Goal: Communication & Community: Share content

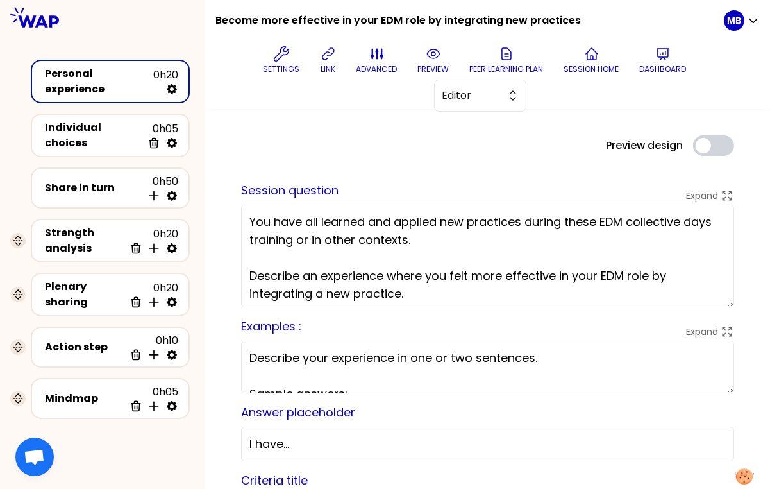
click at [440, 239] on textarea "You have all learned and applied new practices during these EDM collective days…" at bounding box center [487, 256] width 493 height 103
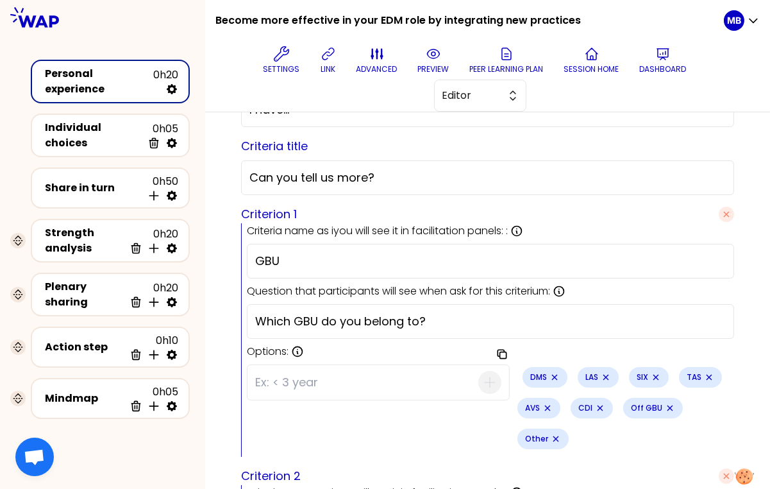
scroll to position [444, 0]
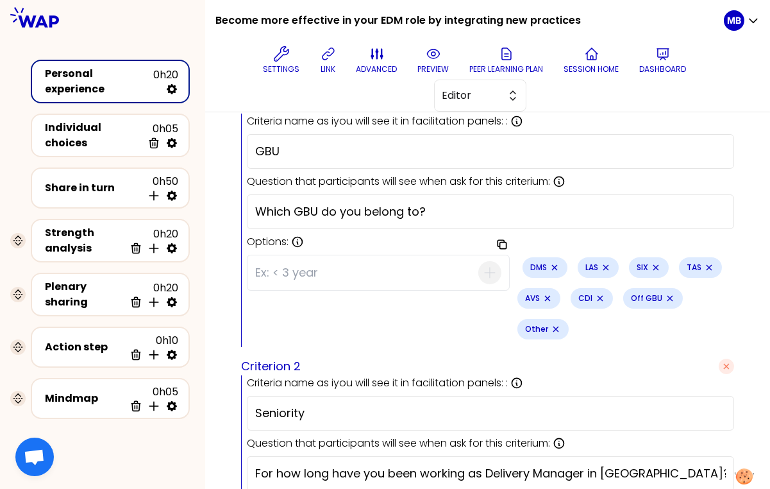
click at [301, 259] on input at bounding box center [366, 272] width 223 height 33
click at [87, 167] on div "Share in turn 0h50 Insert activity below" at bounding box center [110, 187] width 159 height 41
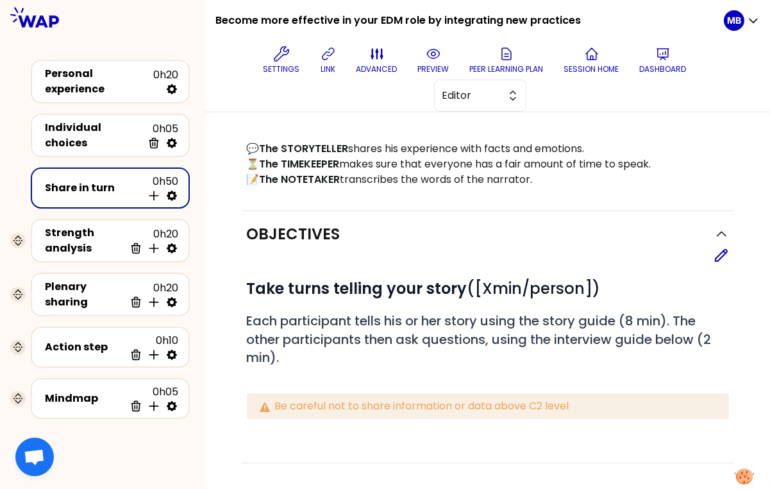
scroll to position [444, 0]
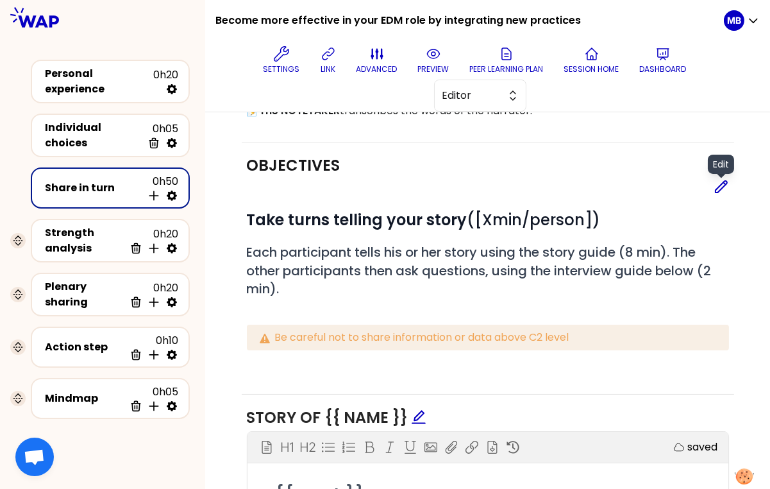
click at [722, 181] on icon at bounding box center [722, 187] width 12 height 12
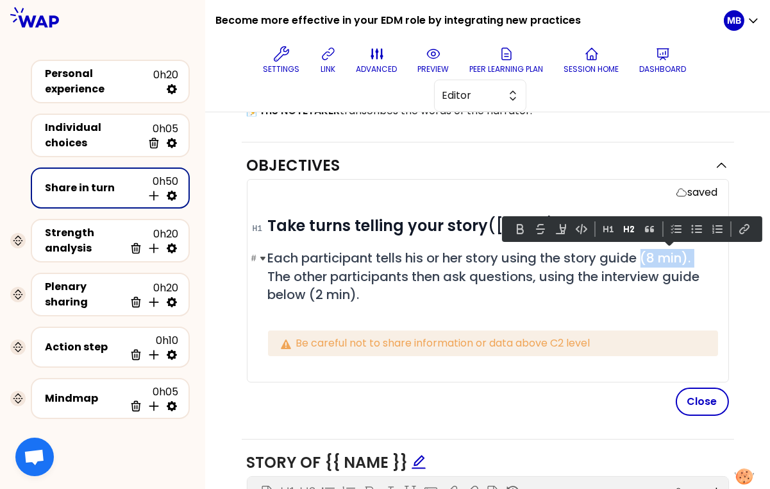
drag, startPoint x: 644, startPoint y: 258, endPoint x: 699, endPoint y: 256, distance: 55.2
click at [699, 256] on span "Each participant tells his or her story using the story guide (8 min). The othe…" at bounding box center [485, 276] width 435 height 54
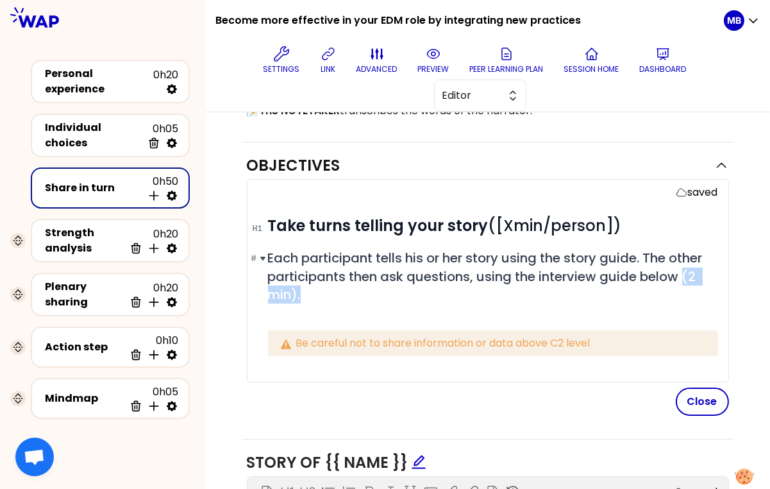
drag, startPoint x: 685, startPoint y: 271, endPoint x: 693, endPoint y: 289, distance: 19.5
click at [693, 289] on h2 "# Each participant tells his or her story using the story guide. The other part…" at bounding box center [493, 276] width 450 height 54
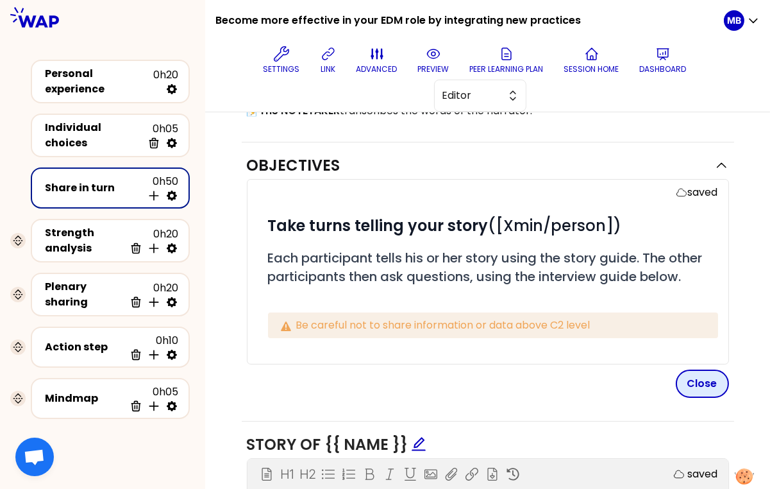
click at [711, 369] on button "Close" at bounding box center [702, 383] width 53 height 28
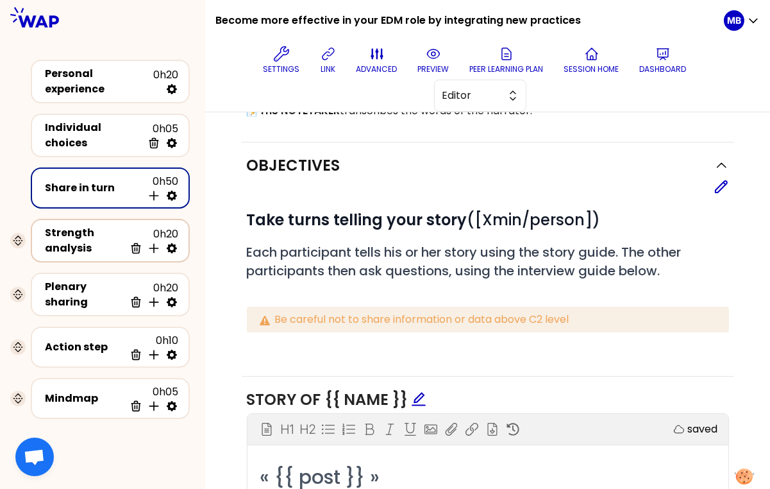
click at [105, 248] on div "Strength analysis" at bounding box center [85, 240] width 80 height 31
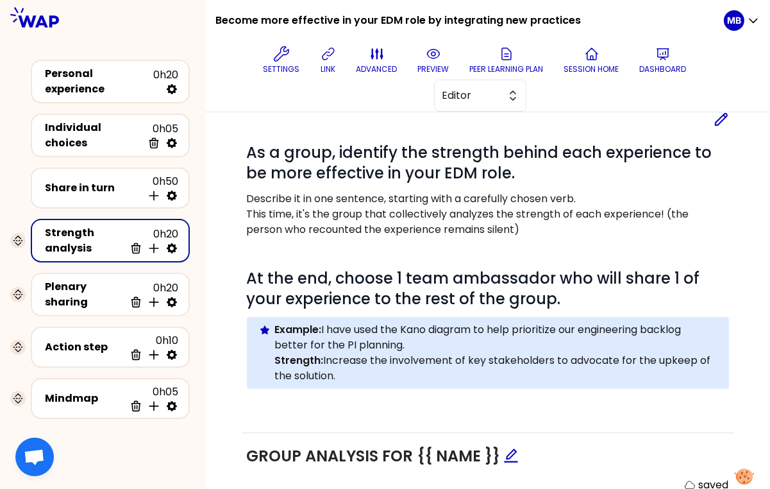
scroll to position [155, 0]
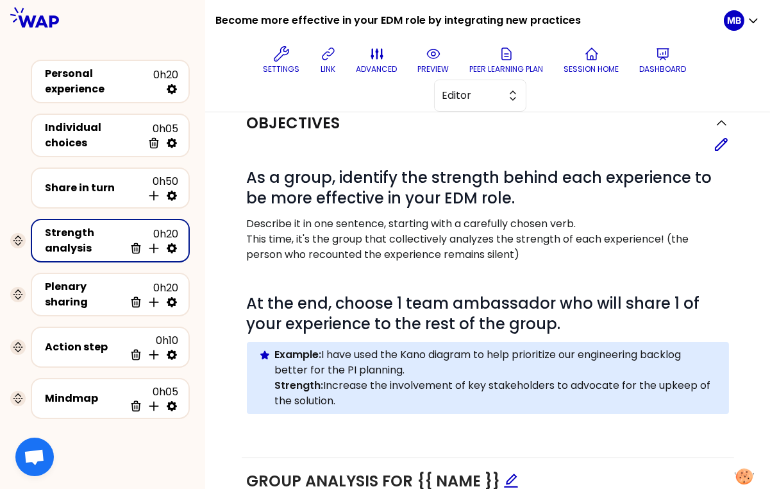
click at [722, 153] on div "# As a group, identify the strength behind each experience to be more effective…" at bounding box center [488, 293] width 482 height 282
click at [722, 149] on icon at bounding box center [721, 144] width 15 height 15
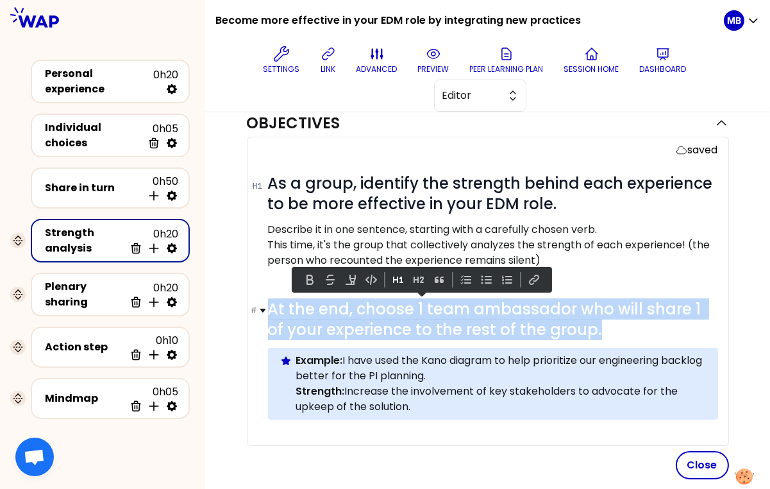
drag, startPoint x: 585, startPoint y: 320, endPoint x: 265, endPoint y: 299, distance: 320.6
click at [268, 299] on h1 "# At the end, choose 1 team ambassador who will share 1 of your experience to t…" at bounding box center [493, 319] width 450 height 41
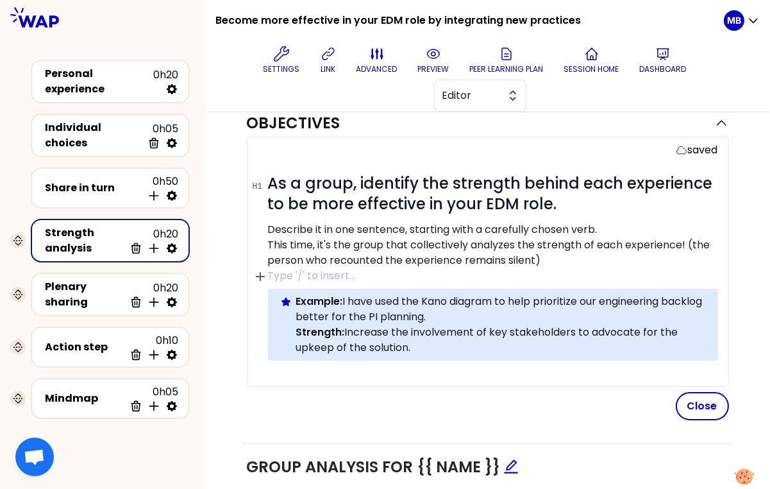
click at [721, 352] on div "saved # As a group, identify the strength behind each experience to be more eff…" at bounding box center [488, 262] width 482 height 250
click at [597, 372] on p at bounding box center [493, 372] width 450 height 15
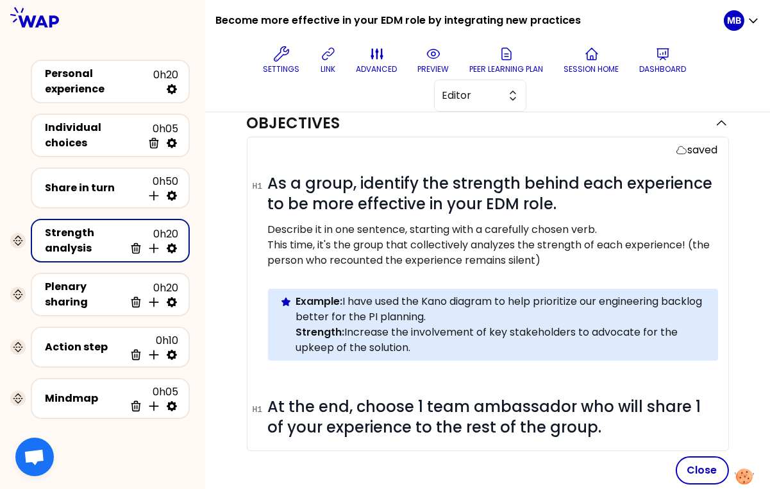
click at [362, 384] on div "# As a group, identify the strength behind each experience to be more effective…" at bounding box center [493, 305] width 450 height 264
click at [694, 464] on button "Close" at bounding box center [702, 470] width 53 height 28
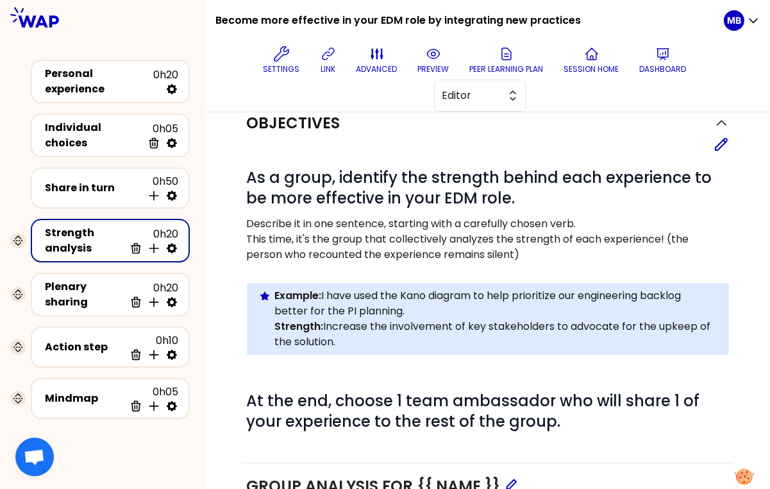
click at [320, 367] on p at bounding box center [488, 367] width 482 height 15
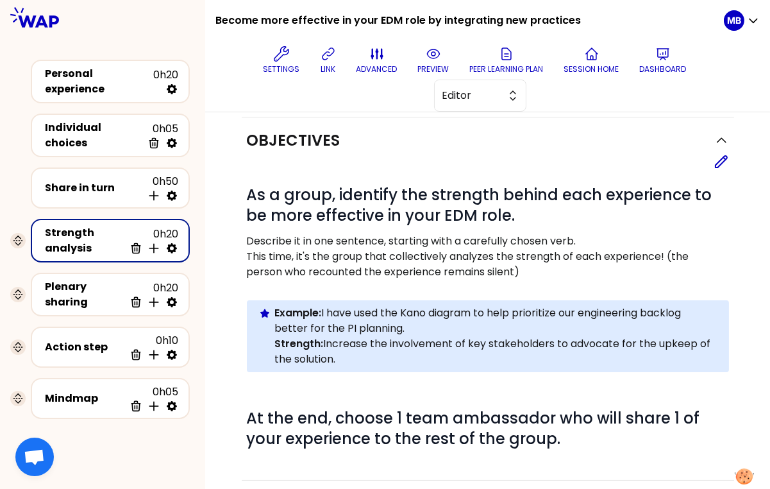
scroll to position [135, 0]
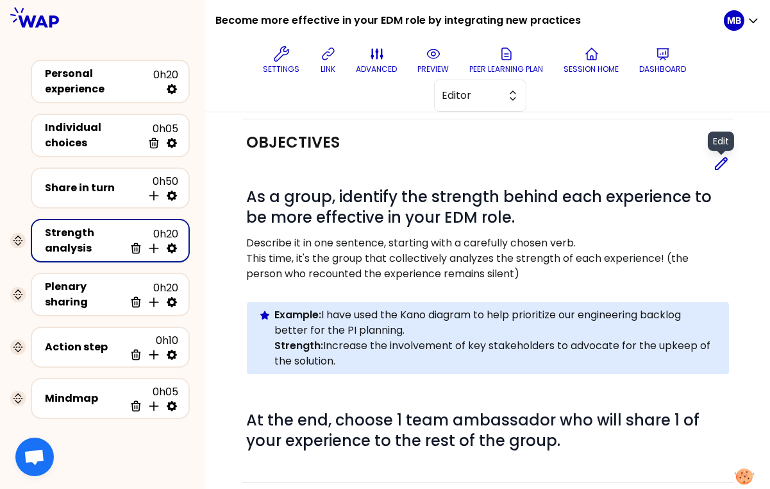
click at [713, 162] on div "Edit" at bounding box center [488, 163] width 482 height 15
click at [724, 165] on icon at bounding box center [721, 163] width 15 height 15
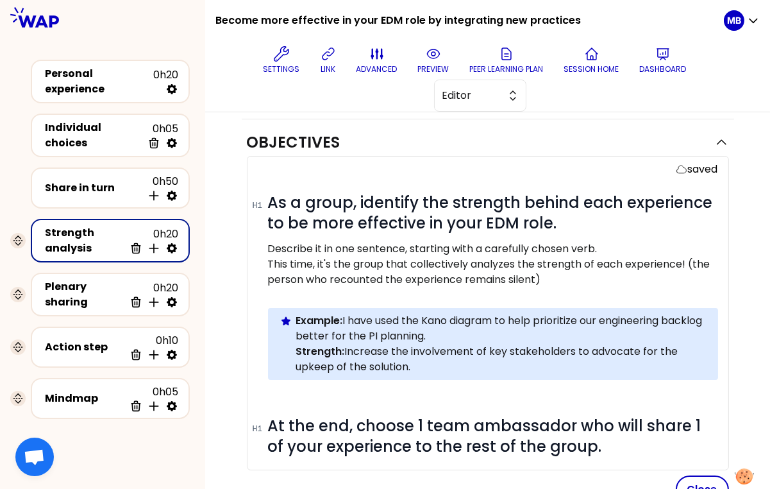
click at [273, 400] on div "# As a group, identify the strength behind each experience to be more effective…" at bounding box center [493, 324] width 450 height 264
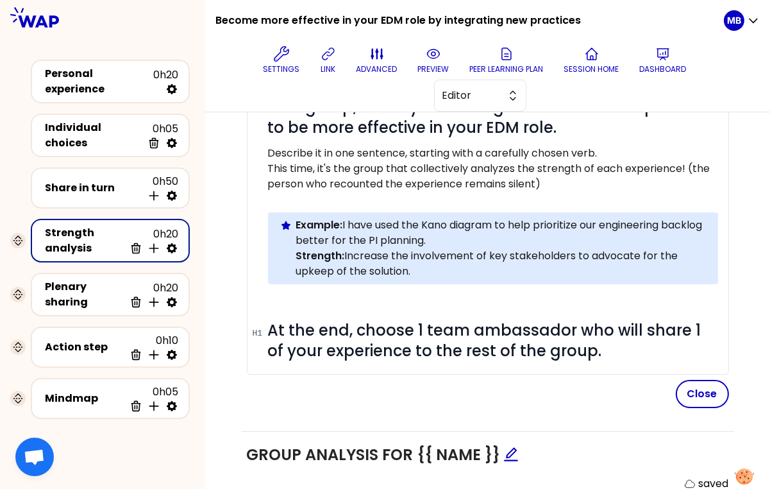
scroll to position [232, 0]
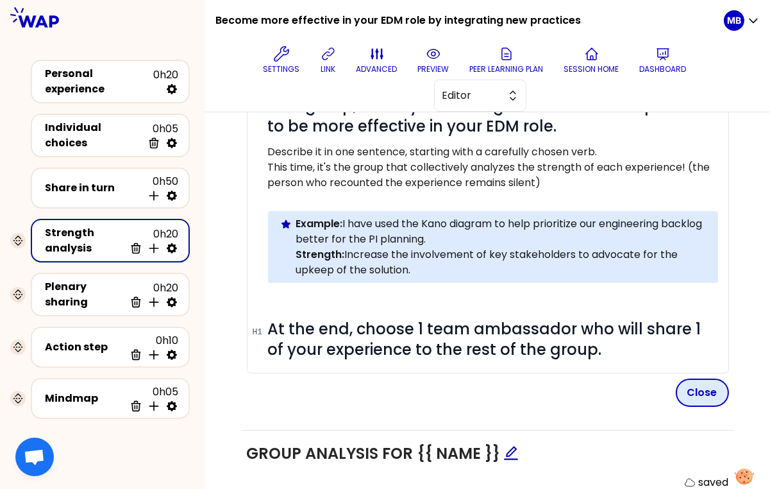
click at [698, 388] on button "Close" at bounding box center [702, 392] width 53 height 28
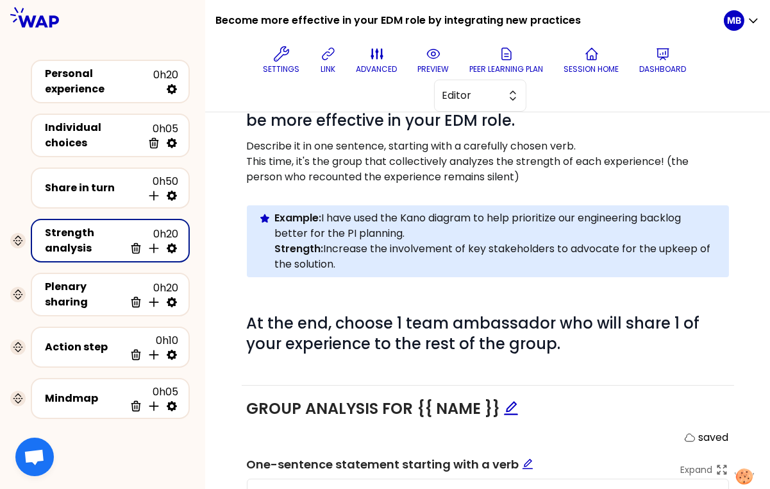
scroll to position [68, 0]
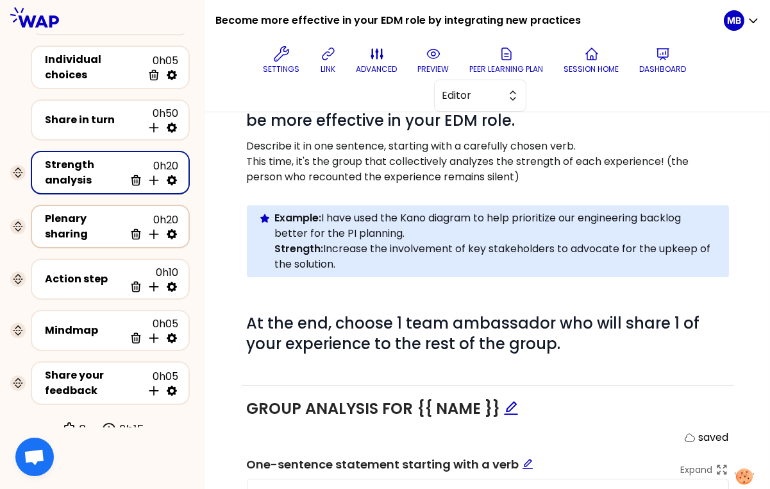
click at [80, 214] on div "Plenary sharing" at bounding box center [85, 226] width 80 height 31
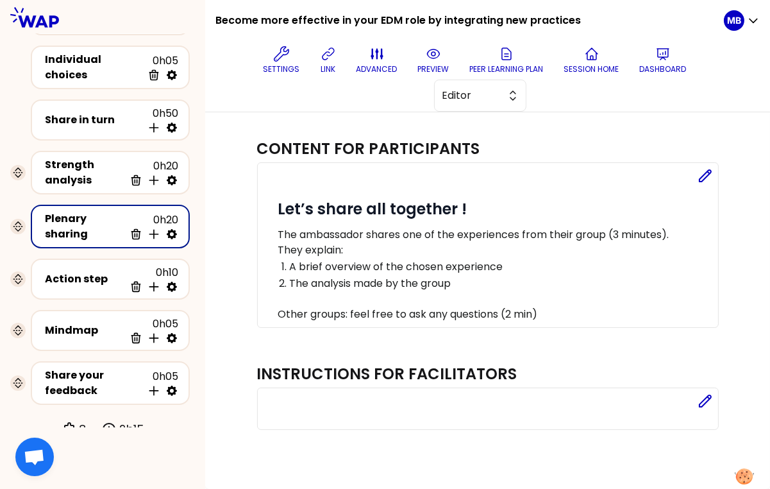
scroll to position [17, 0]
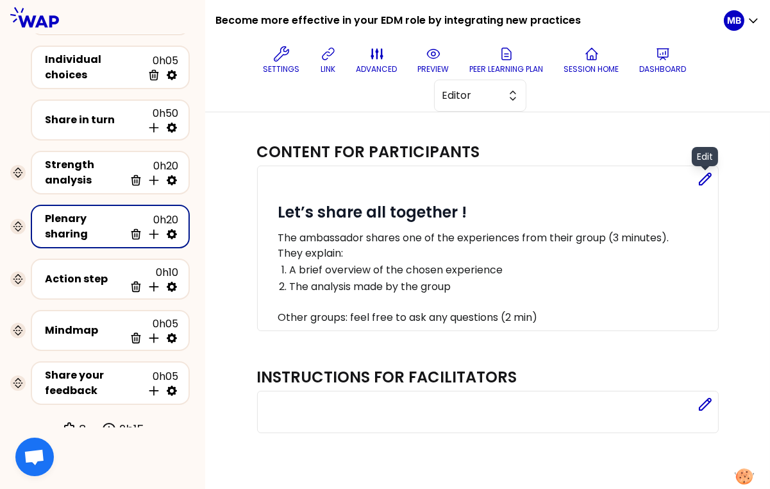
click at [708, 173] on icon at bounding box center [705, 179] width 12 height 12
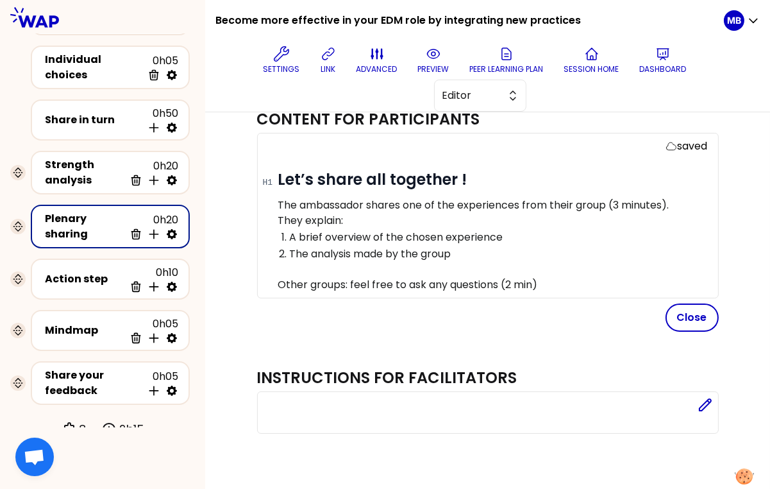
click at [410, 217] on p "They explain:" at bounding box center [493, 220] width 430 height 15
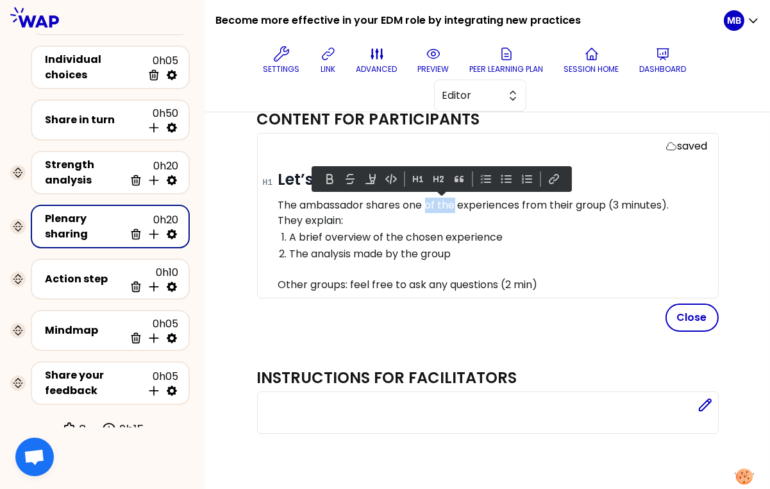
drag, startPoint x: 428, startPoint y: 206, endPoint x: 457, endPoint y: 204, distance: 29.0
click at [457, 204] on p "The ambassador shares one of the experiences from their group (3 minutes)." at bounding box center [493, 204] width 430 height 15
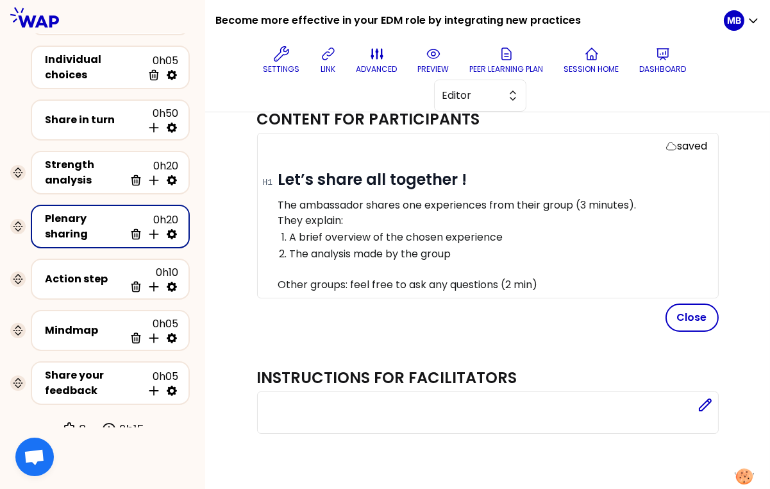
click at [379, 217] on p "They explain:" at bounding box center [493, 220] width 430 height 15
click at [489, 204] on p "The ambassador shares one experiences from their group (3 minutes)." at bounding box center [493, 204] width 430 height 15
click at [537, 200] on p "The ambassador shares one experience from their group (3 minutes)." at bounding box center [493, 204] width 430 height 15
click at [435, 210] on p "The ambassador shares one experience from their group (3 minutes)." at bounding box center [493, 204] width 430 height 15
click at [426, 219] on p "They explain:" at bounding box center [493, 220] width 430 height 15
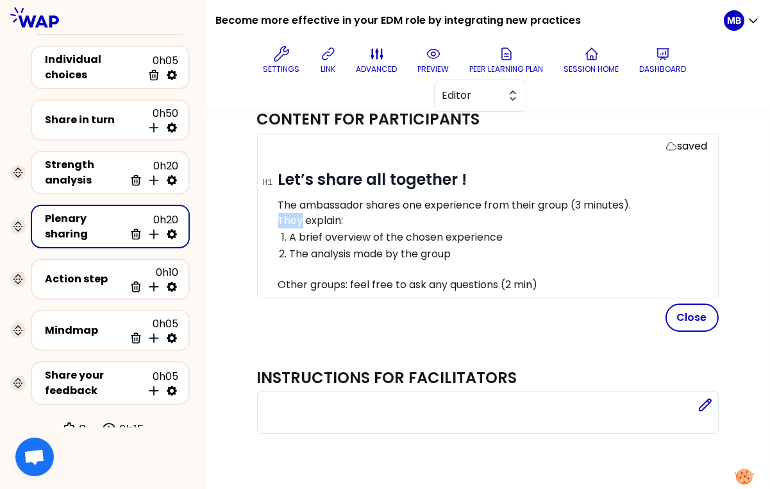
drag, startPoint x: 300, startPoint y: 220, endPoint x: 264, endPoint y: 220, distance: 36.5
click at [264, 220] on div "saved # Let’s share all together ! The ambassador shares one experience from th…" at bounding box center [488, 215] width 462 height 165
click at [403, 223] on p "The ambassador explain:" at bounding box center [493, 220] width 430 height 15
click at [423, 222] on p "The ambassador explains:" at bounding box center [493, 220] width 430 height 15
click at [687, 313] on button "Close" at bounding box center [691, 317] width 53 height 28
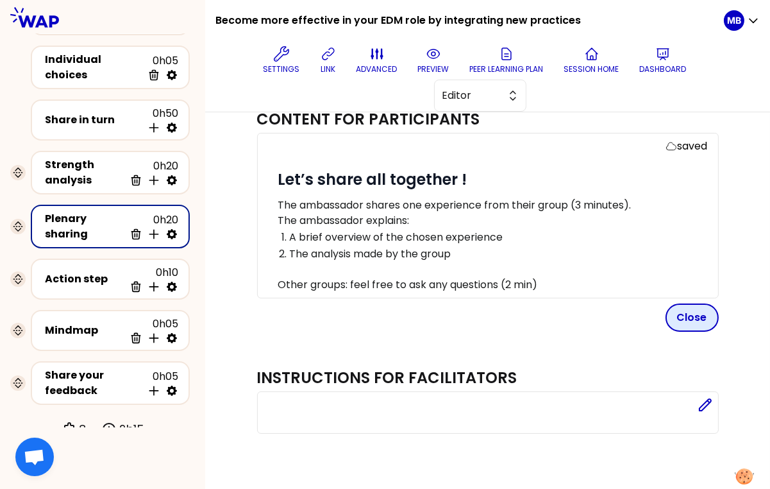
scroll to position [17, 0]
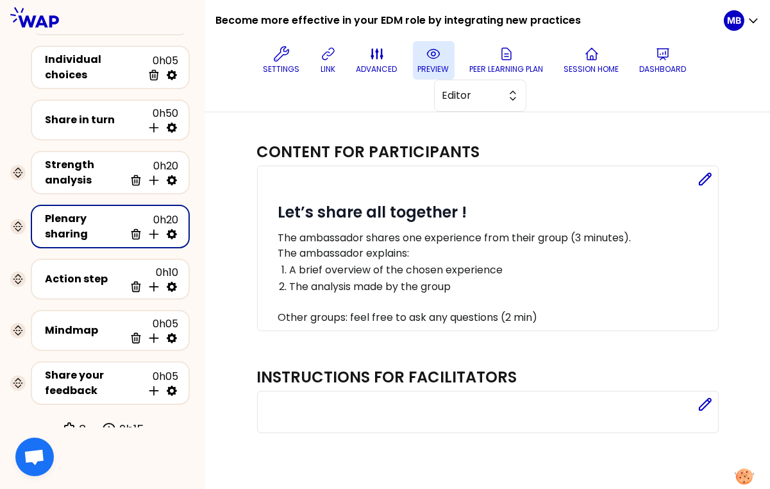
click at [423, 56] on button "preview" at bounding box center [434, 60] width 42 height 38
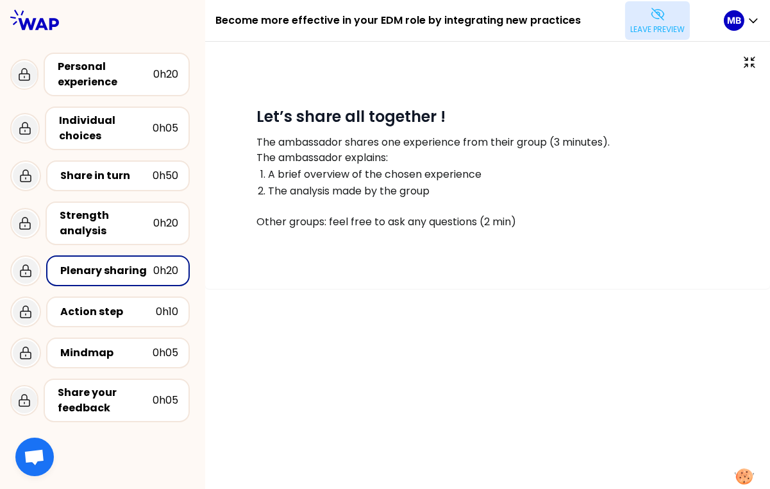
scroll to position [0, 0]
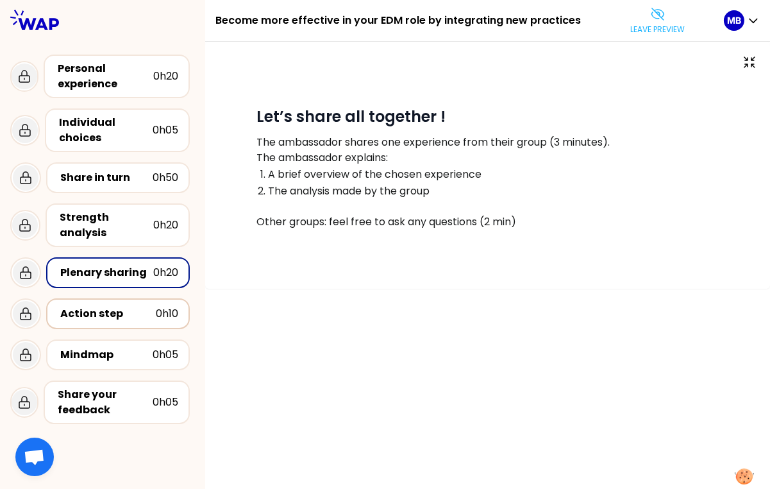
click at [94, 314] on div "Action step" at bounding box center [108, 313] width 96 height 15
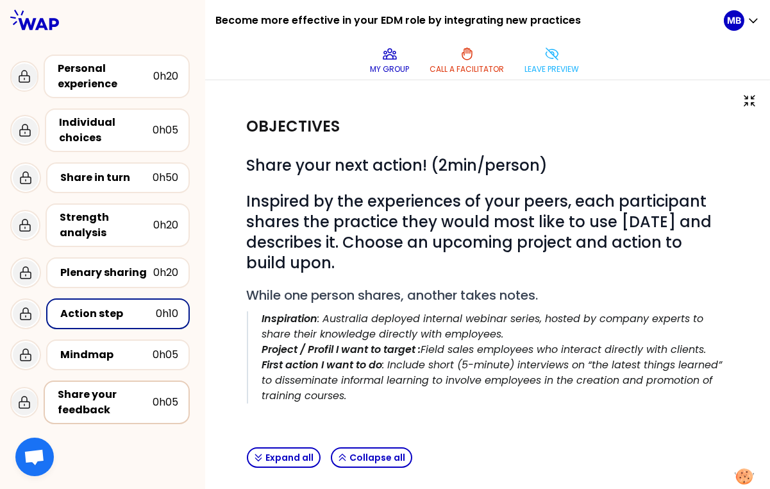
click at [106, 403] on div "Share your feedback" at bounding box center [105, 402] width 95 height 31
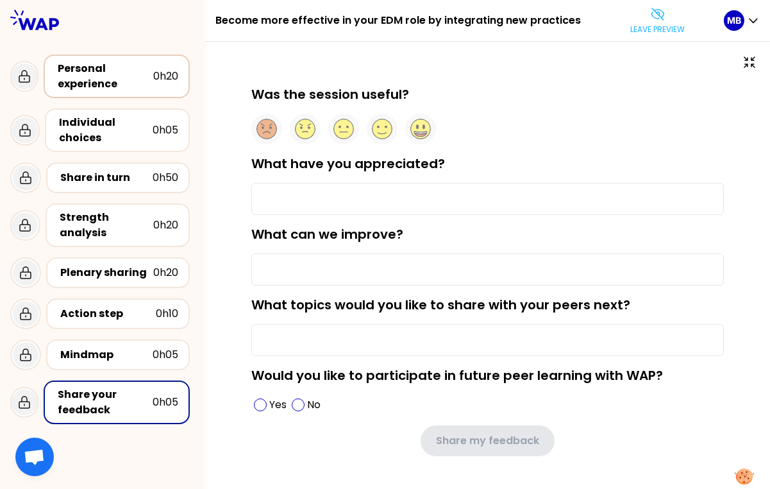
click at [123, 63] on div "Personal experience" at bounding box center [106, 76] width 96 height 31
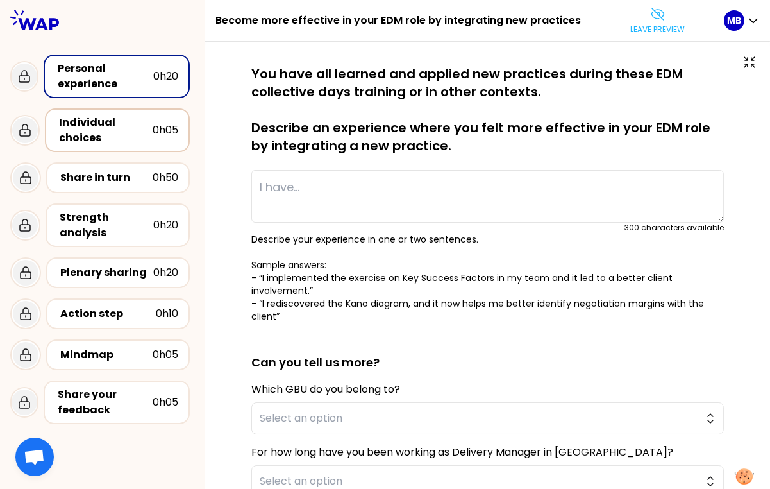
click at [93, 137] on div "Individual choices" at bounding box center [106, 130] width 94 height 31
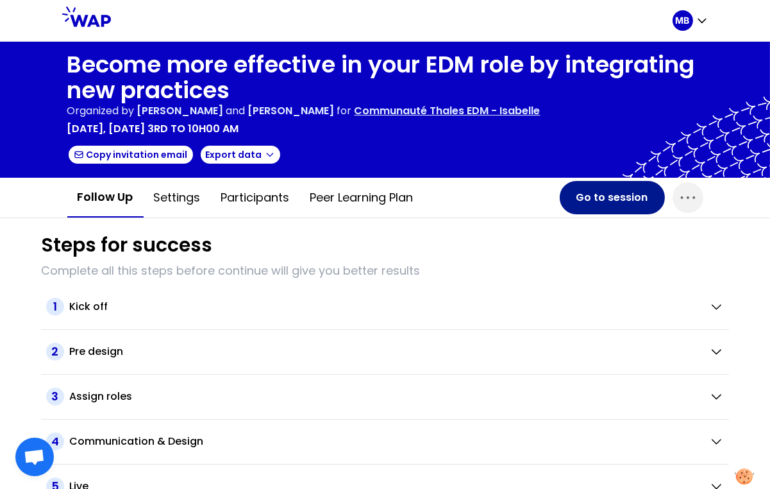
click at [585, 189] on button "Go to session" at bounding box center [612, 197] width 105 height 33
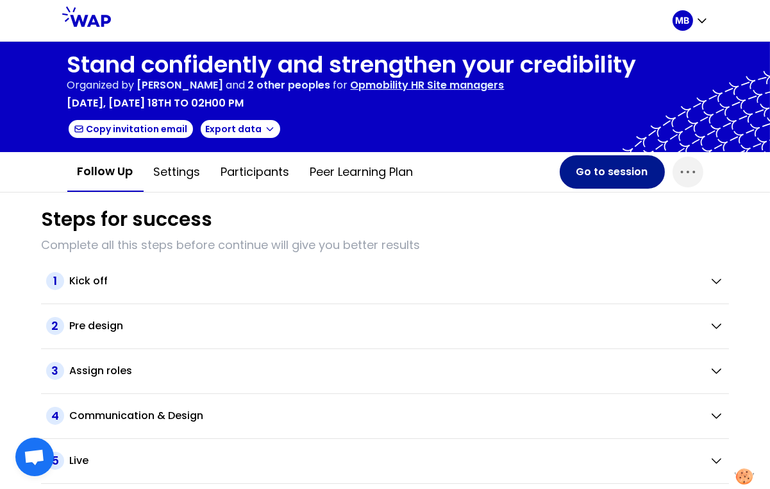
click at [589, 174] on button "Go to session" at bounding box center [612, 171] width 105 height 33
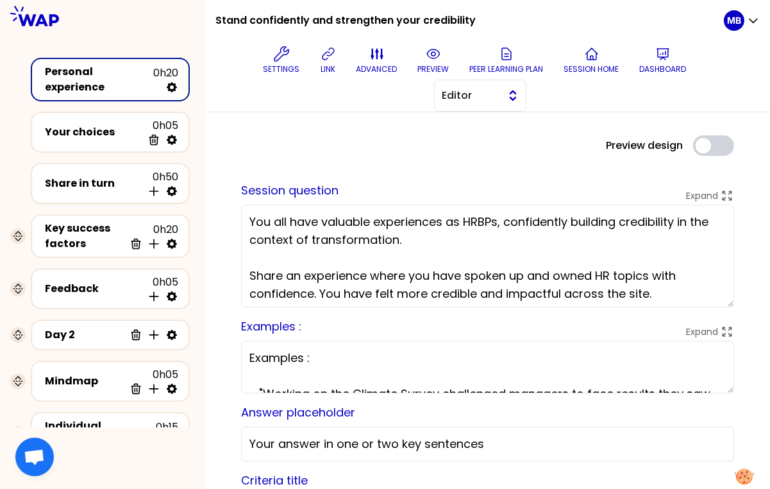
click at [504, 90] on button "Editor" at bounding box center [480, 96] width 92 height 32
click at [487, 138] on li "Facilitator" at bounding box center [480, 148] width 91 height 21
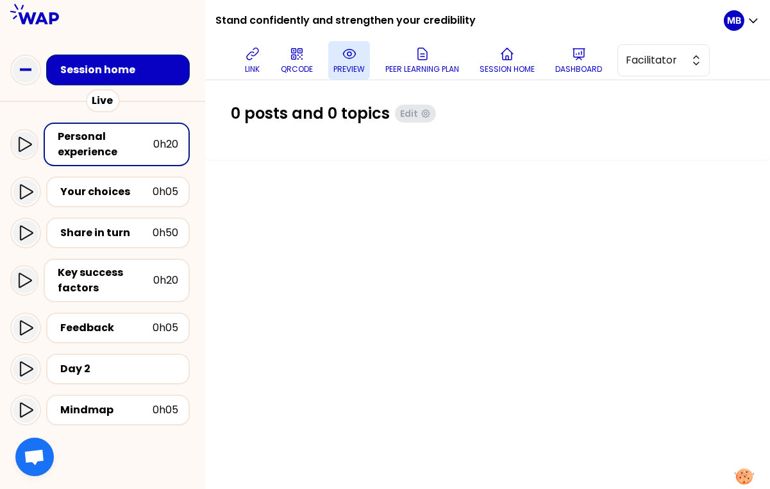
click at [347, 60] on icon at bounding box center [349, 53] width 15 height 15
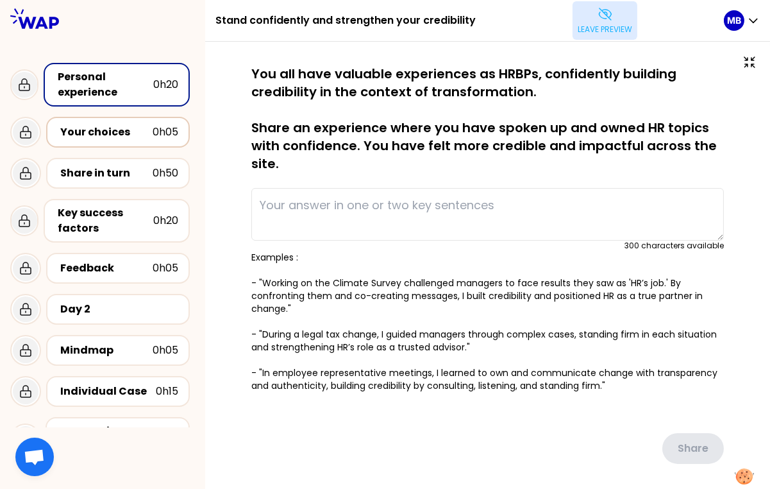
click at [149, 138] on div "Your choices" at bounding box center [106, 131] width 92 height 15
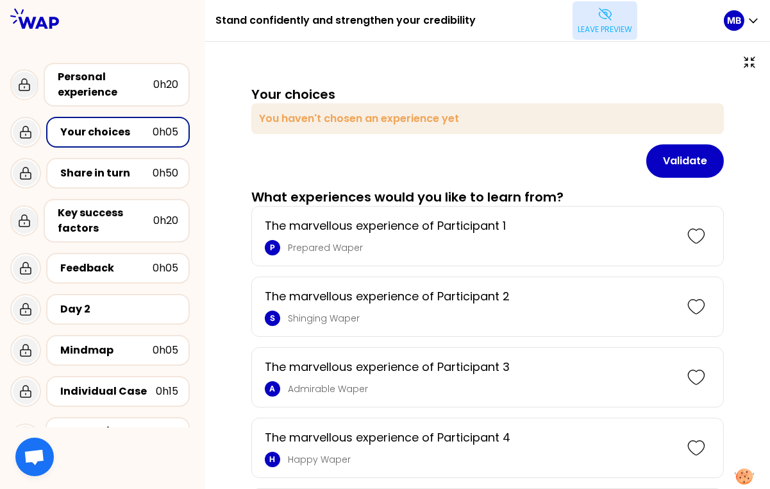
click at [147, 190] on div "Share in turn 0h50" at bounding box center [102, 173] width 185 height 41
click at [147, 179] on div "Share in turn" at bounding box center [106, 172] width 92 height 15
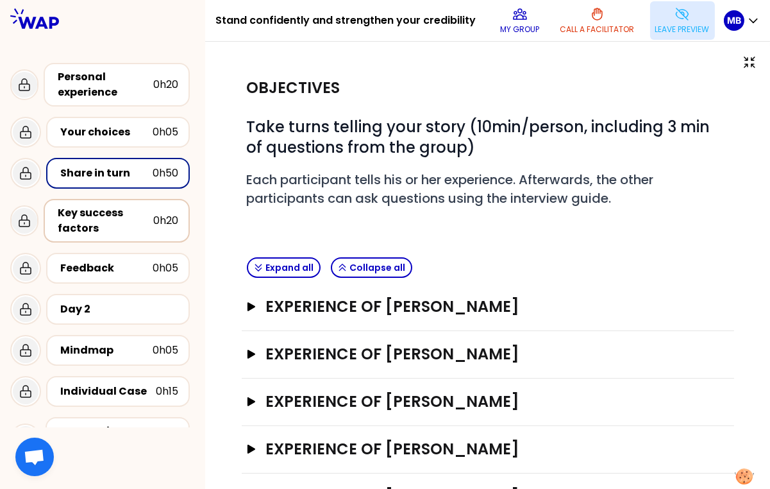
click at [146, 205] on div "Key success factors" at bounding box center [106, 220] width 96 height 31
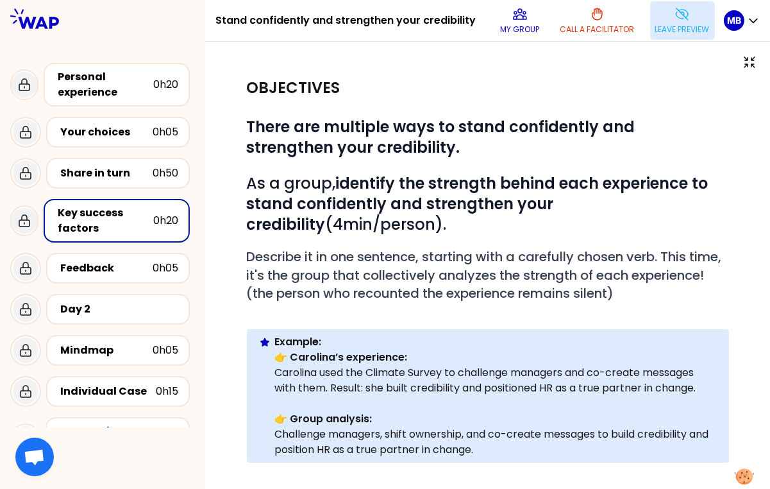
click at [661, 30] on p "Leave preview" at bounding box center [682, 29] width 54 height 10
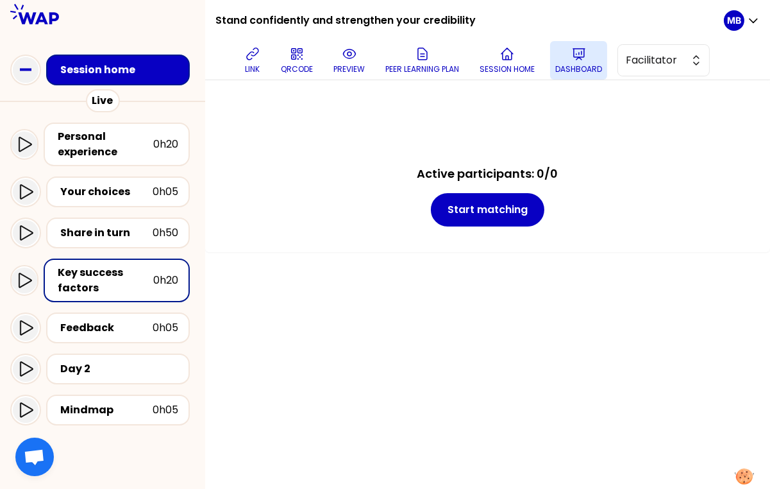
click at [580, 57] on icon at bounding box center [579, 54] width 12 height 11
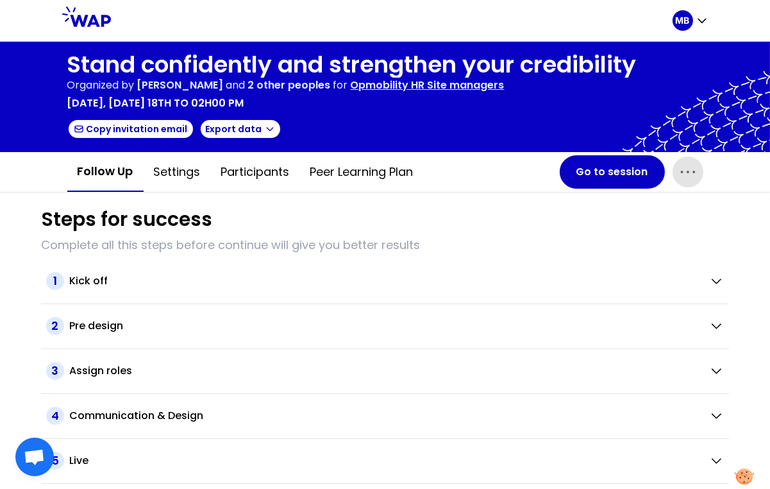
click at [682, 169] on icon "button" at bounding box center [688, 172] width 21 height 21
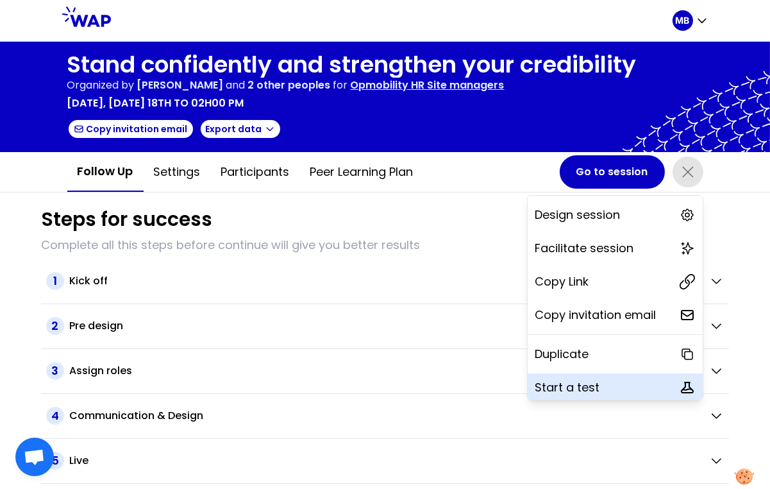
click at [577, 385] on p "Start a test" at bounding box center [567, 387] width 65 height 18
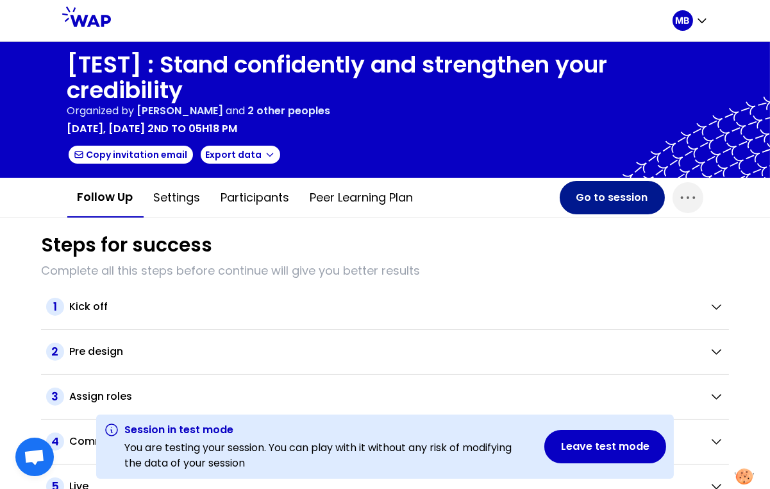
click at [592, 188] on button "Go to session" at bounding box center [612, 197] width 105 height 33
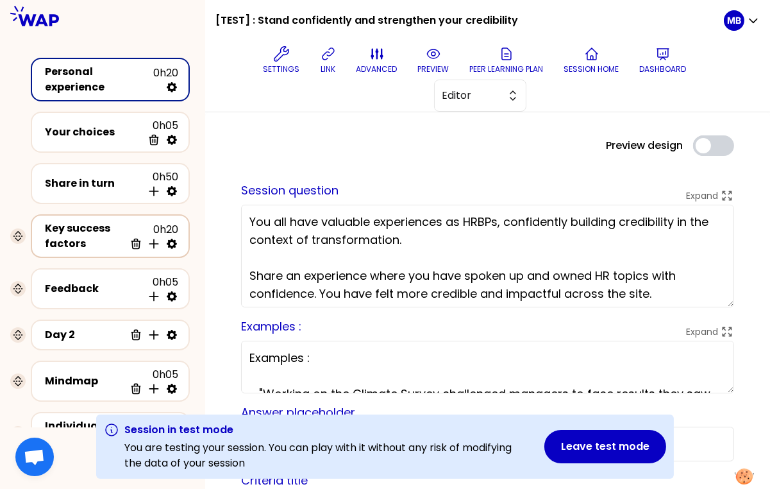
click at [79, 229] on div "Key success factors" at bounding box center [85, 236] width 80 height 31
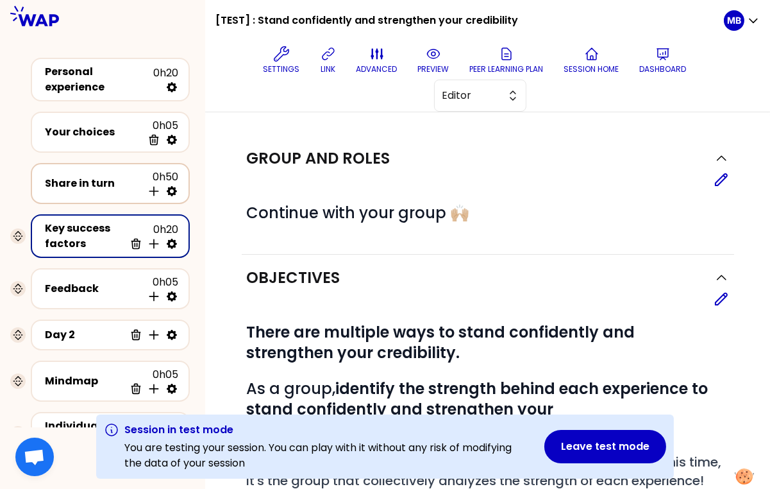
click at [89, 181] on div "Share in turn" at bounding box center [93, 183] width 97 height 15
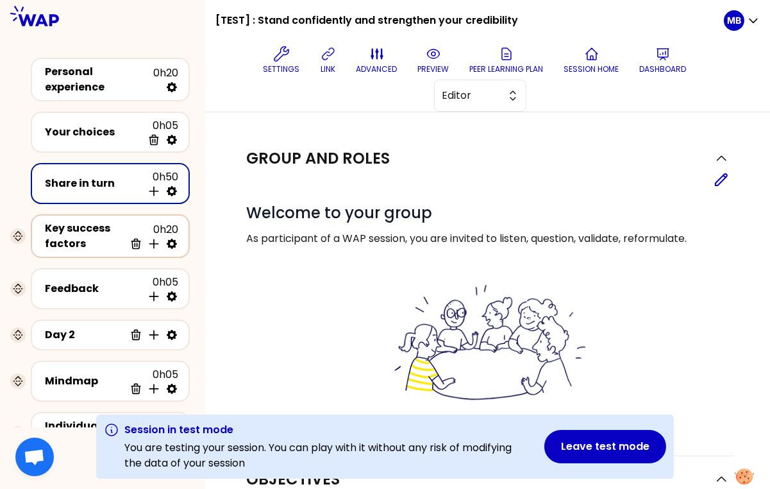
click at [84, 225] on div "Key success factors" at bounding box center [85, 236] width 80 height 31
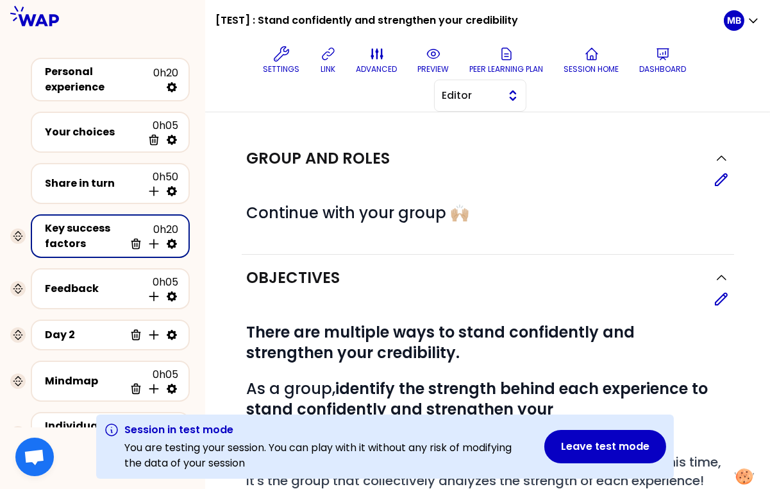
click at [500, 95] on button "Editor" at bounding box center [480, 96] width 92 height 32
click at [495, 144] on span "Facilitator" at bounding box center [487, 147] width 55 height 15
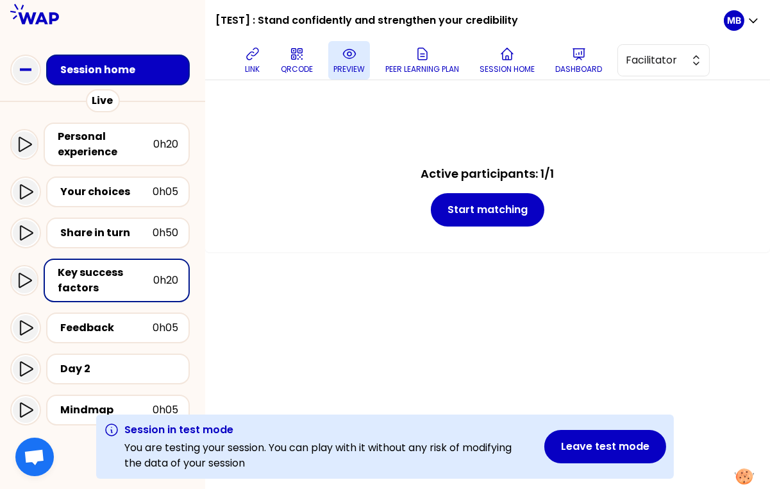
click at [347, 56] on icon at bounding box center [349, 53] width 15 height 15
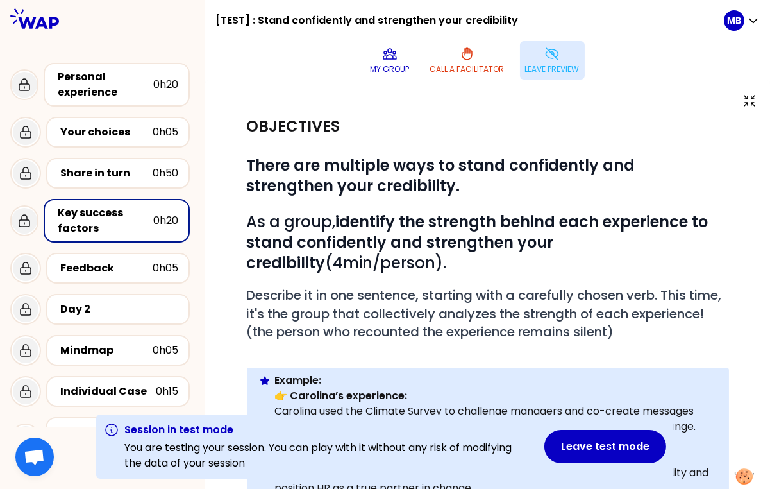
scroll to position [37, 0]
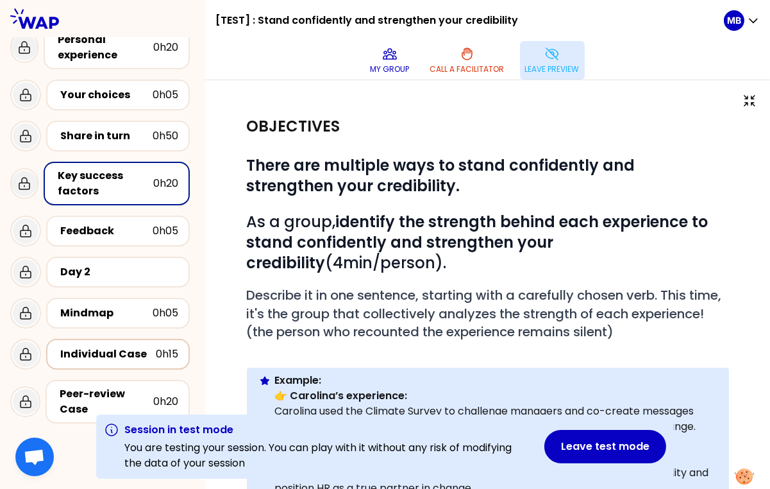
click at [125, 345] on div "Individual Case 0h15" at bounding box center [118, 354] width 121 height 18
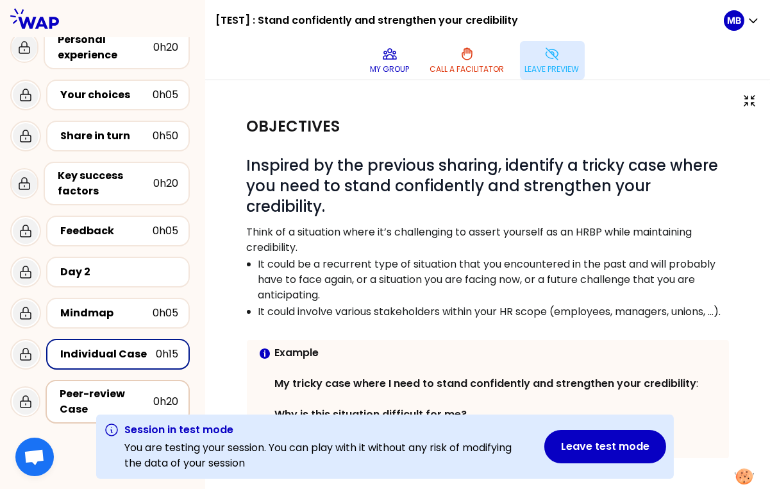
click at [119, 389] on div "Peer-review Case" at bounding box center [107, 401] width 94 height 31
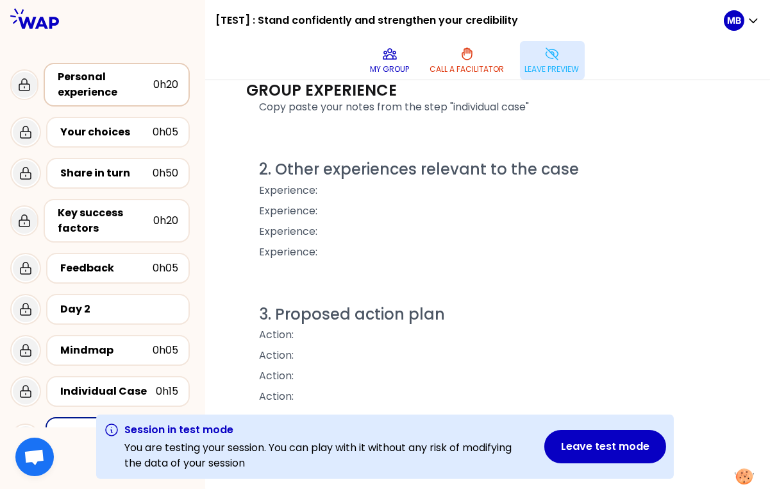
click at [130, 83] on div "Personal experience" at bounding box center [106, 84] width 96 height 31
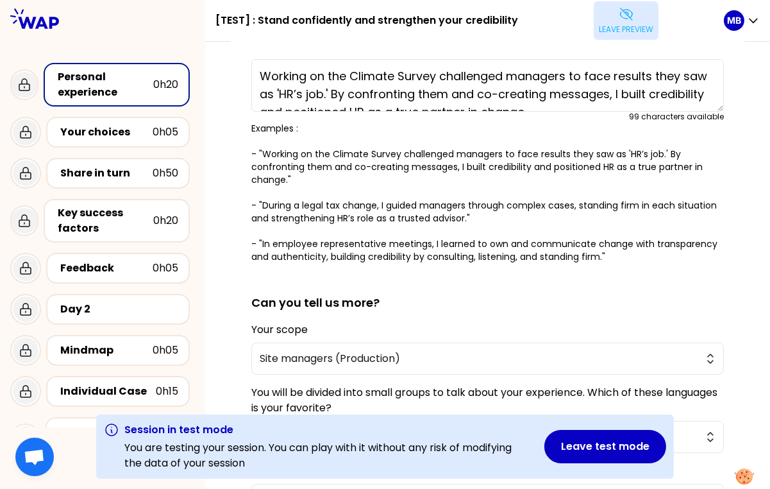
scroll to position [301, 0]
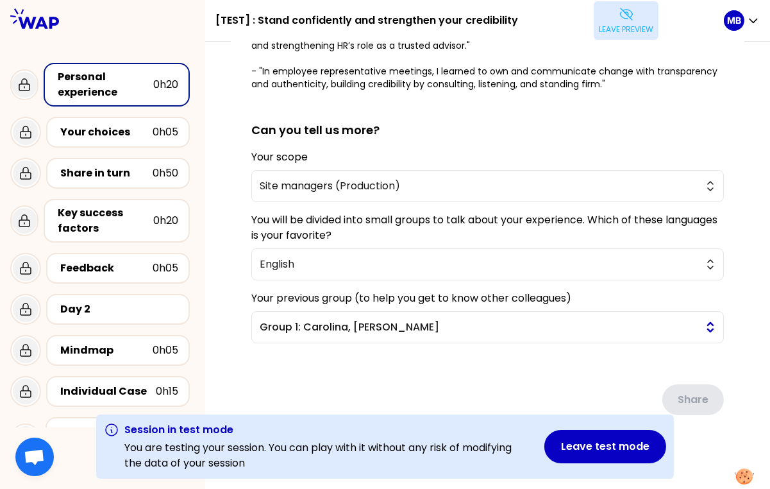
click at [412, 321] on span "Group 1: Carolina, Ana, Natalia, Fraser" at bounding box center [479, 326] width 438 height 15
click at [401, 398] on div "Share" at bounding box center [487, 389] width 473 height 72
click at [393, 325] on span "Group 1: Carolina, Ana, Natalia, Fraser" at bounding box center [479, 326] width 438 height 15
click at [389, 325] on span "Group 1: Carolina, Ana, Natalia, Fraser" at bounding box center [479, 326] width 438 height 15
click at [362, 314] on button "Group 1: Carolina, Ana, Natalia, Fraser" at bounding box center [487, 327] width 473 height 32
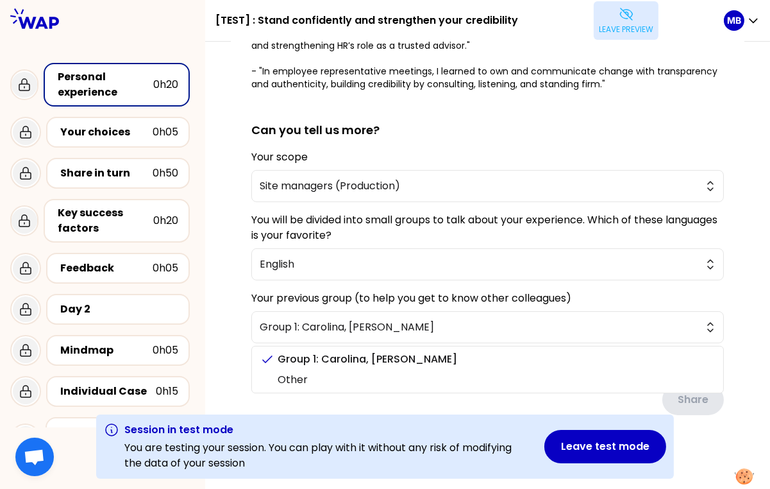
click at [321, 399] on div "Share" at bounding box center [487, 389] width 473 height 72
click at [342, 331] on span "Group 1: Carolina, Ana, Natalia, Fraser" at bounding box center [479, 326] width 438 height 15
click at [237, 315] on div "saved You all have valuable experiences as HRBPs, confidently building credibil…" at bounding box center [488, 114] width 514 height 703
click at [614, 21] on button "Leave preview" at bounding box center [626, 20] width 65 height 38
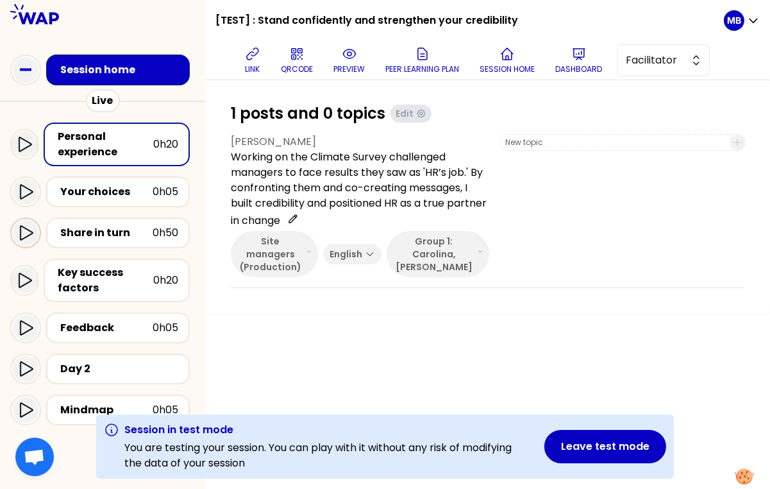
click at [27, 230] on icon at bounding box center [25, 232] width 15 height 15
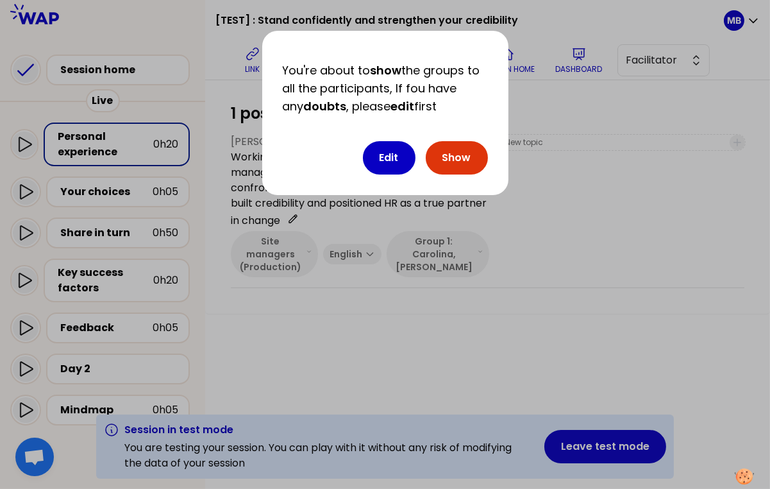
click at [454, 155] on button "Show" at bounding box center [457, 157] width 62 height 33
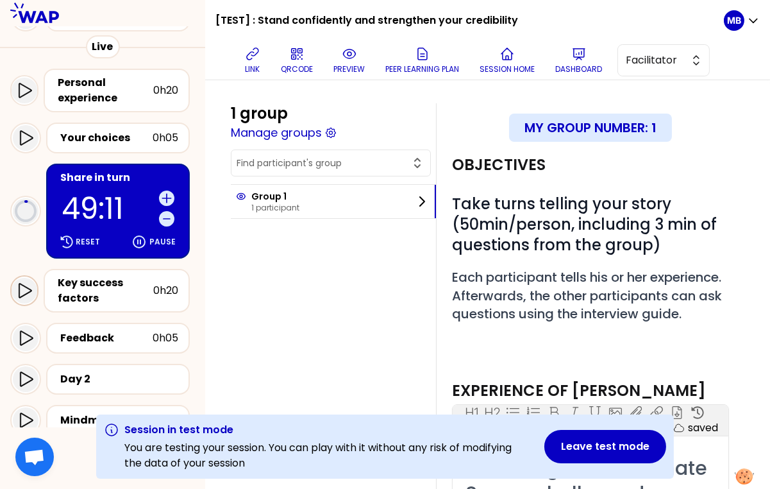
scroll to position [49, 0]
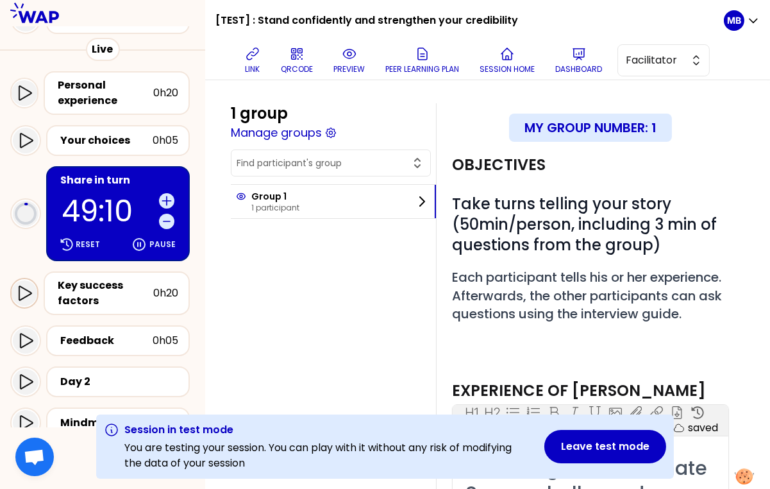
click at [25, 292] on icon at bounding box center [24, 292] width 15 height 15
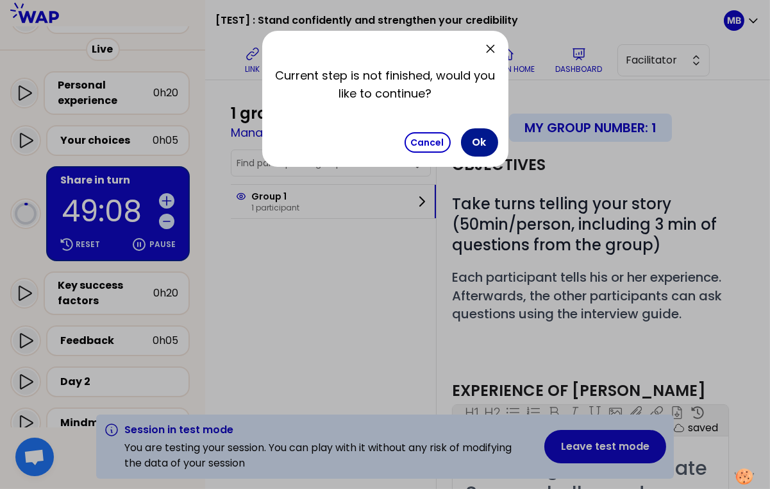
click at [480, 149] on button "Ok" at bounding box center [479, 142] width 37 height 28
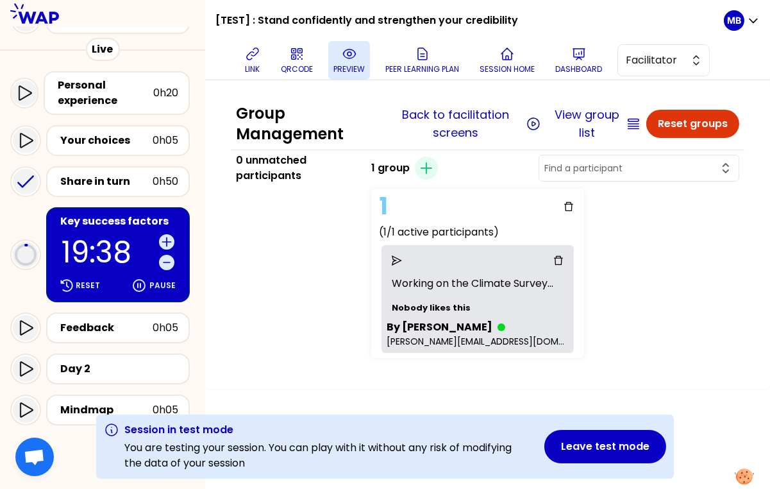
click at [365, 60] on button "preview" at bounding box center [349, 60] width 42 height 38
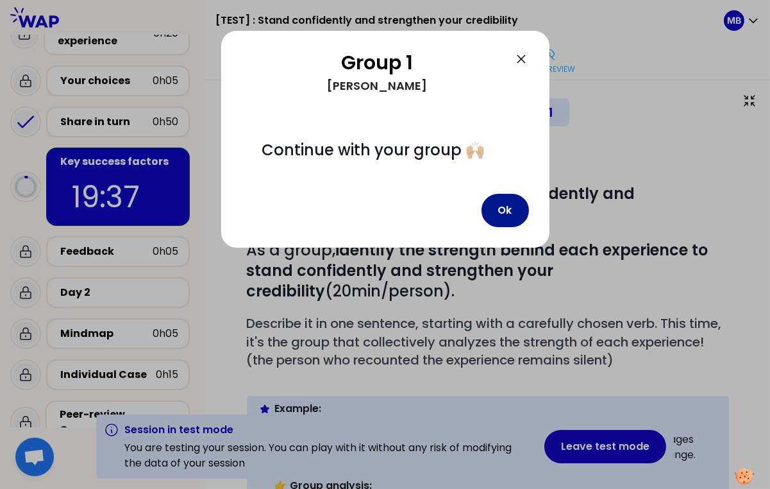
click at [508, 216] on button "Ok" at bounding box center [504, 210] width 47 height 33
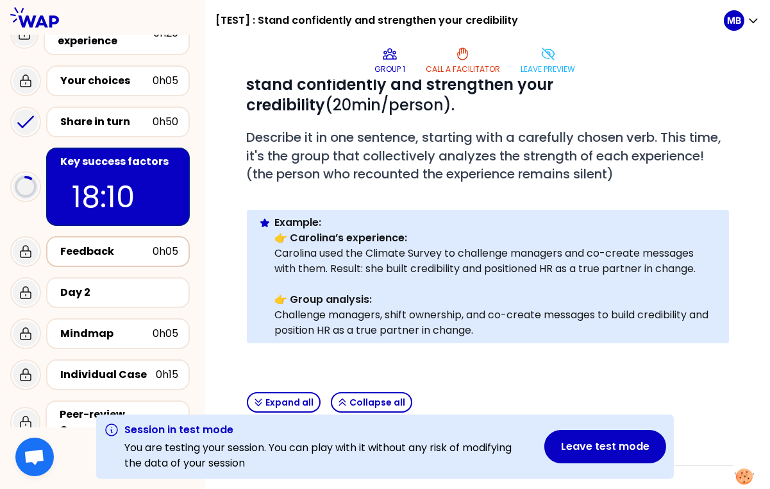
scroll to position [69, 0]
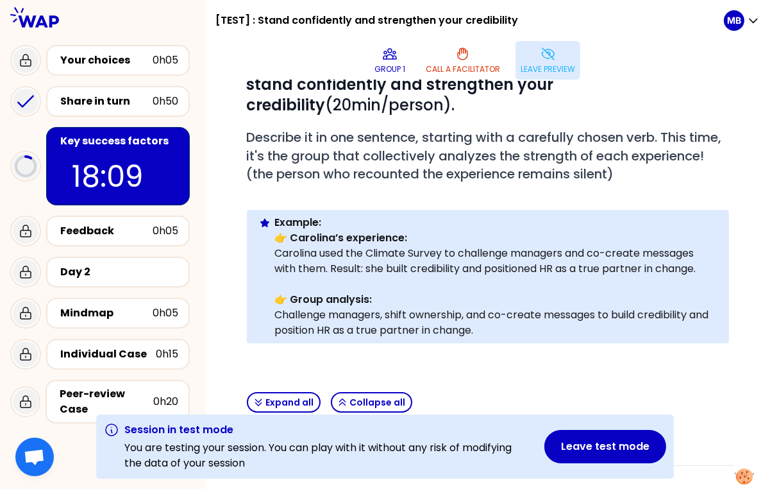
click at [546, 64] on p "Leave preview" at bounding box center [548, 69] width 54 height 10
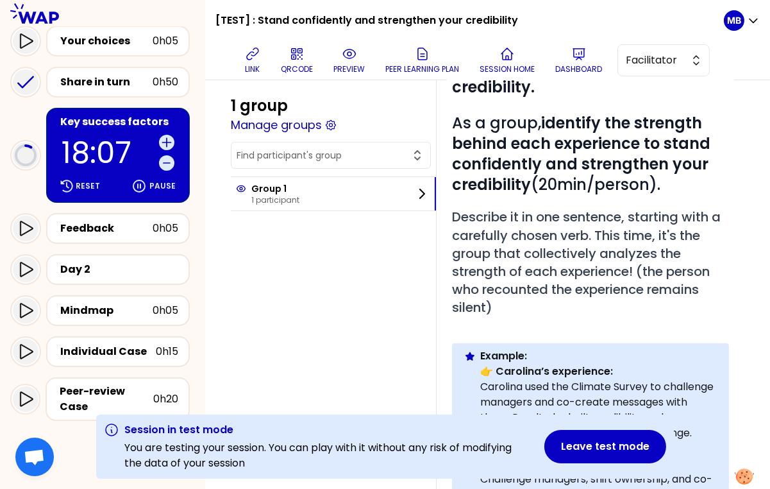
scroll to position [151, 0]
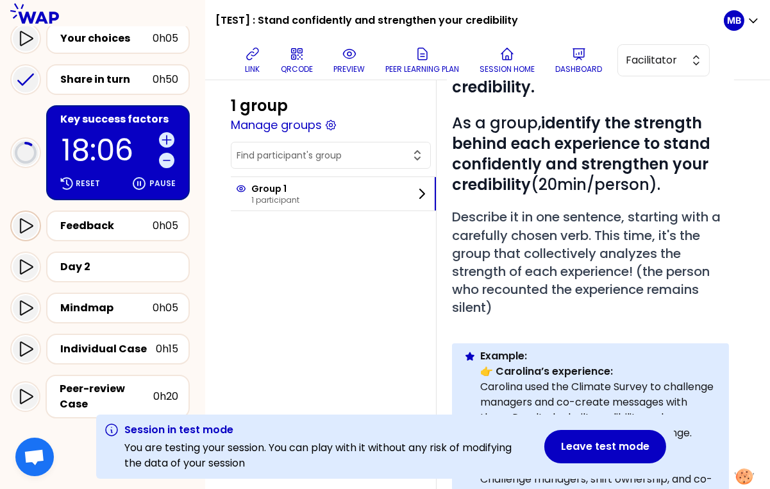
click at [26, 223] on icon at bounding box center [25, 225] width 15 height 15
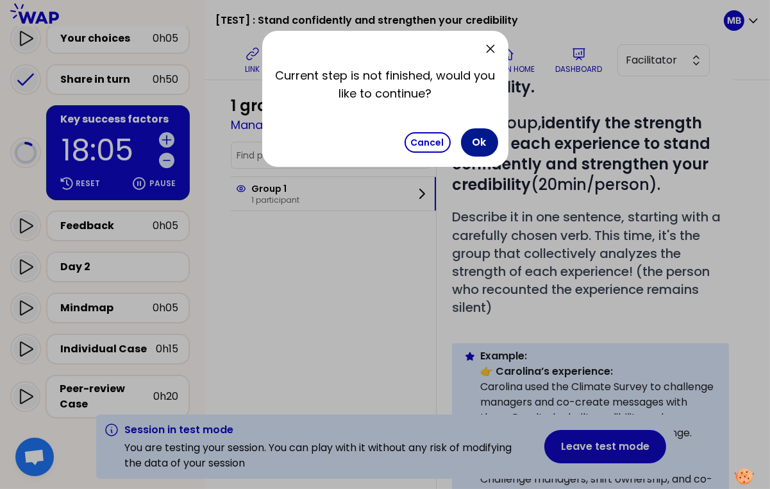
click at [471, 142] on button "Ok" at bounding box center [479, 142] width 37 height 28
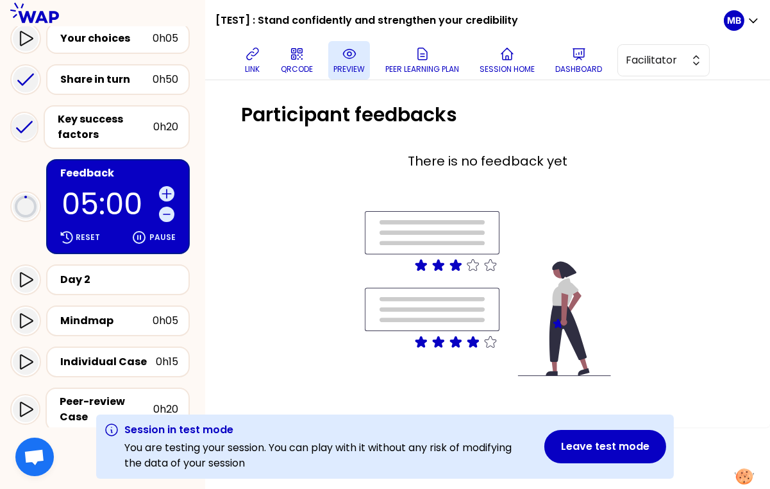
click at [353, 56] on icon at bounding box center [349, 53] width 15 height 15
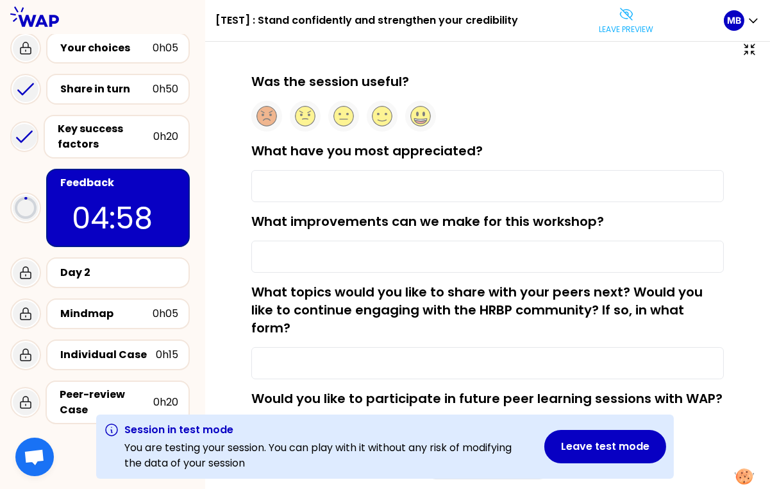
scroll to position [49, 0]
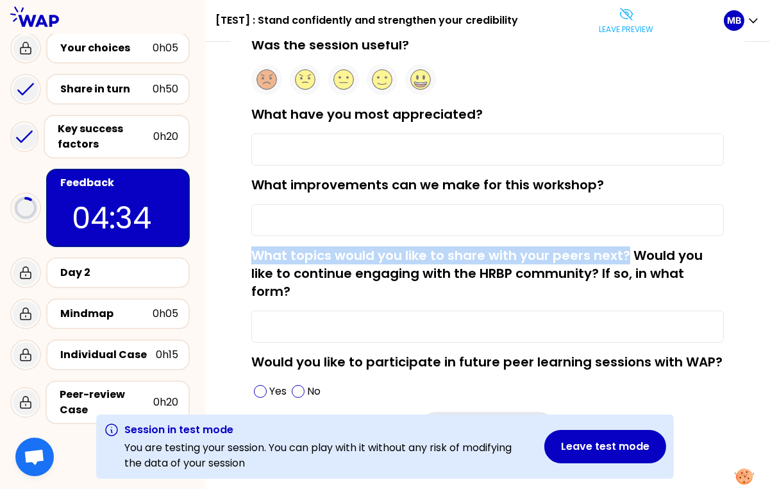
drag, startPoint x: 251, startPoint y: 251, endPoint x: 623, endPoint y: 253, distance: 371.9
click at [623, 253] on div "Was the session useful? What have you most appreciated? What improvements can w…" at bounding box center [488, 260] width 514 height 448
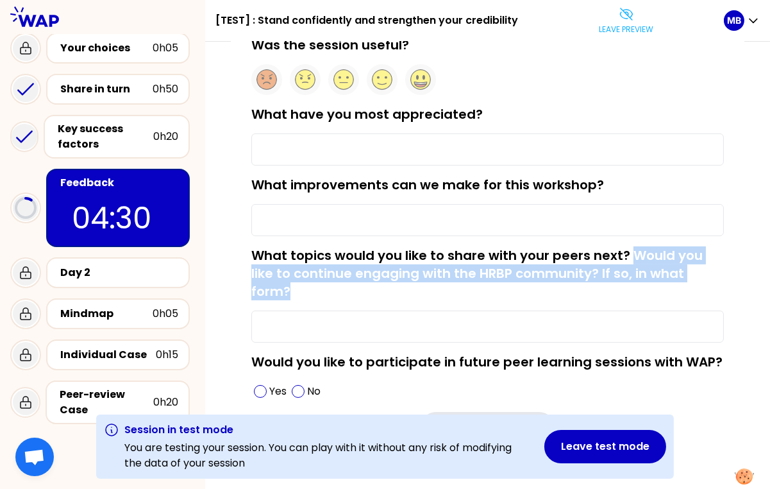
drag, startPoint x: 626, startPoint y: 251, endPoint x: 708, endPoint y: 266, distance: 82.9
click at [708, 266] on div "What topics would you like to share with your peers next? Would you like to con…" at bounding box center [487, 294] width 473 height 96
click at [705, 267] on div "What topics would you like to share with your peers next? Would you like to con…" at bounding box center [487, 294] width 473 height 96
drag, startPoint x: 626, startPoint y: 251, endPoint x: 723, endPoint y: 272, distance: 98.5
click at [723, 272] on div "What topics would you like to share with your peers next? Would you like to con…" at bounding box center [487, 294] width 473 height 96
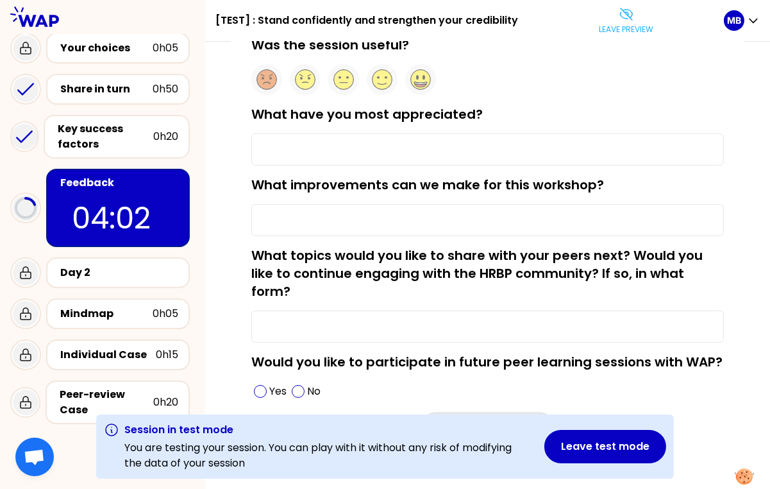
click at [604, 260] on label "What topics would you like to share with your peers next? Would you like to con…" at bounding box center [476, 273] width 451 height 54
click at [604, 310] on input "What topics would you like to share with your peers next? Would you like to con…" at bounding box center [487, 326] width 473 height 32
click at [564, 238] on form "Was the session useful? What have you most appreciated? What improvements can w…" at bounding box center [487, 239] width 473 height 406
click at [617, 22] on button "Leave preview" at bounding box center [626, 20] width 65 height 38
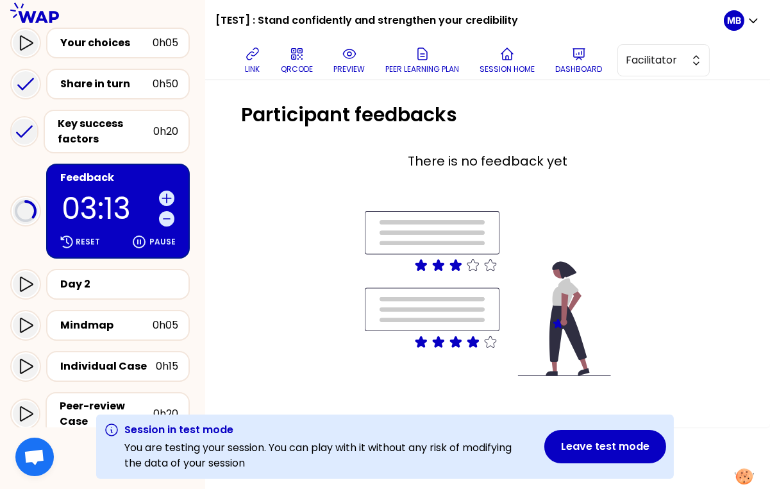
scroll to position [230, 0]
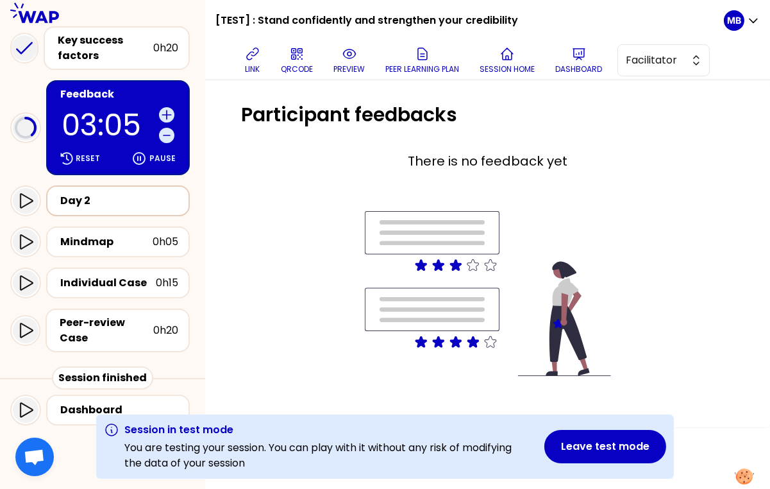
click at [83, 197] on div "Day 2" at bounding box center [119, 200] width 118 height 15
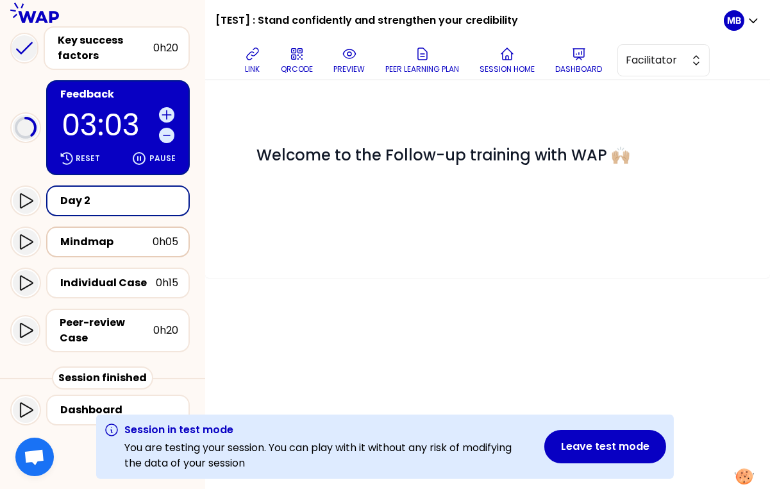
click at [94, 240] on div "Mindmap" at bounding box center [106, 241] width 92 height 15
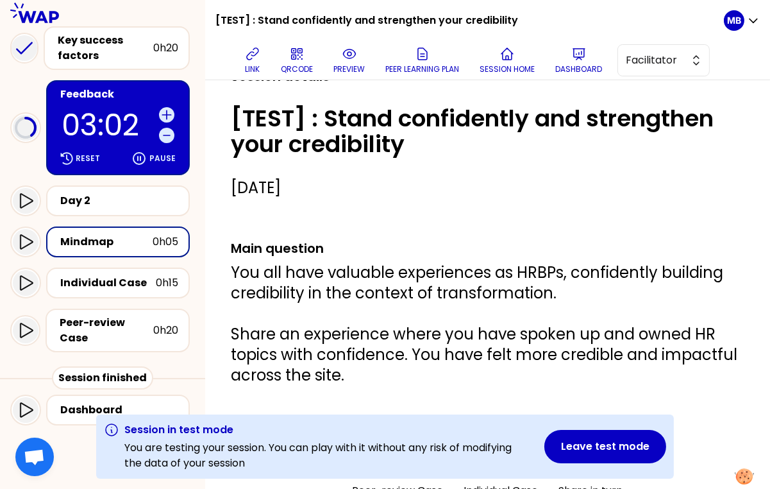
scroll to position [273, 0]
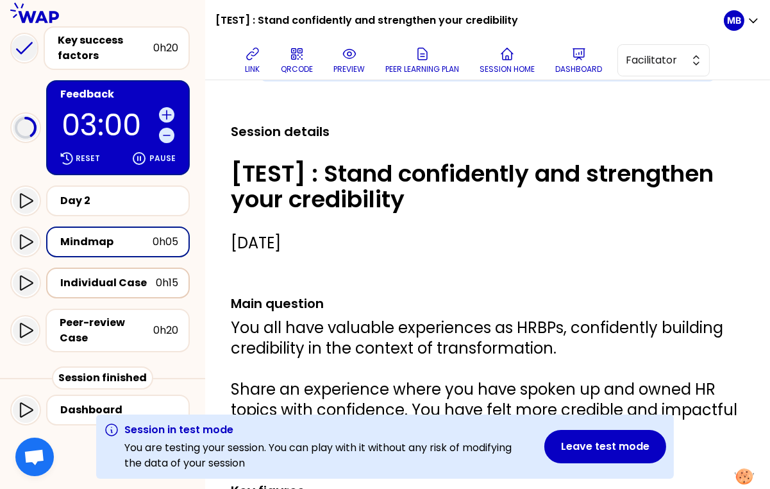
click at [105, 281] on div "Individual Case" at bounding box center [108, 282] width 96 height 15
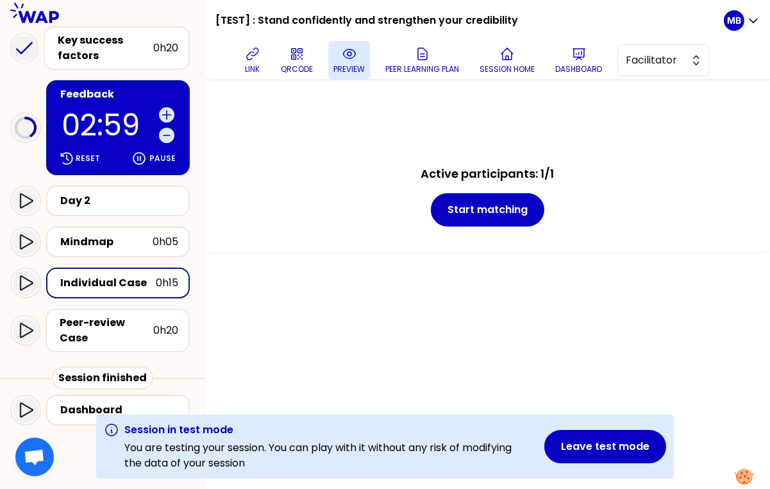
click at [336, 62] on button "preview" at bounding box center [349, 60] width 42 height 38
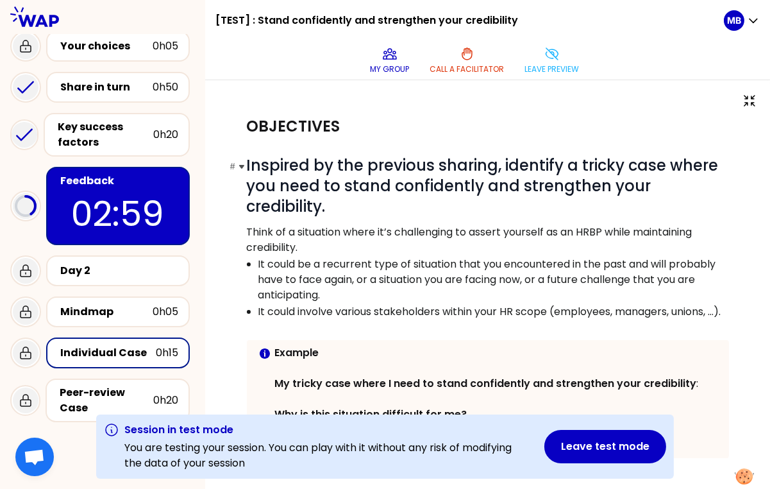
scroll to position [81, 0]
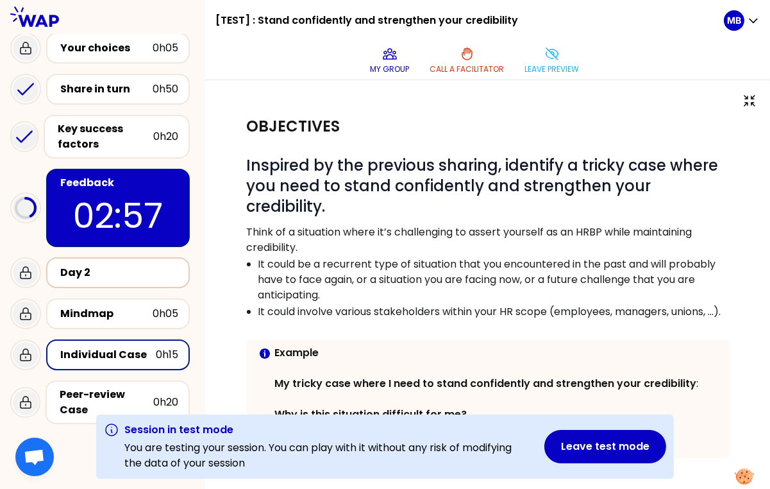
click at [112, 272] on div "Day 2" at bounding box center [119, 272] width 118 height 15
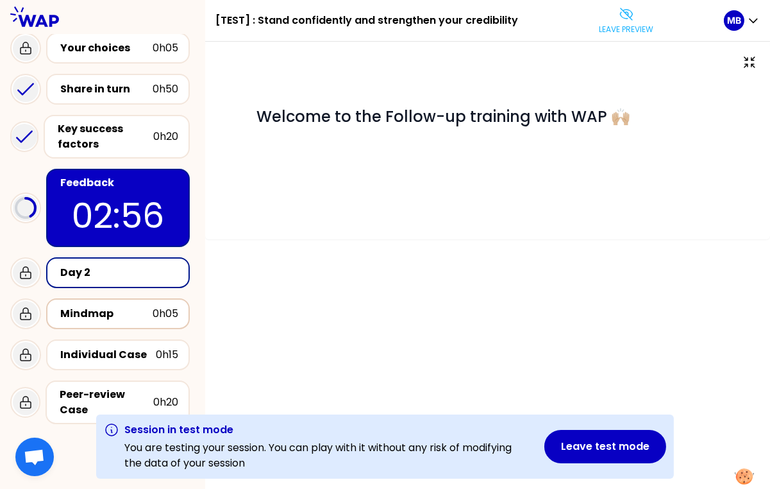
click at [91, 312] on div "Mindmap" at bounding box center [106, 313] width 92 height 15
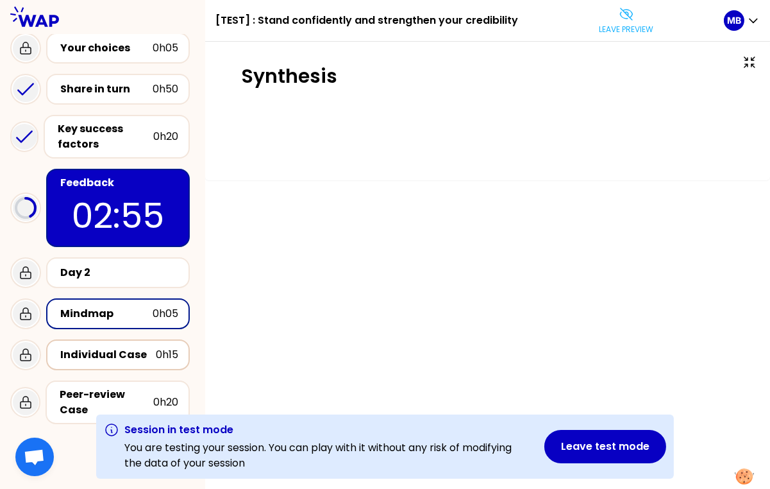
click at [119, 355] on div "Individual Case" at bounding box center [108, 354] width 96 height 15
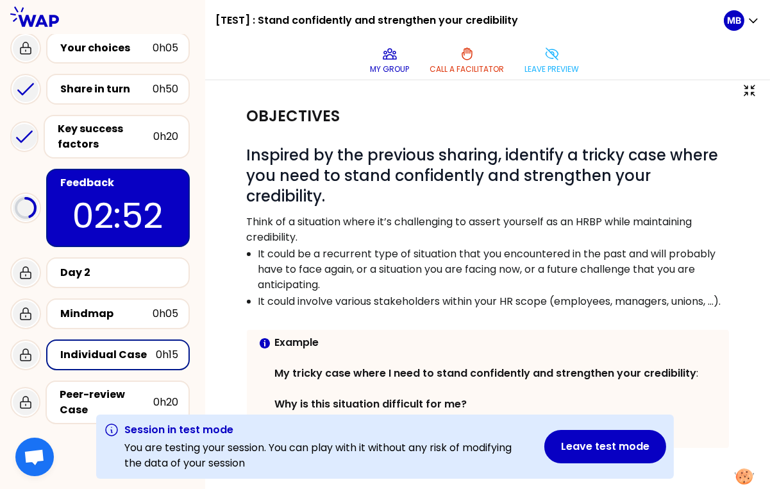
scroll to position [6, 0]
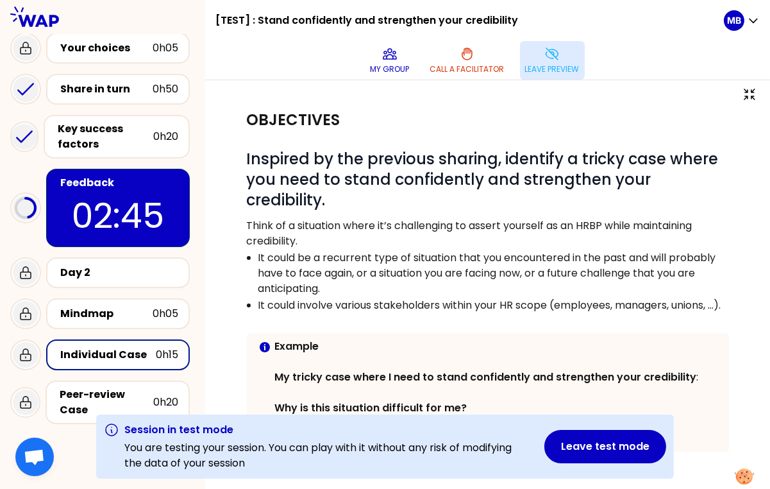
click at [544, 61] on icon at bounding box center [551, 53] width 15 height 15
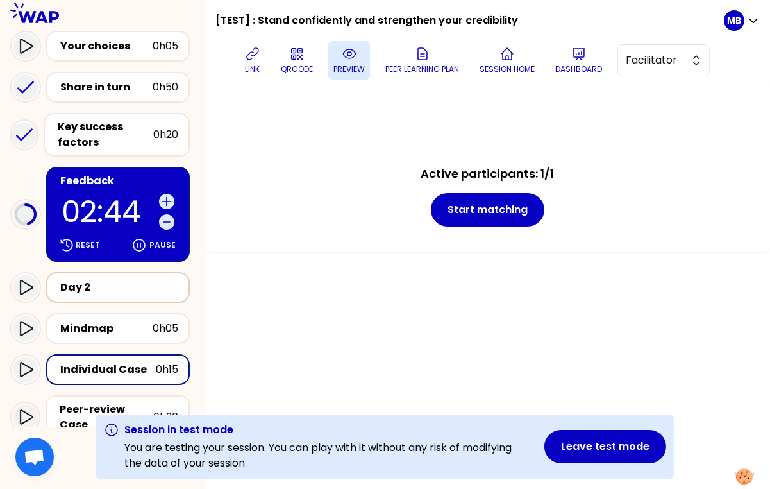
scroll to position [218, 0]
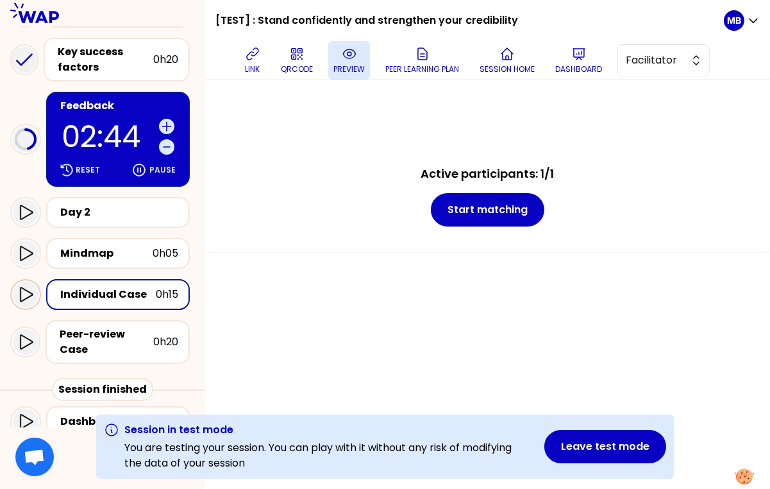
click at [25, 296] on icon at bounding box center [26, 294] width 13 height 15
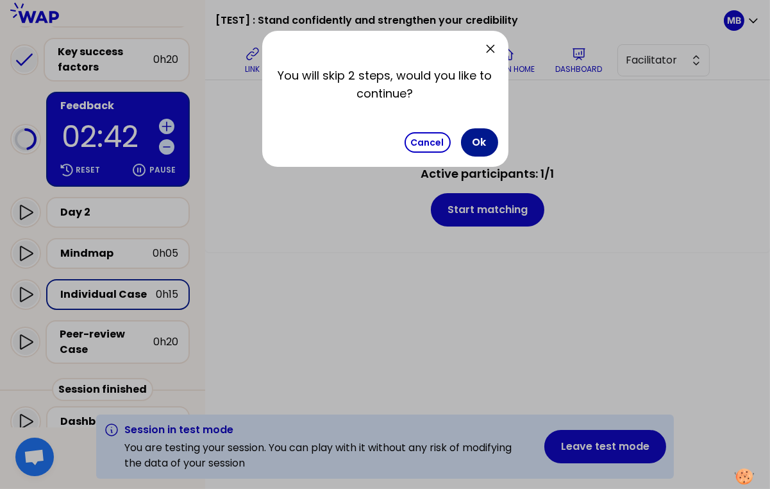
click at [475, 140] on button "Ok" at bounding box center [479, 142] width 37 height 28
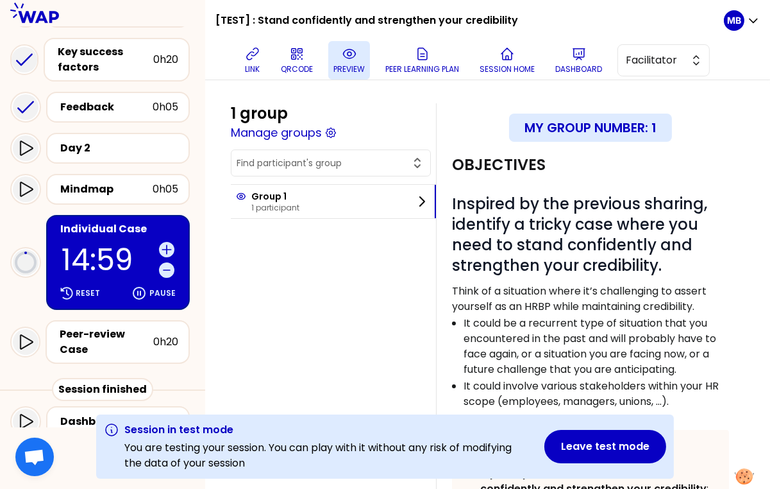
click at [355, 65] on p "preview" at bounding box center [348, 69] width 31 height 10
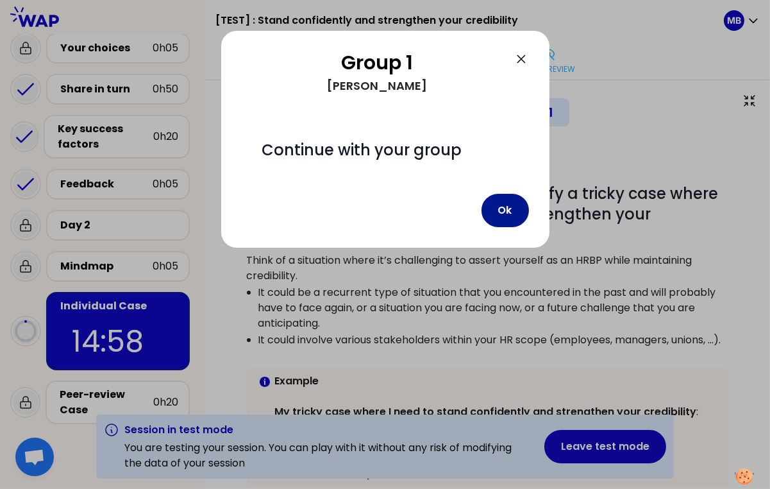
click at [515, 212] on button "Ok" at bounding box center [504, 210] width 47 height 33
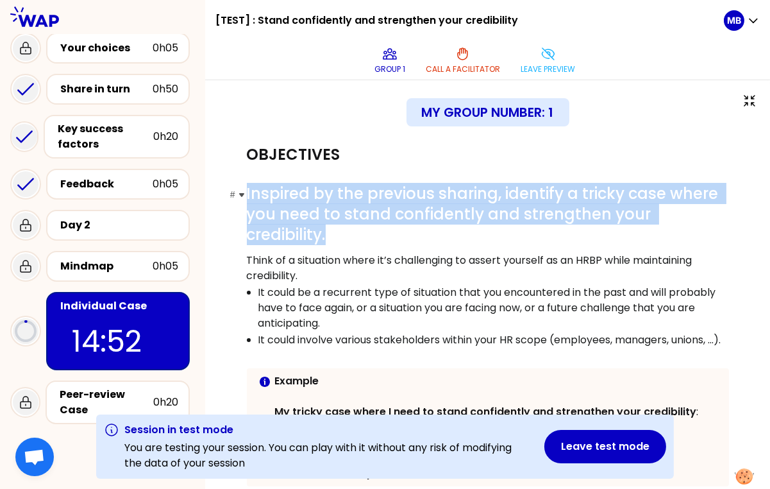
drag, startPoint x: 247, startPoint y: 192, endPoint x: 726, endPoint y: 209, distance: 479.9
click at [726, 209] on h1 "# Inspired by the previous sharing, identify a tricky case where you need to st…" at bounding box center [488, 214] width 482 height 62
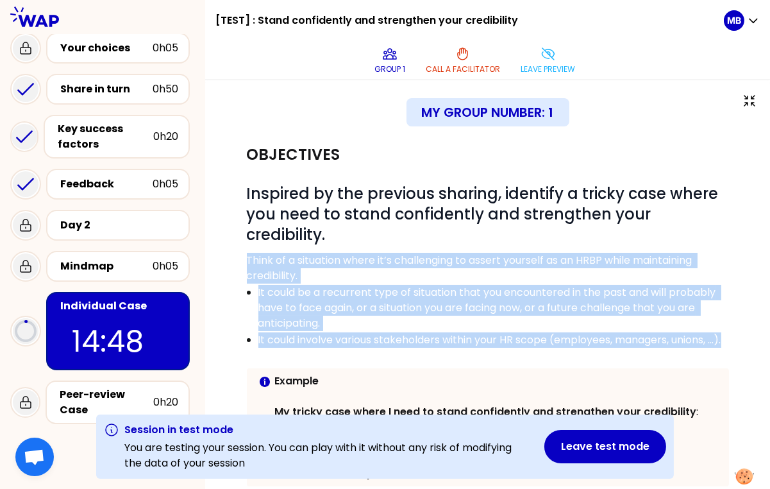
drag, startPoint x: 248, startPoint y: 236, endPoint x: 387, endPoint y: 335, distance: 170.5
click at [387, 335] on div "# Inspired by the previous sharing, identify a tricky case where you need to st…" at bounding box center [488, 344] width 482 height 323
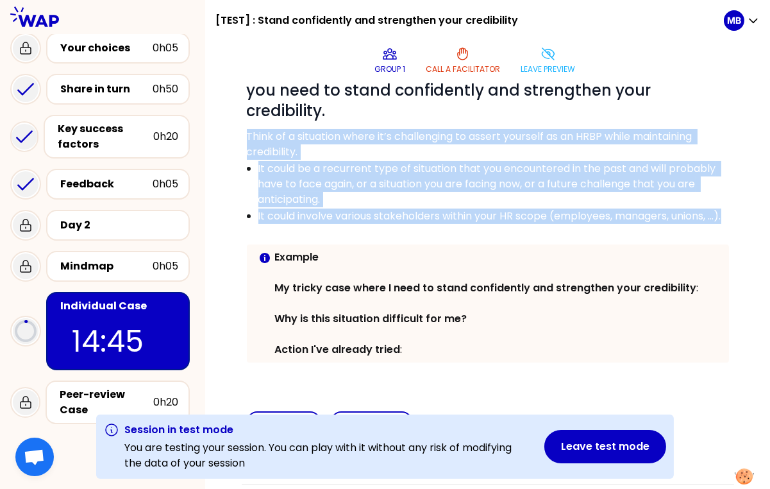
scroll to position [110, 0]
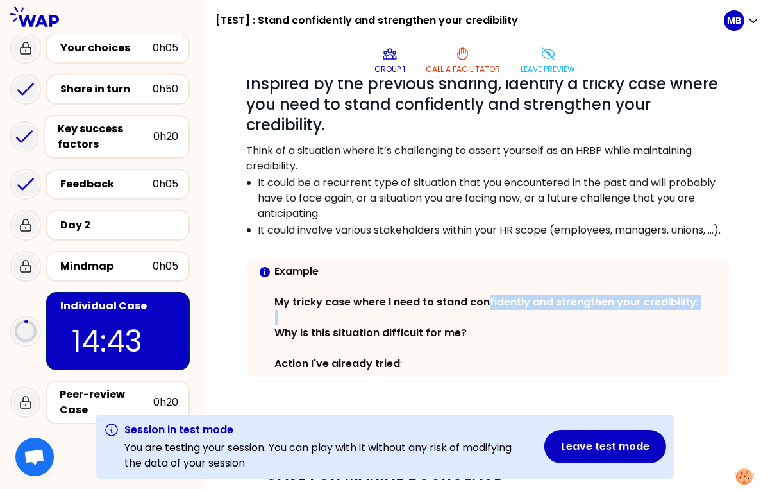
drag, startPoint x: 498, startPoint y: 295, endPoint x: 651, endPoint y: 305, distance: 152.9
click at [651, 305] on div "Example My tricky case where I need to stand confidently and strengthen your cr…" at bounding box center [497, 318] width 444 height 108
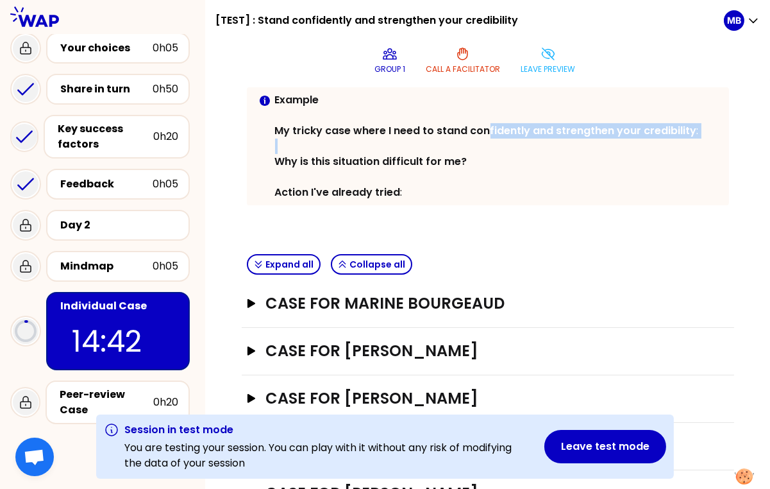
scroll to position [316, 0]
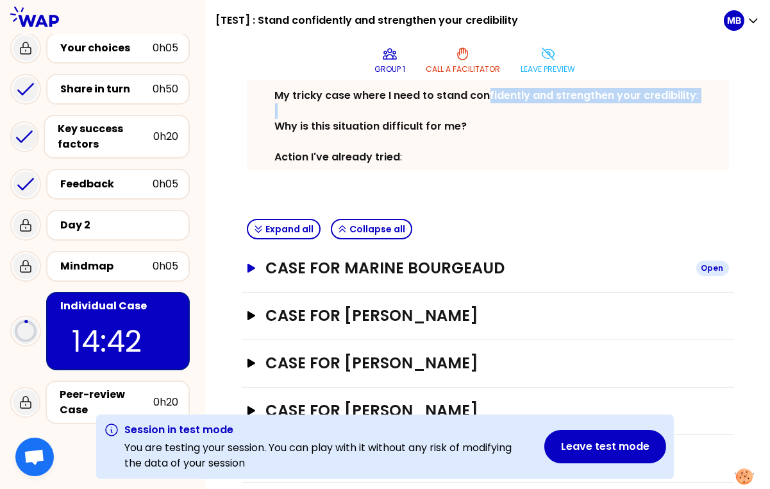
click at [426, 261] on h3 "Case for Marine Bourgeaud" at bounding box center [475, 268] width 420 height 21
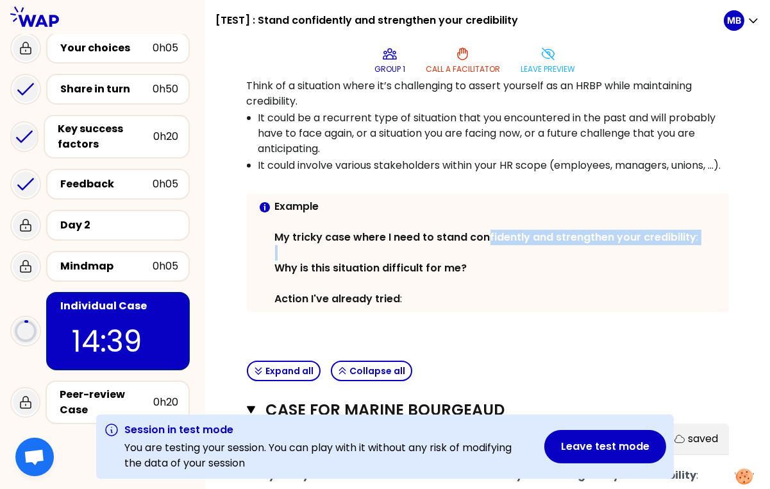
scroll to position [0, 0]
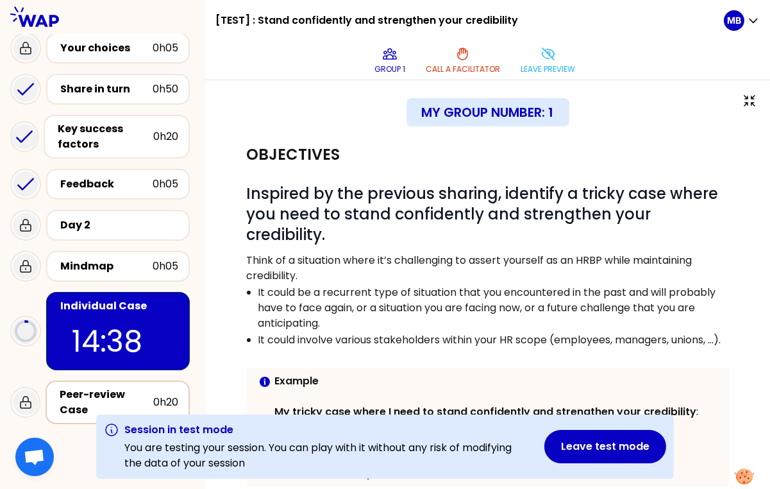
click at [100, 407] on div "Peer-review Case" at bounding box center [107, 402] width 94 height 31
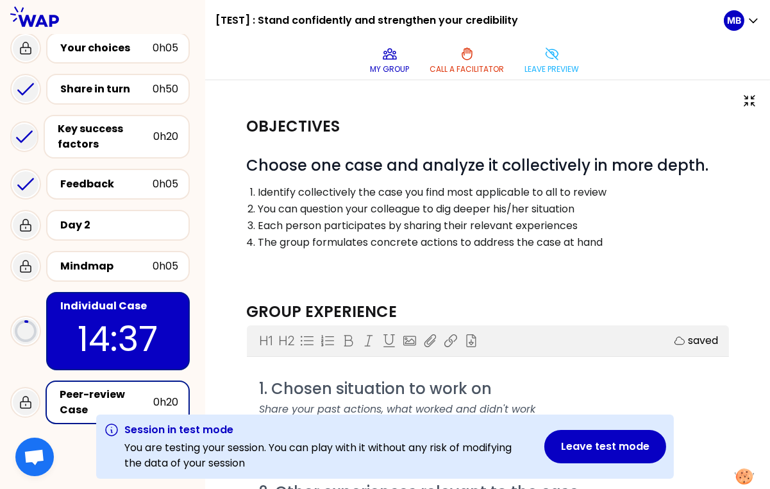
click at [103, 389] on div "Peer-review Case" at bounding box center [107, 402] width 94 height 31
click at [115, 303] on div "Individual Case" at bounding box center [119, 305] width 118 height 15
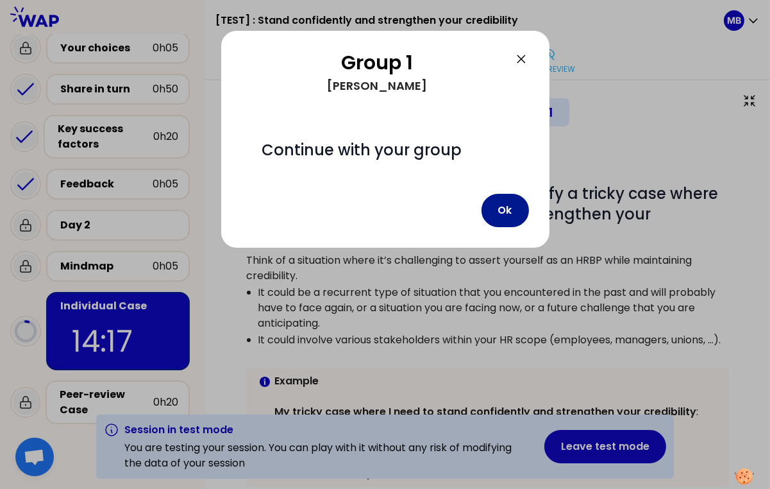
click at [503, 205] on button "Ok" at bounding box center [504, 210] width 47 height 33
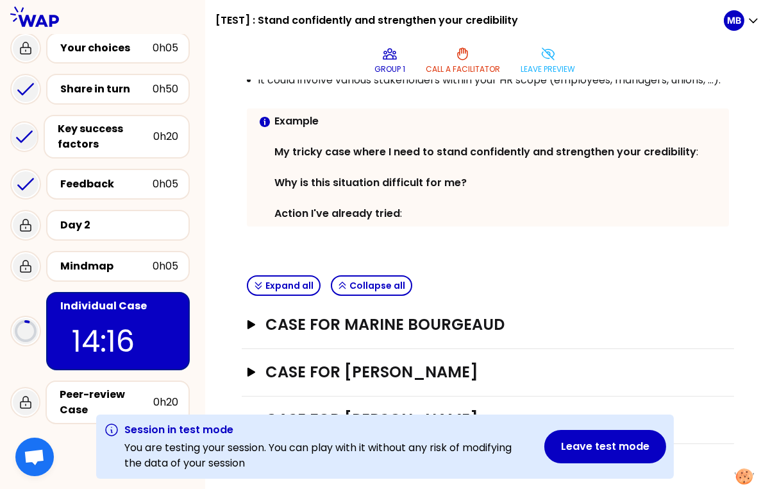
scroll to position [325, 0]
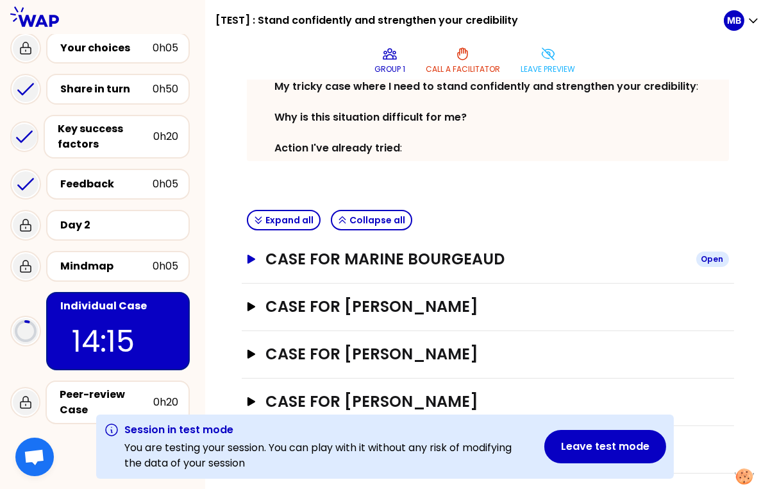
click at [446, 249] on h3 "Case for Marine Bourgeaud" at bounding box center [475, 259] width 420 height 21
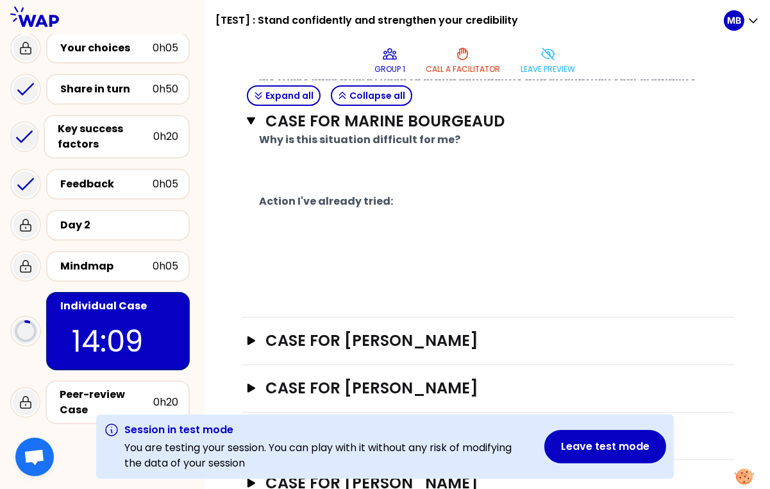
scroll to position [605, 0]
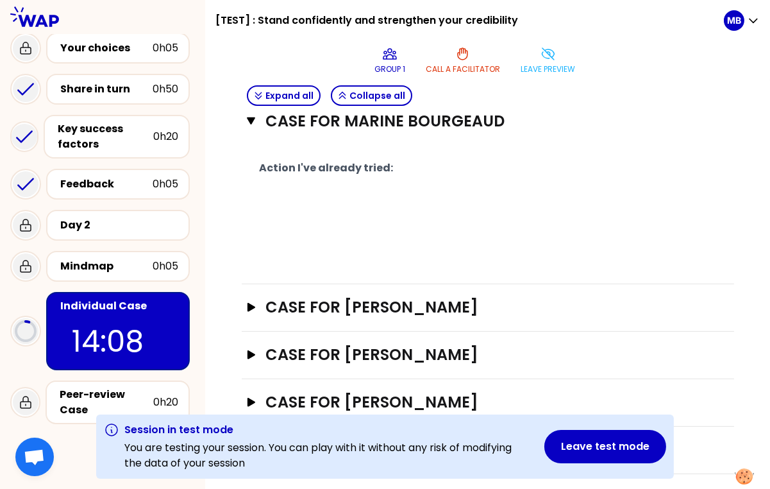
click at [97, 420] on div "Session in test mode You are testing your session. You can play with it without…" at bounding box center [385, 446] width 578 height 64
click at [97, 398] on div "Peer-review Case" at bounding box center [107, 402] width 94 height 31
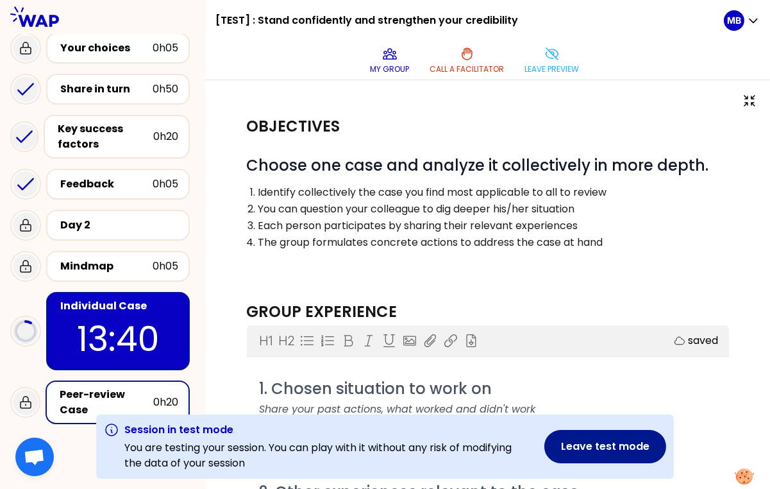
click at [583, 446] on button "Leave test mode" at bounding box center [605, 446] width 122 height 33
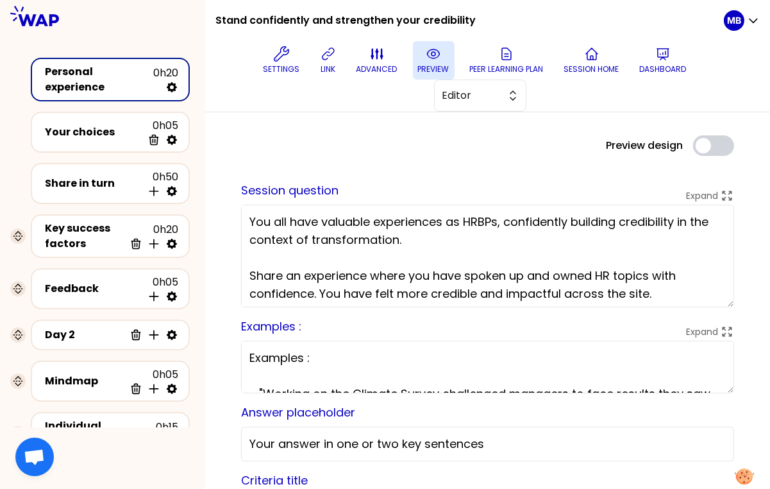
click at [419, 57] on button "preview" at bounding box center [434, 60] width 42 height 38
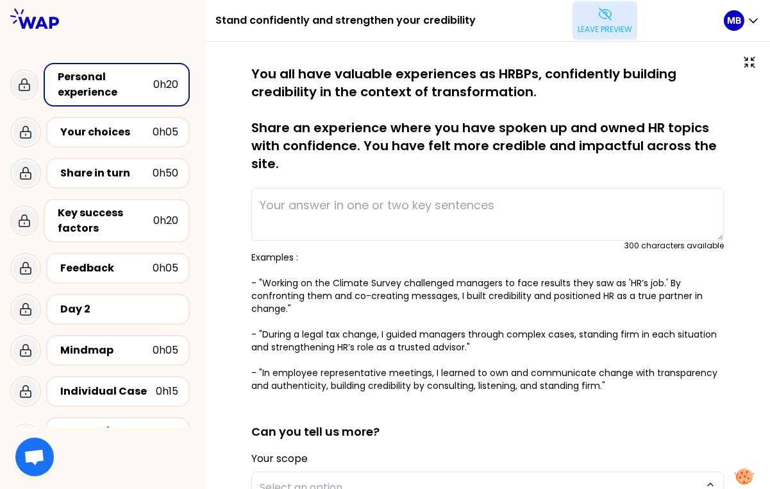
click at [573, 21] on button "Leave preview" at bounding box center [605, 20] width 65 height 38
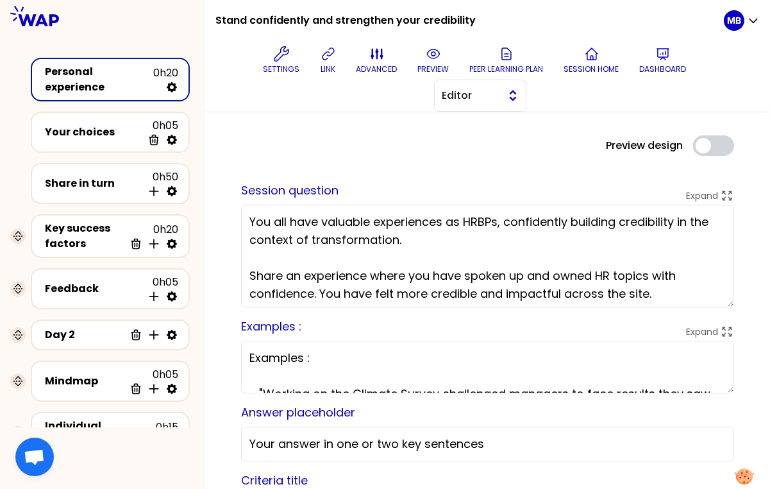
click at [476, 104] on button "Editor" at bounding box center [480, 96] width 92 height 32
click at [474, 147] on span "Facilitator" at bounding box center [487, 147] width 55 height 15
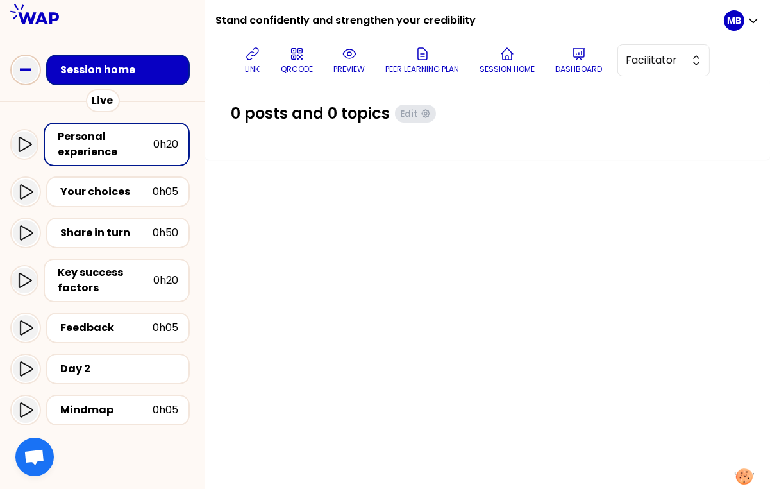
click at [23, 74] on icon at bounding box center [26, 70] width 26 height 26
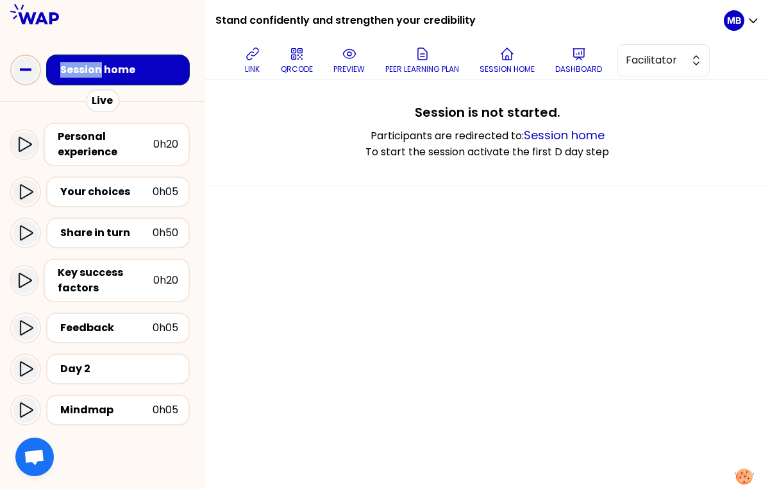
click at [23, 74] on icon at bounding box center [26, 70] width 26 height 26
click at [360, 67] on p "preview" at bounding box center [348, 69] width 31 height 10
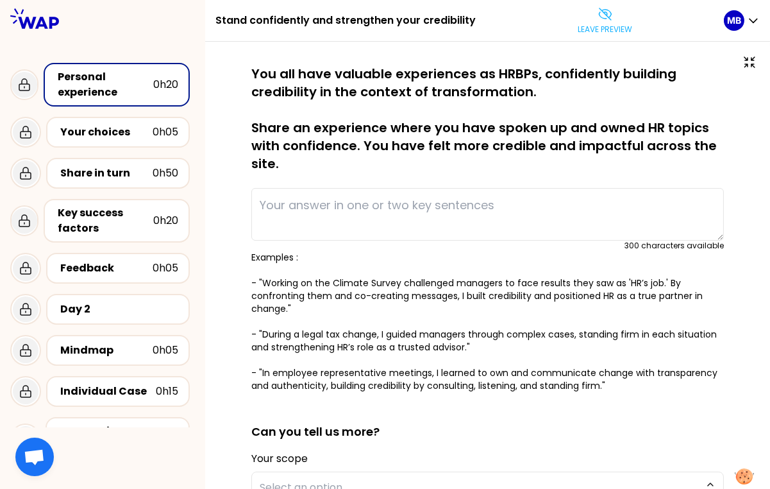
scroll to position [280, 0]
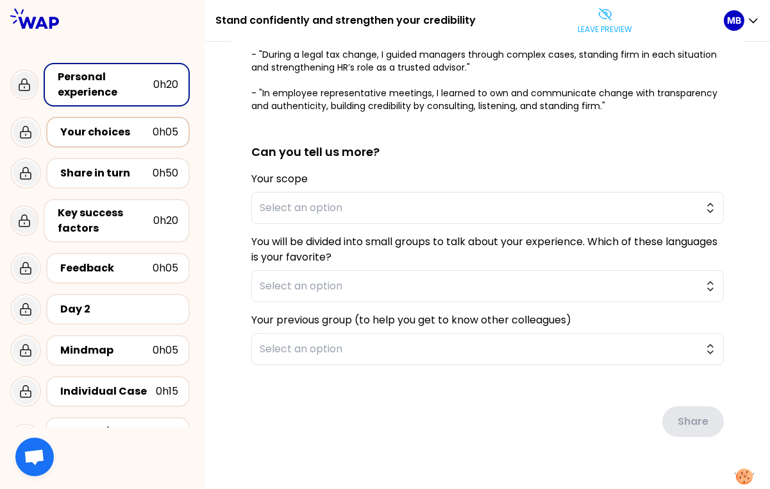
click at [99, 127] on div "Your choices" at bounding box center [106, 131] width 92 height 15
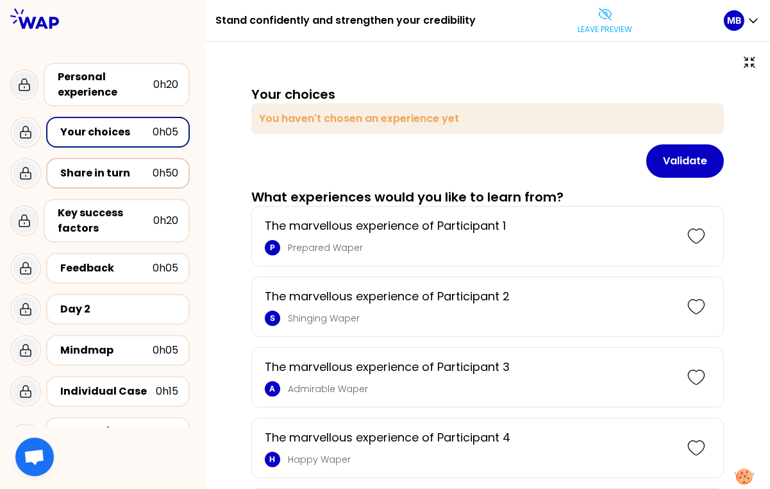
click at [97, 171] on div "Share in turn" at bounding box center [106, 172] width 92 height 15
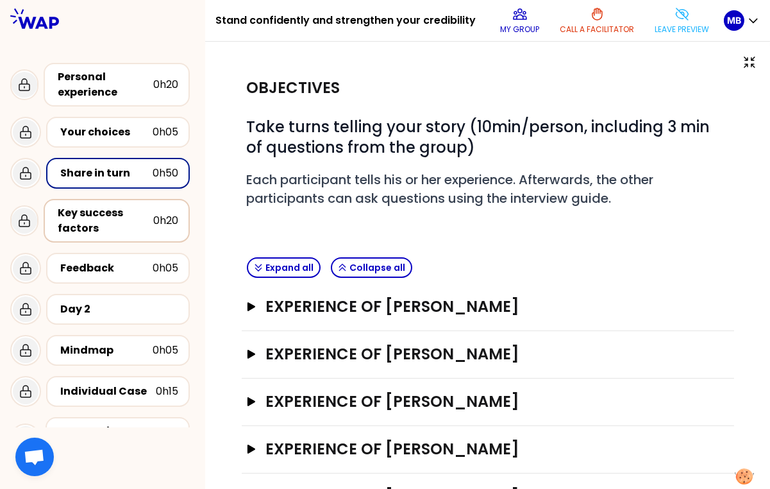
click at [99, 215] on div "Key success factors" at bounding box center [106, 220] width 96 height 31
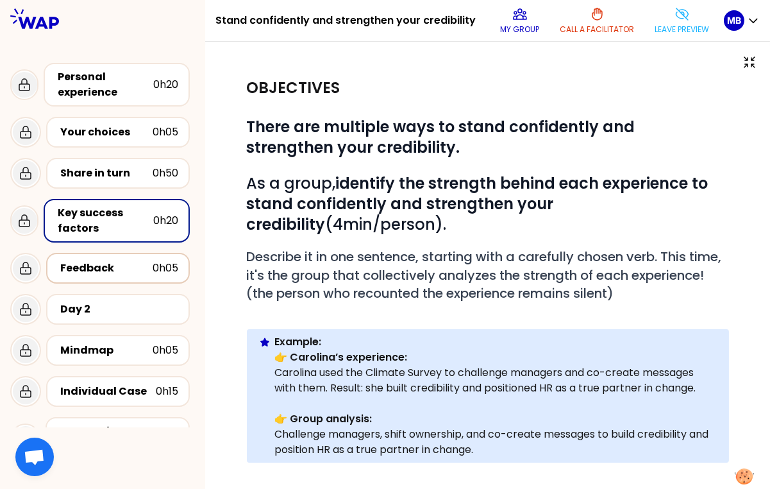
click at [99, 267] on div "Feedback" at bounding box center [106, 267] width 92 height 15
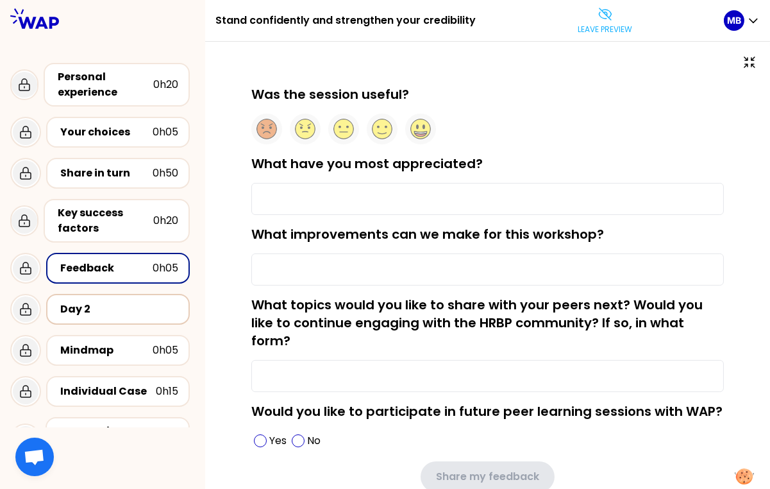
click at [106, 309] on div "Day 2" at bounding box center [119, 308] width 118 height 15
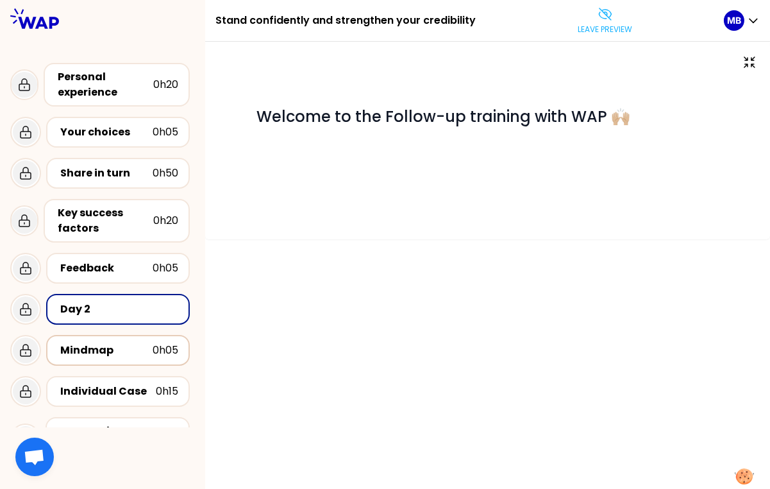
click at [106, 351] on div "Mindmap" at bounding box center [106, 349] width 92 height 15
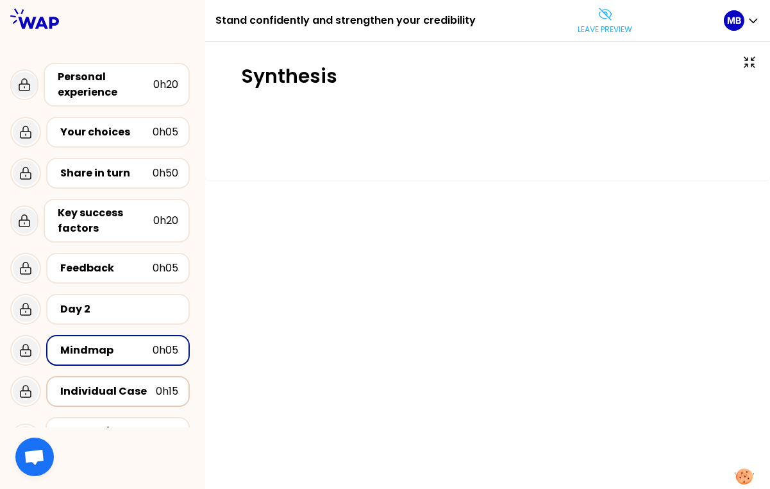
click at [108, 393] on div "Individual Case" at bounding box center [108, 390] width 96 height 15
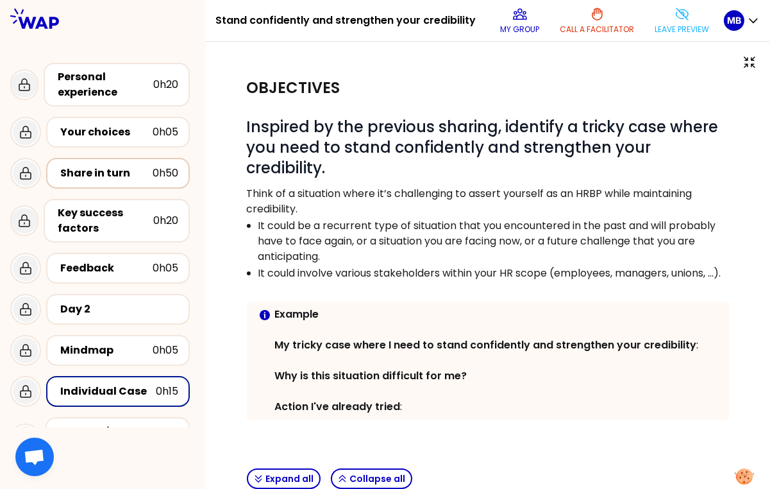
click at [125, 176] on div "Share in turn" at bounding box center [106, 172] width 92 height 15
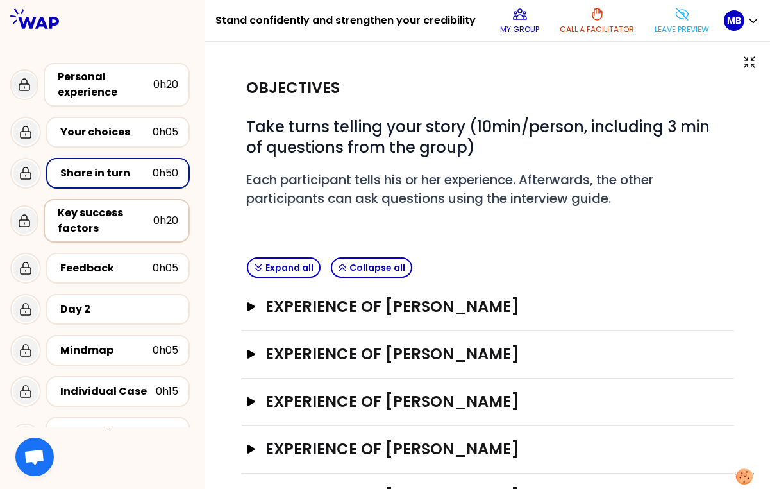
click at [117, 218] on div "Key success factors" at bounding box center [106, 220] width 96 height 31
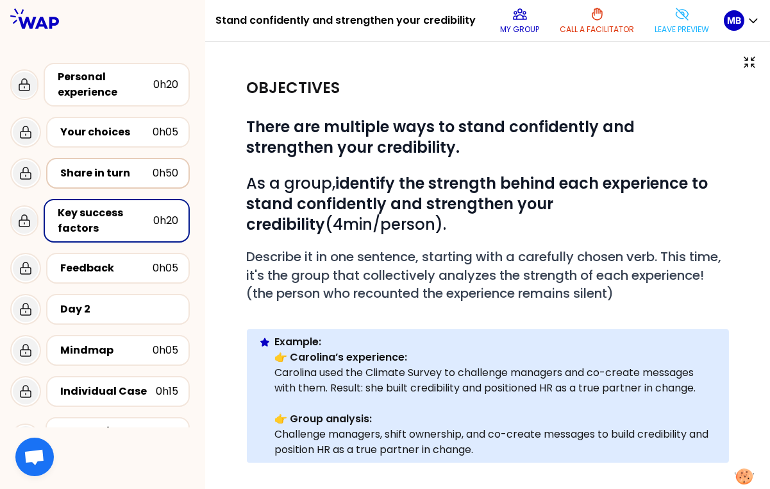
click at [118, 174] on div "Share in turn" at bounding box center [106, 172] width 92 height 15
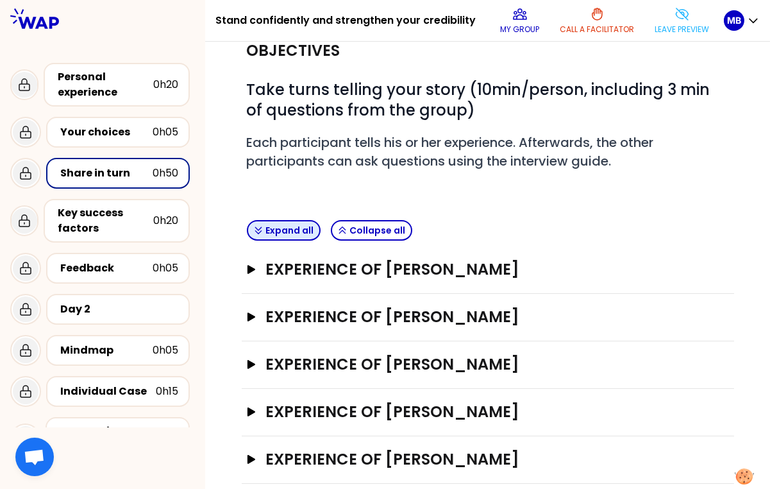
scroll to position [53, 0]
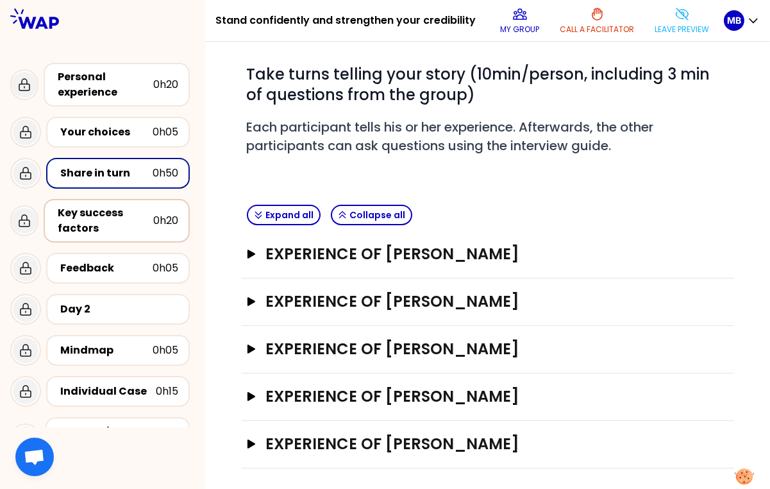
click at [78, 207] on div "Key success factors" at bounding box center [106, 220] width 96 height 31
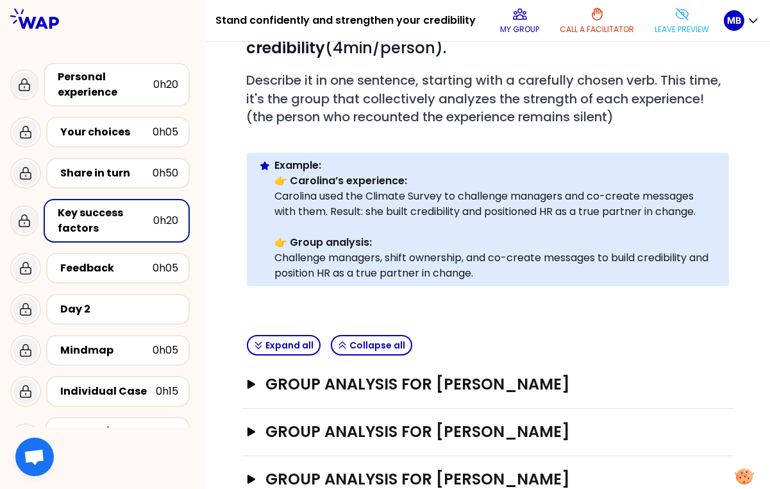
scroll to position [306, 0]
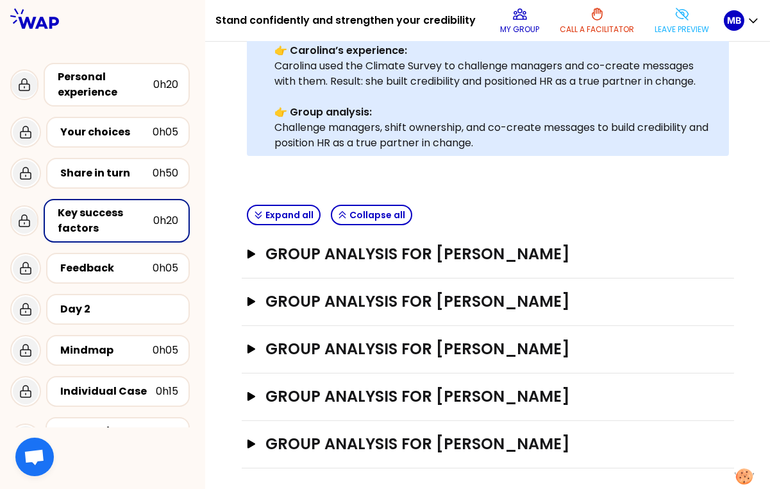
click at [317, 264] on div "GROUP ANALYSIS FOR Marine Bourgeaud Open" at bounding box center [488, 254] width 492 height 47
click at [315, 251] on h3 "GROUP ANALYSIS FOR Marine Bourgeaud" at bounding box center [475, 254] width 420 height 21
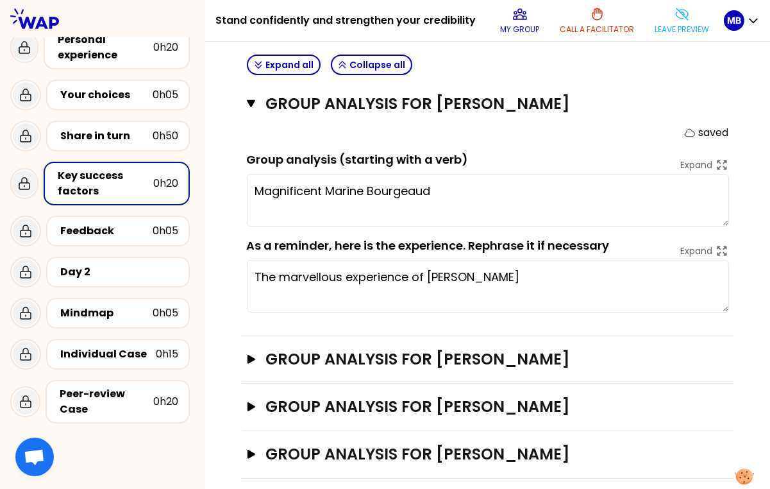
scroll to position [0, 0]
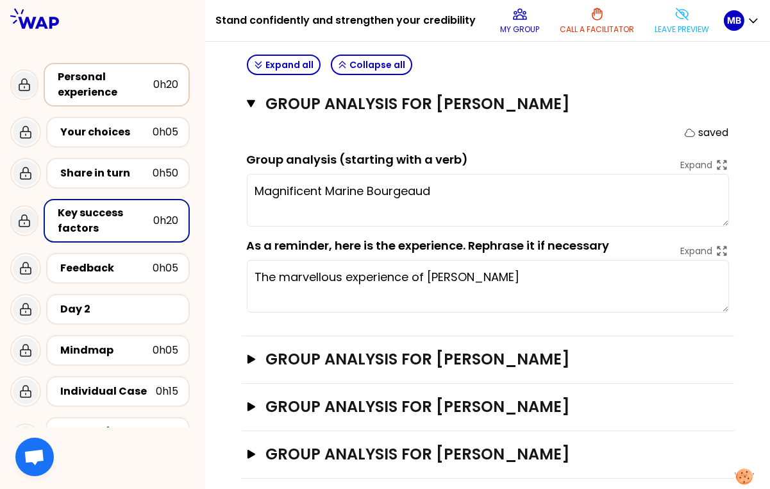
click at [115, 85] on div "Personal experience" at bounding box center [106, 84] width 96 height 31
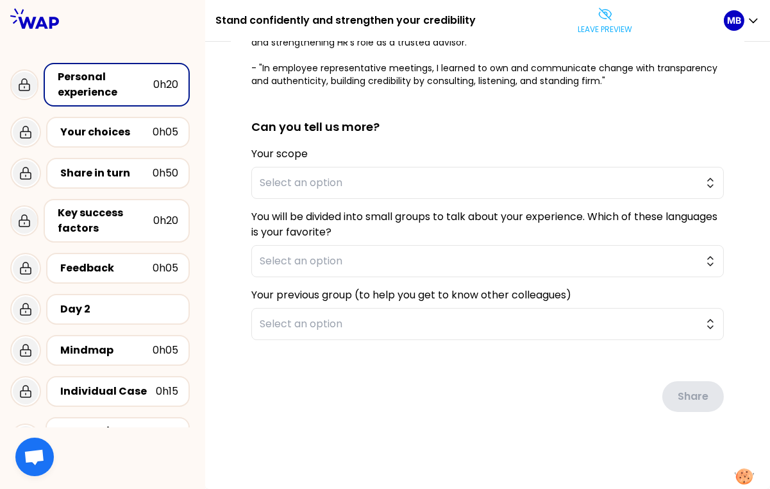
scroll to position [301, 0]
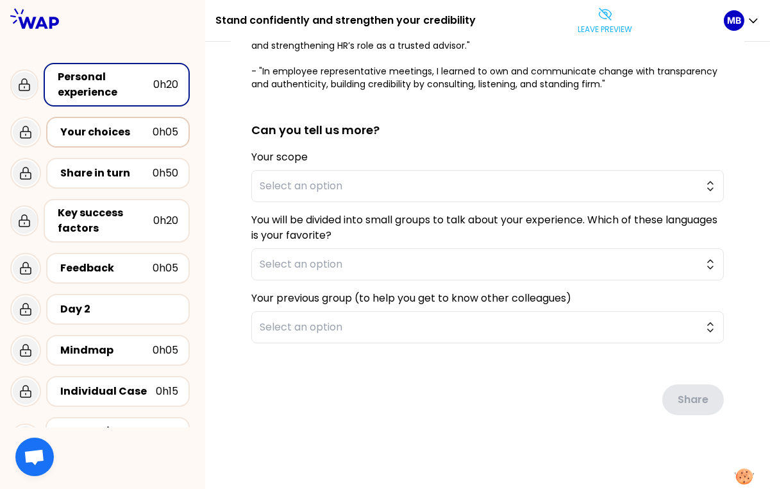
click at [88, 134] on div "Your choices" at bounding box center [106, 131] width 92 height 15
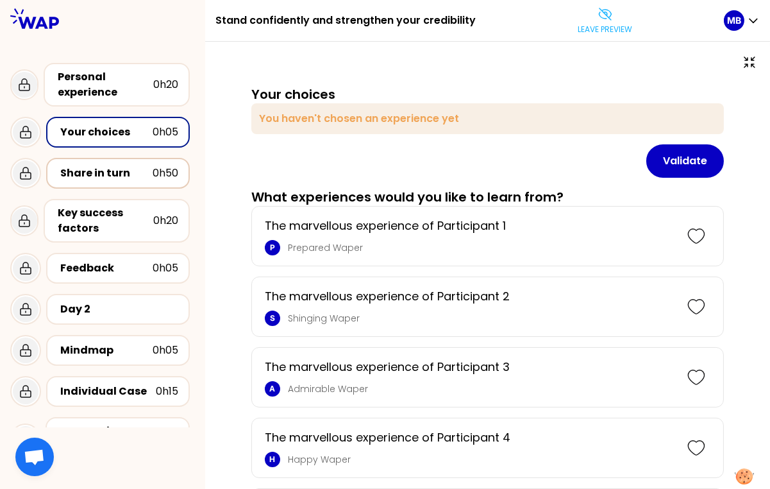
click at [83, 172] on div "Share in turn" at bounding box center [106, 172] width 92 height 15
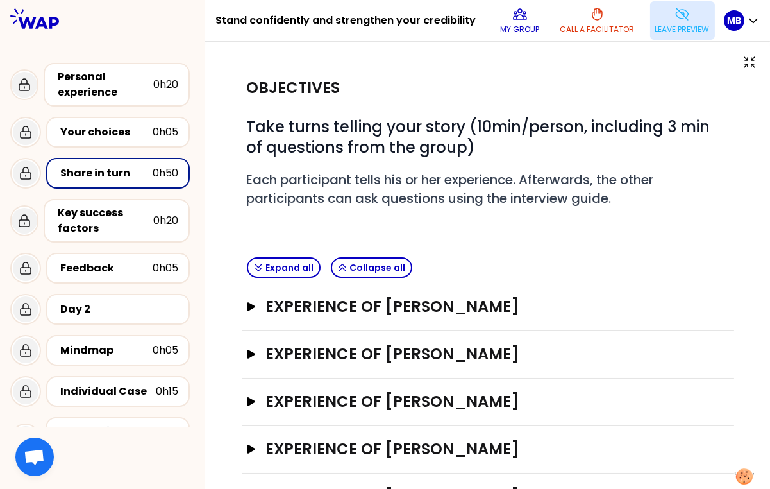
click at [673, 25] on p "Leave preview" at bounding box center [682, 29] width 54 height 10
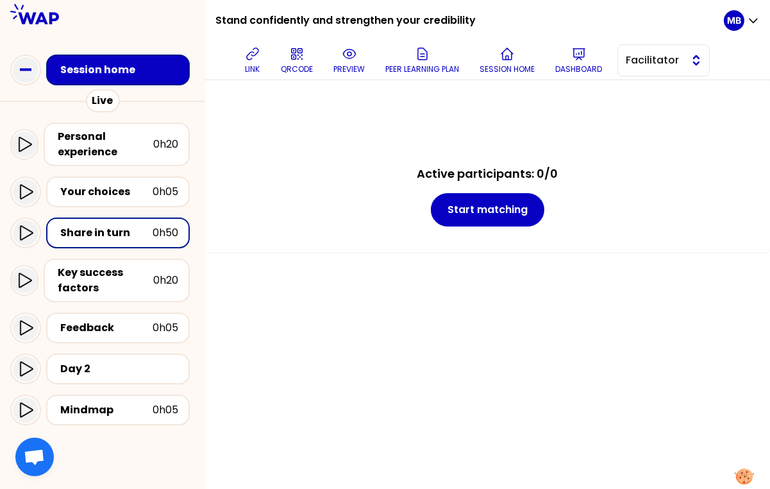
click at [649, 67] on span "Facilitator" at bounding box center [655, 60] width 58 height 15
click at [651, 94] on span "Editor" at bounding box center [671, 92] width 55 height 15
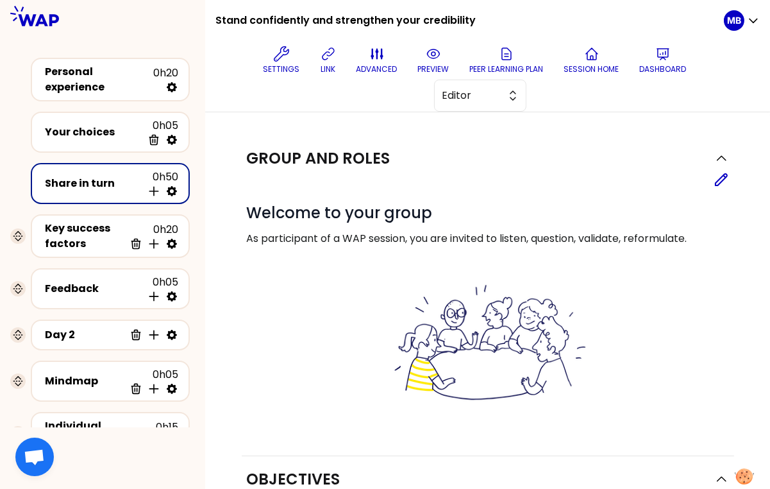
click at [170, 188] on icon at bounding box center [172, 191] width 10 height 10
select select "5"
select select "all"
select select "false"
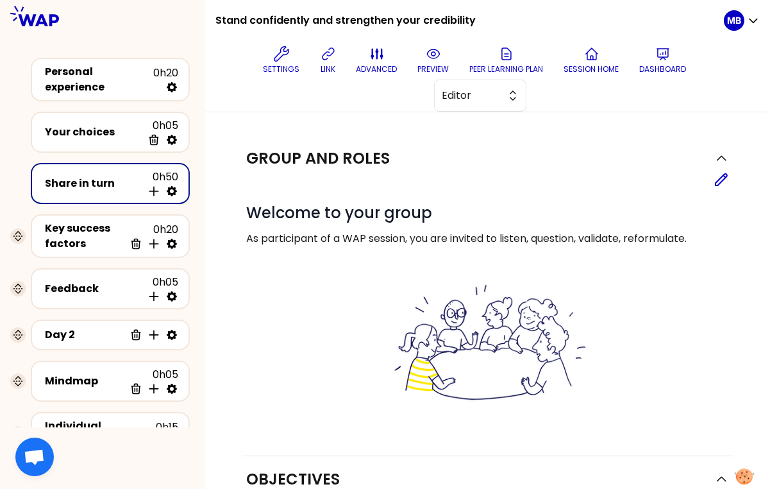
select select "Each"
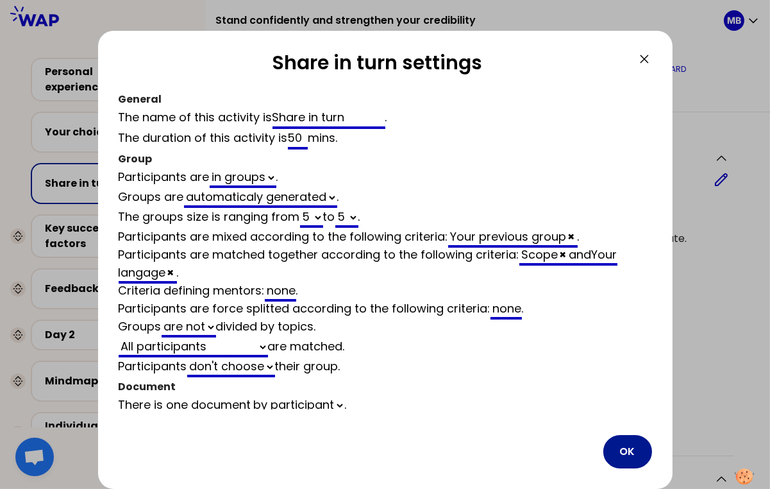
click at [617, 452] on button "OK" at bounding box center [627, 451] width 49 height 33
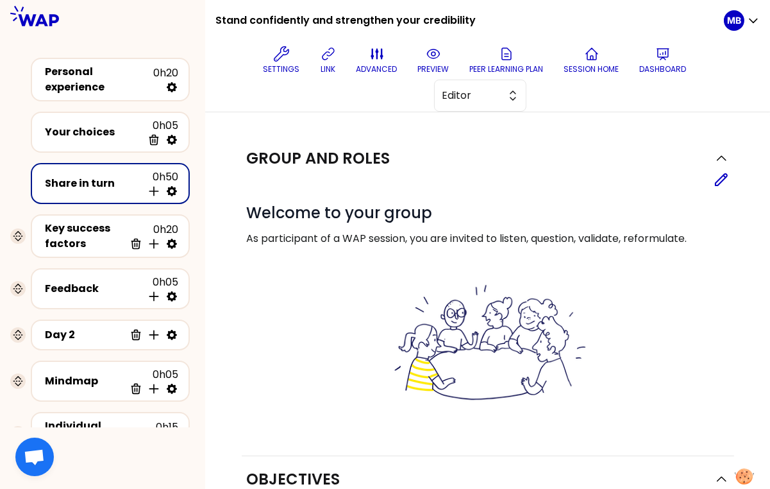
scroll to position [297, 0]
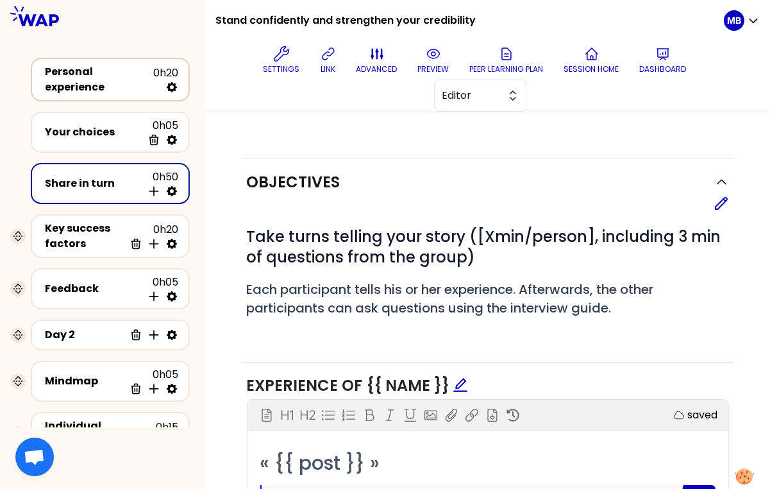
click at [95, 80] on div "Personal experience" at bounding box center [99, 79] width 108 height 31
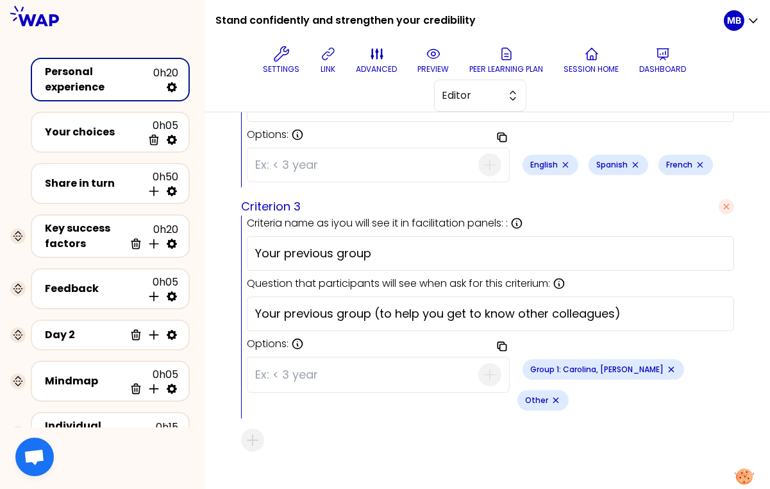
scroll to position [814, 0]
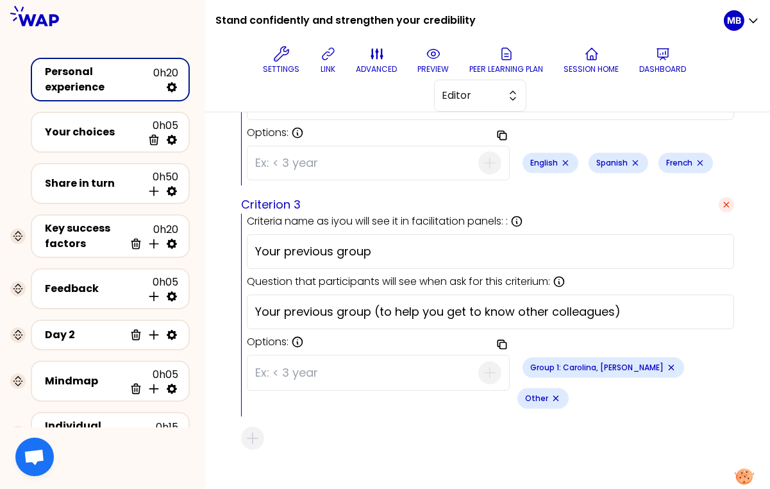
click at [724, 202] on icon "button" at bounding box center [726, 204] width 5 height 5
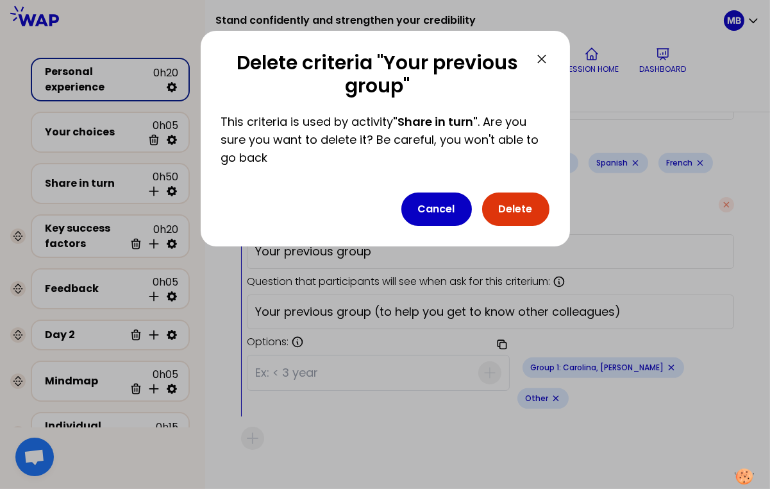
click at [517, 202] on button "Delete" at bounding box center [515, 208] width 67 height 33
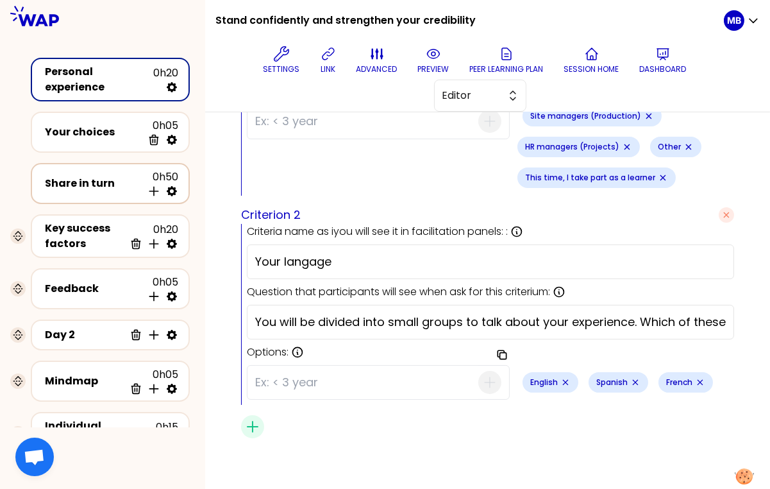
click at [172, 187] on icon at bounding box center [171, 191] width 13 height 13
select select "5"
select select "all"
select select "false"
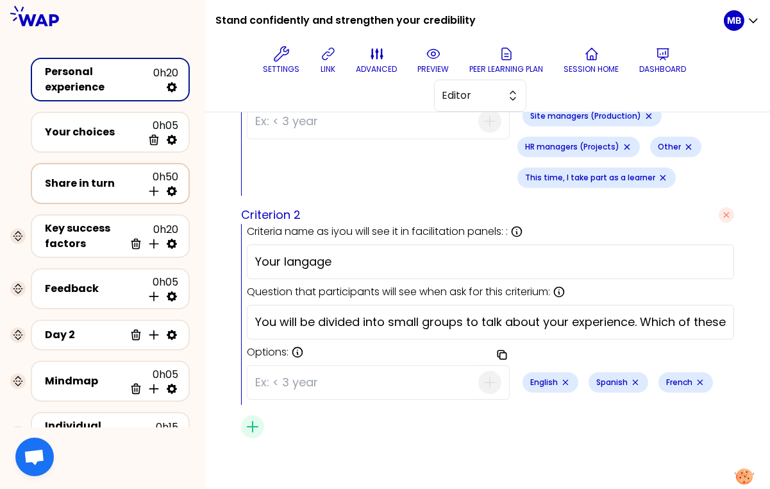
select select "Each"
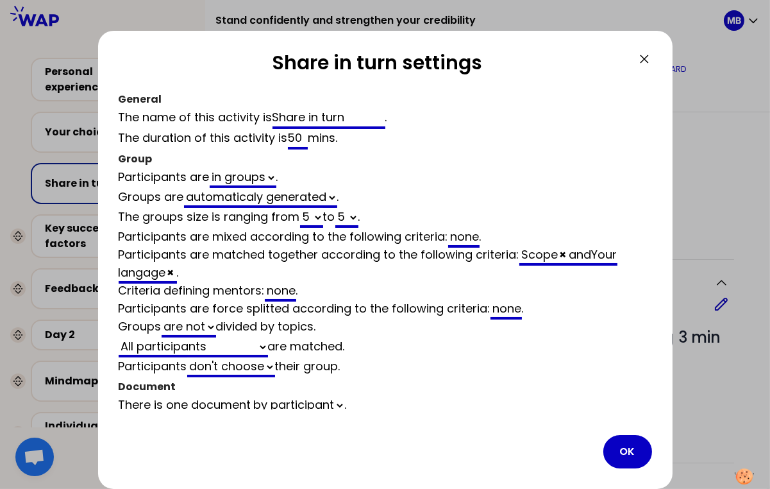
scroll to position [595, 0]
click at [707, 133] on div at bounding box center [385, 244] width 770 height 489
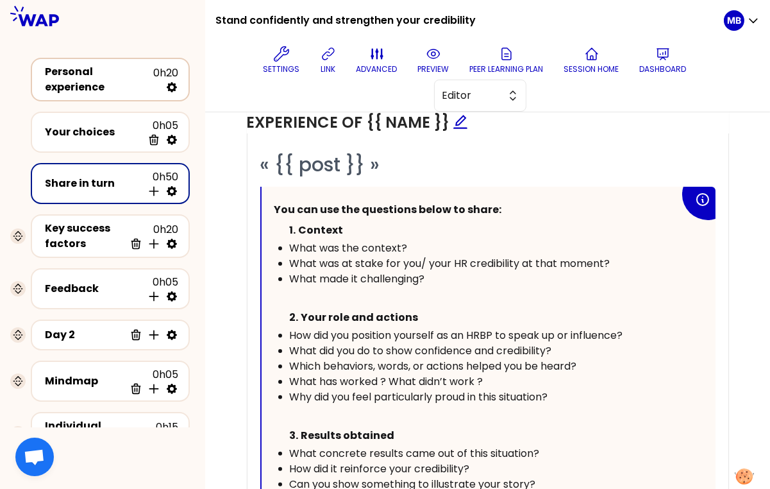
click at [77, 78] on div "Personal experience" at bounding box center [99, 79] width 108 height 31
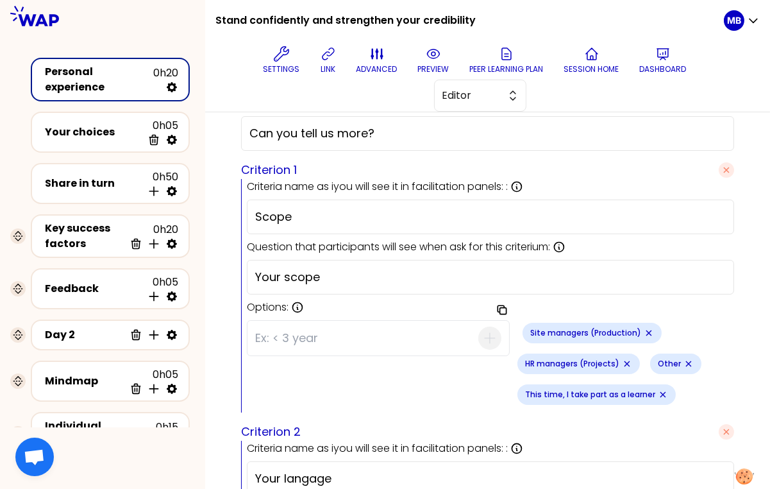
scroll to position [306, 0]
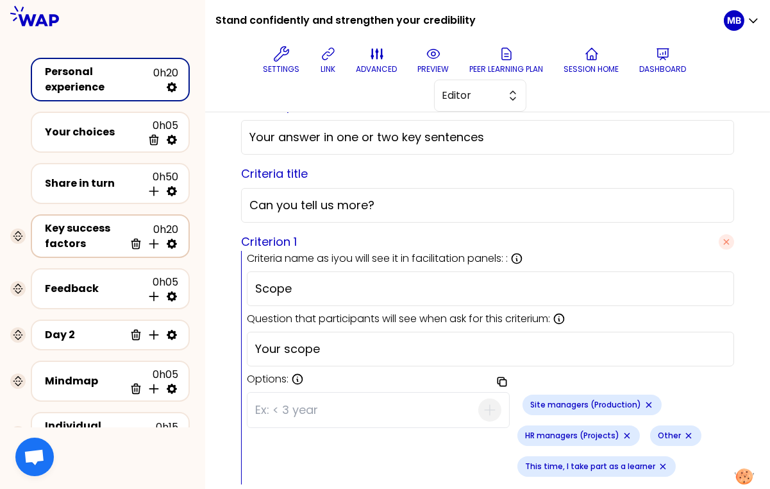
click at [171, 239] on icon at bounding box center [171, 243] width 13 height 13
select select "same_as"
select select "false"
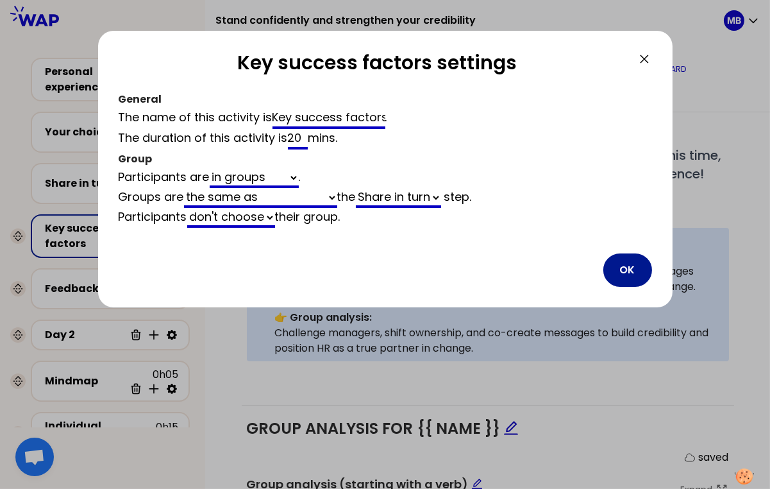
click at [616, 274] on button "OK" at bounding box center [627, 269] width 49 height 33
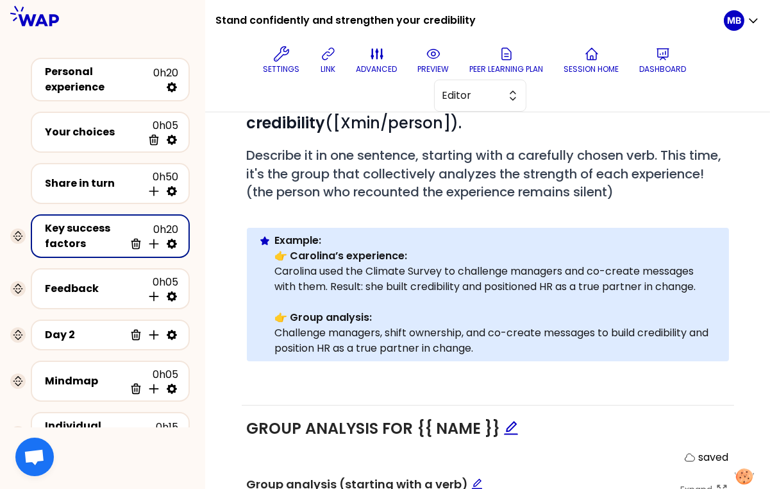
scroll to position [75, 0]
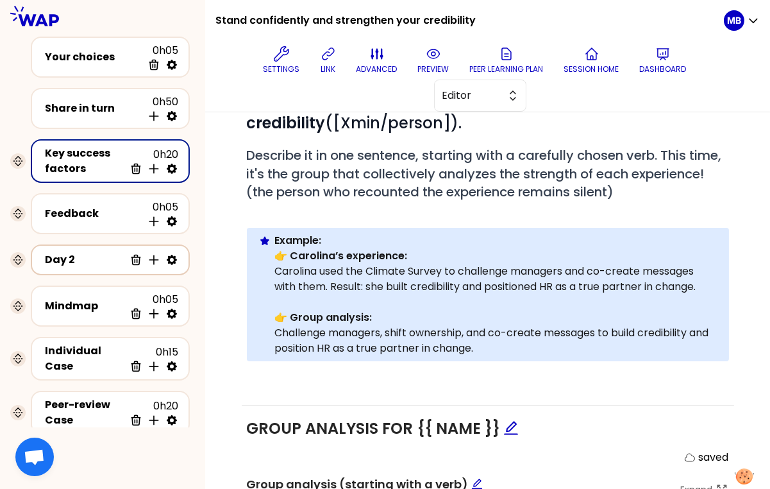
click at [173, 255] on icon at bounding box center [172, 260] width 10 height 10
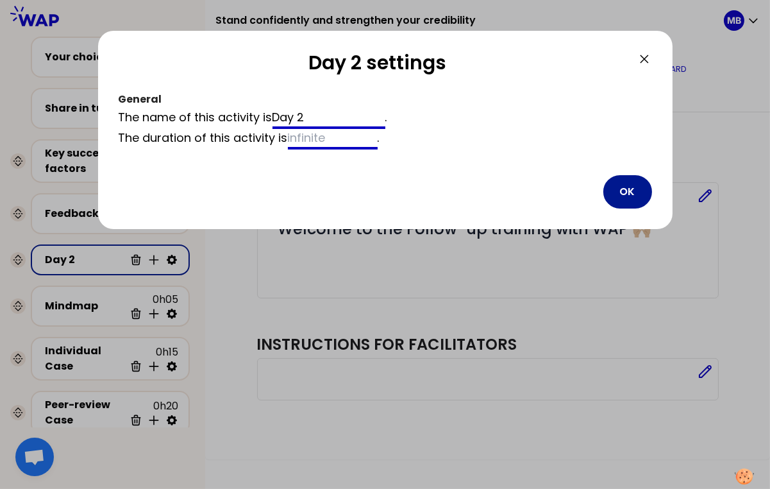
click at [626, 199] on button "OK" at bounding box center [627, 191] width 49 height 33
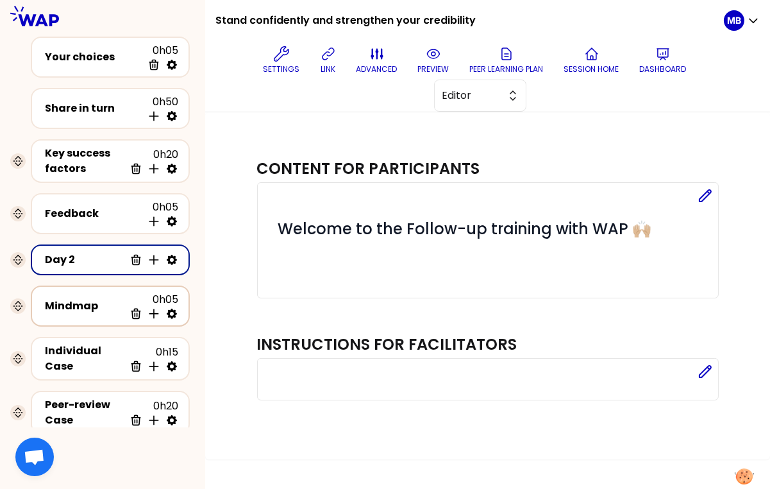
scroll to position [109, 0]
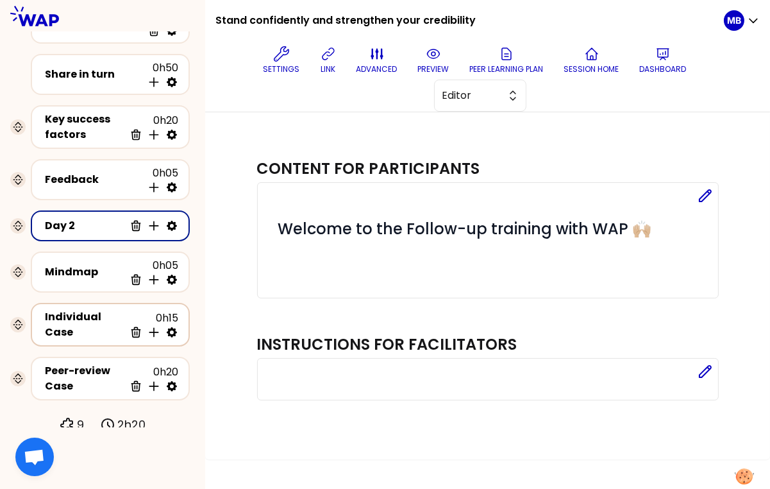
click at [170, 330] on icon at bounding box center [171, 332] width 13 height 13
select select "same_as"
select select "share"
select select "false"
select select "Each"
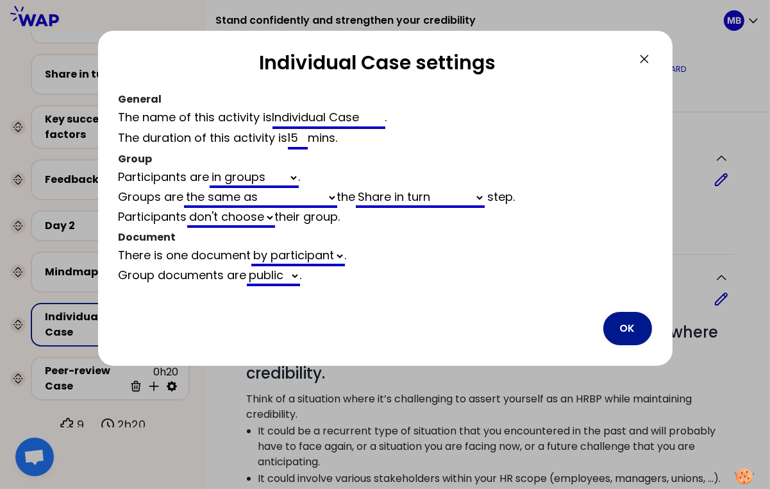
click at [628, 324] on button "OK" at bounding box center [627, 328] width 49 height 33
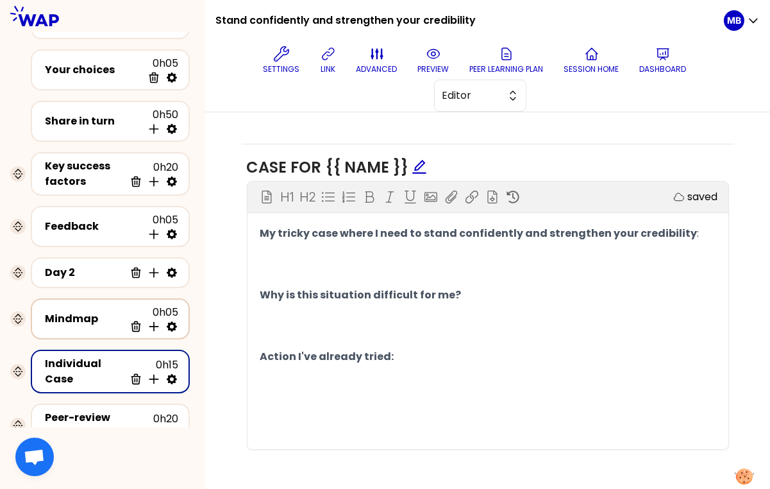
scroll to position [109, 0]
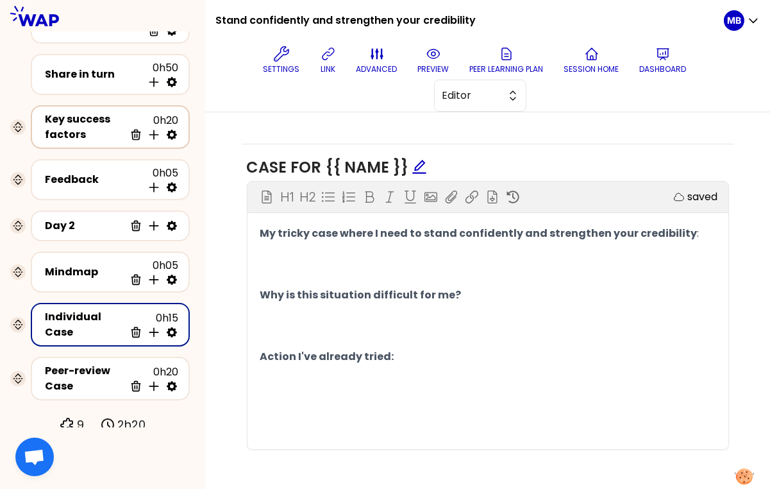
click at [101, 115] on div "Key success factors" at bounding box center [85, 127] width 80 height 31
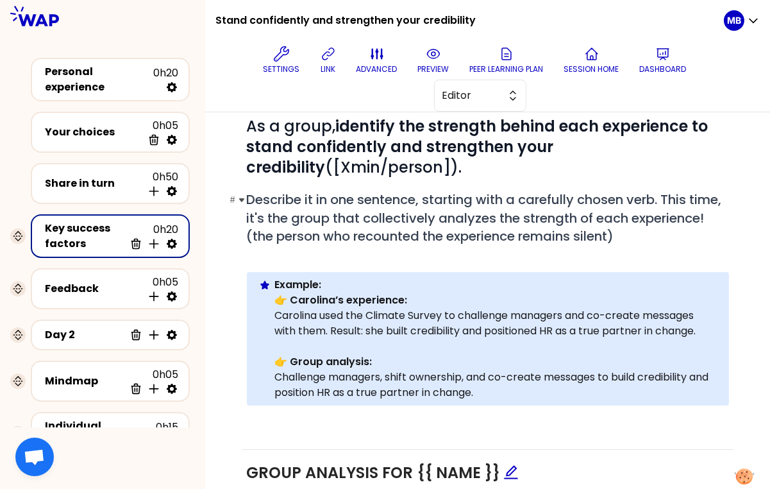
scroll to position [185, 0]
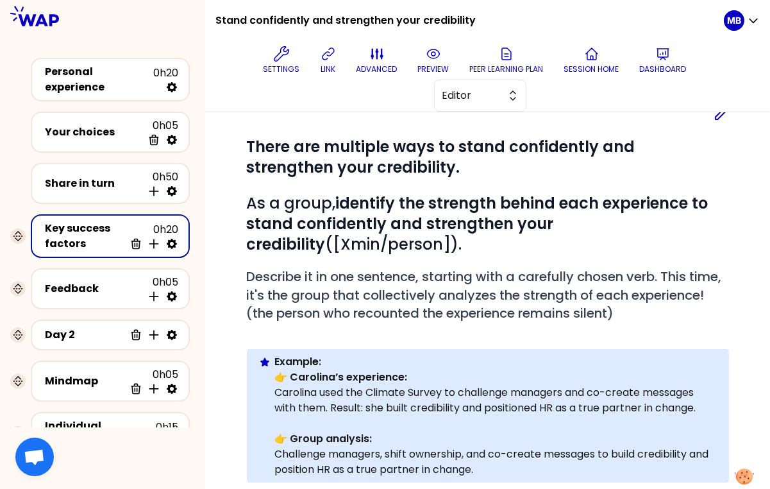
click at [719, 115] on icon at bounding box center [722, 114] width 12 height 12
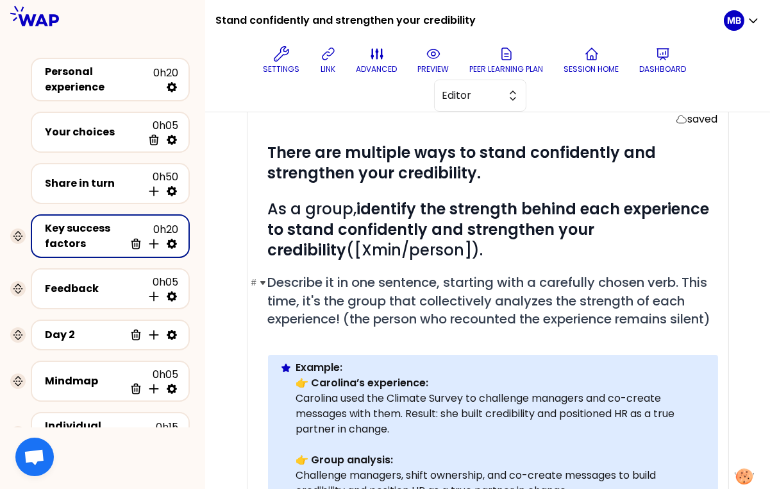
scroll to position [351, 0]
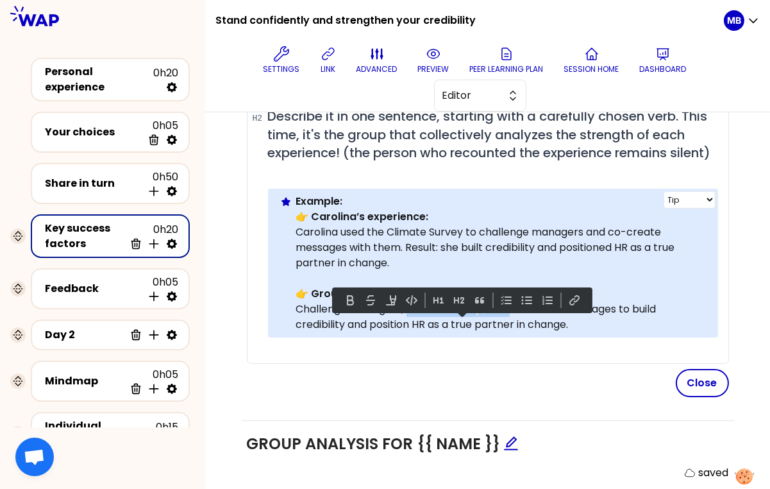
drag, startPoint x: 515, startPoint y: 324, endPoint x: 410, endPoint y: 328, distance: 105.9
click at [410, 328] on p "Challenge managers, shift ownership, and co-create messages to build credibilit…" at bounding box center [502, 316] width 412 height 31
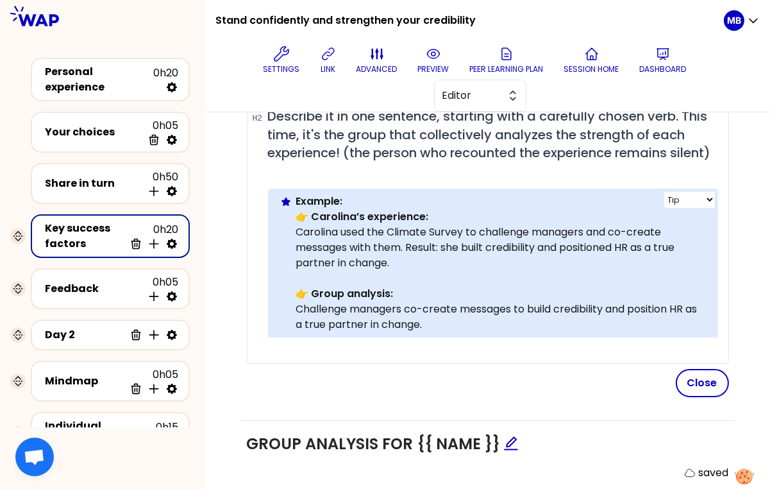
click at [517, 324] on p "Challenge managers co-create messages to build credibility and position HR as a…" at bounding box center [502, 316] width 412 height 31
click at [410, 329] on p "Challenge managers co-create messages - to build credibility and position HR as…" at bounding box center [502, 316] width 412 height 31
click at [473, 322] on p "Challenge managers by co-create messages - to build credibility and position HR…" at bounding box center [502, 316] width 412 height 31
click at [518, 332] on p "Challenge managers by co-creating messages - to build credibility and position …" at bounding box center [502, 316] width 412 height 31
click at [705, 397] on button "Close" at bounding box center [702, 383] width 53 height 28
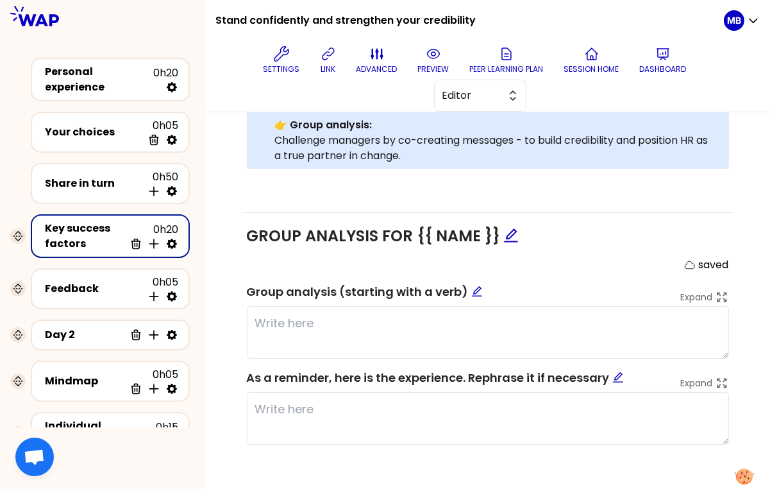
scroll to position [109, 0]
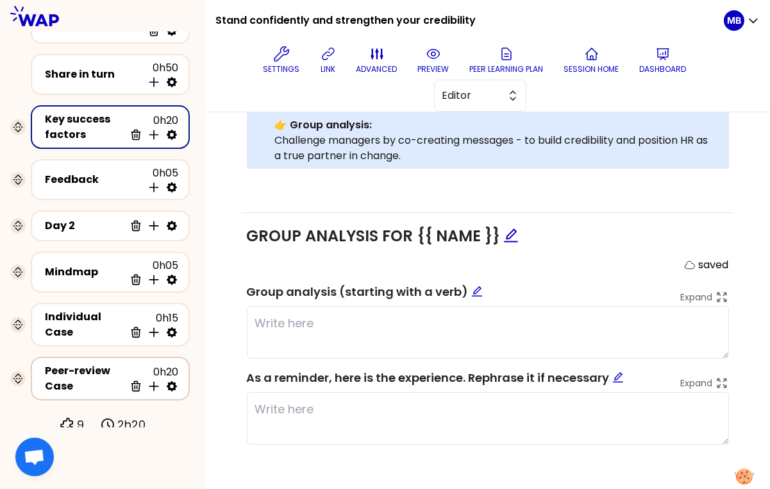
click at [80, 380] on div "Peer-review Case" at bounding box center [85, 378] width 80 height 31
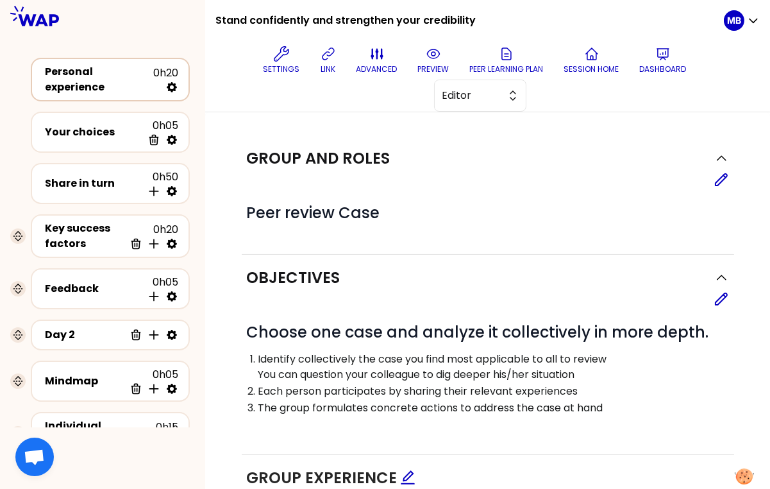
click at [96, 65] on div "Personal experience 0h20" at bounding box center [110, 79] width 136 height 31
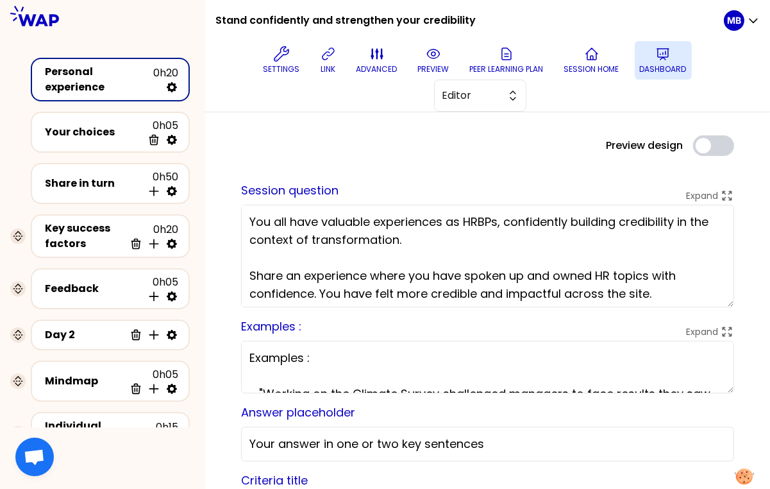
click at [648, 59] on button "Dashboard" at bounding box center [663, 60] width 57 height 38
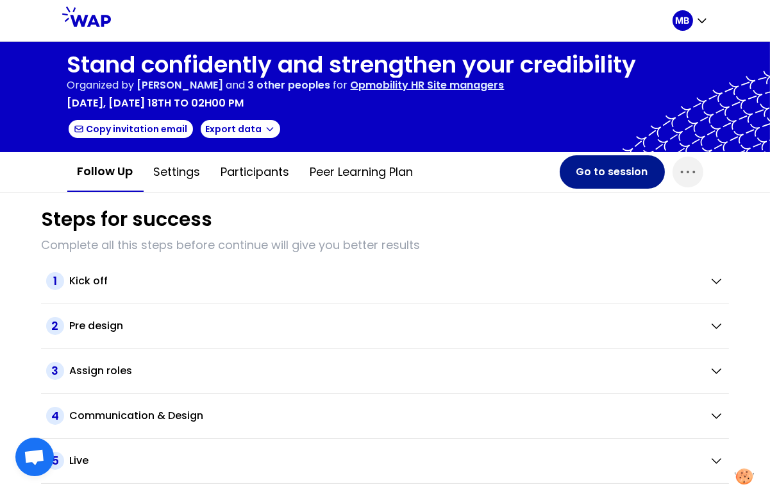
click at [591, 171] on button "Go to session" at bounding box center [612, 171] width 105 height 33
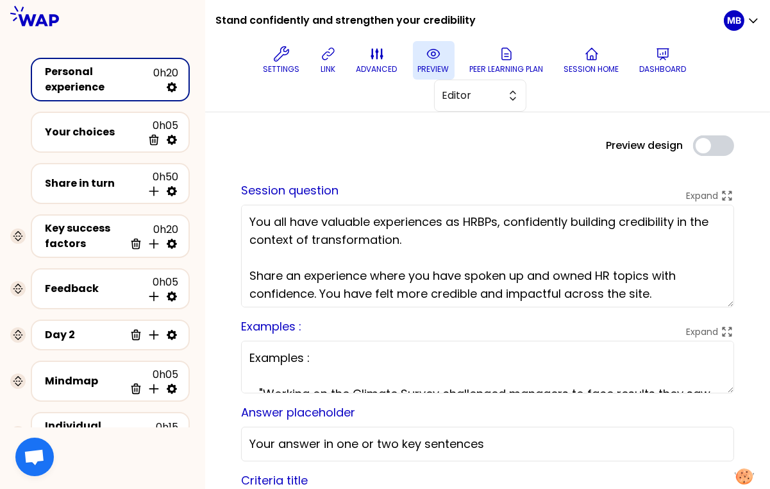
click at [422, 66] on p "preview" at bounding box center [433, 69] width 31 height 10
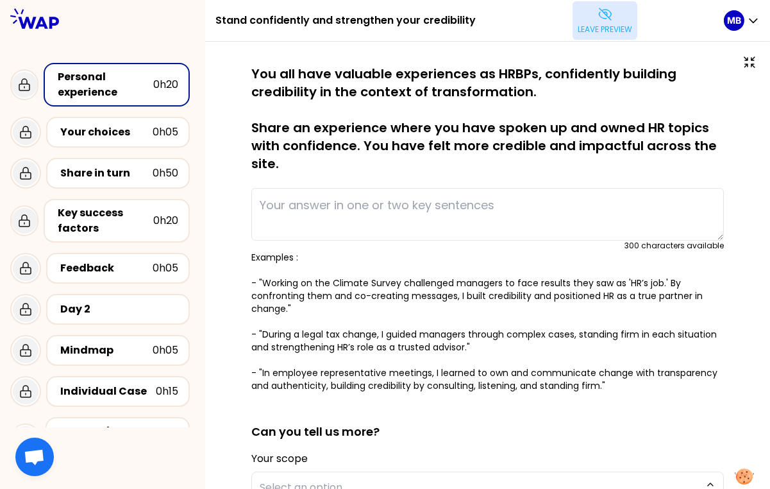
click at [598, 19] on icon at bounding box center [605, 13] width 15 height 15
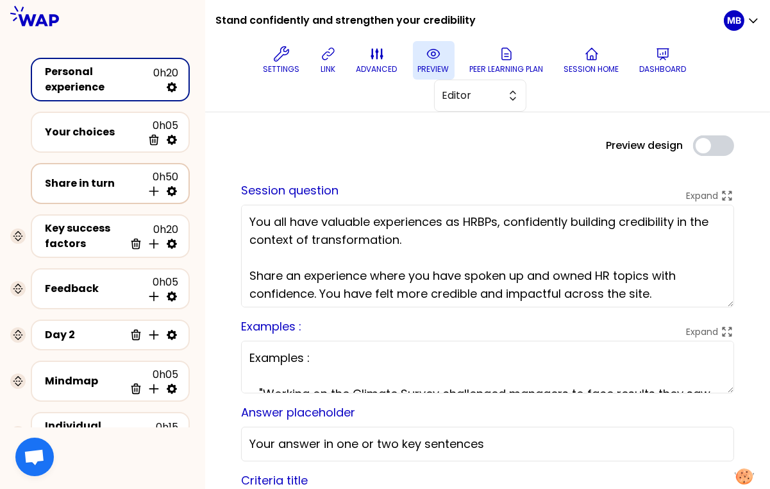
click at [169, 186] on icon at bounding box center [172, 191] width 10 height 10
select select "5"
select select "all"
select select "false"
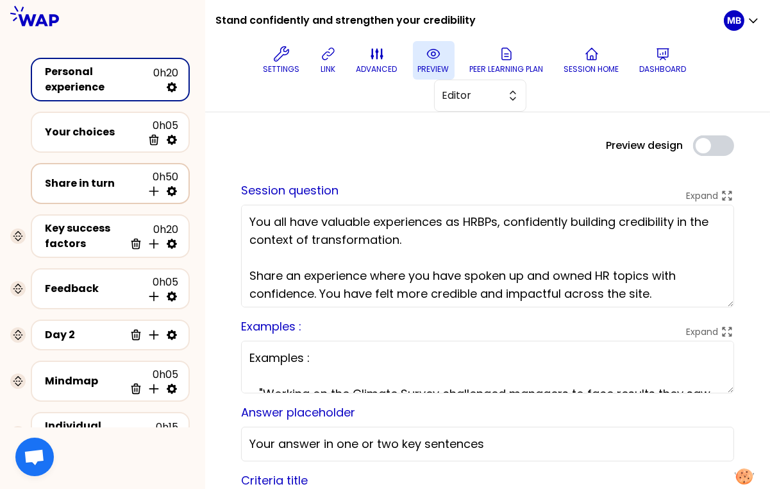
select select "Each"
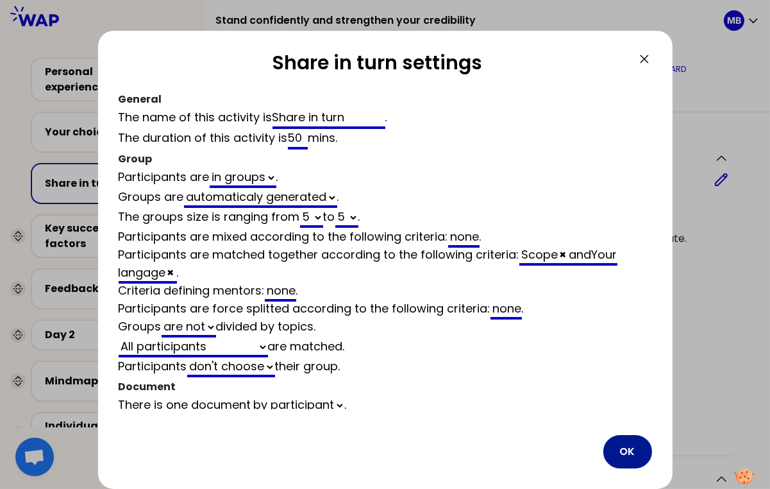
click at [621, 458] on button "OK" at bounding box center [627, 451] width 49 height 33
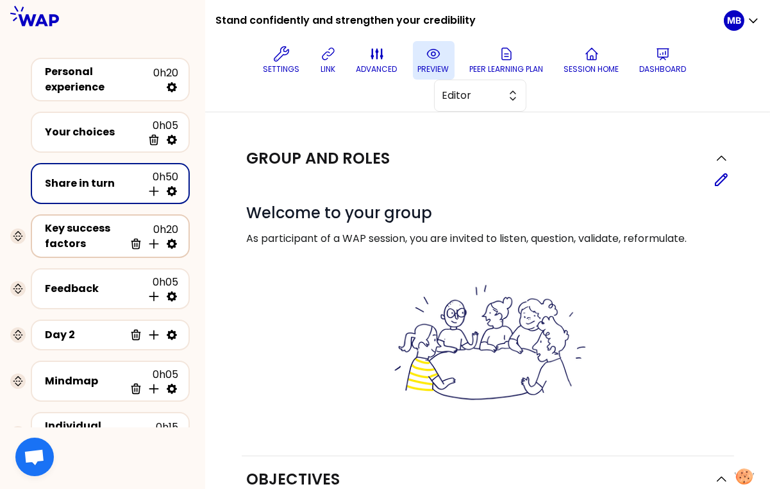
click at [170, 239] on icon at bounding box center [172, 244] width 10 height 10
select select "same_as"
select select "false"
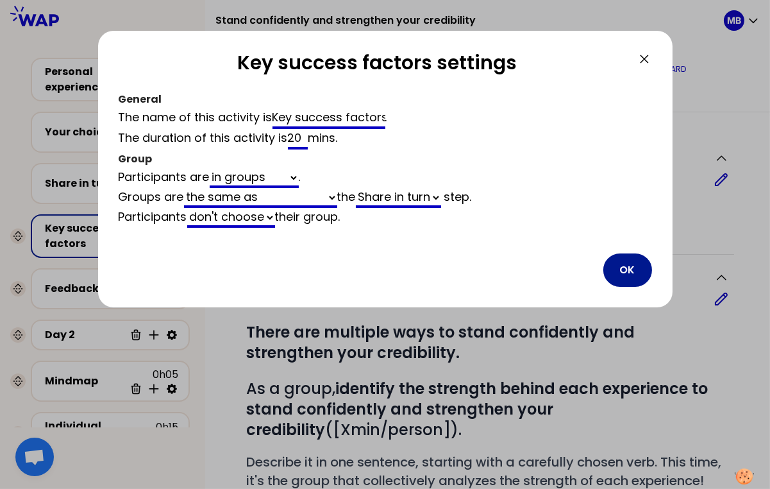
click at [631, 268] on button "OK" at bounding box center [627, 269] width 49 height 33
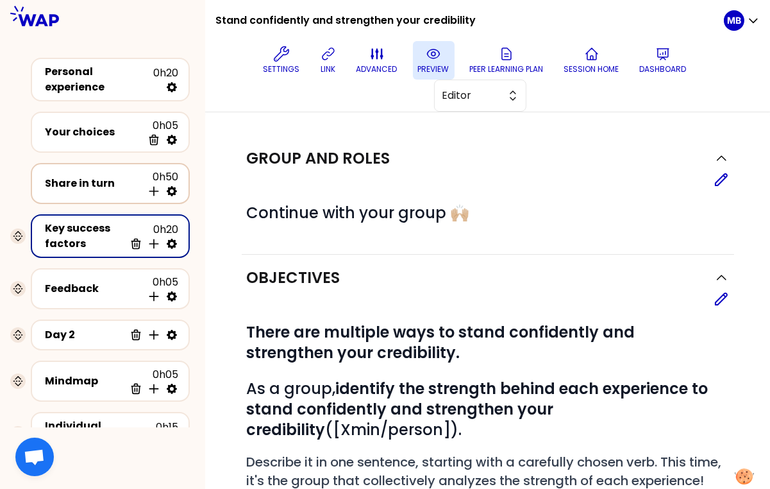
click at [176, 188] on icon at bounding box center [172, 191] width 10 height 10
select select "5"
select select "all"
select select "false"
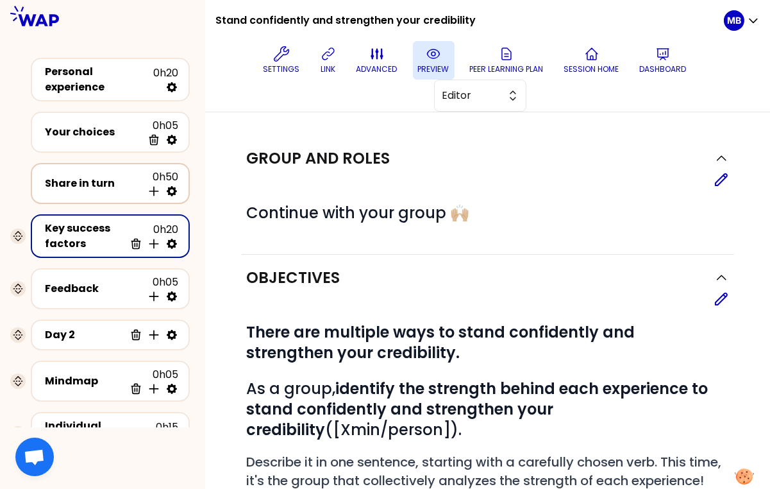
select select "Each"
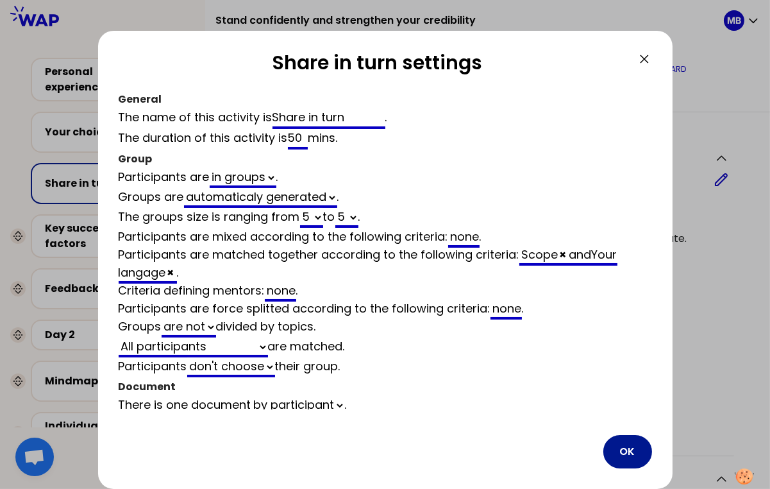
click at [629, 454] on button "OK" at bounding box center [627, 451] width 49 height 33
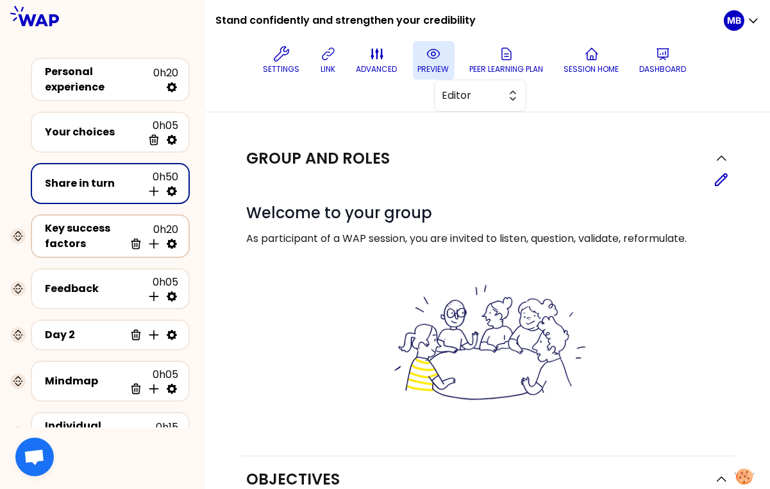
click at [178, 239] on icon at bounding box center [171, 243] width 13 height 13
select select "same_as"
select select "false"
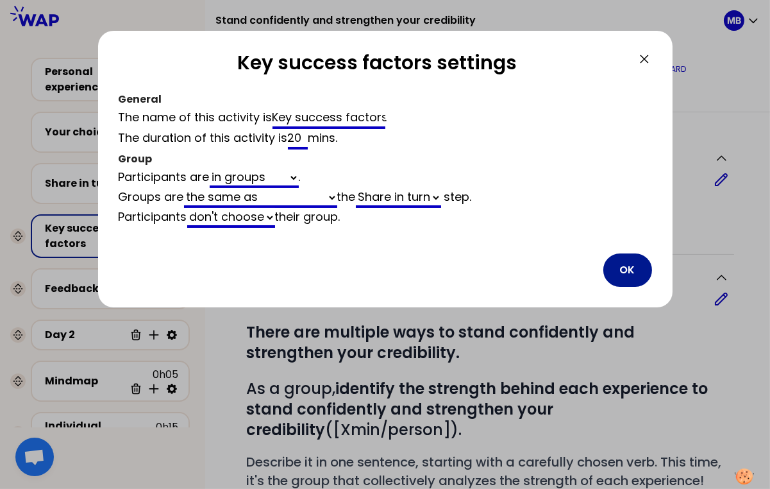
click at [621, 268] on button "OK" at bounding box center [627, 269] width 49 height 33
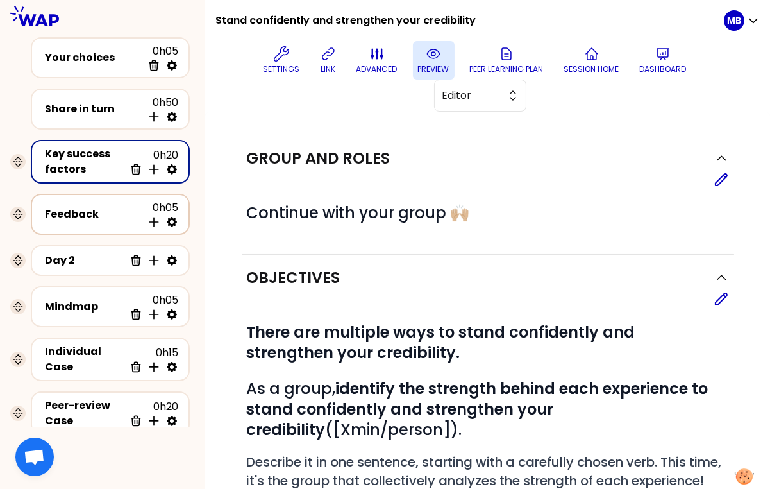
scroll to position [109, 0]
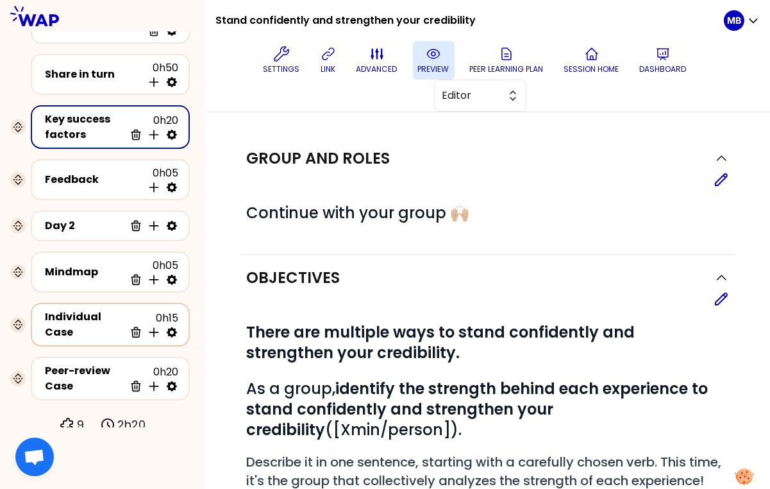
click at [169, 327] on icon at bounding box center [172, 332] width 10 height 10
select select "same_as"
select select "share"
select select "false"
select select "Each"
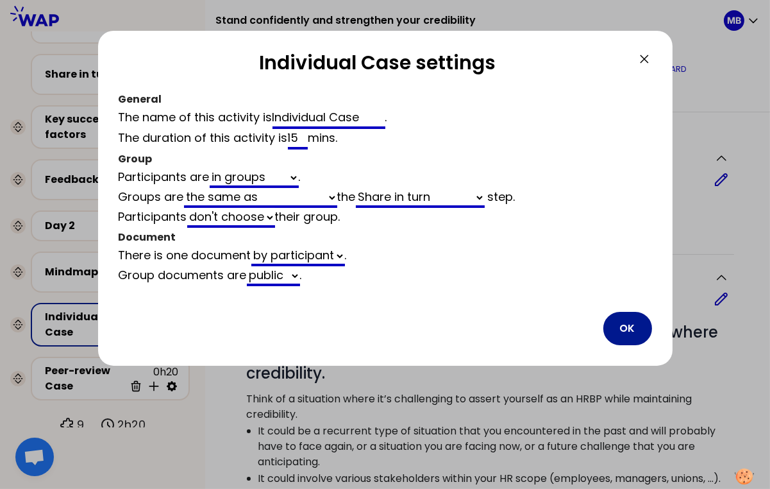
click at [612, 329] on button "OK" at bounding box center [627, 328] width 49 height 33
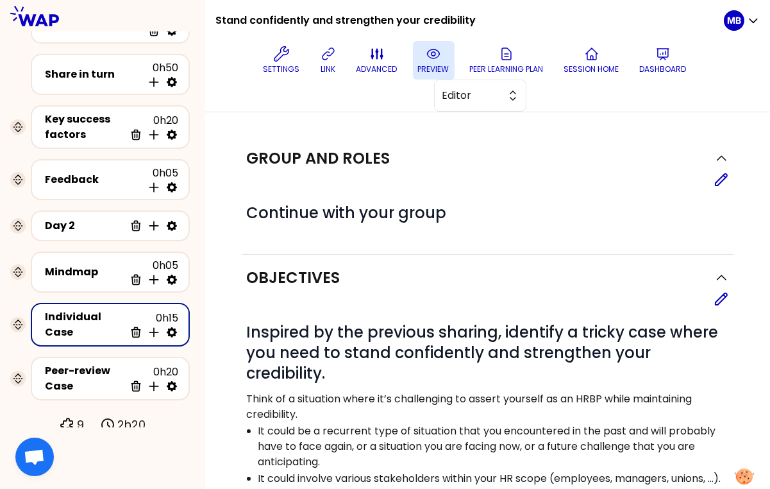
click at [448, 308] on div "# Inspired by the previous sharing, identify a tricky case where you need to st…" at bounding box center [488, 475] width 482 height 339
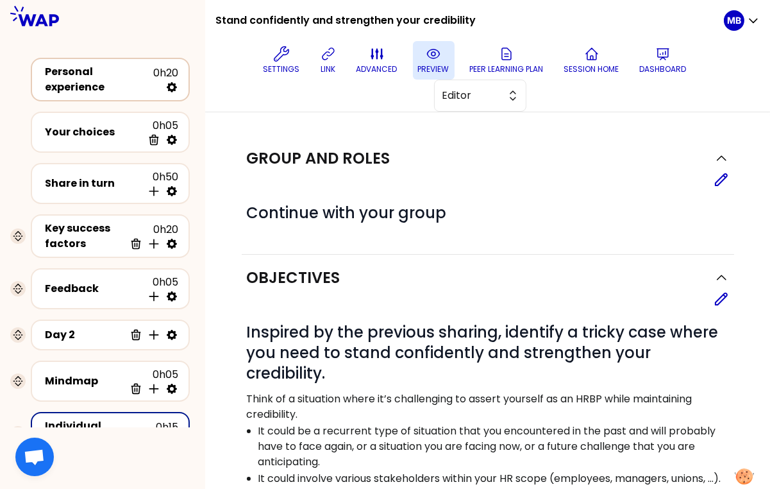
click at [113, 69] on div "Personal experience 0h20" at bounding box center [110, 79] width 136 height 31
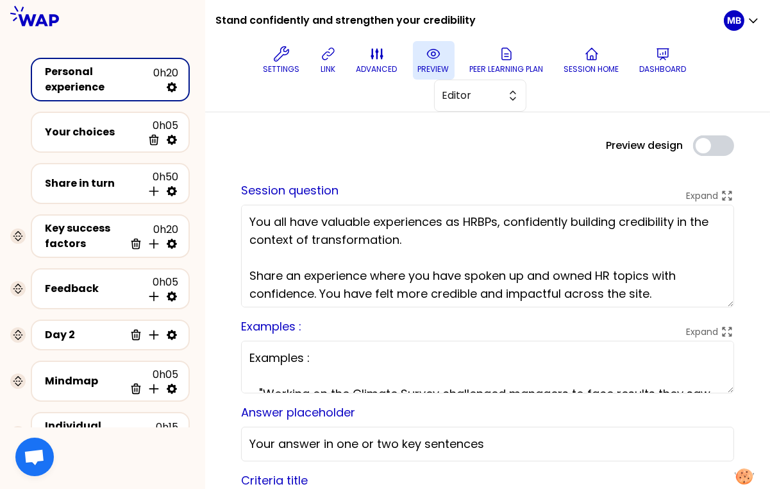
click at [425, 64] on p "preview" at bounding box center [433, 69] width 31 height 10
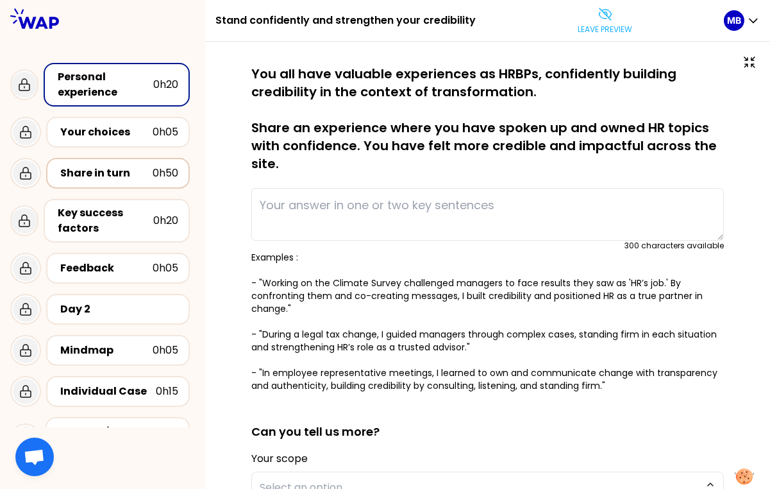
click at [142, 184] on div "Share in turn 0h50" at bounding box center [118, 173] width 144 height 31
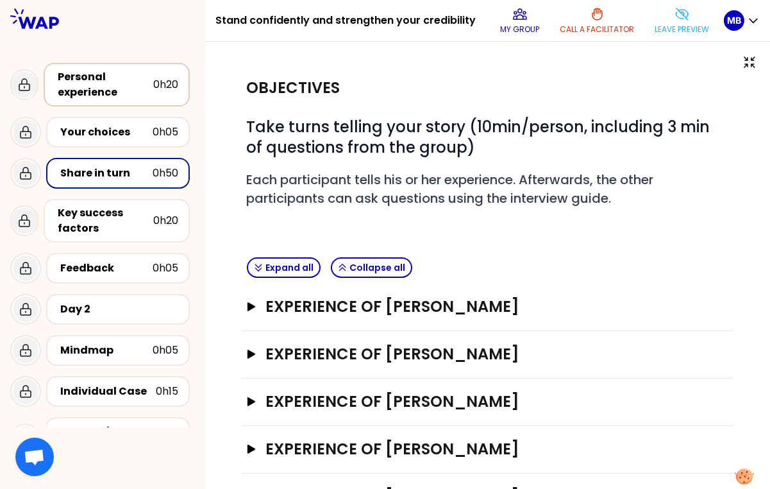
click at [120, 86] on div "Personal experience" at bounding box center [106, 84] width 96 height 31
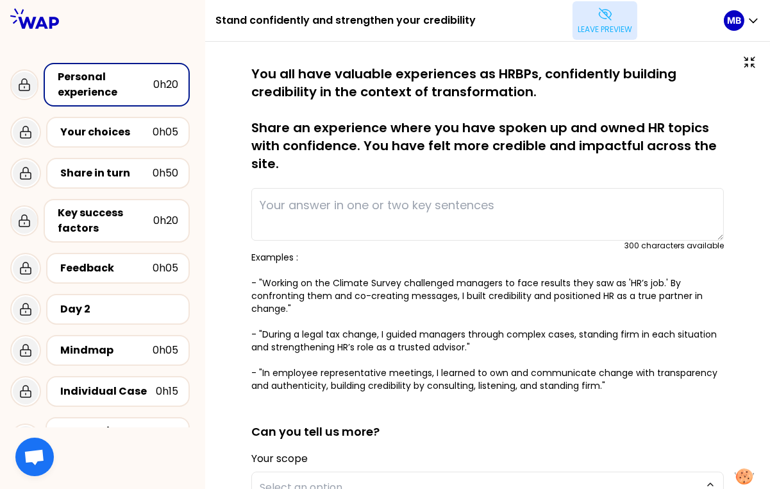
click at [611, 29] on p "Leave preview" at bounding box center [605, 29] width 54 height 10
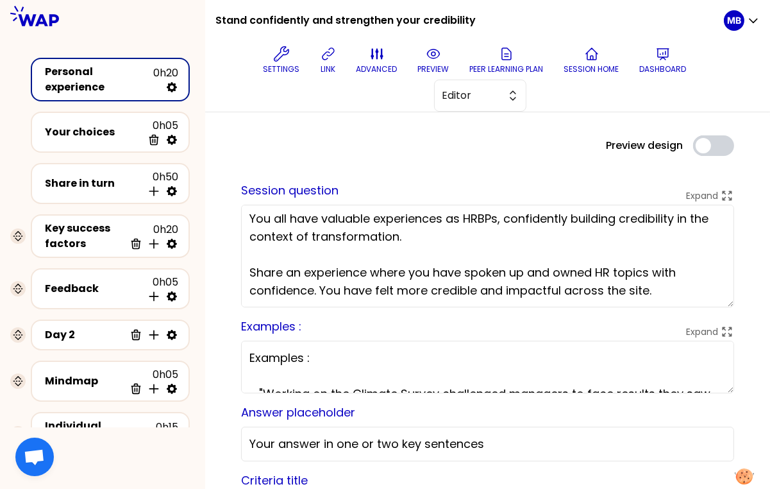
scroll to position [33, 0]
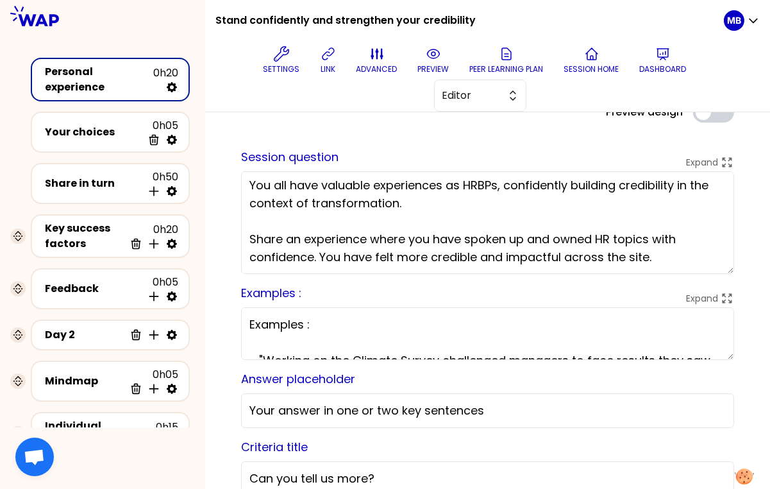
drag, startPoint x: 659, startPoint y: 257, endPoint x: 607, endPoint y: 256, distance: 52.6
click at [607, 256] on textarea "You all have valuable experiences as HRBPs, confidently building credibility in…" at bounding box center [487, 222] width 493 height 103
type textarea "You all have valuable experiences as HRBPs, confidently building credibility in…"
click at [492, 97] on span "Editor" at bounding box center [471, 95] width 58 height 15
click at [433, 62] on button "preview" at bounding box center [434, 60] width 42 height 38
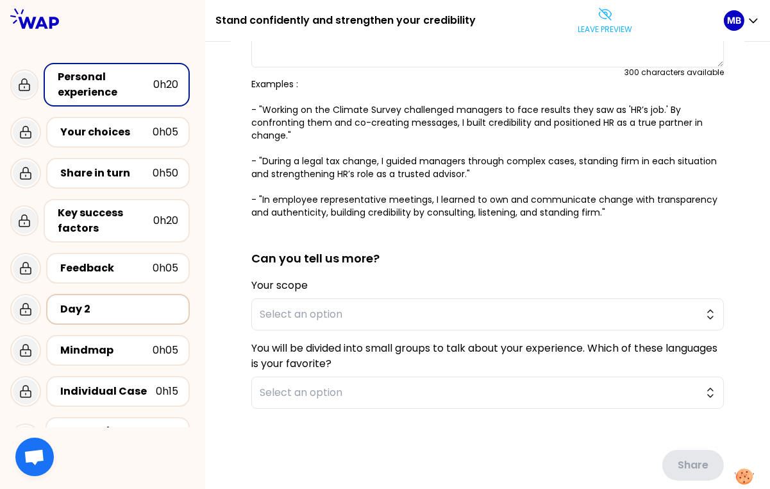
scroll to position [37, 0]
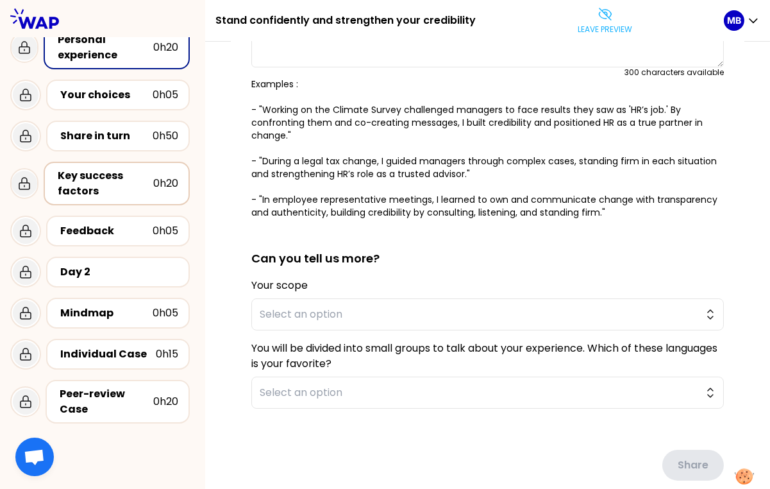
click at [110, 188] on div "Key success factors" at bounding box center [106, 183] width 96 height 31
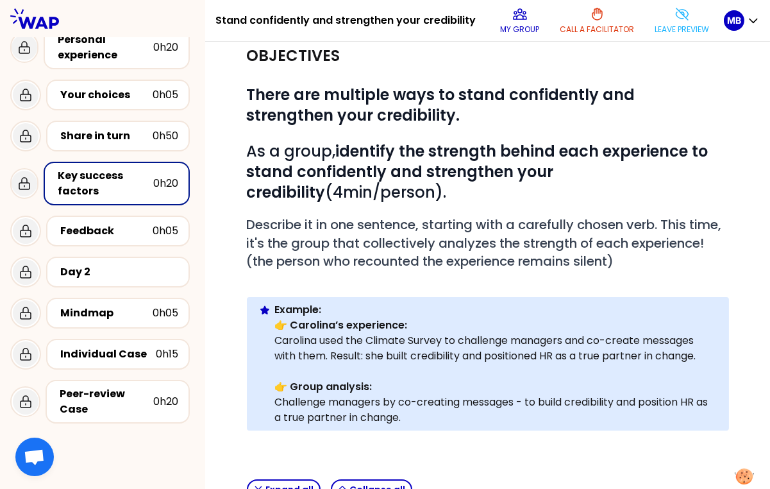
scroll to position [31, 0]
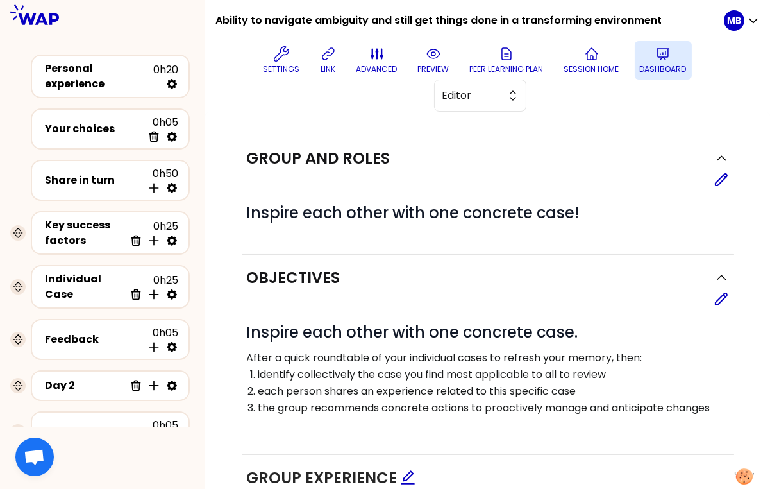
click at [652, 65] on p "Dashboard" at bounding box center [663, 69] width 47 height 10
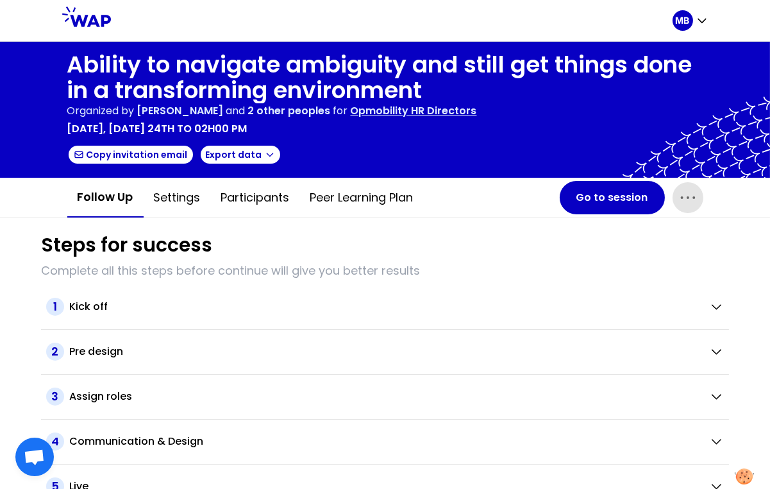
click at [683, 201] on icon "button" at bounding box center [688, 197] width 21 height 21
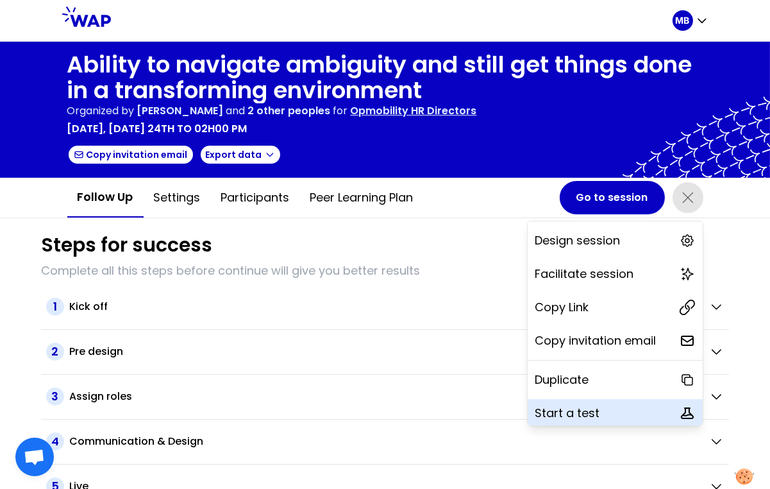
click at [548, 404] on p "Start a test" at bounding box center [567, 413] width 65 height 18
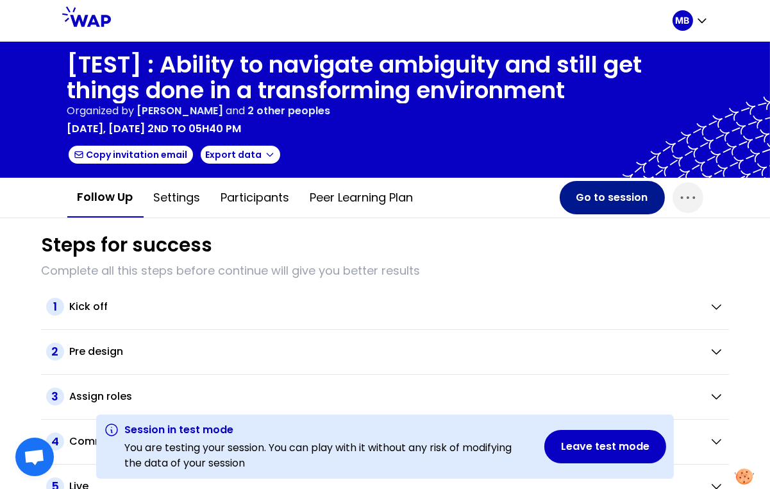
click at [583, 196] on button "Go to session" at bounding box center [612, 197] width 105 height 33
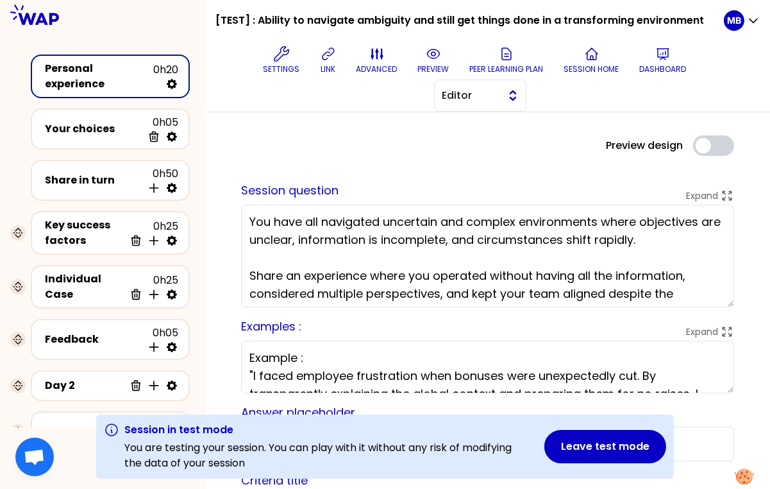
click at [451, 83] on button "Editor" at bounding box center [480, 96] width 92 height 32
click at [454, 151] on li "Facilitator" at bounding box center [480, 148] width 91 height 21
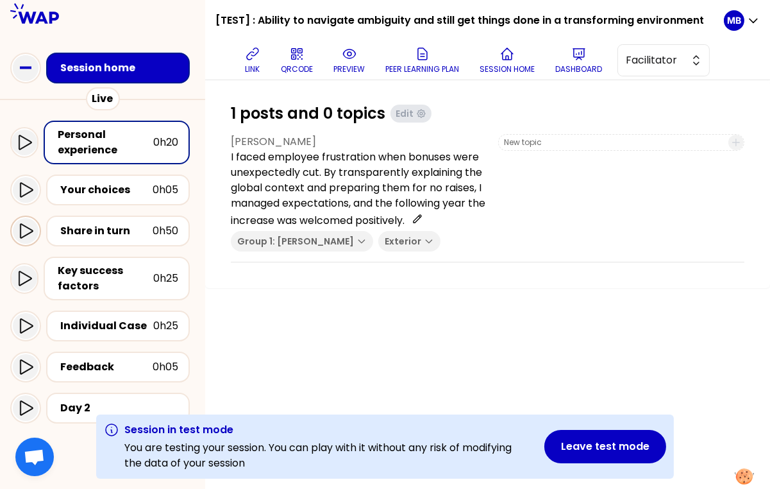
click at [27, 228] on icon at bounding box center [25, 230] width 15 height 15
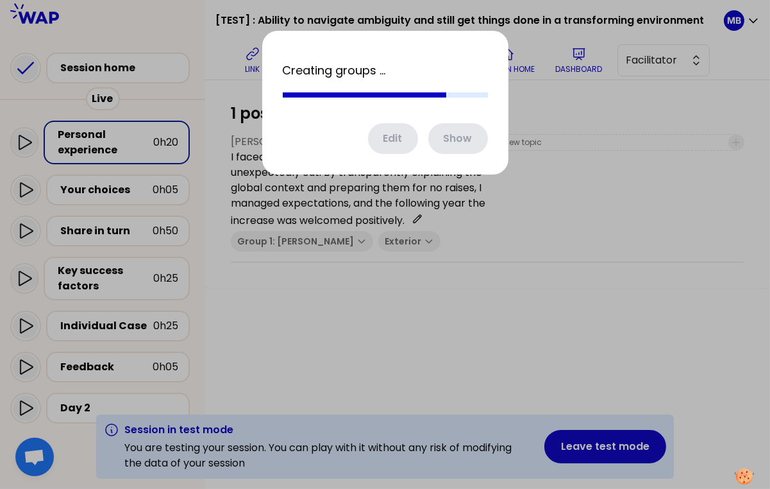
drag, startPoint x: 386, startPoint y: 244, endPoint x: 549, endPoint y: 40, distance: 260.9
click at [549, 42] on div "Creating groups ... Edit Show" at bounding box center [385, 244] width 770 height 489
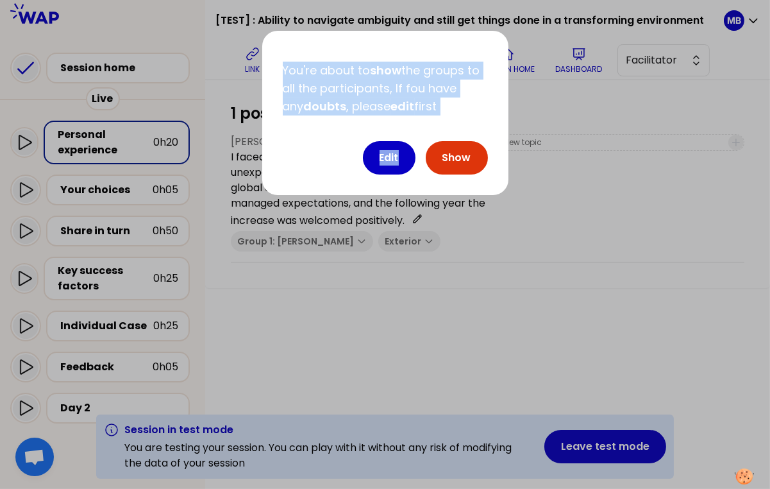
click at [437, 160] on button "Show" at bounding box center [457, 157] width 62 height 33
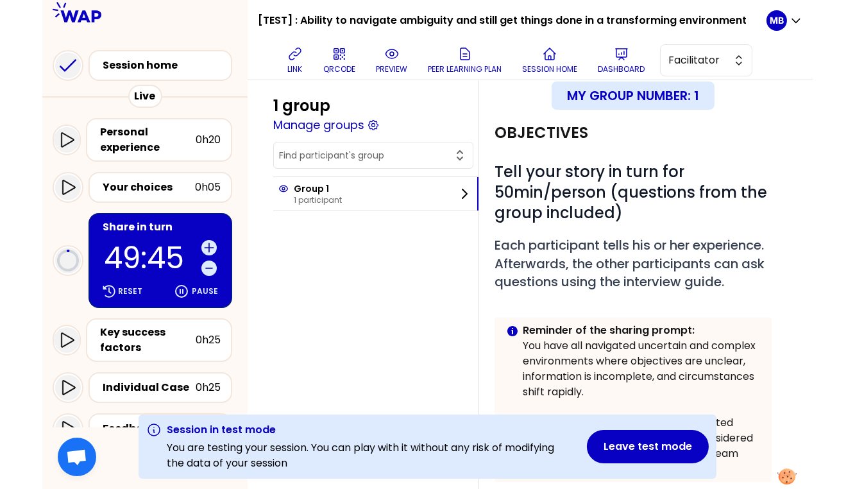
scroll to position [33, 0]
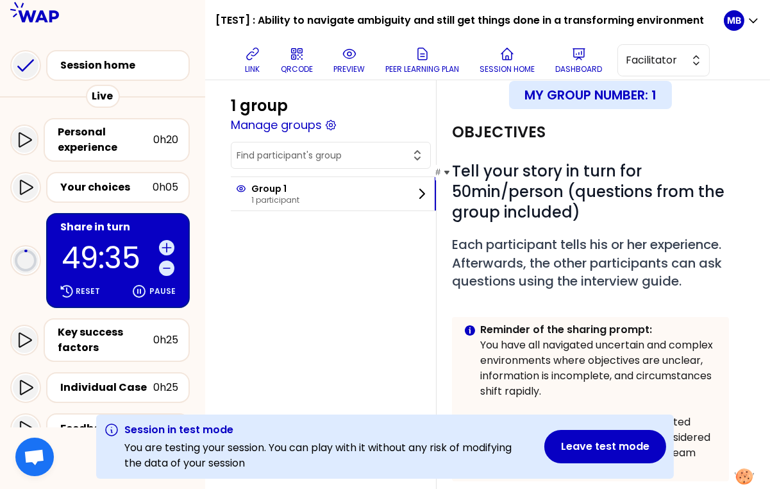
click at [585, 212] on h1 "# Tell your story in turn for 50min/person (questions from the group included)" at bounding box center [590, 192] width 277 height 62
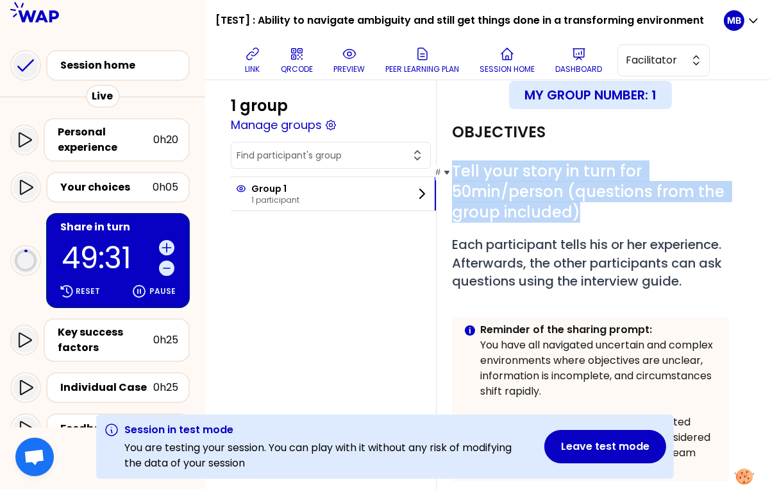
drag, startPoint x: 454, startPoint y: 172, endPoint x: 629, endPoint y: 213, distance: 179.6
click at [629, 213] on h1 "# Tell your story in turn for 50min/person (questions from the group included)" at bounding box center [590, 192] width 277 height 62
click at [610, 215] on h1 "# Tell your story in turn for 50min/person (questions from the group included)" at bounding box center [590, 192] width 277 height 62
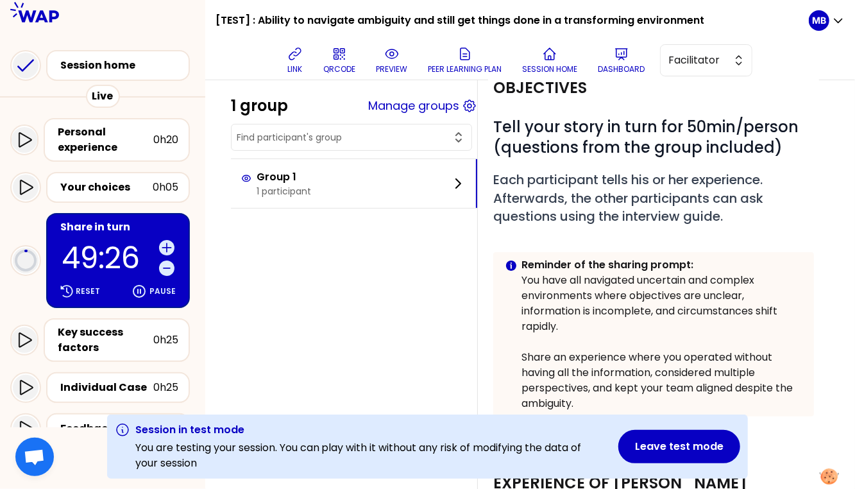
scroll to position [98, 0]
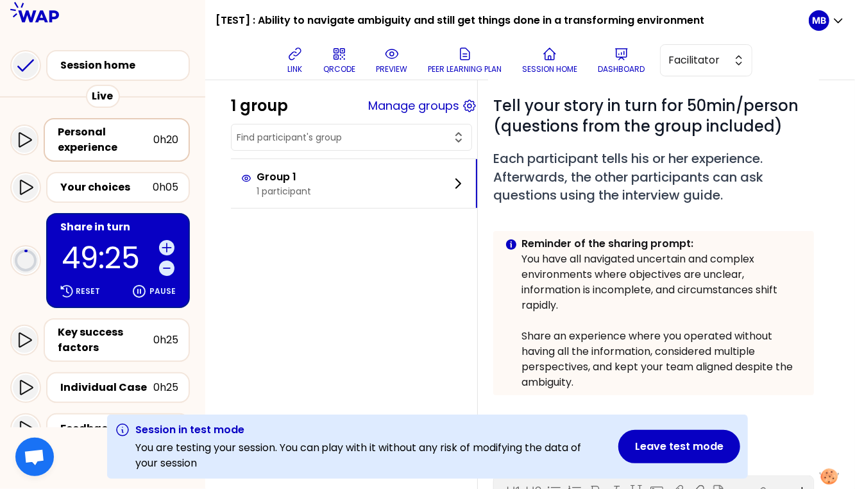
click at [101, 146] on div "Personal experience" at bounding box center [106, 139] width 96 height 31
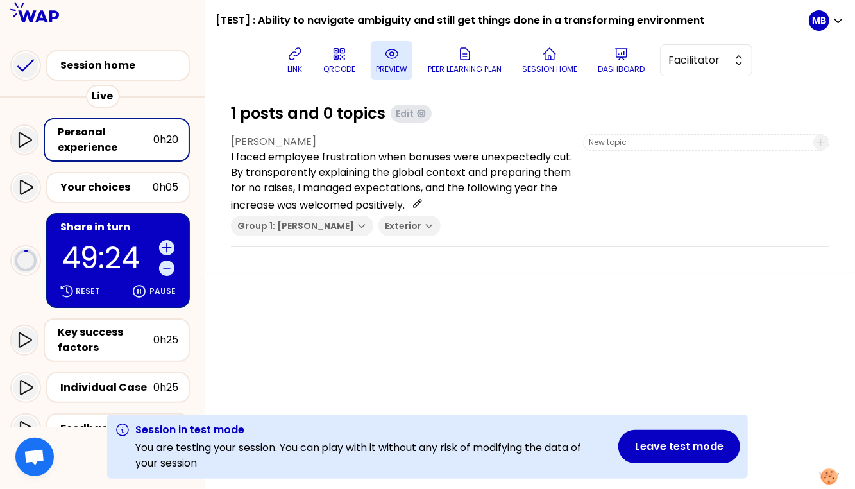
click at [387, 64] on p "preview" at bounding box center [391, 69] width 31 height 10
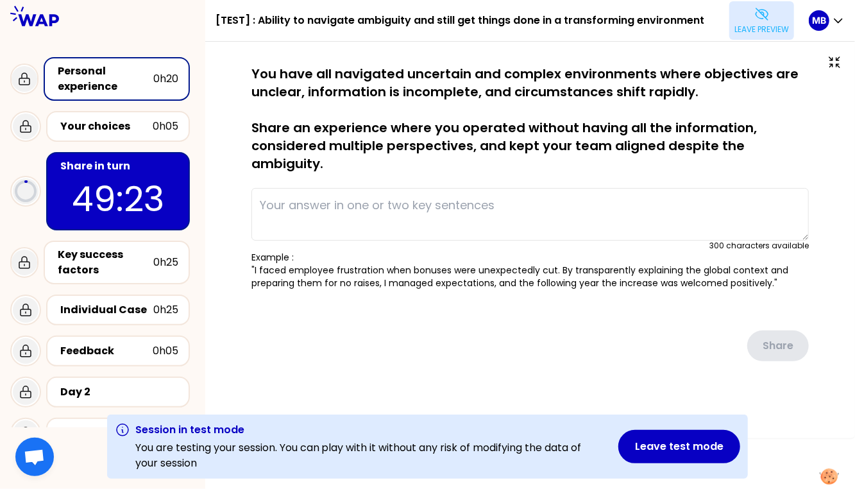
type textarea "I faced employee frustration when bonuses were unexpectedly cut. By transparent…"
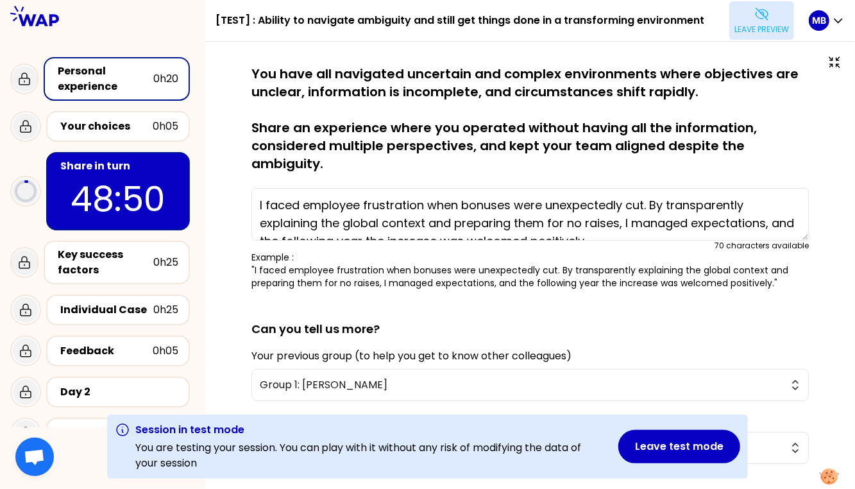
click at [765, 31] on p "Leave preview" at bounding box center [761, 29] width 54 height 10
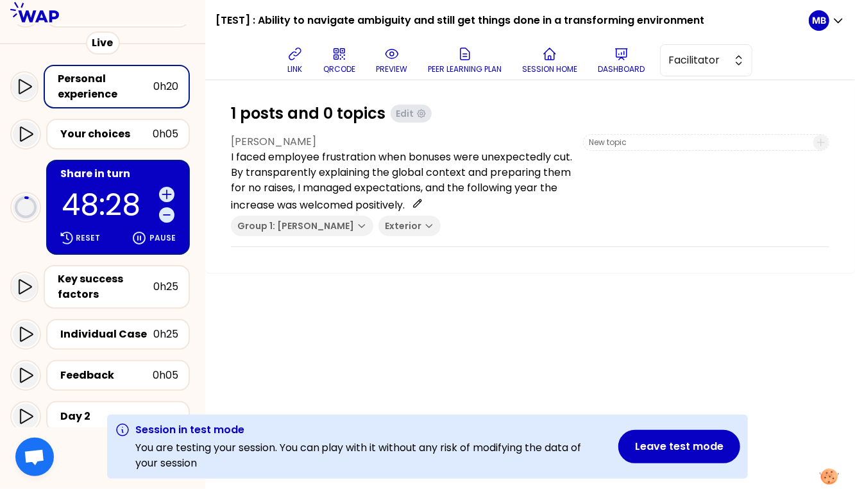
scroll to position [87, 0]
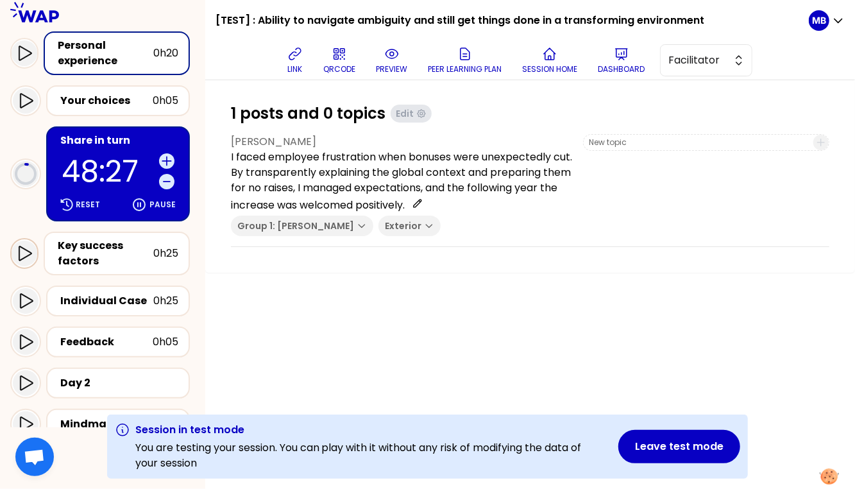
click at [28, 256] on icon at bounding box center [24, 253] width 15 height 15
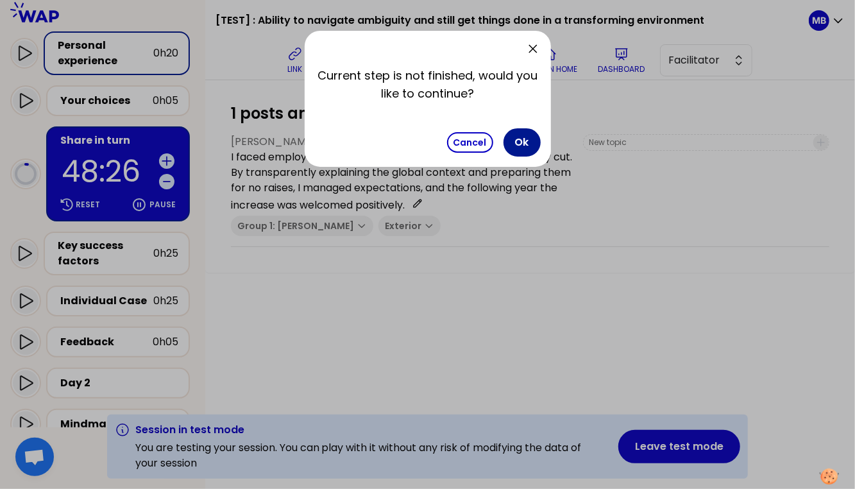
click at [516, 147] on button "Ok" at bounding box center [521, 142] width 37 height 28
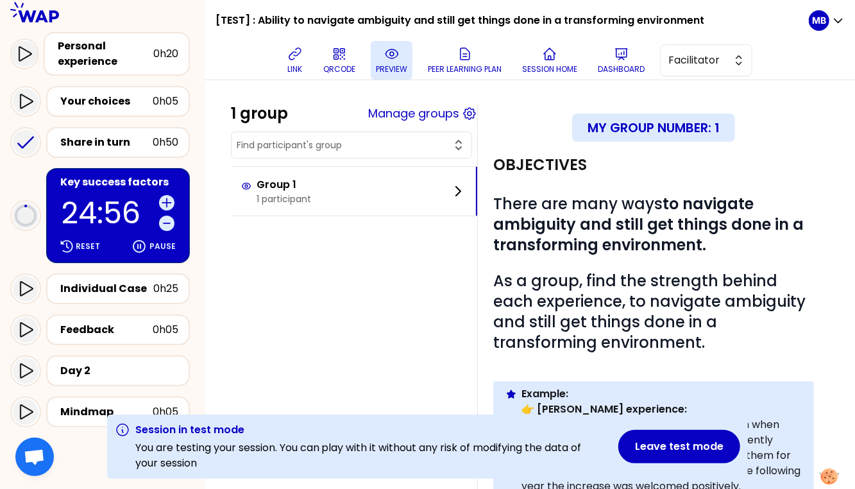
click at [390, 62] on button "preview" at bounding box center [392, 60] width 42 height 38
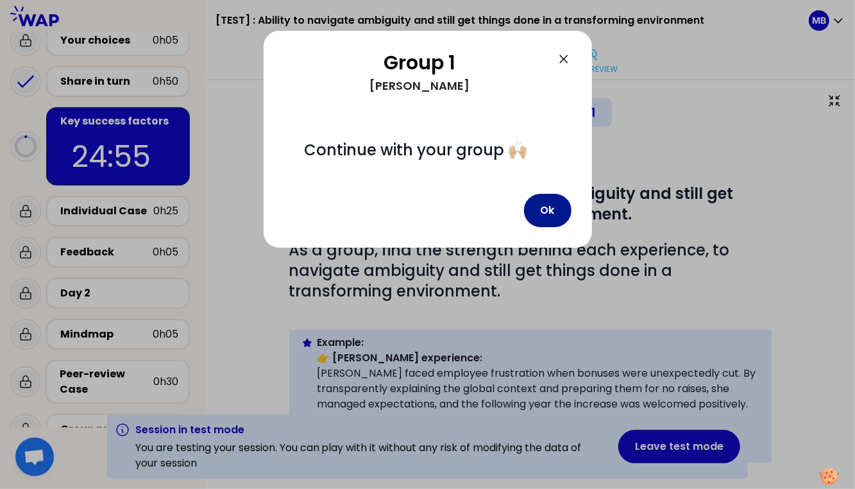
click at [559, 208] on button "Ok" at bounding box center [547, 210] width 47 height 33
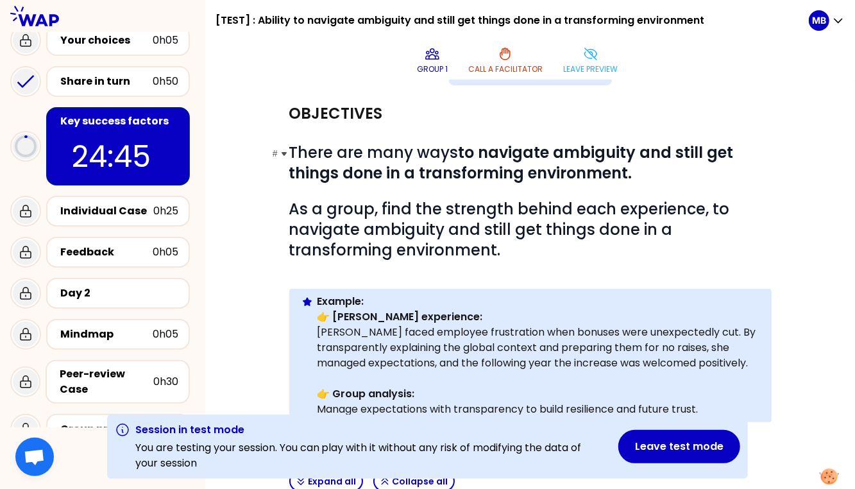
scroll to position [42, 0]
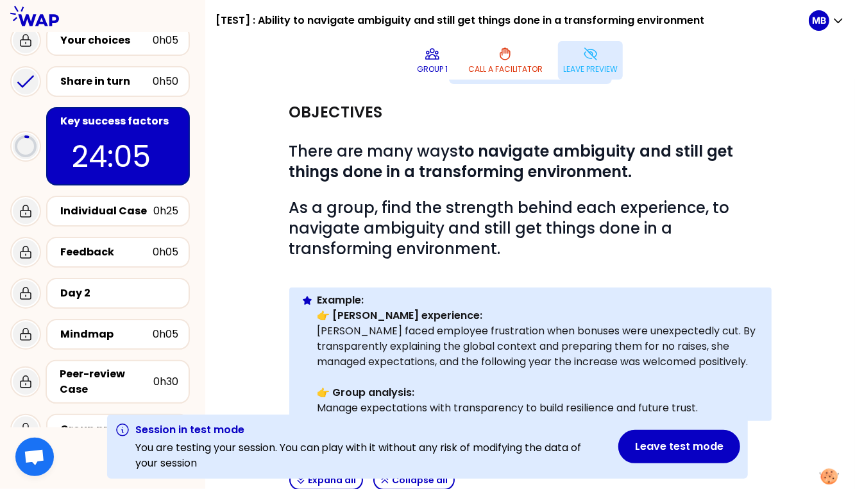
click at [590, 60] on icon at bounding box center [590, 53] width 15 height 15
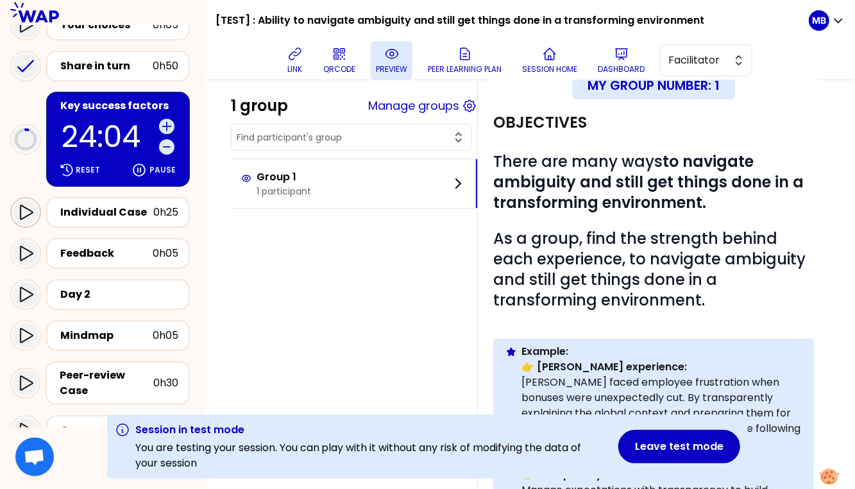
scroll to position [169, 0]
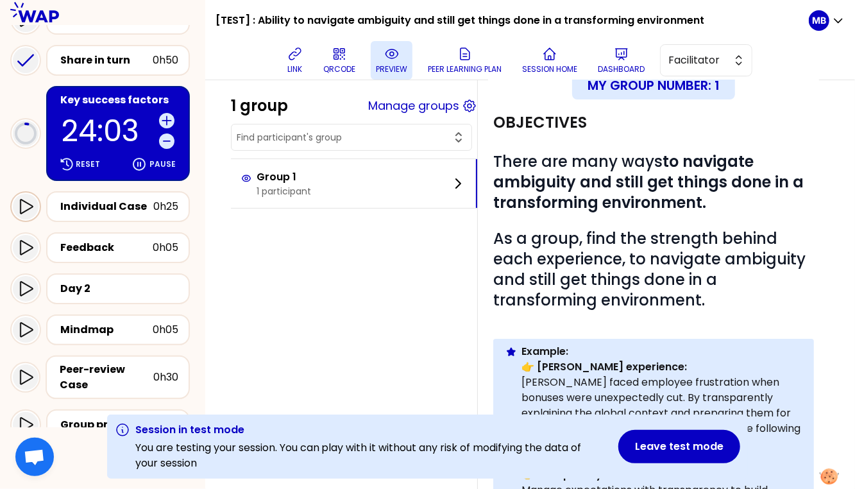
click at [24, 203] on icon at bounding box center [25, 206] width 15 height 15
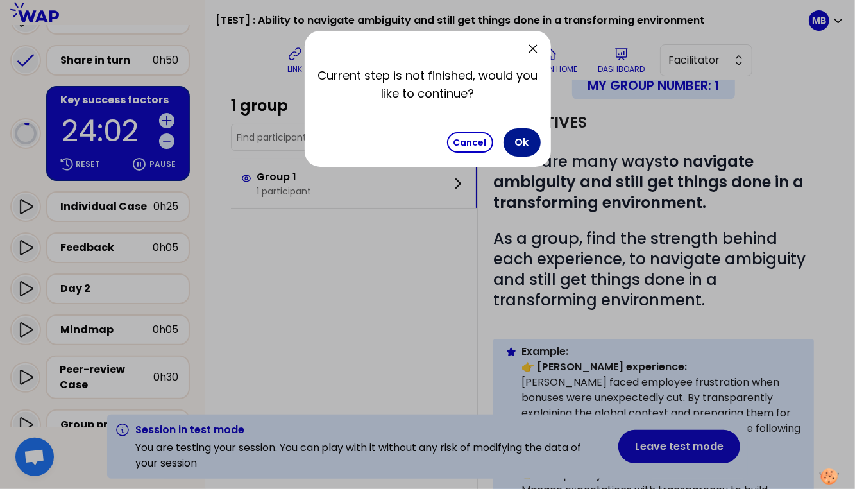
click at [524, 150] on button "Ok" at bounding box center [521, 142] width 37 height 28
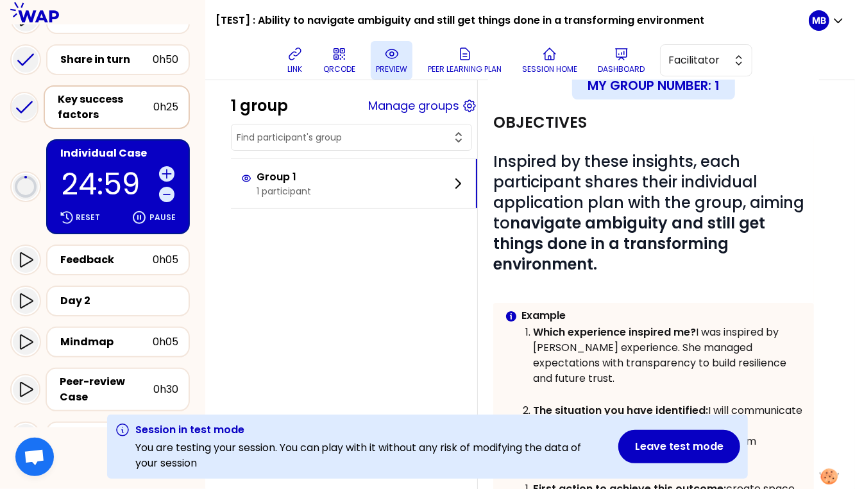
click at [86, 112] on div "Key success factors" at bounding box center [106, 107] width 96 height 31
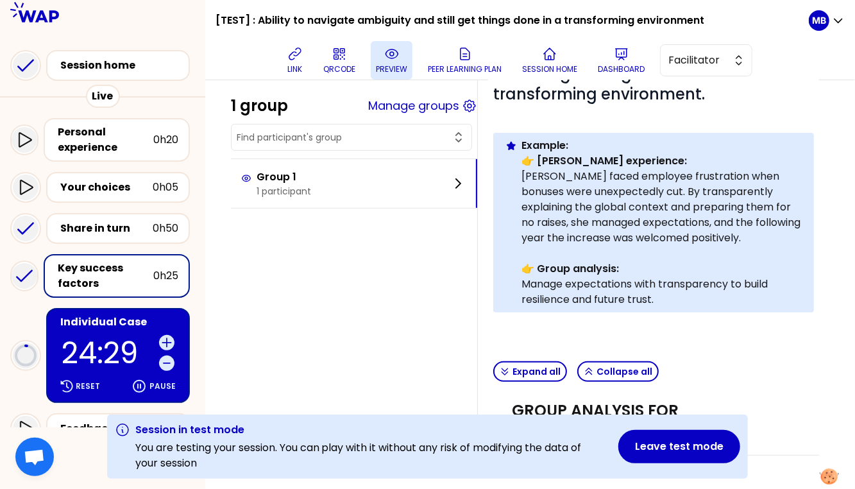
scroll to position [158, 0]
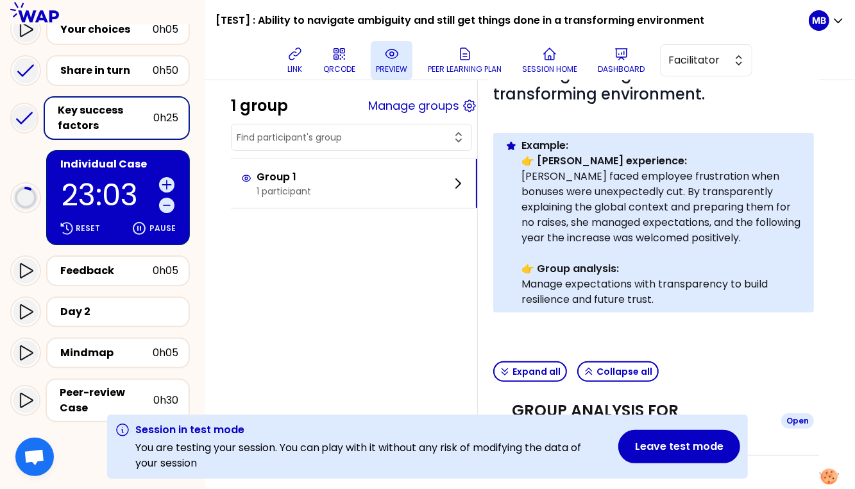
click at [580, 409] on h3 "GROUP ANALYSIS FOR [PERSON_NAME]" at bounding box center [641, 420] width 259 height 41
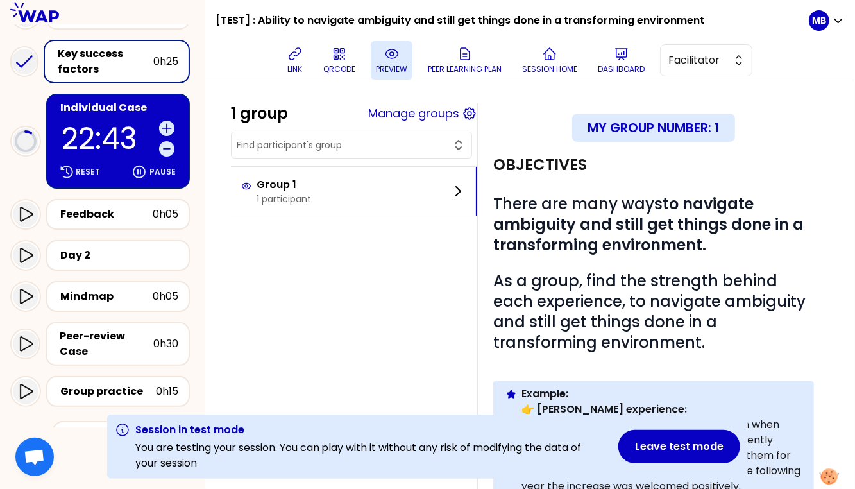
scroll to position [231, 0]
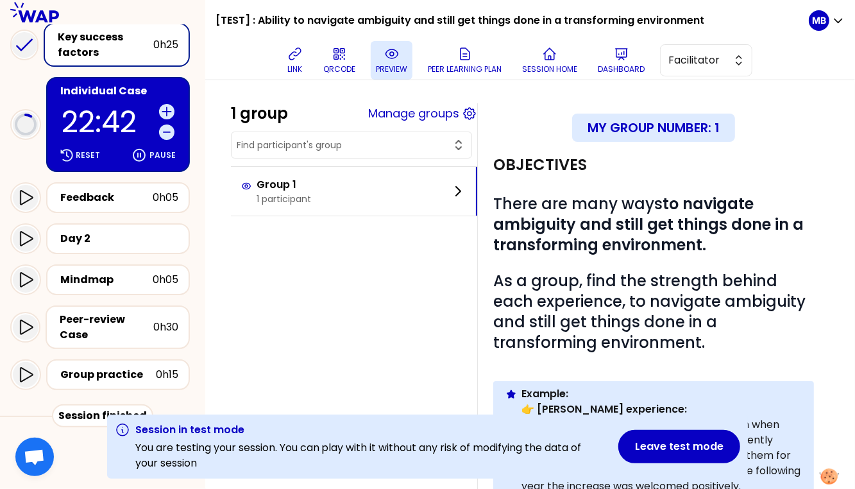
click at [108, 96] on div "Individual Case" at bounding box center [119, 90] width 118 height 15
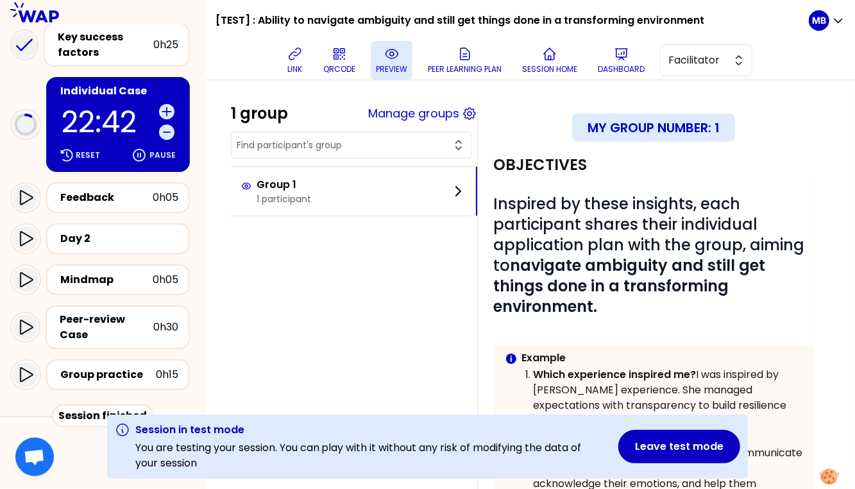
click at [381, 58] on button "preview" at bounding box center [392, 60] width 42 height 38
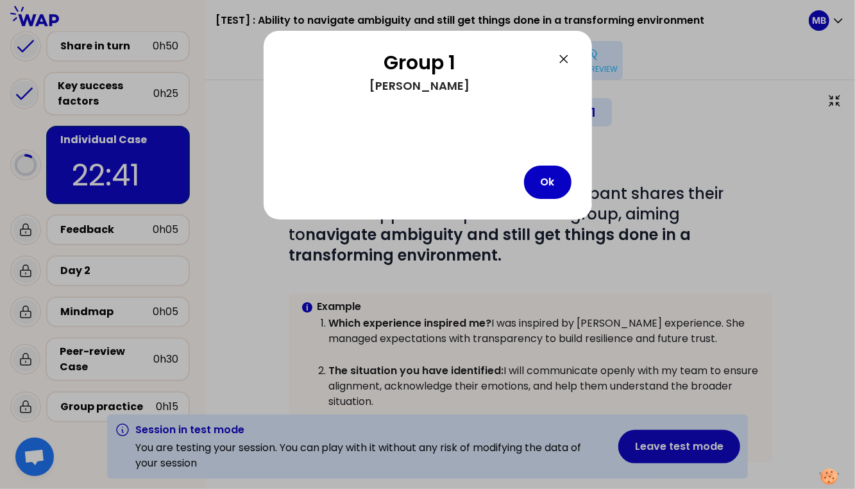
scroll to position [119, 0]
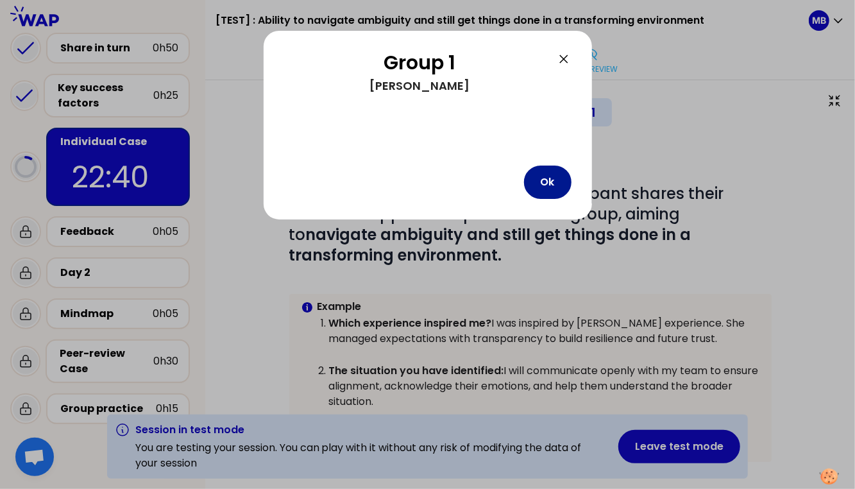
click at [543, 197] on button "Ok" at bounding box center [547, 181] width 47 height 33
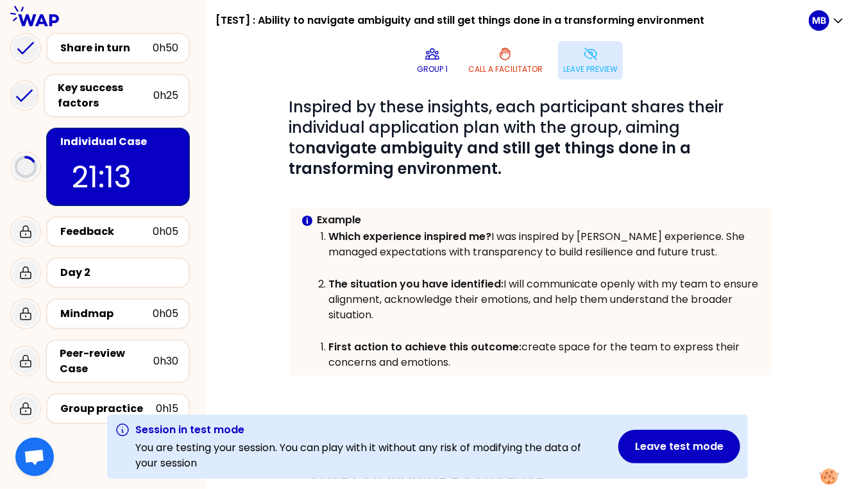
click at [594, 53] on icon at bounding box center [590, 53] width 15 height 15
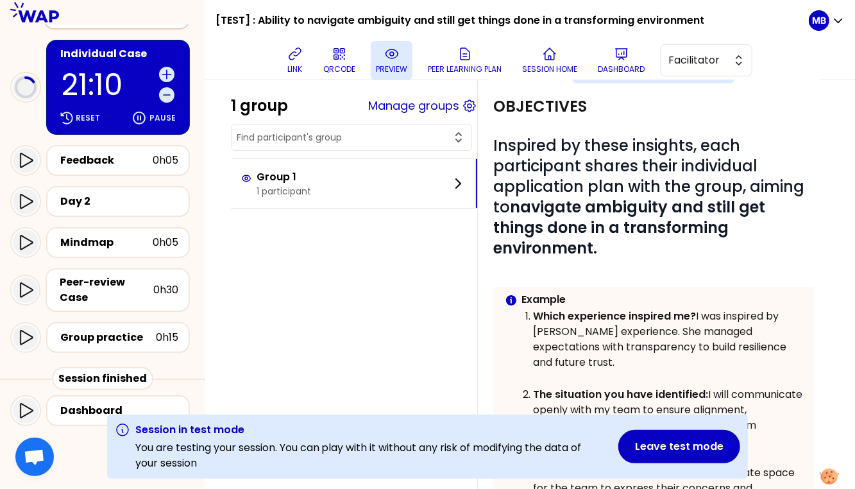
scroll to position [269, 0]
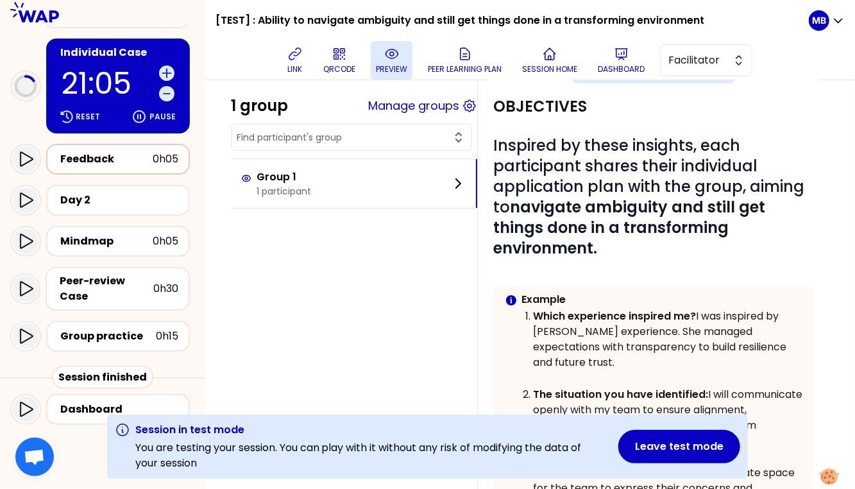
click at [69, 155] on div "Feedback" at bounding box center [106, 158] width 92 height 15
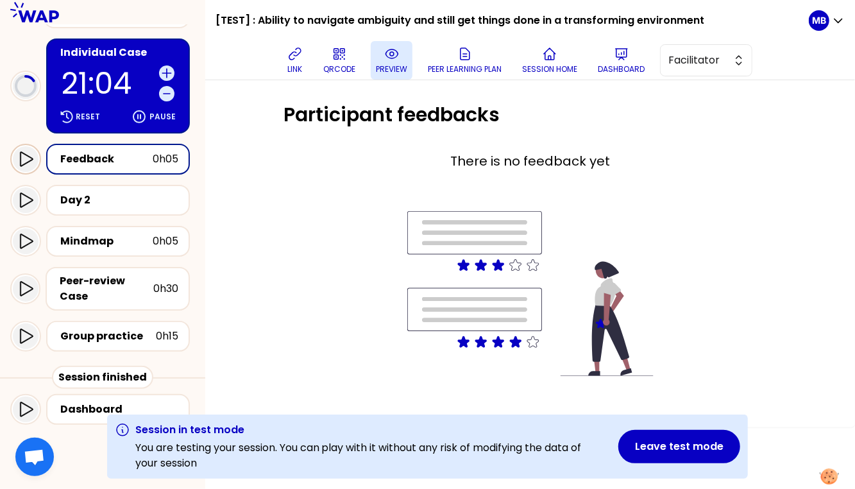
click at [33, 156] on icon at bounding box center [26, 159] width 13 height 15
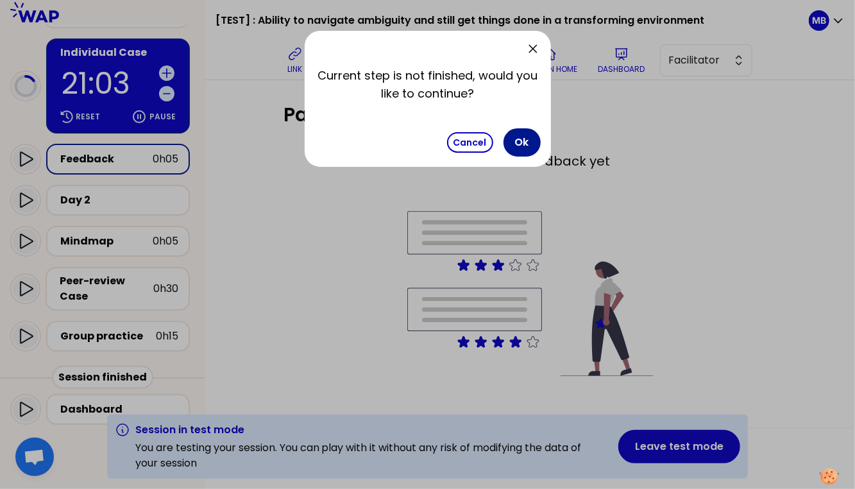
click at [512, 138] on button "Ok" at bounding box center [521, 142] width 37 height 28
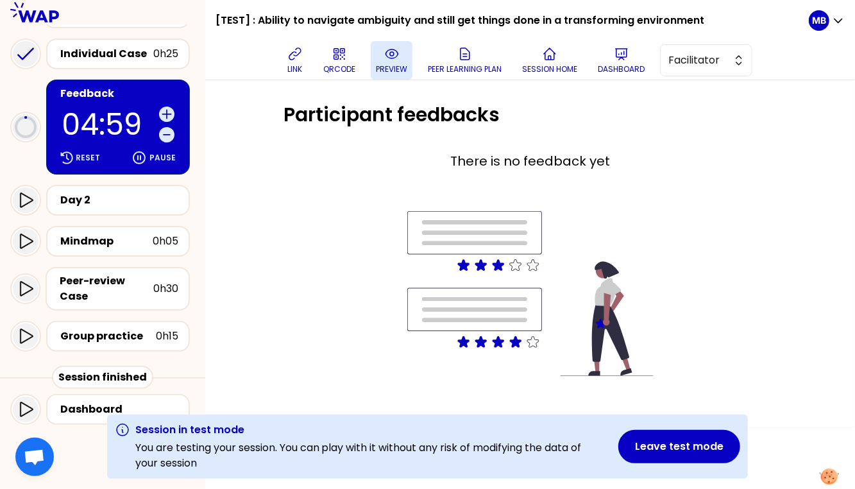
click at [398, 74] on button "preview" at bounding box center [392, 60] width 42 height 38
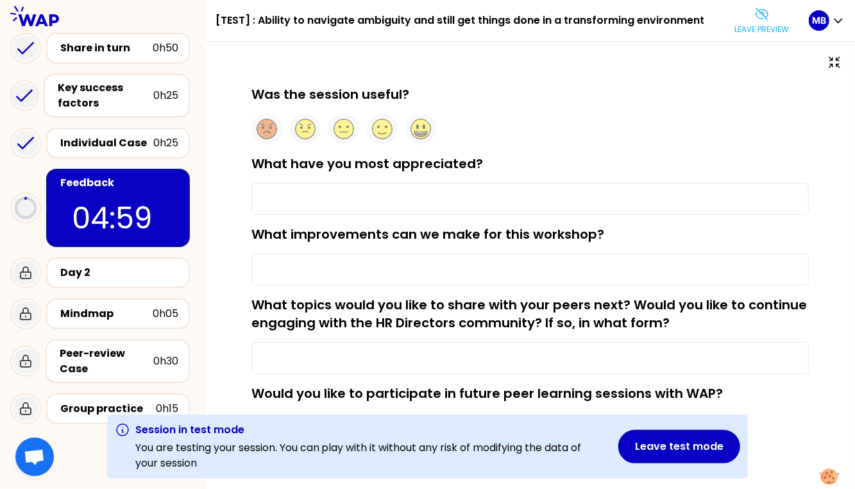
scroll to position [49, 0]
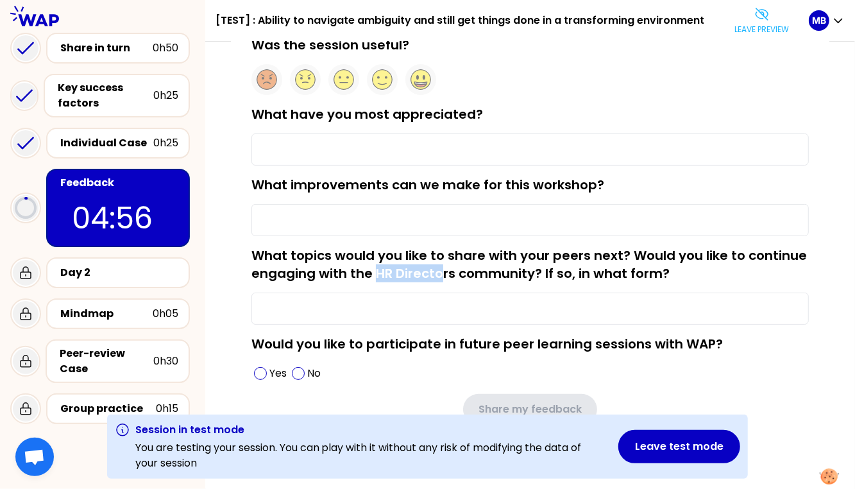
drag, startPoint x: 372, startPoint y: 272, endPoint x: 438, endPoint y: 270, distance: 65.4
click at [438, 270] on label "What topics would you like to share with your peers next? Would you like to con…" at bounding box center [528, 264] width 555 height 36
click at [682, 268] on div "What topics would you like to share with your peers next? Would you like to con…" at bounding box center [529, 285] width 557 height 78
click at [762, 29] on p "Leave preview" at bounding box center [761, 29] width 54 height 10
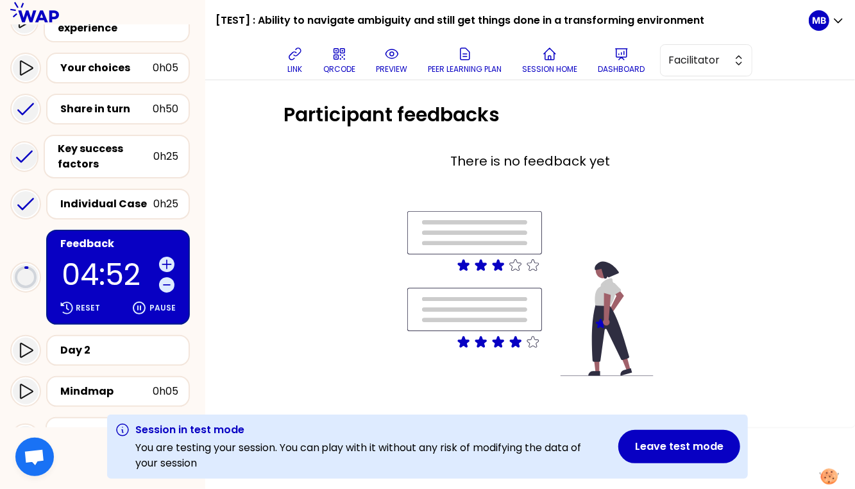
scroll to position [269, 0]
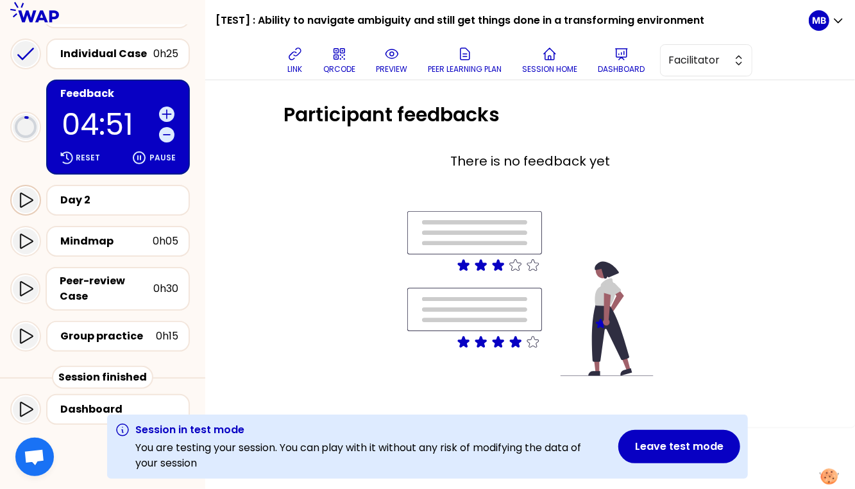
click at [23, 197] on icon at bounding box center [25, 199] width 15 height 15
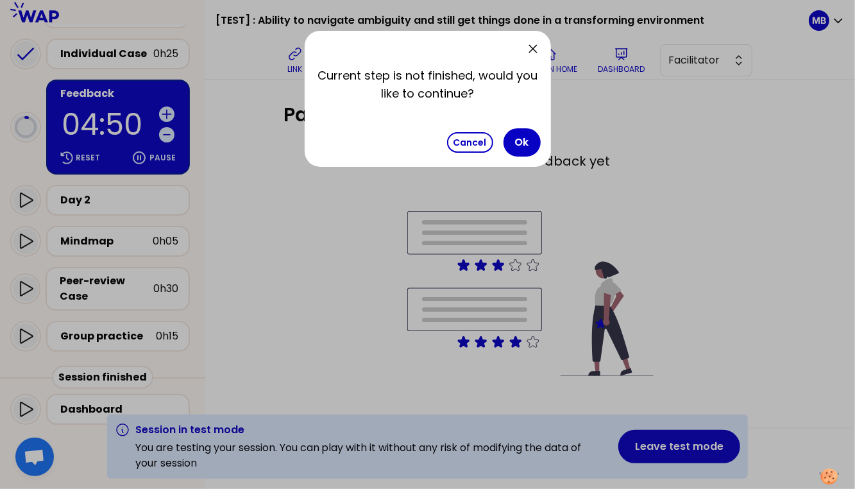
click at [542, 142] on div "Current step is not finished, would you like to continue? Cancel Ok" at bounding box center [428, 99] width 246 height 136
click at [528, 143] on button "Ok" at bounding box center [521, 142] width 37 height 28
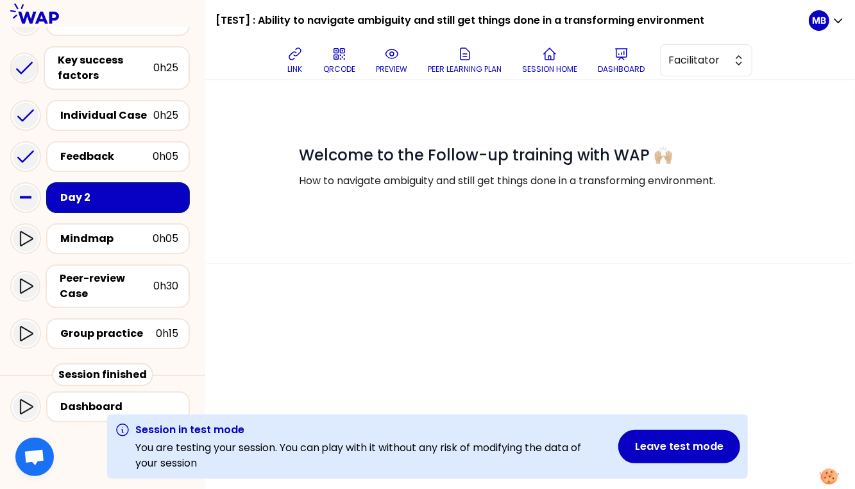
scroll to position [208, 0]
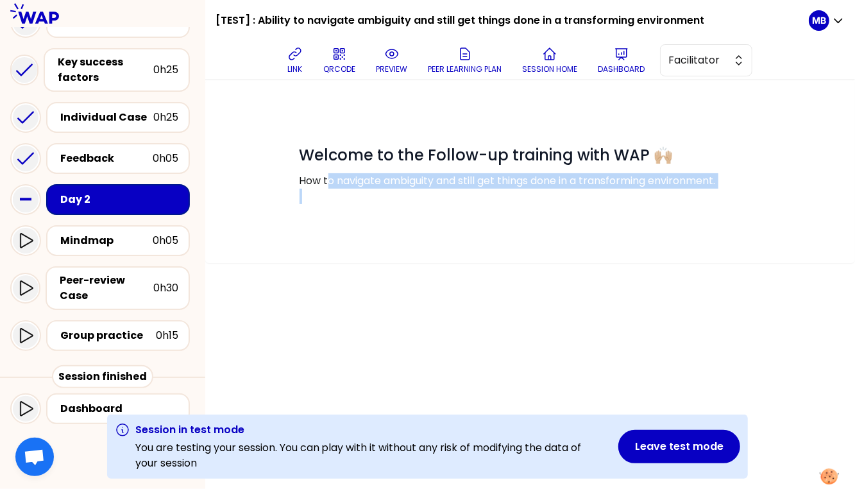
drag, startPoint x: 327, startPoint y: 185, endPoint x: 570, endPoint y: 192, distance: 243.1
click at [570, 192] on div "# Welcome to the Follow-up training with WAP 🙌🏼 How to navigate ambiguity and s…" at bounding box center [530, 174] width 462 height 59
click at [387, 203] on div "# Welcome to the Follow-up training with WAP 🙌🏼 How to navigate ambiguity and s…" at bounding box center [530, 169] width 472 height 113
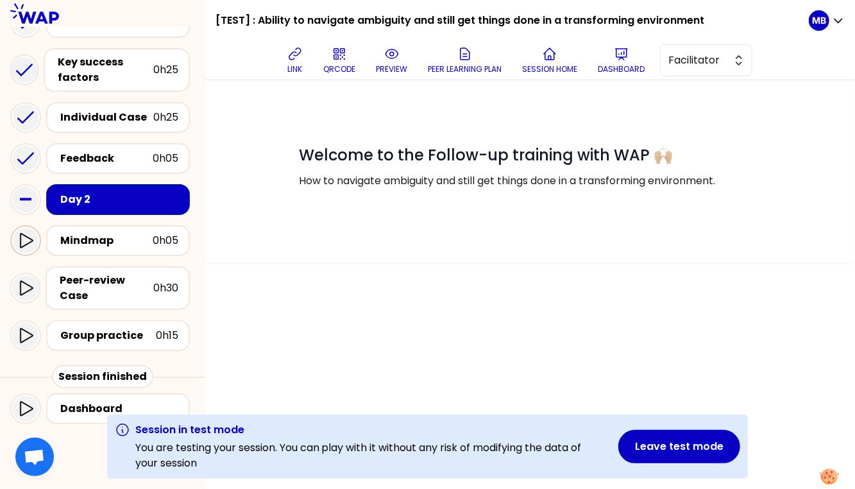
click at [22, 238] on icon at bounding box center [25, 240] width 15 height 15
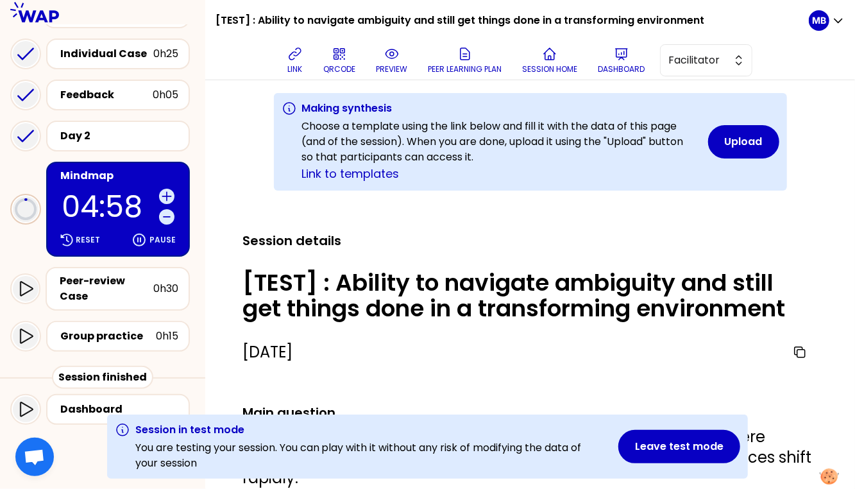
scroll to position [311, 0]
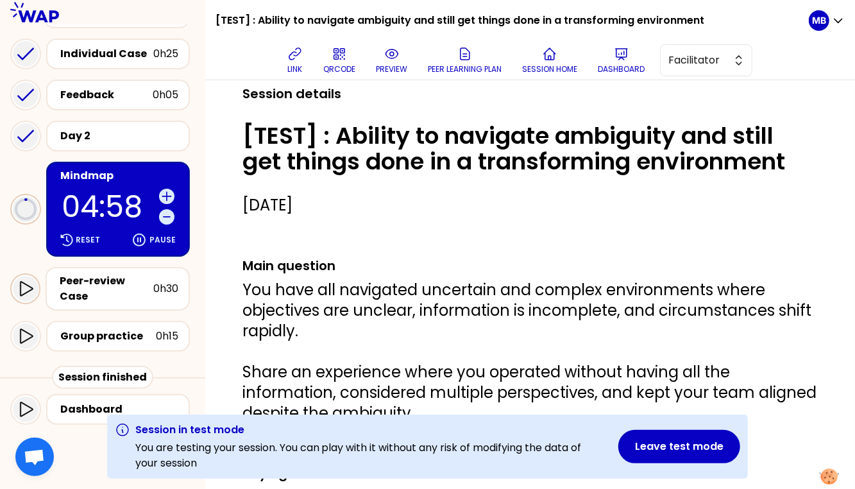
click at [28, 290] on icon at bounding box center [25, 288] width 15 height 15
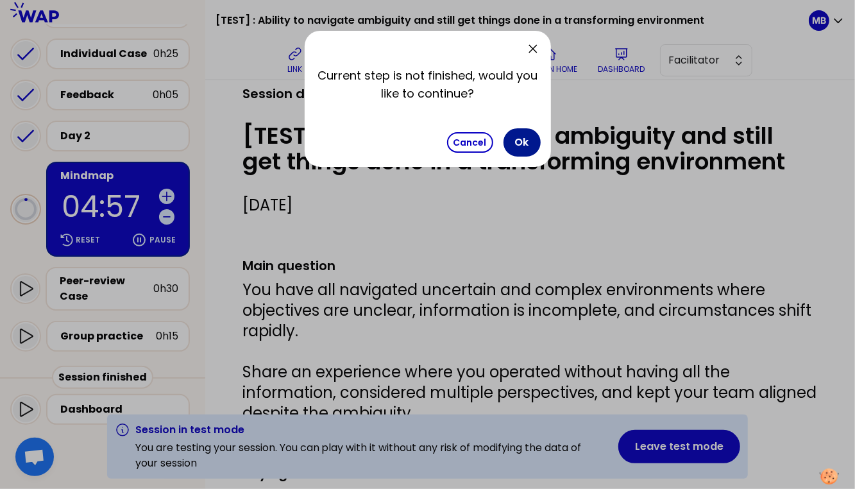
click at [520, 131] on button "Ok" at bounding box center [521, 142] width 37 height 28
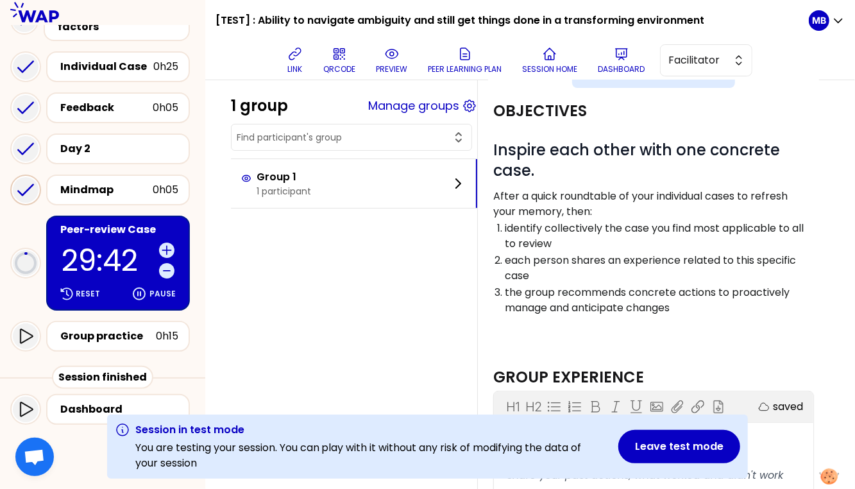
scroll to position [45, 0]
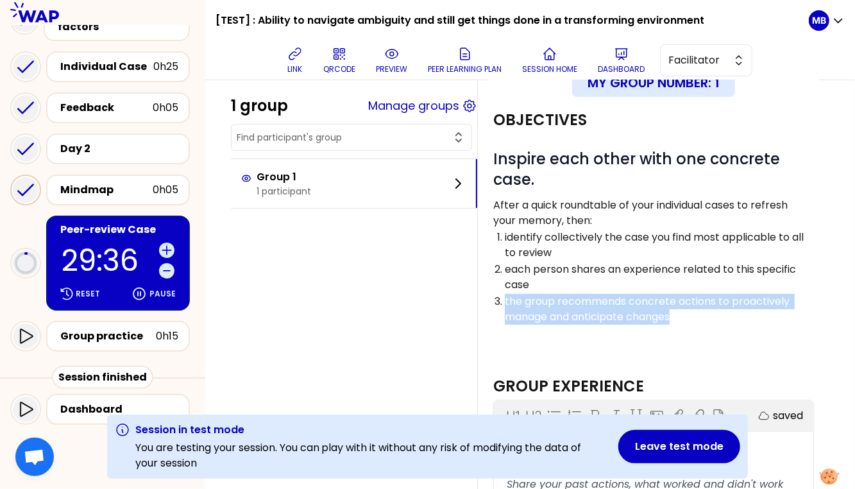
drag, startPoint x: 505, startPoint y: 300, endPoint x: 696, endPoint y: 311, distance: 191.4
click at [696, 311] on p "the group recommends concrete actions to proactively manage and anticipate chan…" at bounding box center [659, 309] width 308 height 31
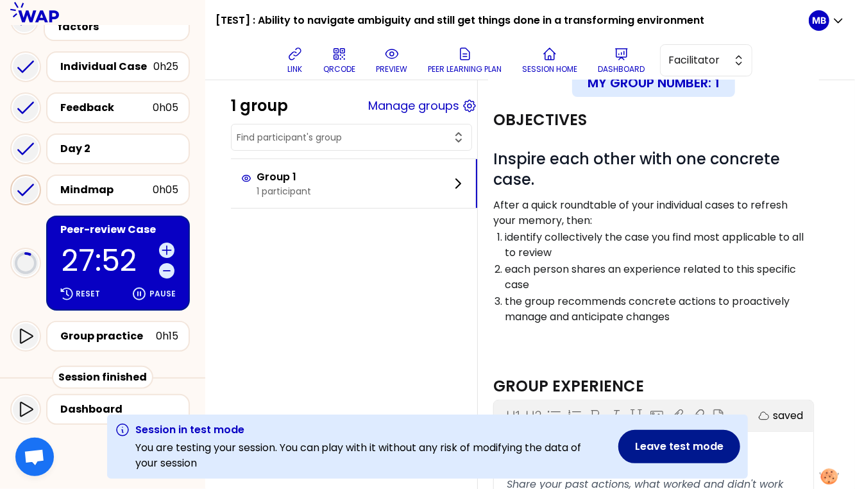
click at [673, 453] on button "Leave test mode" at bounding box center [679, 446] width 122 height 33
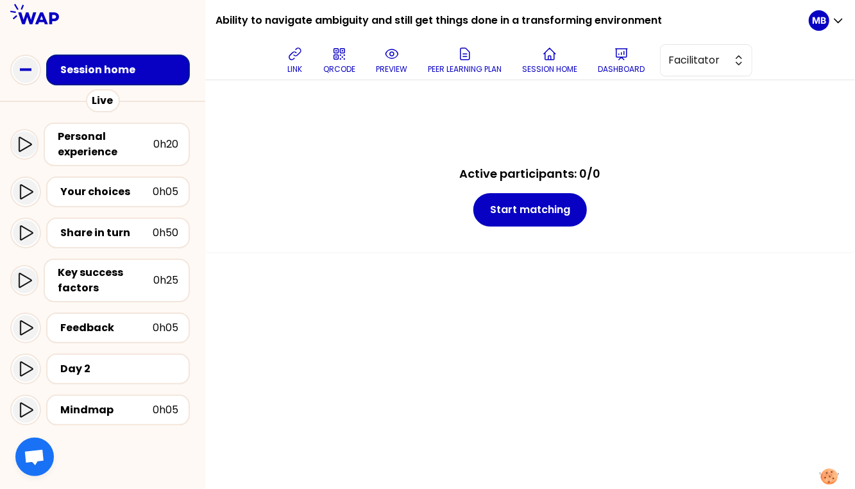
click at [396, 267] on div "Active participants: 0/0 Start matching" at bounding box center [529, 284] width 649 height 408
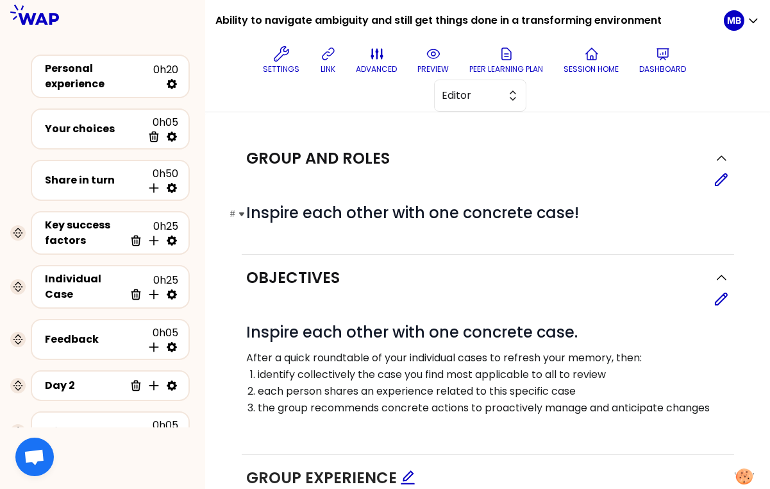
click at [533, 205] on span "Inspire each other with one concrete case!" at bounding box center [413, 212] width 333 height 21
click at [117, 73] on div "Personal experience" at bounding box center [99, 76] width 108 height 31
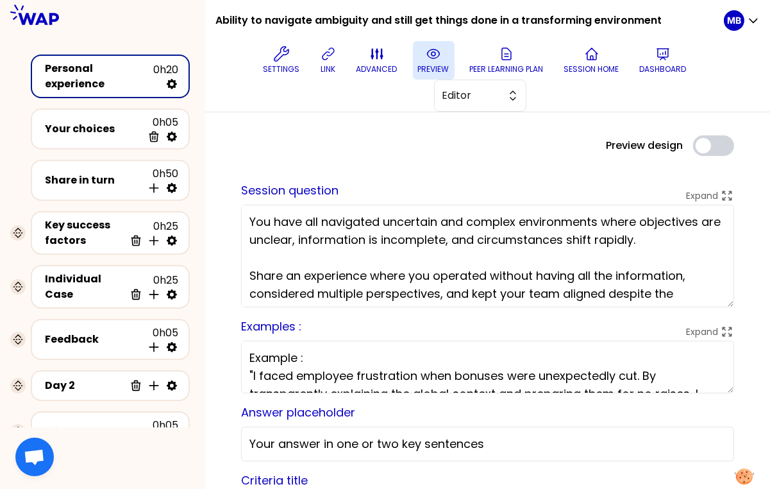
click at [423, 64] on p "preview" at bounding box center [433, 69] width 31 height 10
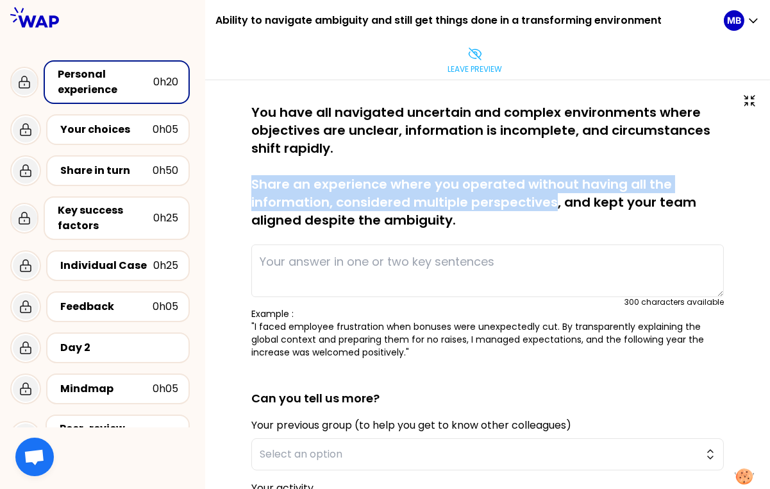
drag, startPoint x: 251, startPoint y: 183, endPoint x: 551, endPoint y: 206, distance: 301.0
click at [551, 206] on p "You have all navigated uncertain and complex environments where objectives are …" at bounding box center [487, 166] width 473 height 126
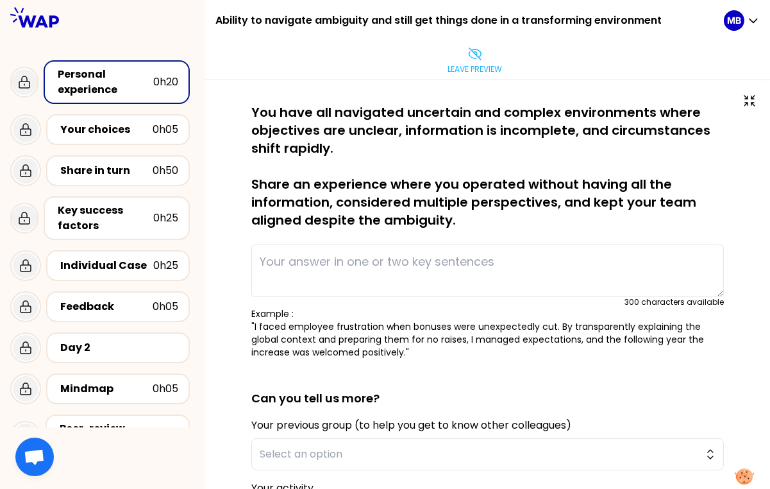
click at [535, 222] on p "You have all navigated uncertain and complex environments where objectives are …" at bounding box center [487, 166] width 473 height 126
click at [472, 69] on p "Leave preview" at bounding box center [475, 69] width 54 height 10
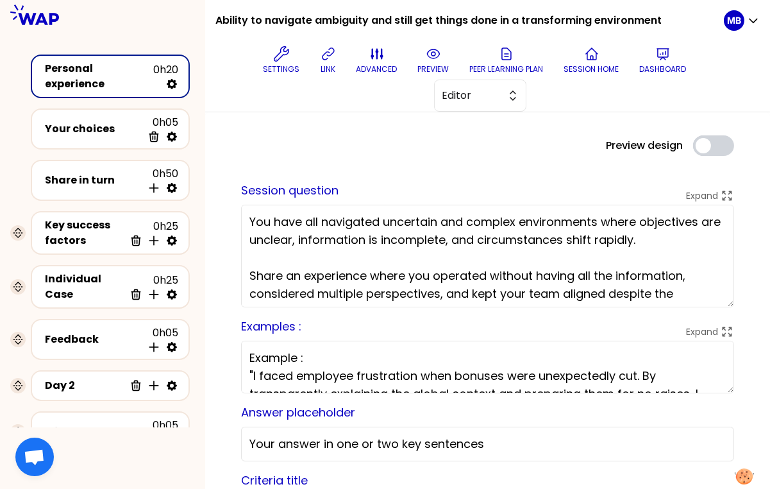
scroll to position [1, 0]
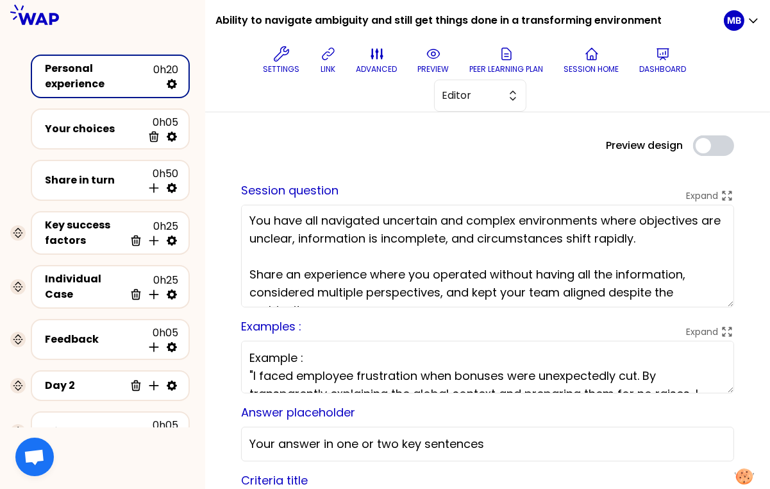
drag, startPoint x: 408, startPoint y: 274, endPoint x: 487, endPoint y: 272, distance: 78.9
click at [487, 272] on textarea "You have all navigated uncertain and complex environments where objectives are …" at bounding box center [487, 256] width 493 height 103
click at [410, 272] on textarea "You have all navigated uncertain and complex environments where objectives are …" at bounding box center [487, 256] width 493 height 103
click at [678, 272] on textarea "You have all navigated uncertain and complex environments where objectives are …" at bounding box center [487, 256] width 493 height 103
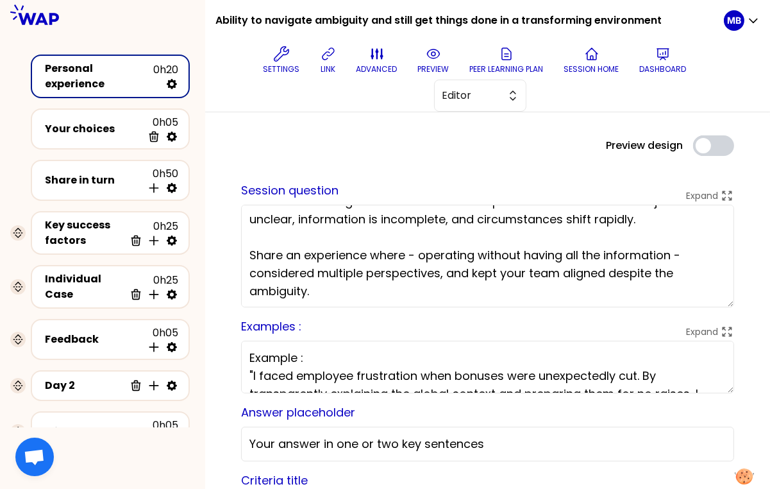
click at [414, 285] on textarea "You have all navigated uncertain and complex environments where objectives are …" at bounding box center [487, 256] width 493 height 103
click at [247, 266] on textarea "You have all navigated uncertain and complex environments where objectives are …" at bounding box center [487, 256] width 493 height 103
click at [350, 283] on textarea "You have all navigated uncertain and complex environments where objectives are …" at bounding box center [487, 256] width 493 height 103
click at [449, 270] on textarea "You have all navigated uncertain and complex environments where objectives are …" at bounding box center [487, 256] width 493 height 103
click at [417, 289] on textarea "You have all navigated uncertain and complex environments where objectives are …" at bounding box center [487, 256] width 493 height 103
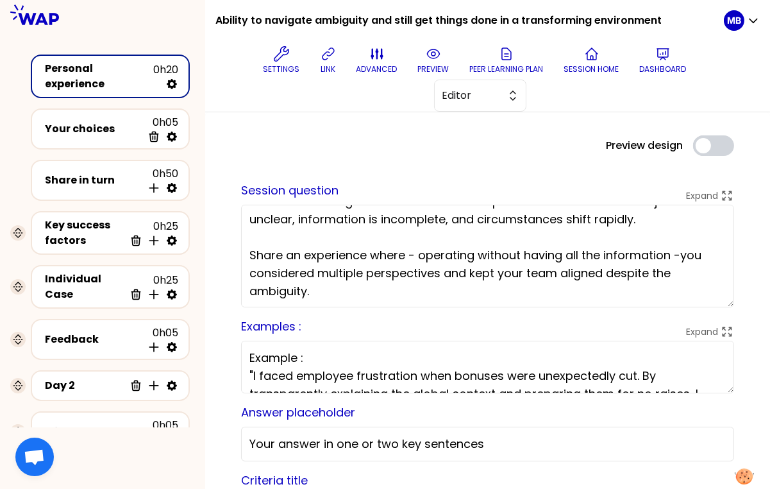
click at [469, 268] on textarea "You have all navigated uncertain and complex environments where objectives are …" at bounding box center [487, 256] width 493 height 103
click at [408, 285] on textarea "You have all navigated uncertain and complex environments where objectives are …" at bounding box center [487, 256] width 493 height 103
drag, startPoint x: 539, startPoint y: 271, endPoint x: 445, endPoint y: 272, distance: 94.2
click at [445, 272] on textarea "You have all navigated uncertain and complex environments where objectives are …" at bounding box center [487, 256] width 493 height 103
click at [499, 280] on textarea "You have all navigated uncertain and complex environments where objectives are …" at bounding box center [487, 256] width 493 height 103
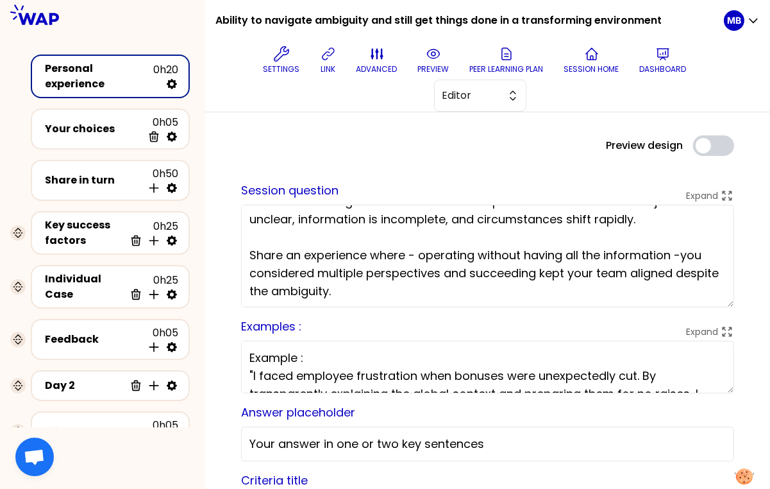
drag, startPoint x: 539, startPoint y: 271, endPoint x: 471, endPoint y: 273, distance: 68.6
click at [471, 273] on textarea "You have all navigated uncertain and complex environments where objectives are …" at bounding box center [487, 256] width 493 height 103
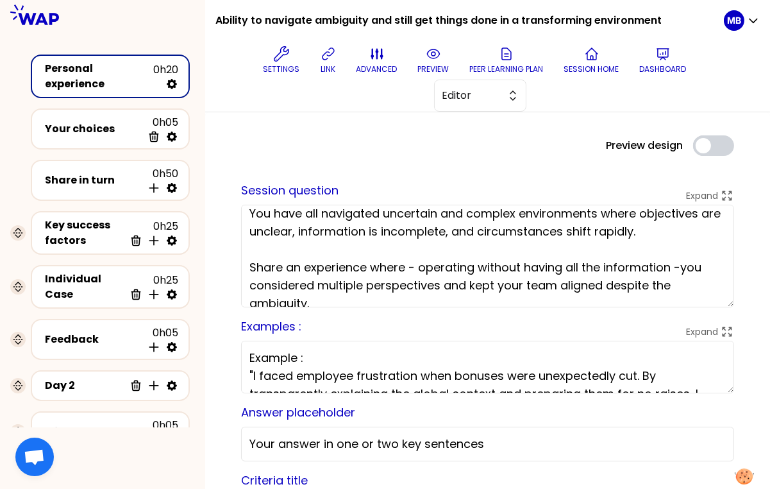
scroll to position [0, 0]
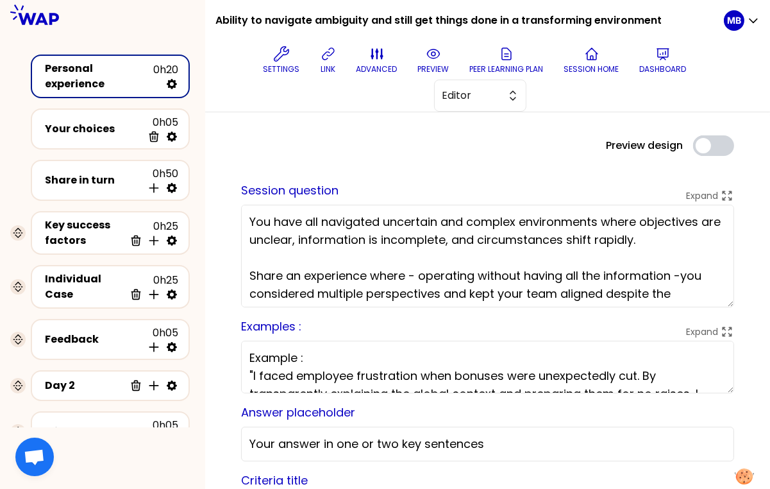
drag, startPoint x: 396, startPoint y: 286, endPoint x: 249, endPoint y: 275, distance: 147.2
click at [249, 275] on textarea "You have all navigated uncertain and complex environments where objectives are …" at bounding box center [487, 256] width 493 height 103
click at [417, 274] on textarea "You have all navigated uncertain and complex environments where objectives are …" at bounding box center [487, 256] width 493 height 103
click at [682, 271] on textarea "You have all navigated uncertain and complex environments where objectives are …" at bounding box center [487, 256] width 493 height 103
click at [692, 292] on textarea "You have all navigated uncertain and complex environments where objectives are …" at bounding box center [487, 256] width 493 height 103
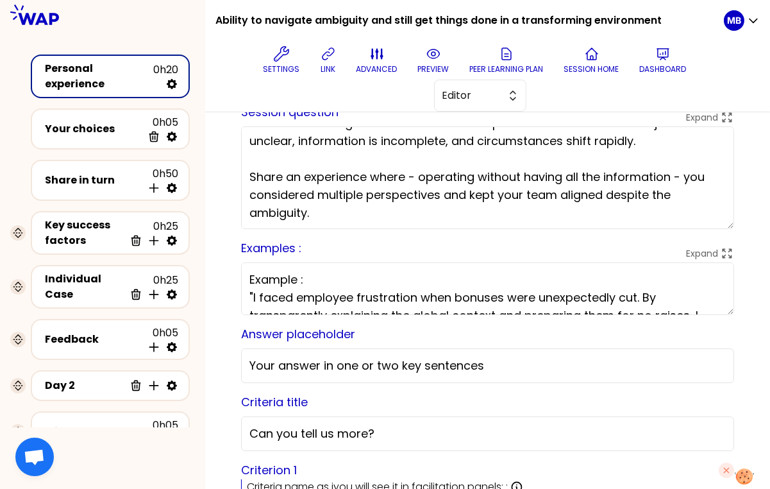
scroll to position [145, 0]
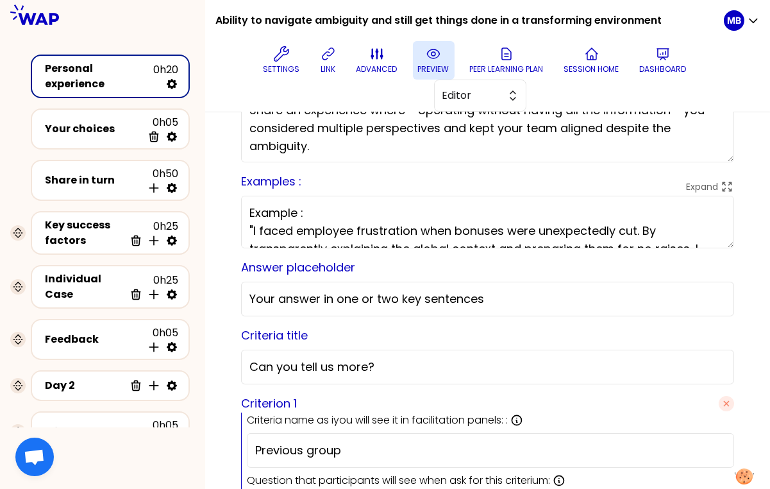
type textarea "You have all navigated uncertain and complex environments where objectives are …"
click at [423, 50] on button "preview" at bounding box center [434, 60] width 42 height 38
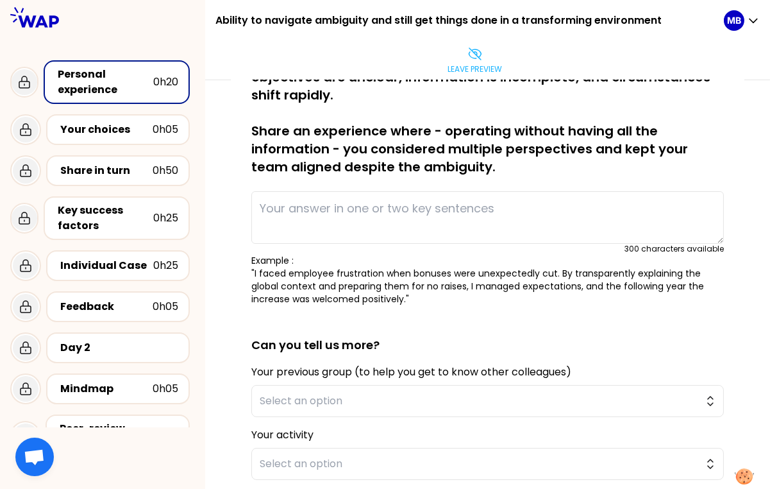
scroll to position [190, 0]
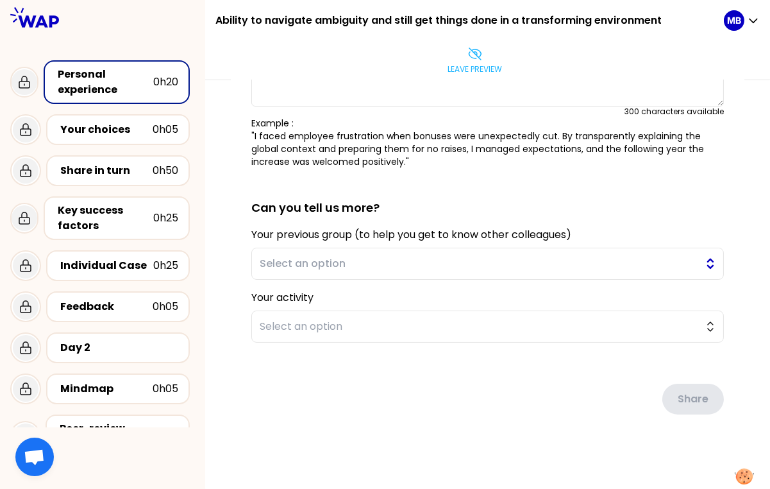
click at [325, 251] on button "Select an option" at bounding box center [487, 263] width 473 height 32
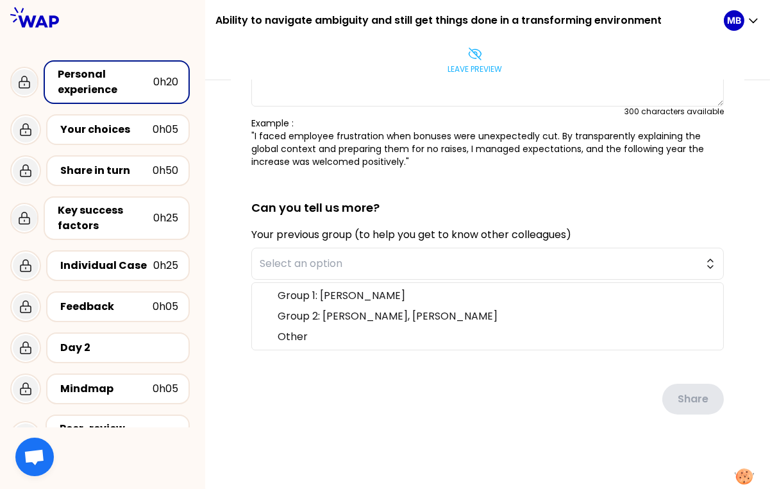
click at [330, 378] on div "Share" at bounding box center [487, 389] width 473 height 72
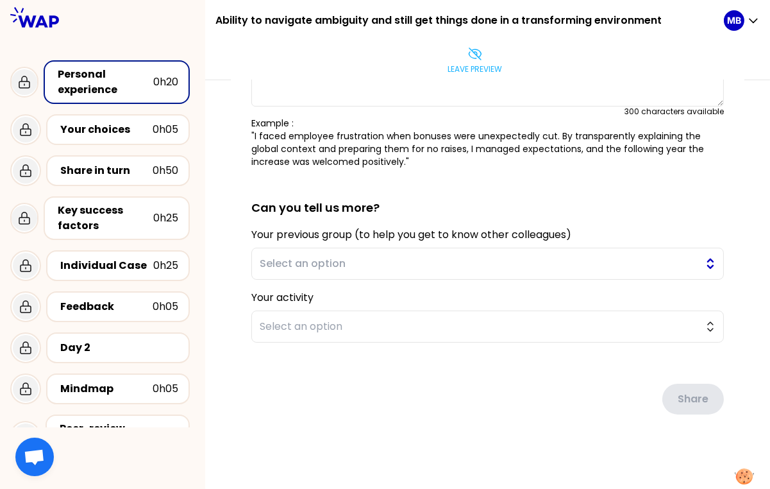
click at [324, 256] on span "Select an option" at bounding box center [479, 263] width 438 height 15
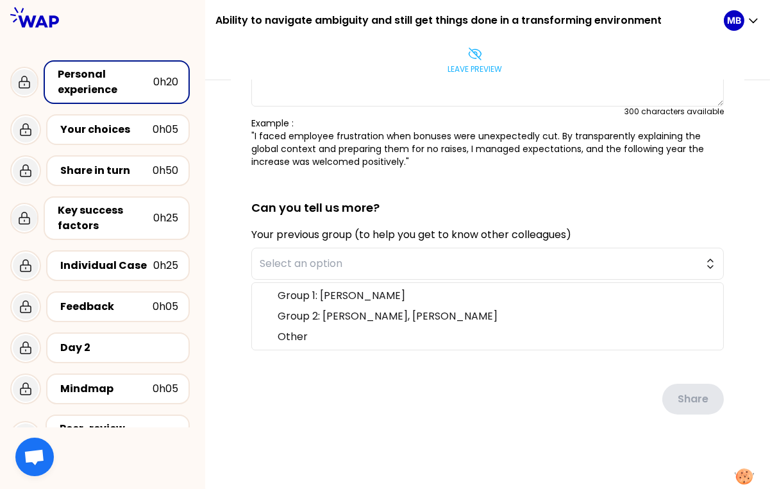
click at [339, 383] on div "Share" at bounding box center [487, 389] width 473 height 72
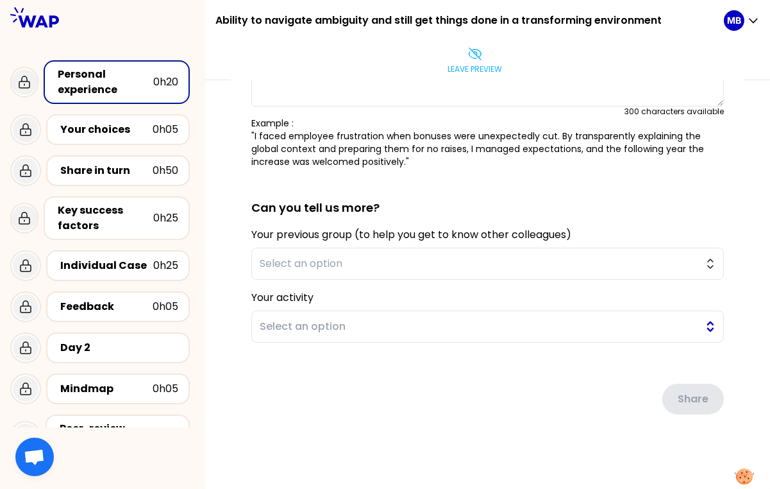
click at [317, 324] on span "Select an option" at bounding box center [479, 326] width 438 height 15
click at [317, 399] on div "Share" at bounding box center [487, 389] width 473 height 72
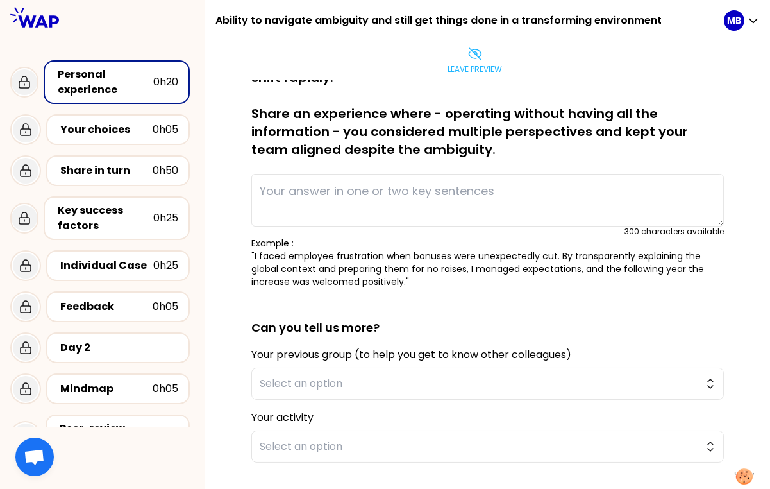
scroll to position [96, 0]
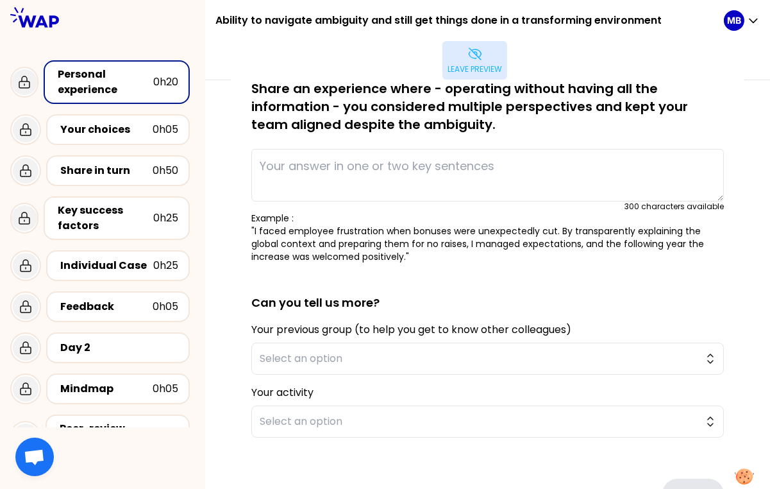
click at [478, 54] on icon at bounding box center [474, 53] width 15 height 15
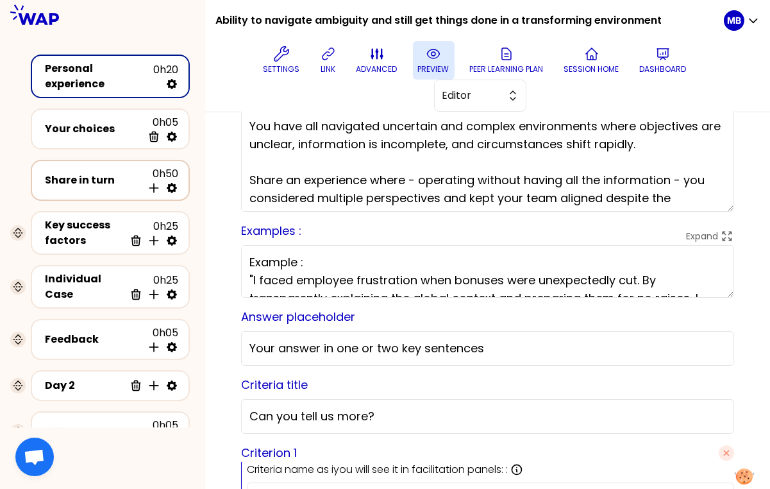
click at [172, 183] on icon at bounding box center [171, 187] width 13 height 13
select select "3"
select select "5"
select select "all"
select select "false"
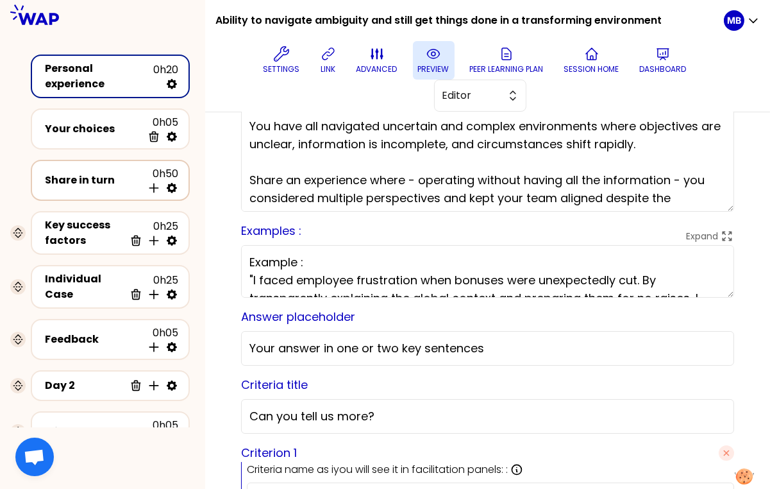
select select "Each"
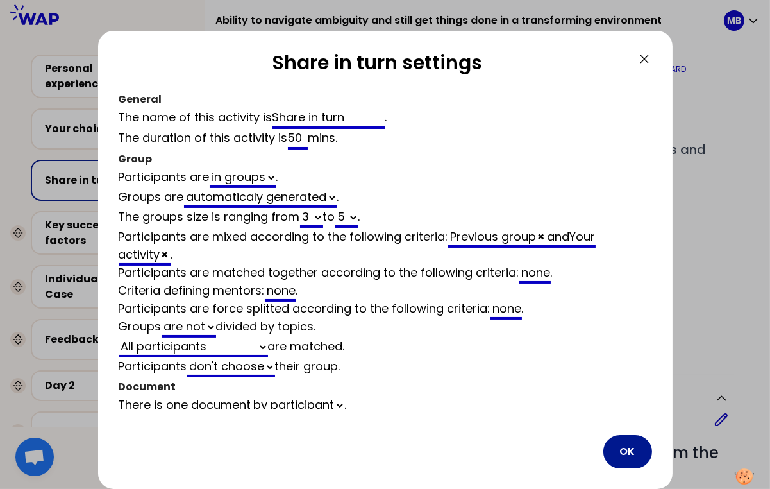
click at [625, 449] on button "OK" at bounding box center [627, 451] width 49 height 33
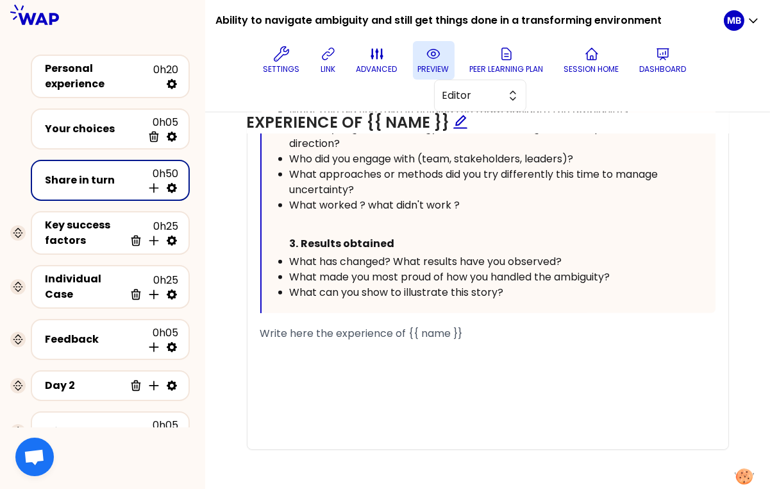
scroll to position [965, 0]
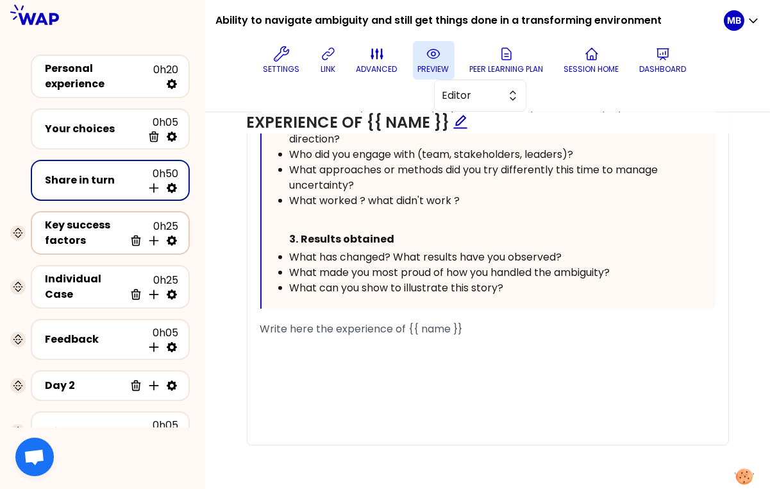
click at [171, 237] on icon at bounding box center [171, 240] width 13 height 13
select select "same_as"
select select "false"
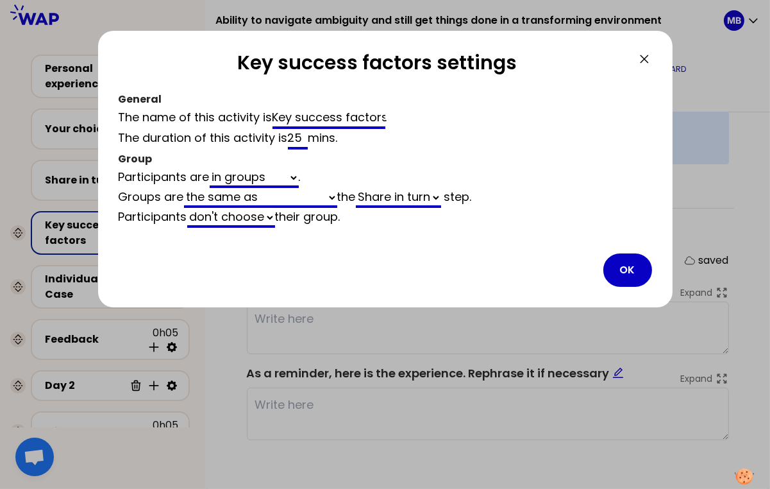
scroll to position [433, 0]
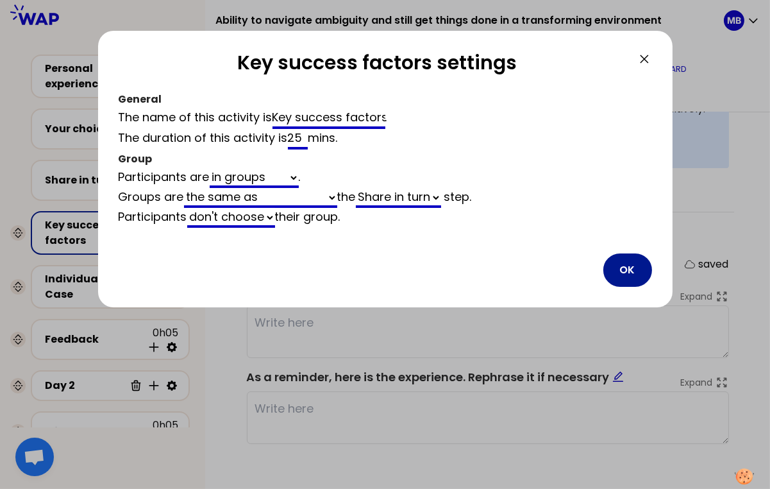
click at [623, 266] on button "OK" at bounding box center [627, 269] width 49 height 33
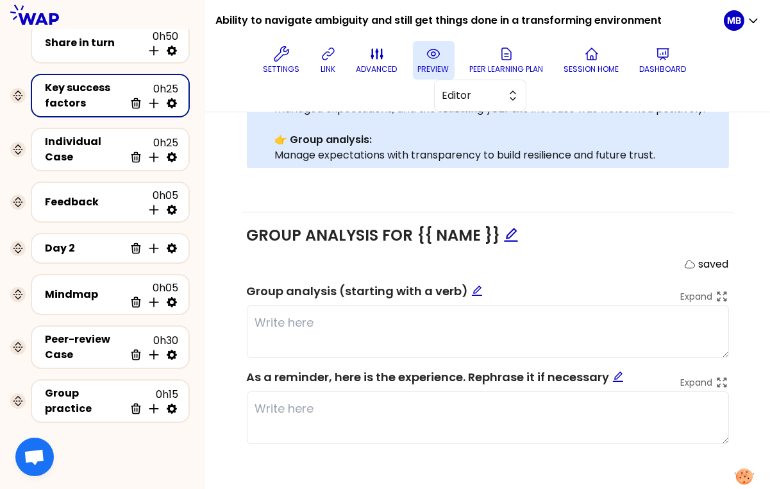
scroll to position [131, 0]
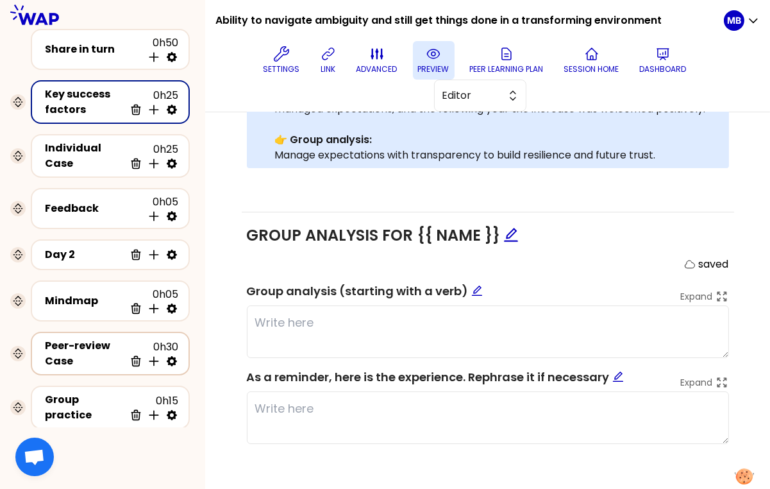
click at [171, 355] on icon at bounding box center [171, 361] width 13 height 13
select select "same_as"
select select "share"
select select "false"
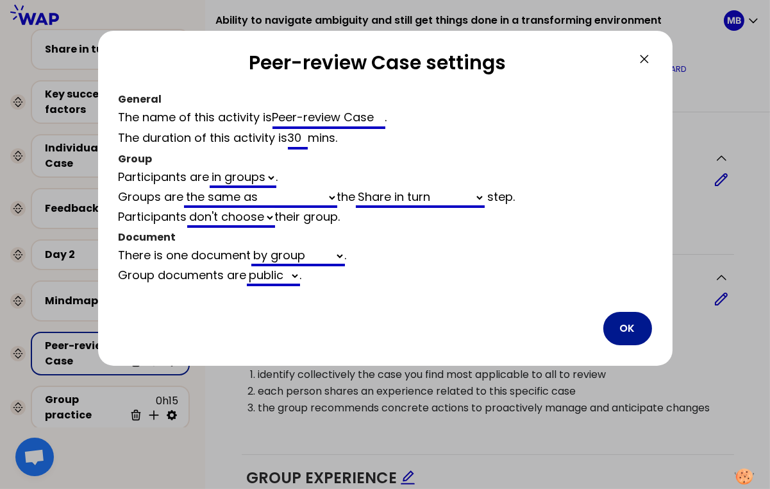
click at [628, 322] on button "OK" at bounding box center [627, 328] width 49 height 33
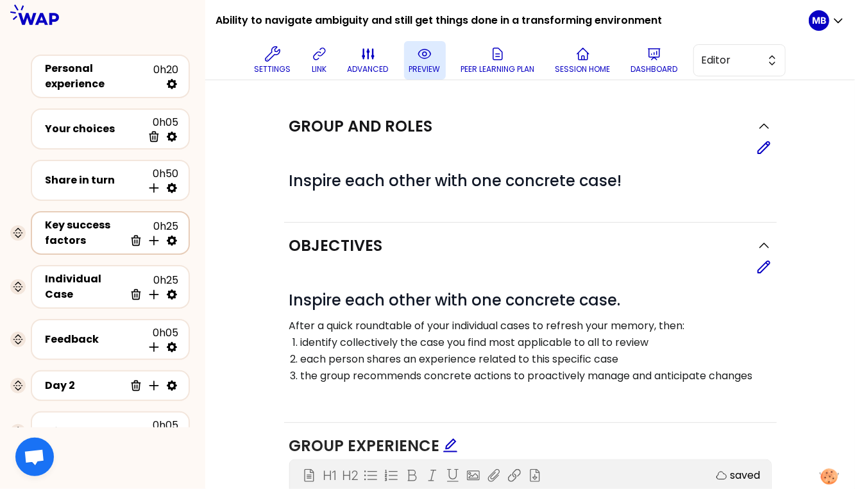
click at [95, 233] on div "Key success factors" at bounding box center [85, 232] width 80 height 31
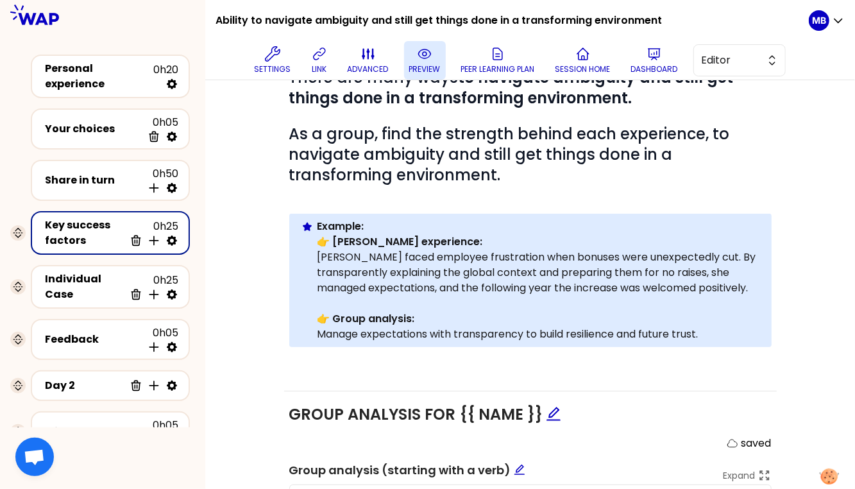
scroll to position [251, 0]
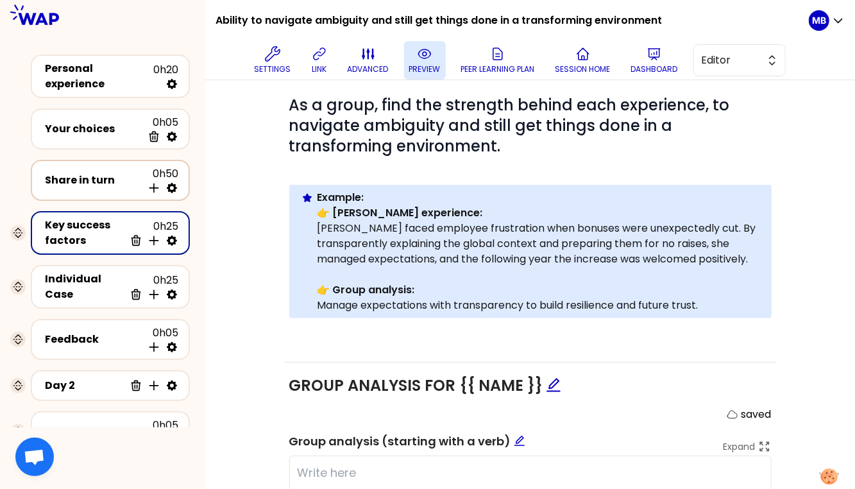
click at [80, 172] on div "Share in turn" at bounding box center [93, 179] width 97 height 15
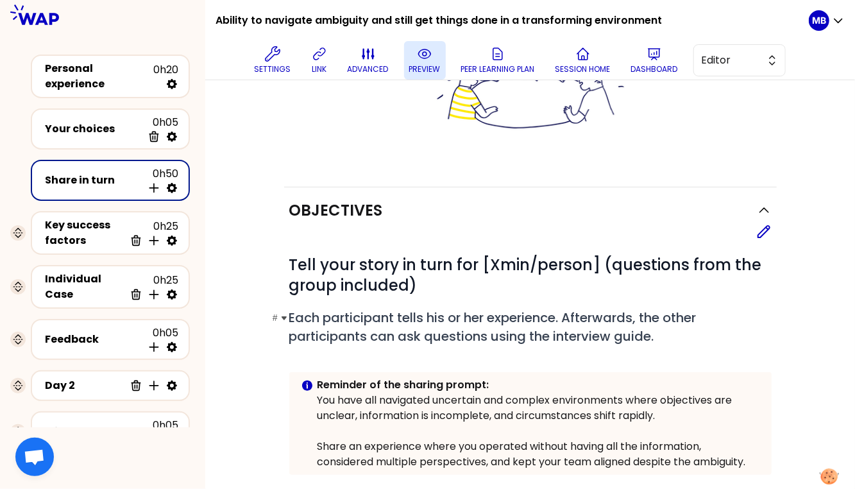
scroll to position [379, 0]
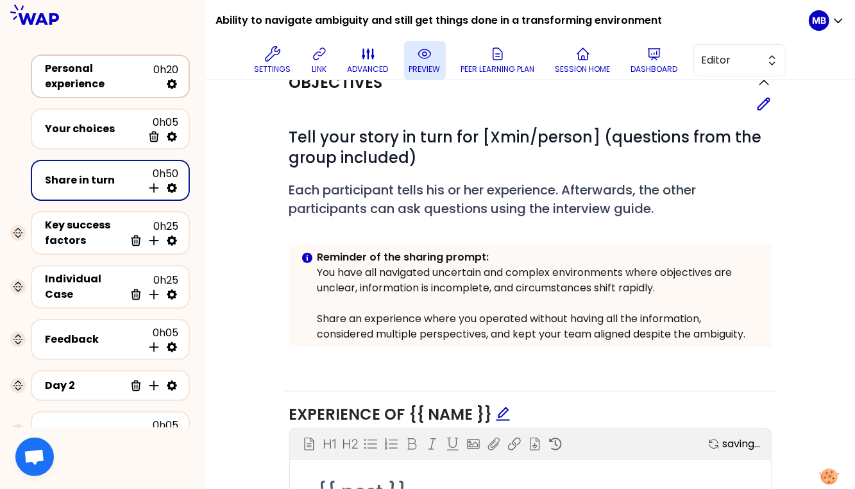
click at [67, 69] on div "Personal experience" at bounding box center [99, 76] width 108 height 31
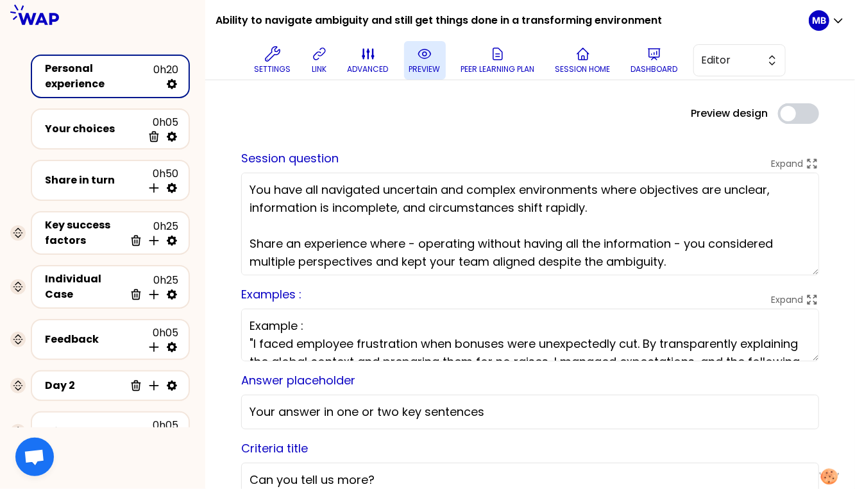
scroll to position [3, 0]
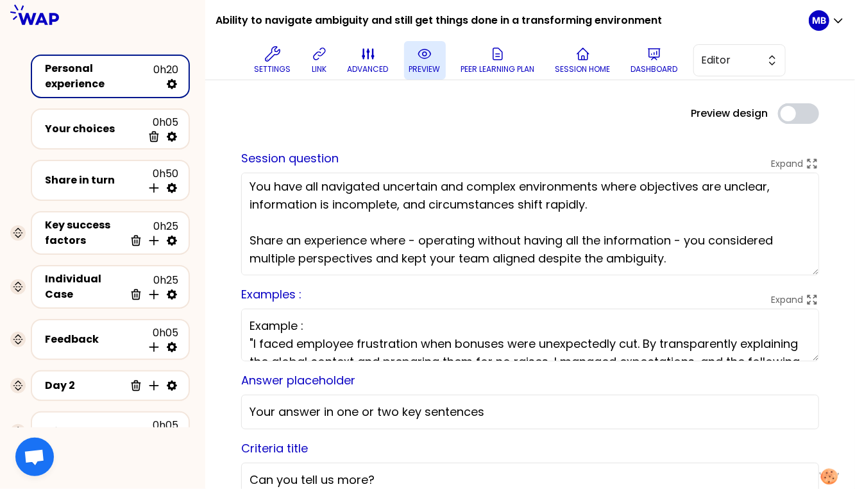
drag, startPoint x: 249, startPoint y: 190, endPoint x: 703, endPoint y: 253, distance: 458.2
click at [703, 253] on textarea "You have all navigated uncertain and complex environments where objectives are …" at bounding box center [530, 223] width 578 height 103
click at [97, 236] on div "Key success factors" at bounding box center [85, 232] width 80 height 31
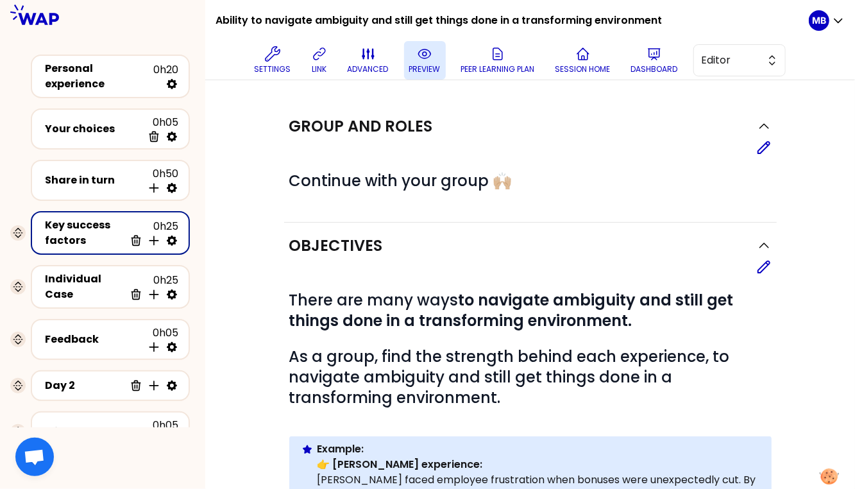
scroll to position [226, 0]
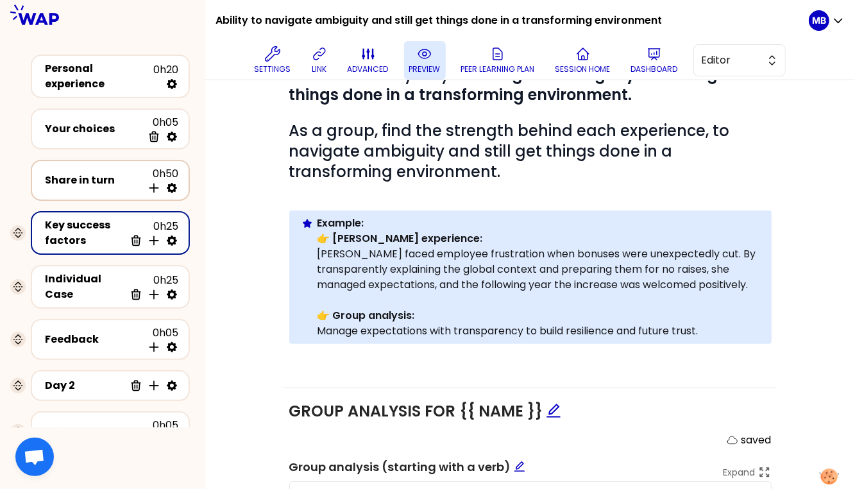
click at [63, 180] on div "Share in turn" at bounding box center [93, 179] width 97 height 15
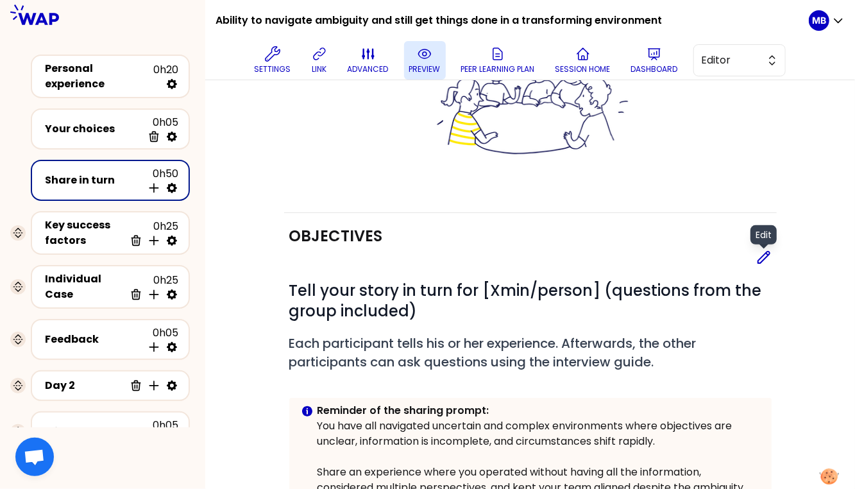
click at [764, 258] on icon at bounding box center [763, 256] width 15 height 15
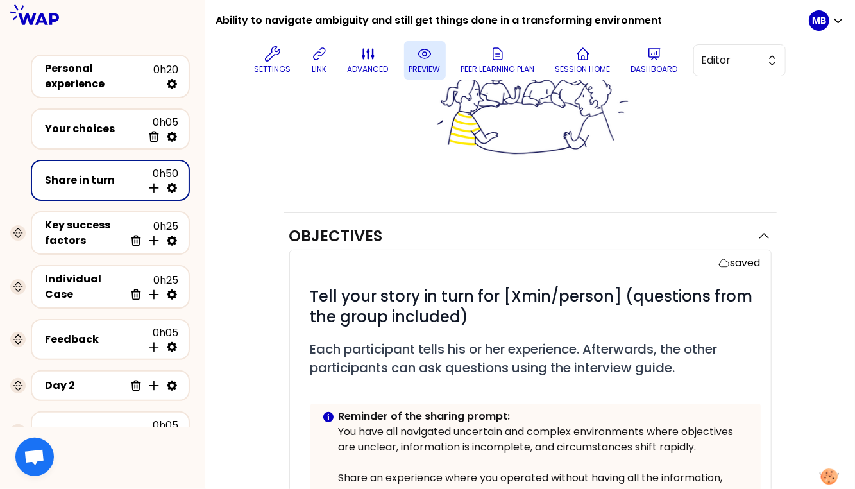
scroll to position [474, 0]
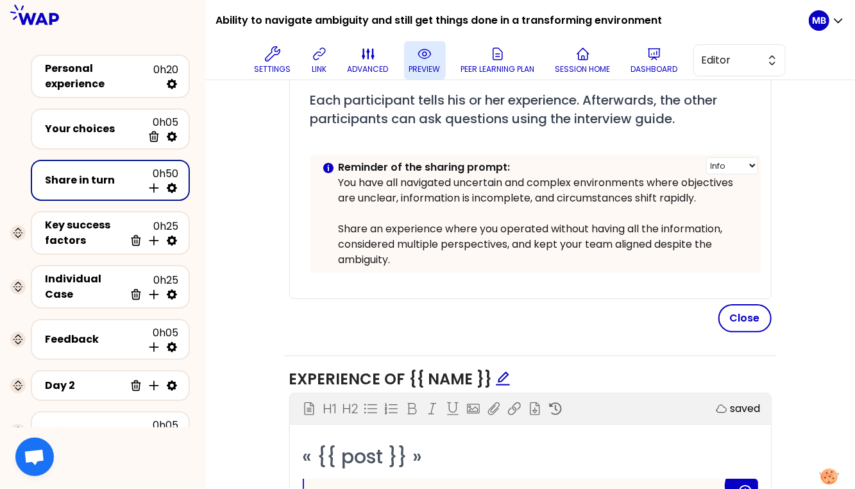
click at [426, 248] on p "Share an experience where you operated without having all the information, cons…" at bounding box center [545, 244] width 412 height 46
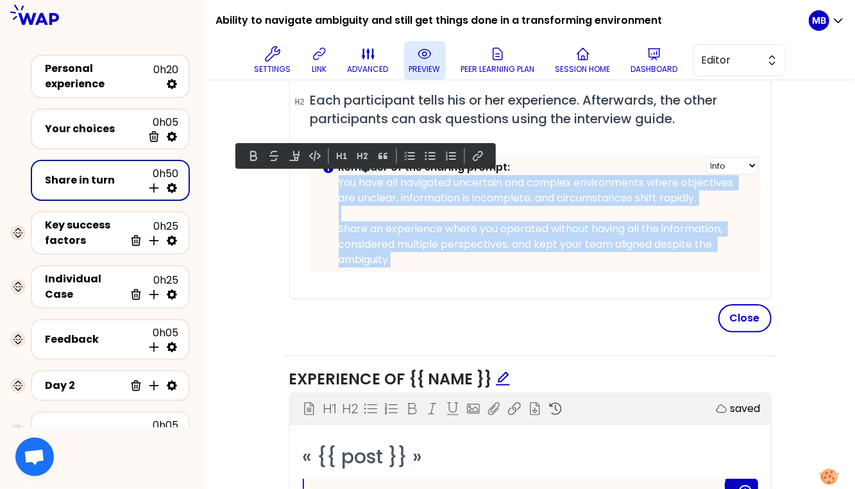
drag, startPoint x: 412, startPoint y: 254, endPoint x: 337, endPoint y: 185, distance: 102.1
click at [337, 185] on div "Info Warning Tip Reminder of the sharing prompt: You have all navigated uncerta…" at bounding box center [535, 214] width 450 height 118
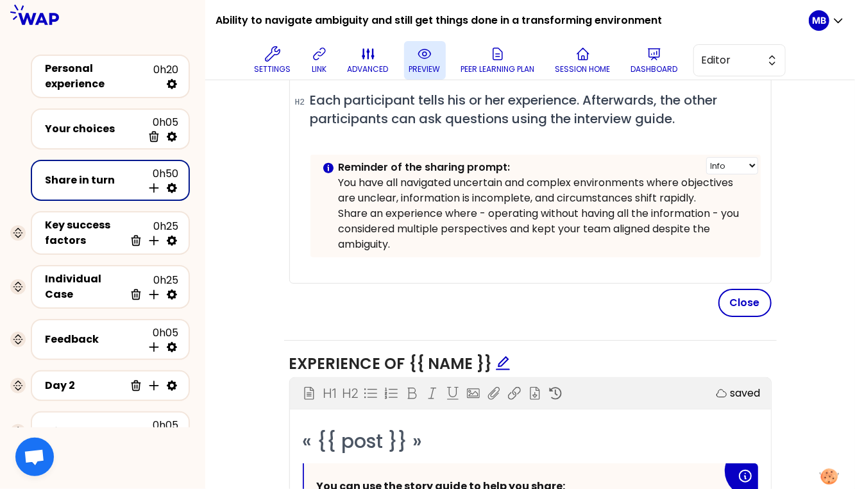
click at [715, 196] on p "You have all navigated uncertain and complex environments where objectives are …" at bounding box center [545, 190] width 412 height 31
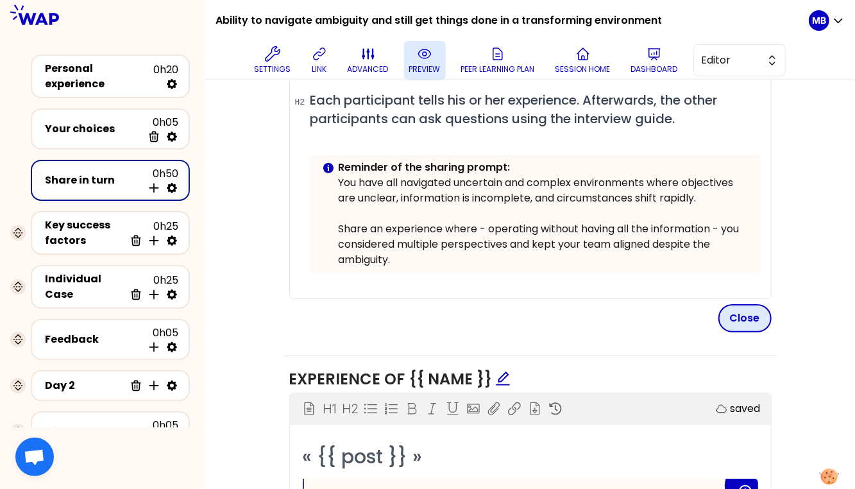
click at [734, 320] on button "Close" at bounding box center [744, 318] width 53 height 28
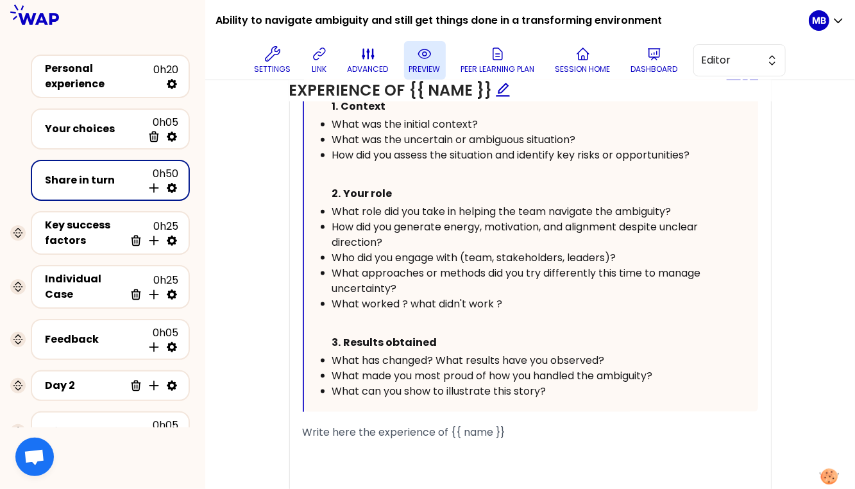
scroll to position [840, 0]
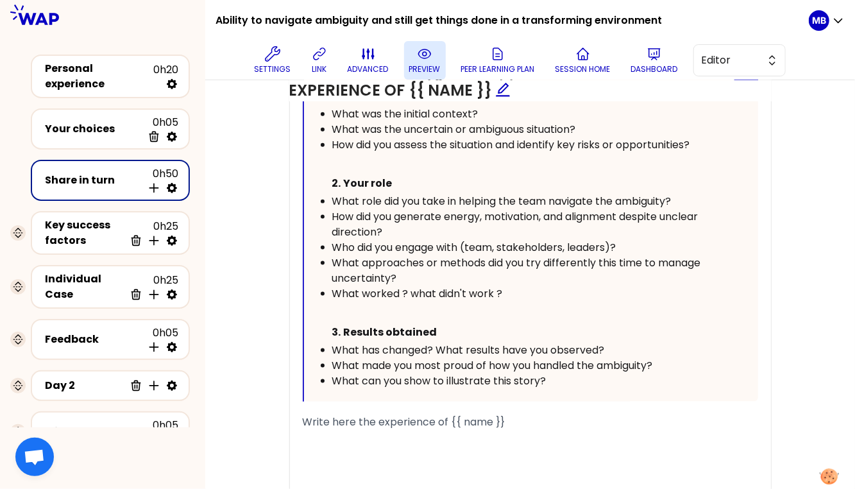
click at [498, 292] on span "What worked ? what didn't work ?" at bounding box center [417, 293] width 171 height 15
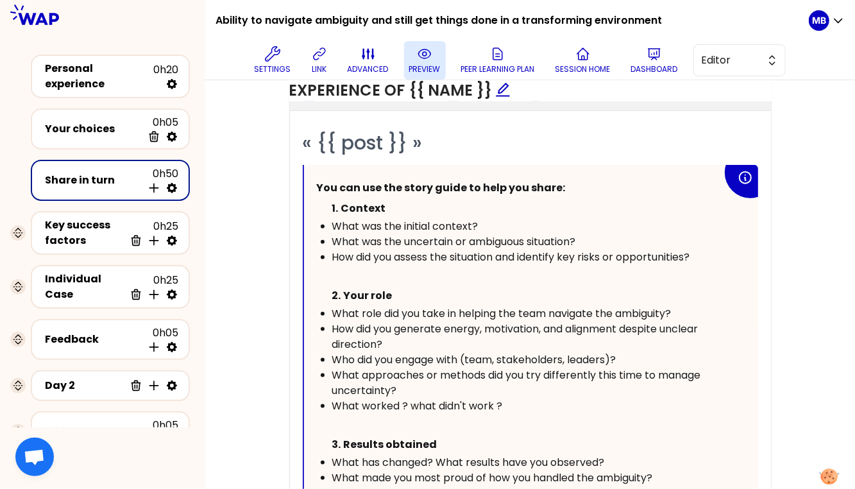
scroll to position [771, 0]
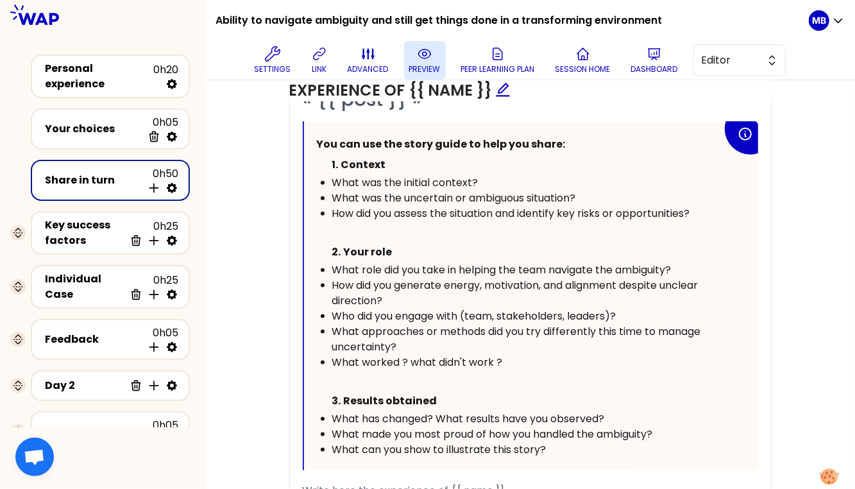
click at [496, 355] on span "What worked ? what didn't work ?" at bounding box center [417, 362] width 171 height 15
click at [525, 356] on div "What worked ? what didn't work?" at bounding box center [527, 362] width 390 height 15
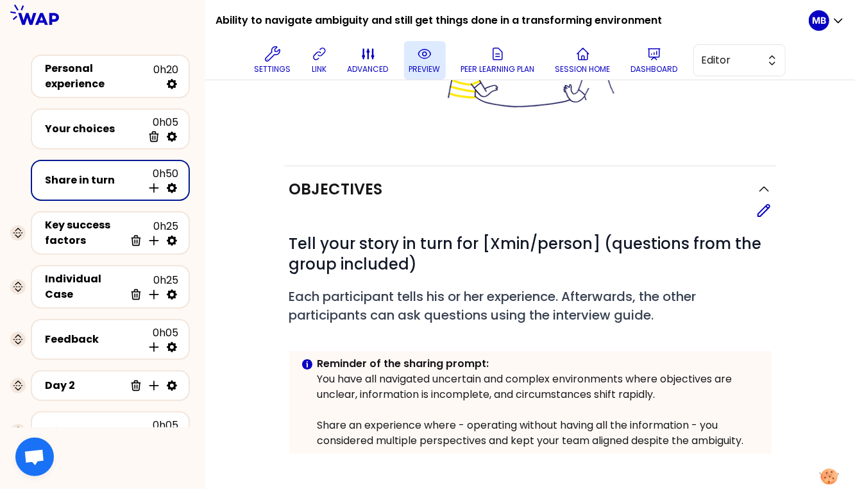
scroll to position [203, 0]
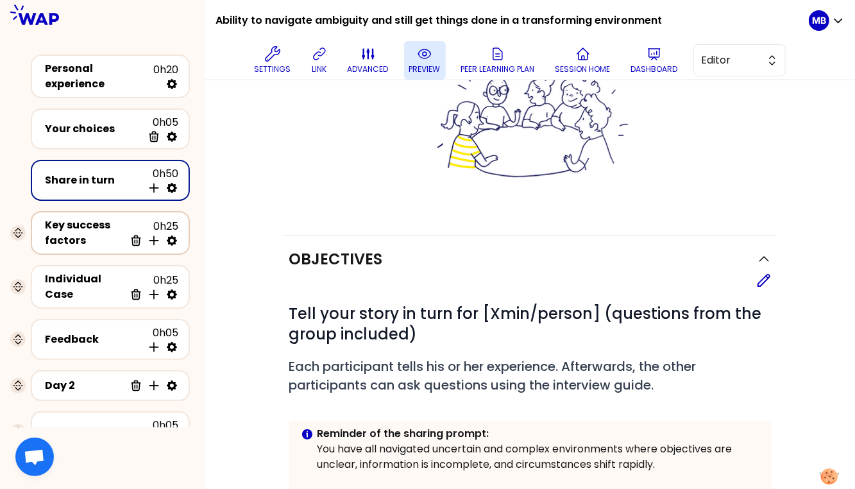
click at [76, 230] on div "Key success factors" at bounding box center [85, 232] width 80 height 31
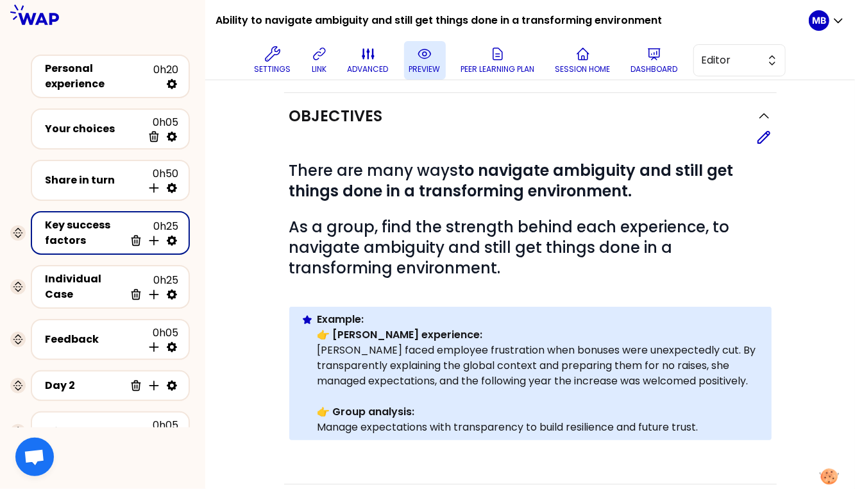
scroll to position [56, 0]
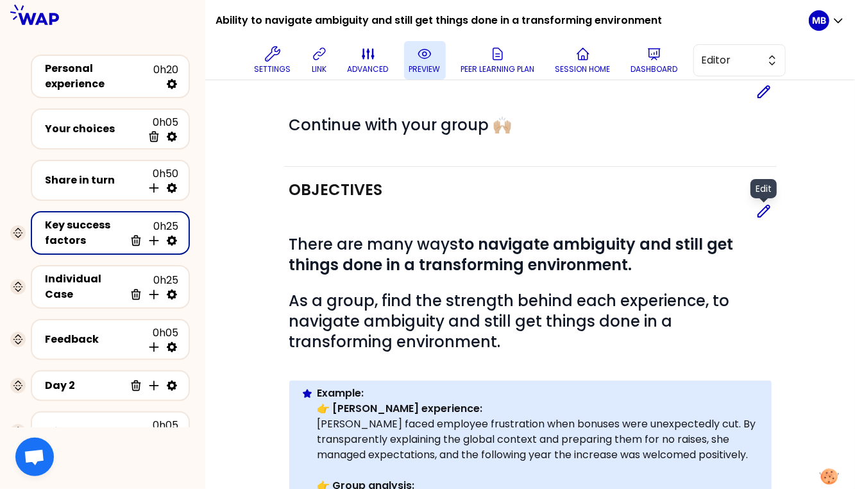
click at [758, 215] on icon at bounding box center [764, 211] width 12 height 12
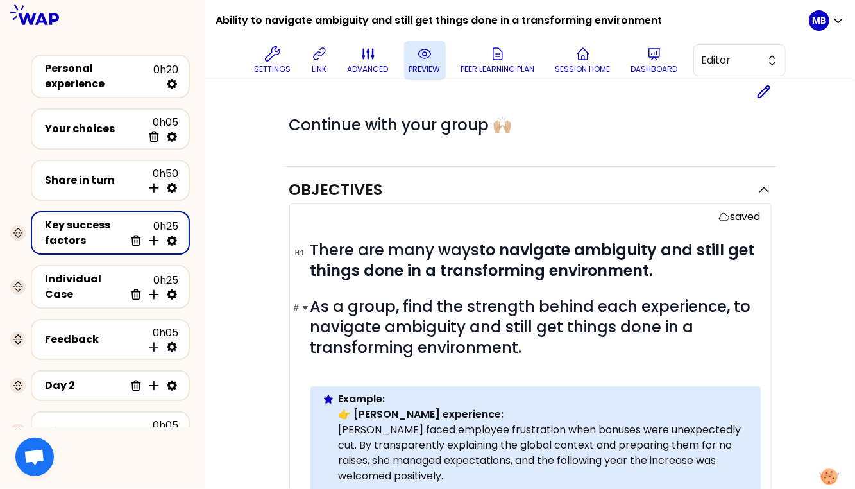
click at [728, 303] on span "As a group, find the strength behind each experience, to navigate ambiguity and…" at bounding box center [532, 327] width 444 height 62
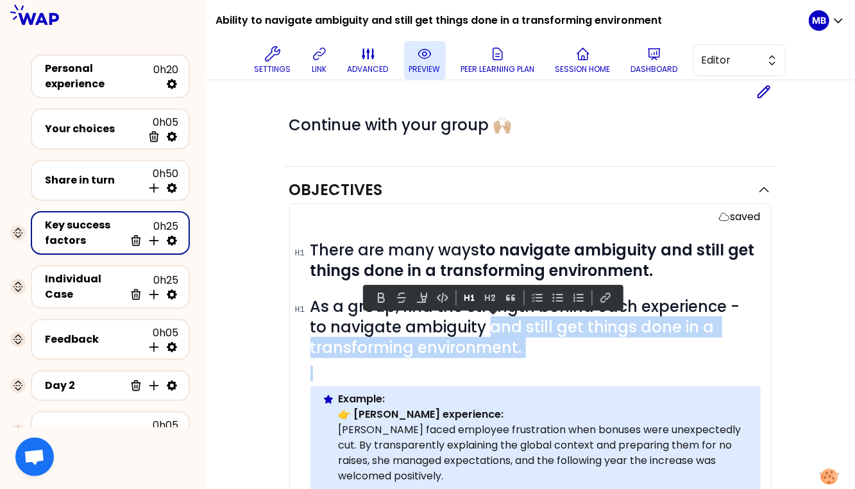
drag, startPoint x: 467, startPoint y: 326, endPoint x: 552, endPoint y: 356, distance: 90.4
click at [552, 356] on div "# There are many ways to navigate ambiguity and still get things done in a tran…" at bounding box center [535, 397] width 450 height 315
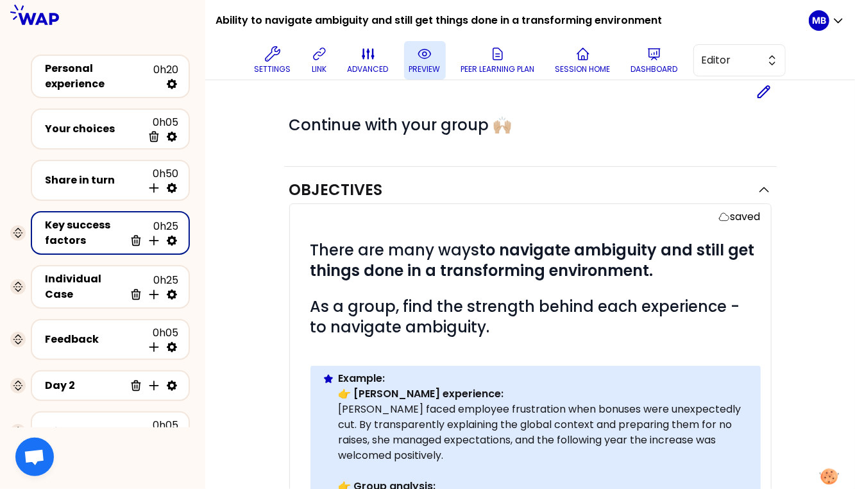
click at [412, 64] on p "preview" at bounding box center [424, 69] width 31 height 10
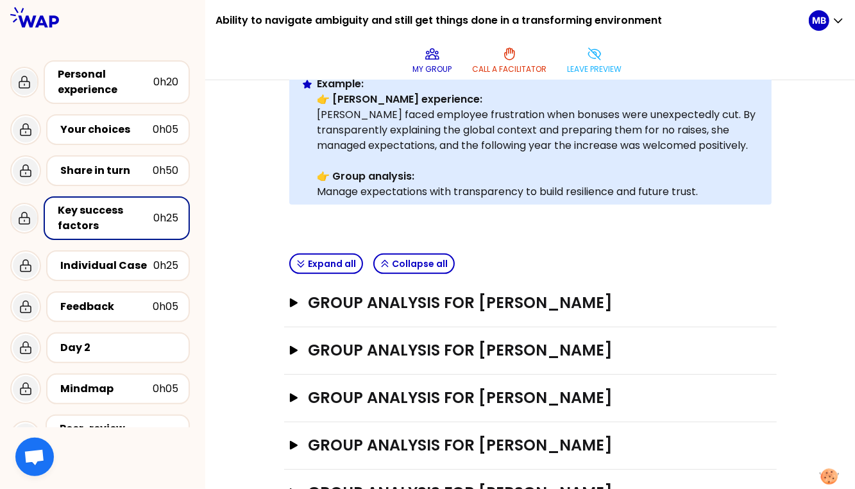
scroll to position [223, 0]
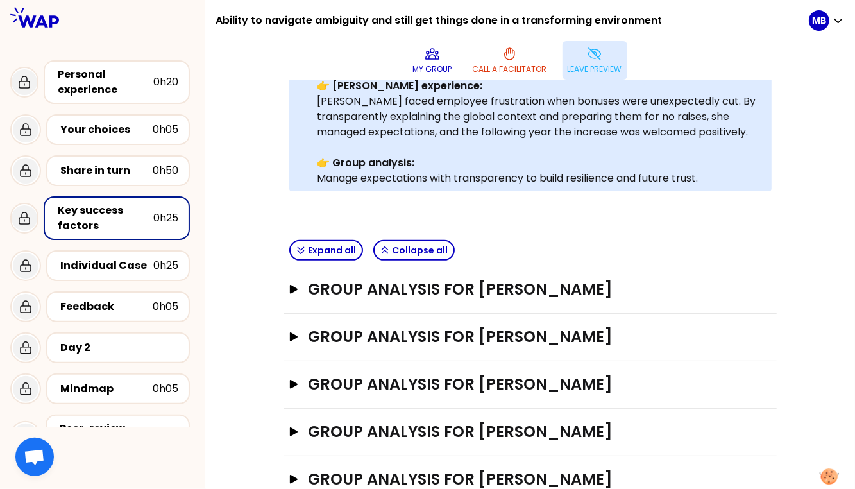
click at [574, 62] on button "Leave preview" at bounding box center [594, 60] width 65 height 38
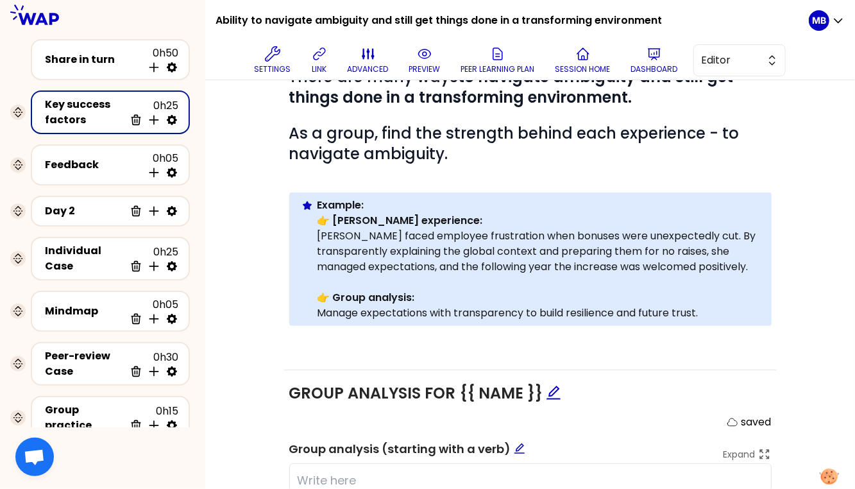
scroll to position [157, 0]
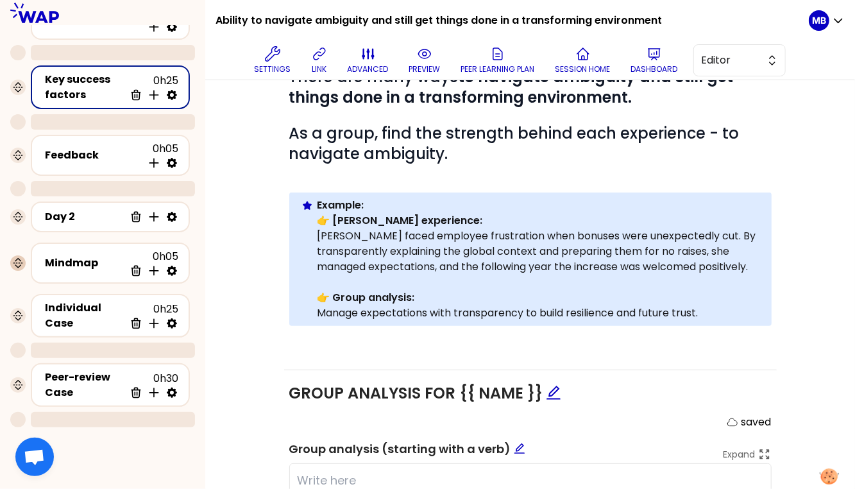
drag, startPoint x: 19, startPoint y: 272, endPoint x: 23, endPoint y: 210, distance: 62.3
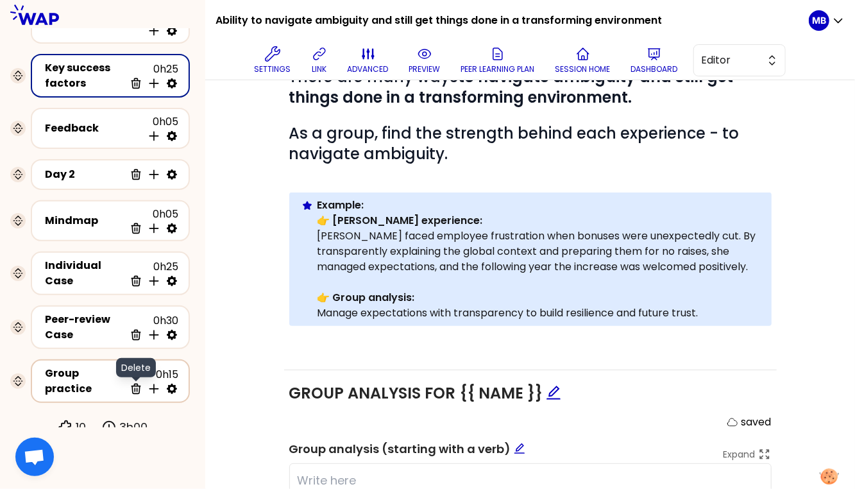
click at [137, 387] on icon at bounding box center [136, 388] width 13 height 13
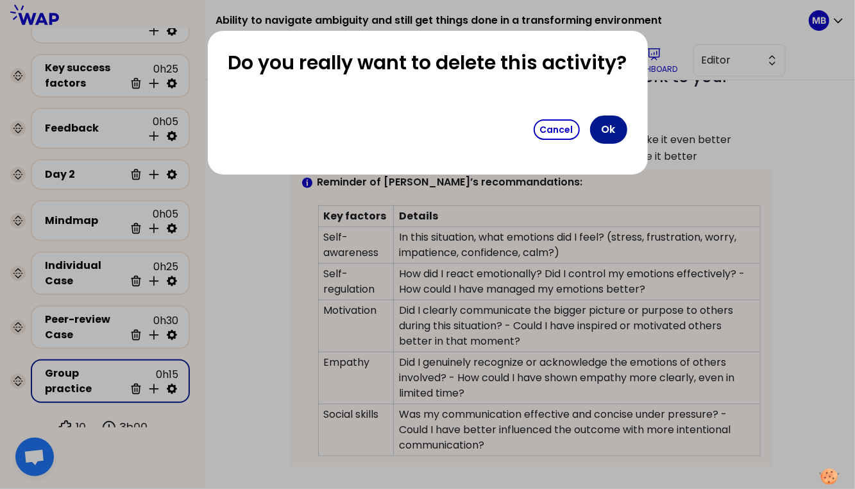
click at [601, 131] on button "Ok" at bounding box center [608, 129] width 37 height 28
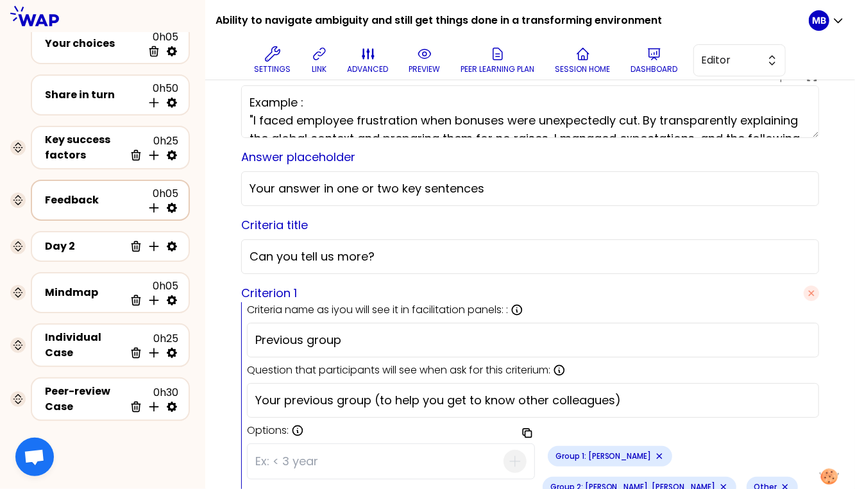
scroll to position [109, 0]
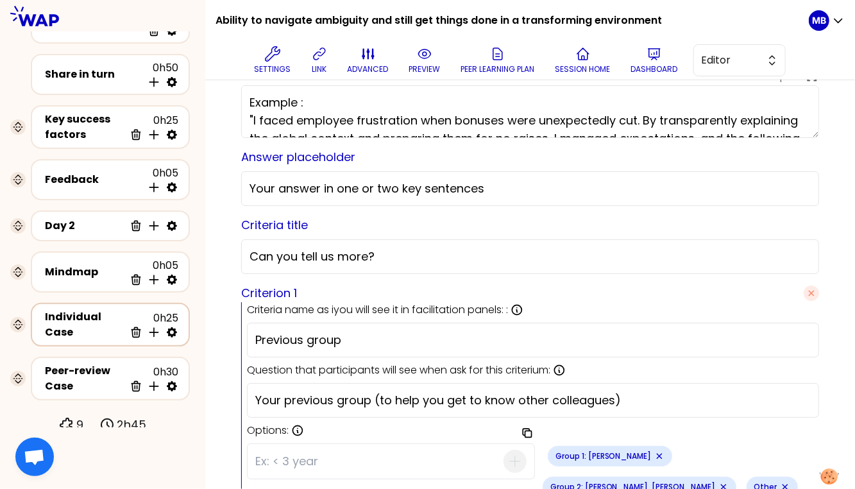
click at [78, 315] on div "Individual Case" at bounding box center [85, 324] width 80 height 31
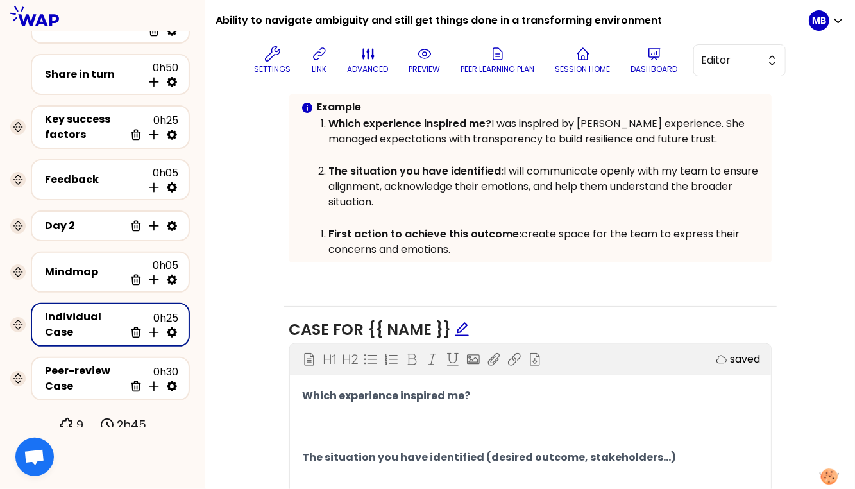
scroll to position [276, 0]
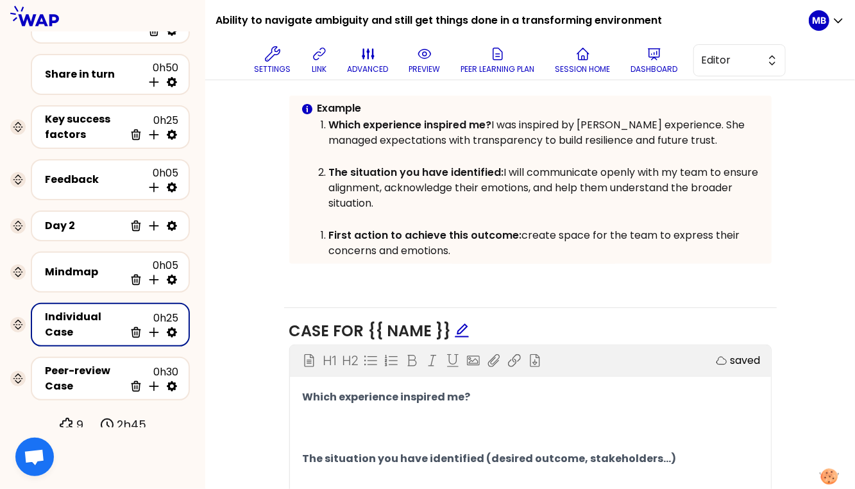
click at [331, 235] on strong "First action to achieve this outcome:" at bounding box center [425, 235] width 193 height 15
click at [329, 231] on li "First action to achieve this outcome: create space for the team to express thei…" at bounding box center [544, 242] width 431 height 32
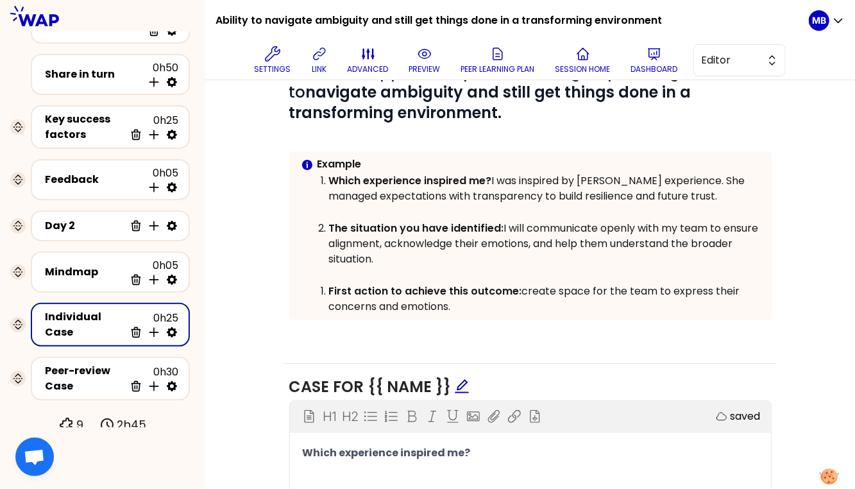
scroll to position [147, 0]
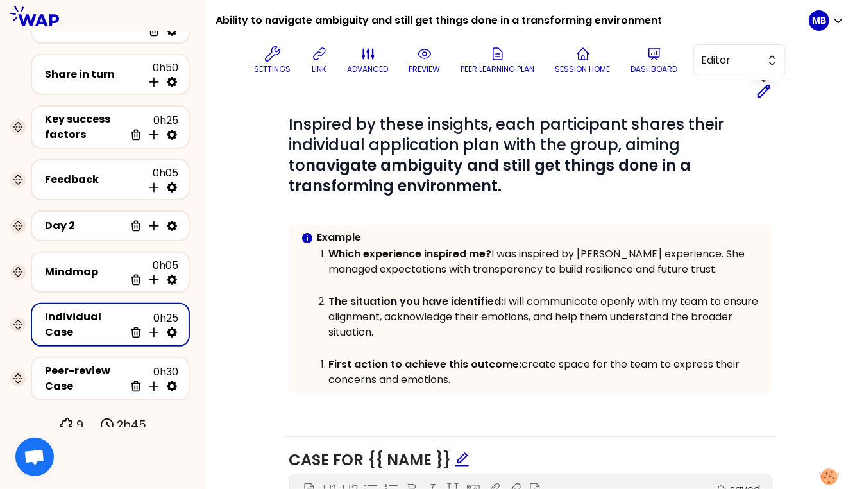
click at [760, 91] on icon at bounding box center [763, 90] width 15 height 15
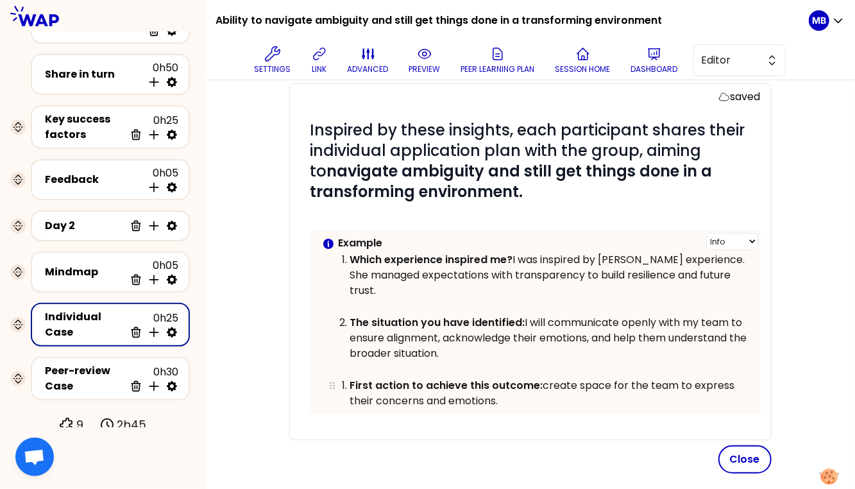
click at [350, 378] on strong "First action to achieve this outcome:" at bounding box center [446, 385] width 193 height 15
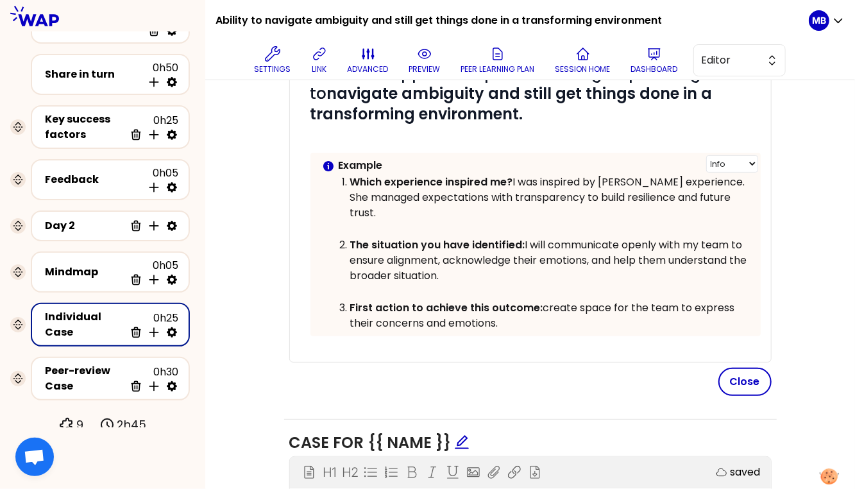
scroll to position [510, 0]
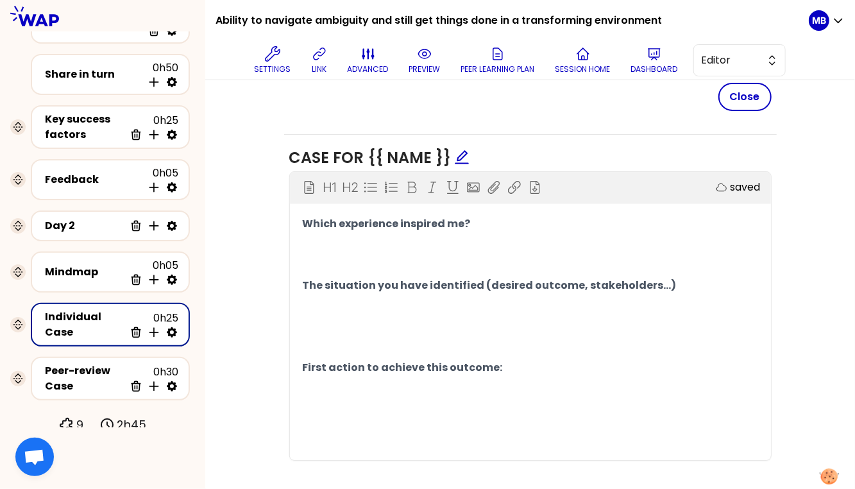
click at [303, 216] on span "Which experience inspired me?" at bounding box center [387, 223] width 168 height 15
click at [303, 278] on span "The situation you have identified (desired outcome, stakeholders...)" at bounding box center [490, 285] width 374 height 15
click at [312, 255] on p "﻿" at bounding box center [530, 265] width 455 height 21
click at [312, 234] on p "﻿" at bounding box center [530, 244] width 455 height 21
click at [312, 296] on p "﻿" at bounding box center [530, 306] width 455 height 21
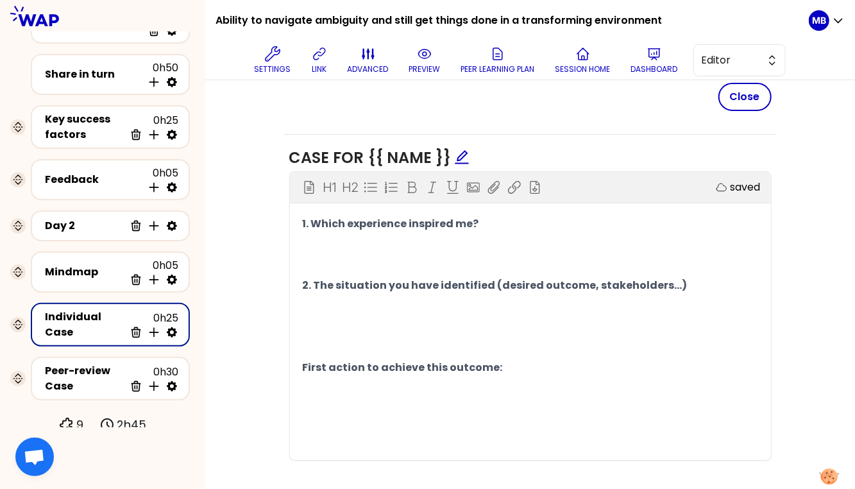
click at [312, 316] on p "﻿" at bounding box center [530, 326] width 455 height 21
click at [306, 337] on p "﻿" at bounding box center [530, 347] width 455 height 21
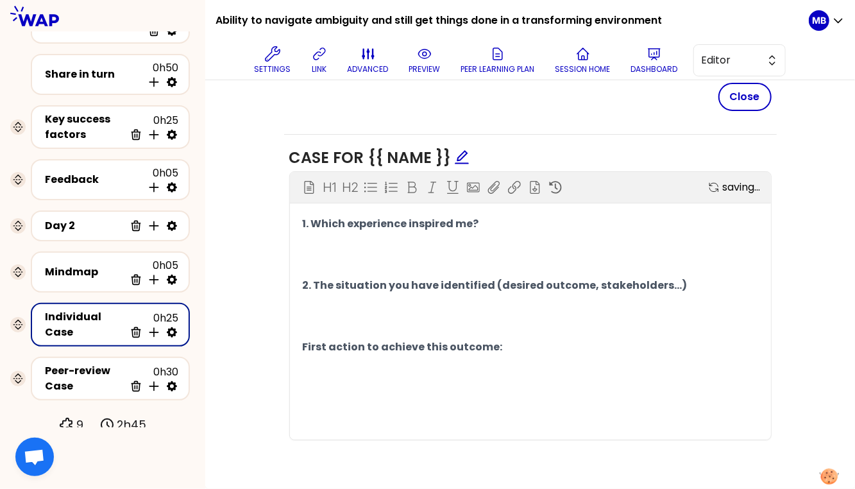
scroll to position [489, 0]
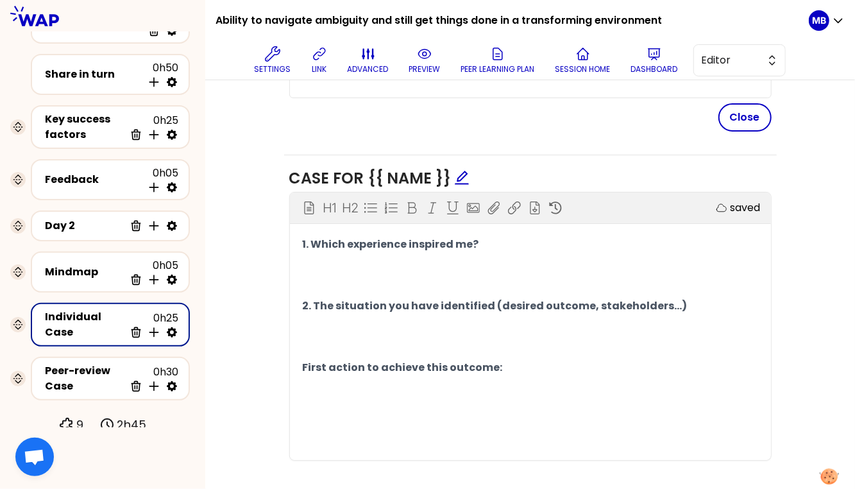
click at [301, 344] on div "1. Which experience inspired me? ﻿ ﻿ 2. The situation you have identified (desi…" at bounding box center [530, 347] width 481 height 226
click at [304, 360] on span "First action to achieve this outcome:" at bounding box center [403, 367] width 200 height 15
click at [766, 106] on button "Close" at bounding box center [744, 117] width 53 height 28
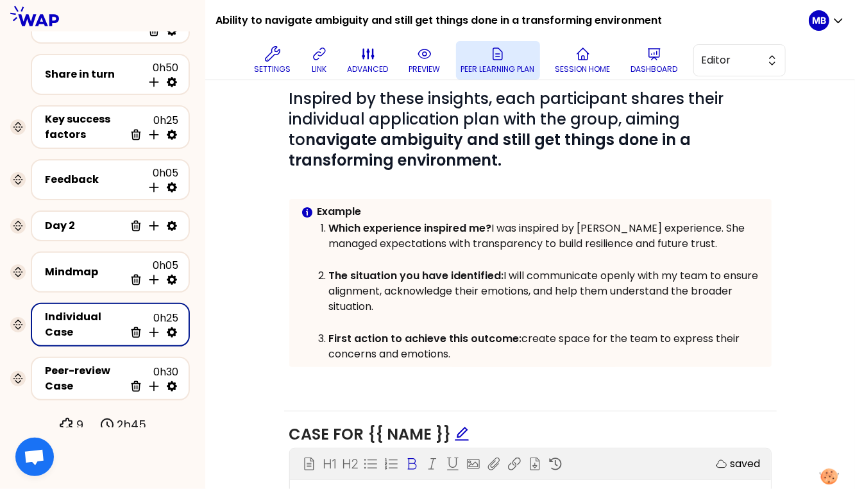
scroll to position [155, 0]
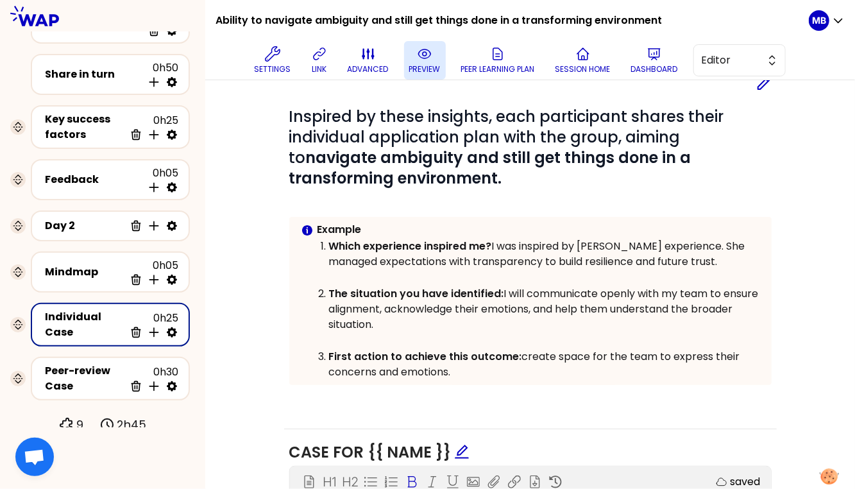
click at [421, 58] on icon at bounding box center [424, 53] width 12 height 9
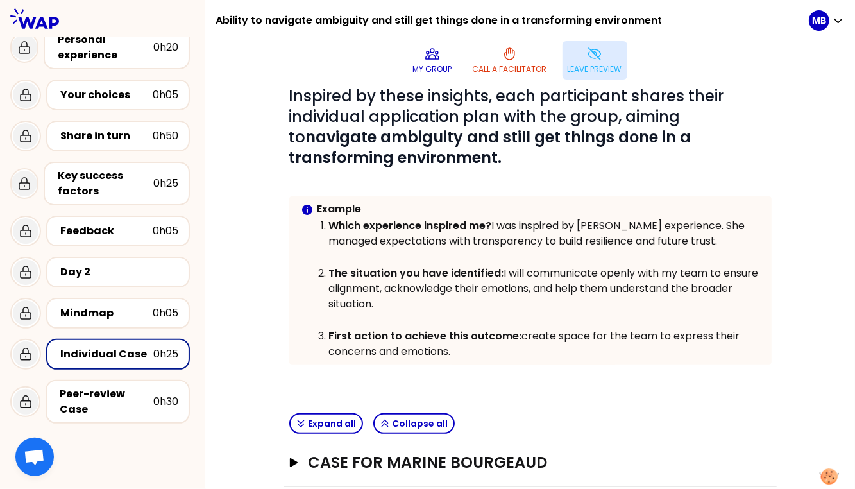
scroll to position [66, 0]
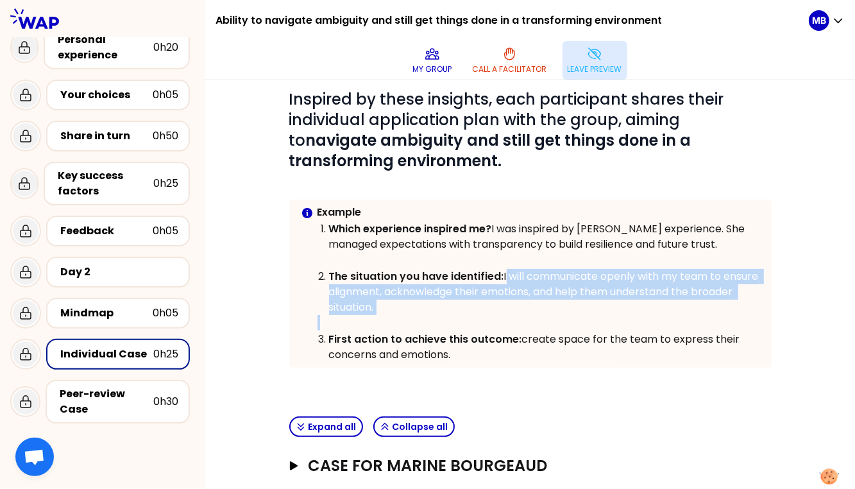
drag, startPoint x: 504, startPoint y: 276, endPoint x: 520, endPoint y: 321, distance: 48.3
click at [520, 321] on div "Example Which experience inspired me? I was inspired by Shirley’s experience. S…" at bounding box center [539, 284] width 444 height 158
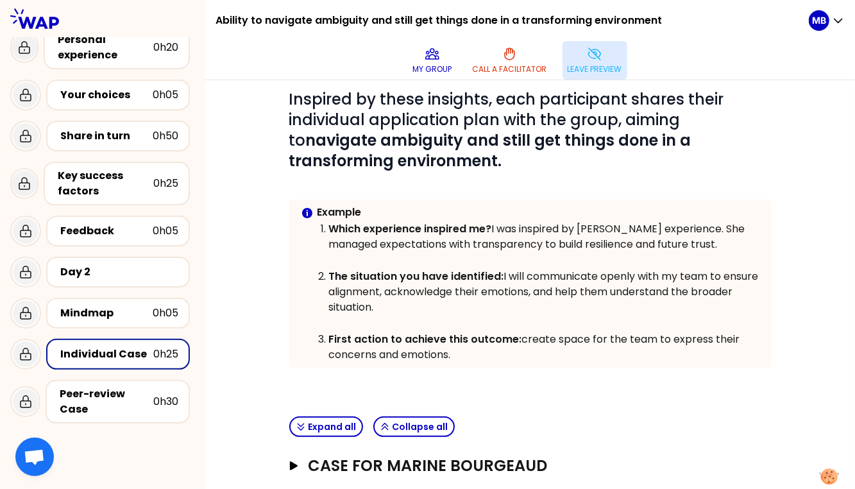
click at [533, 333] on p "First action to achieve this outcome: create space for the team to express thei…" at bounding box center [544, 346] width 431 height 31
drag, startPoint x: 519, startPoint y: 341, endPoint x: 531, endPoint y: 358, distance: 20.6
click at [531, 358] on p "First action to achieve this outcome: create space for the team to express thei…" at bounding box center [544, 346] width 431 height 31
click at [510, 372] on p at bounding box center [530, 379] width 482 height 15
click at [81, 398] on div "Peer-review Case" at bounding box center [107, 401] width 94 height 31
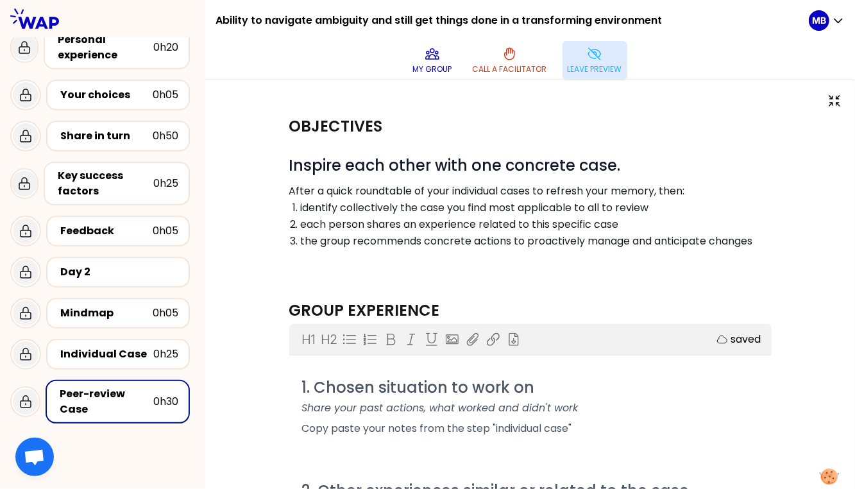
click at [612, 71] on p "Leave preview" at bounding box center [594, 69] width 54 height 10
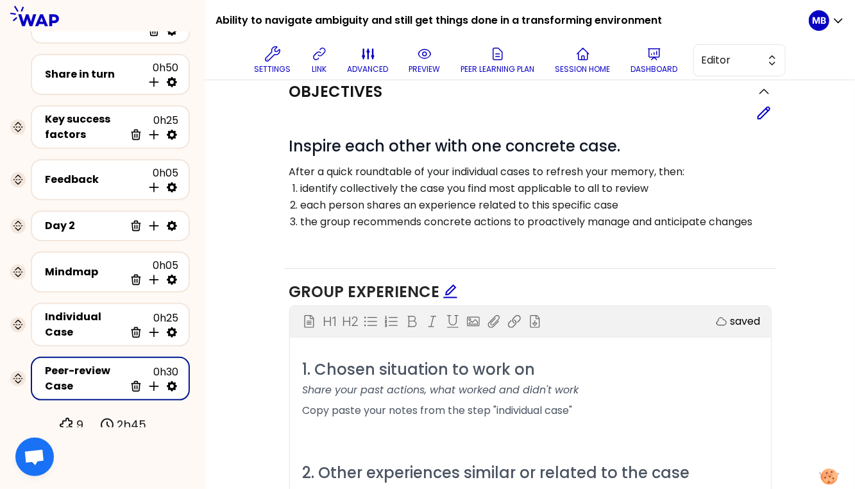
scroll to position [117, 0]
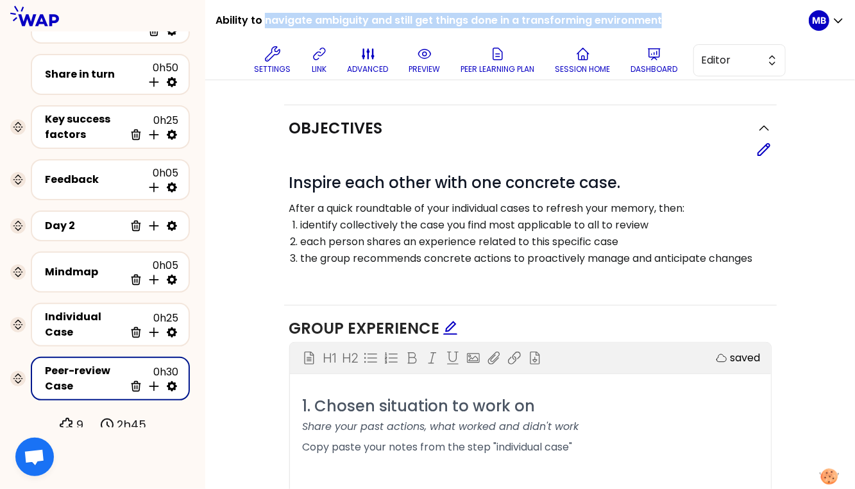
drag, startPoint x: 264, startPoint y: 20, endPoint x: 660, endPoint y: 14, distance: 396.3
click at [660, 14] on div "Ability to navigate ambiguity and still get things done in a transforming envir…" at bounding box center [511, 40] width 593 height 80
copy h1 "navigate ambiguity and still get things done in a transforming environment"
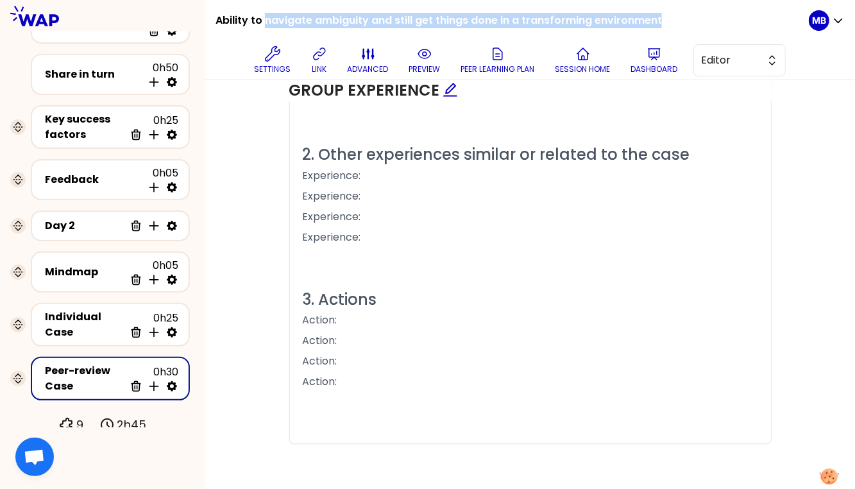
scroll to position [0, 0]
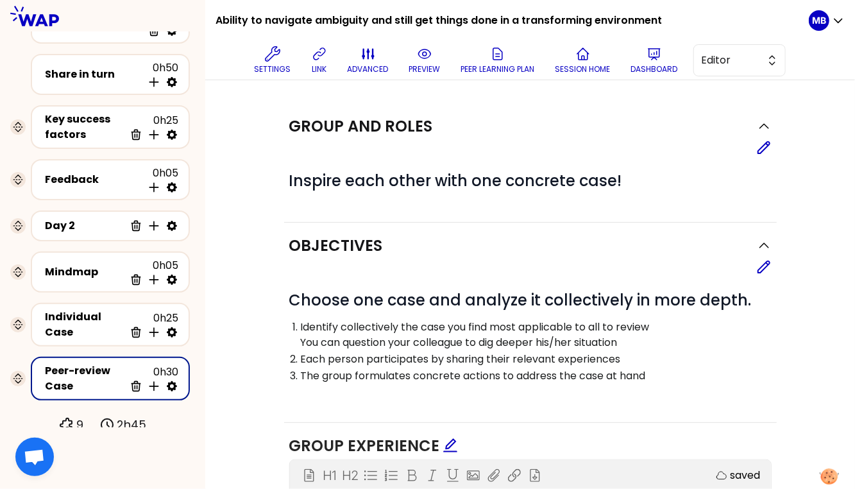
click at [753, 266] on div "Edit" at bounding box center [530, 266] width 482 height 15
click at [758, 266] on icon at bounding box center [763, 266] width 15 height 15
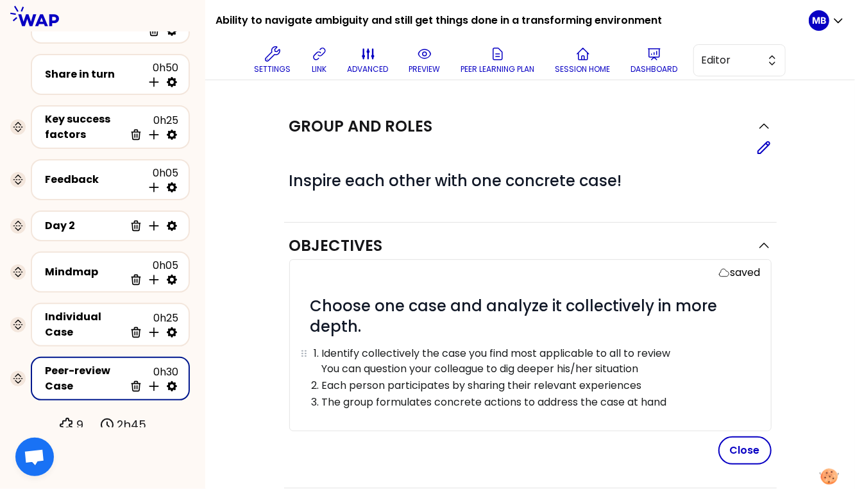
click at [322, 361] on p "You can question your colleague to dig deeper his/her situation" at bounding box center [540, 368] width 437 height 15
click at [740, 445] on button "Close" at bounding box center [744, 450] width 53 height 28
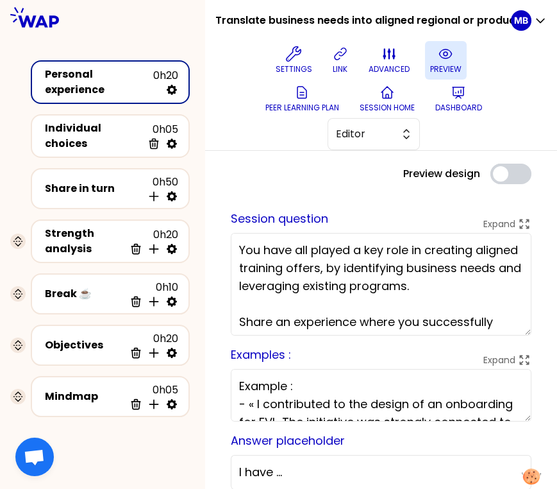
click at [449, 60] on icon at bounding box center [445, 53] width 15 height 15
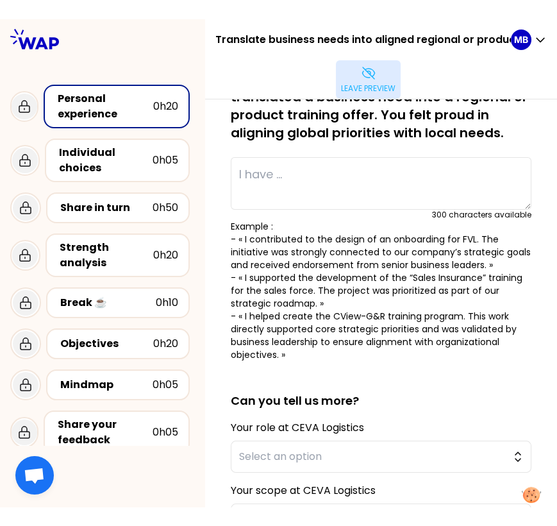
scroll to position [146, 0]
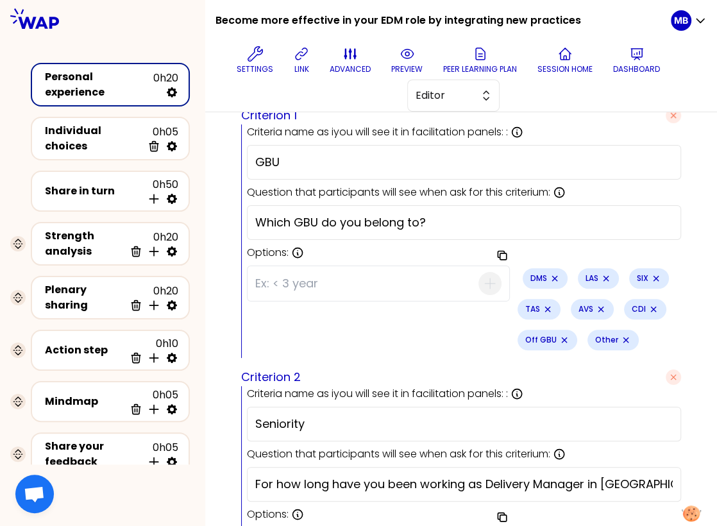
scroll to position [433, 0]
click at [322, 277] on input at bounding box center [366, 282] width 223 height 33
click at [596, 305] on icon "Remove small badge" at bounding box center [601, 308] width 10 height 10
click at [549, 278] on icon "Remove small badge" at bounding box center [554, 277] width 10 height 10
click at [546, 276] on icon "Remove small badge" at bounding box center [551, 277] width 10 height 10
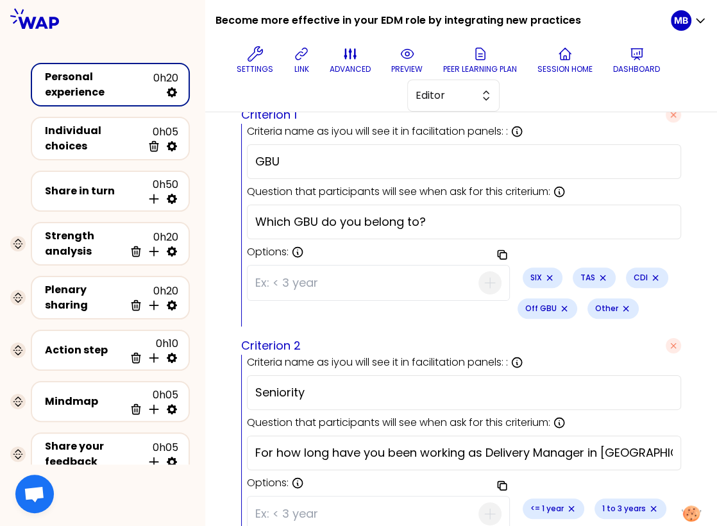
click at [544, 276] on icon "Remove small badge" at bounding box center [549, 277] width 10 height 10
click at [548, 276] on icon "Remove small badge" at bounding box center [553, 277] width 10 height 10
click at [547, 276] on icon "Remove small badge" at bounding box center [552, 277] width 10 height 10
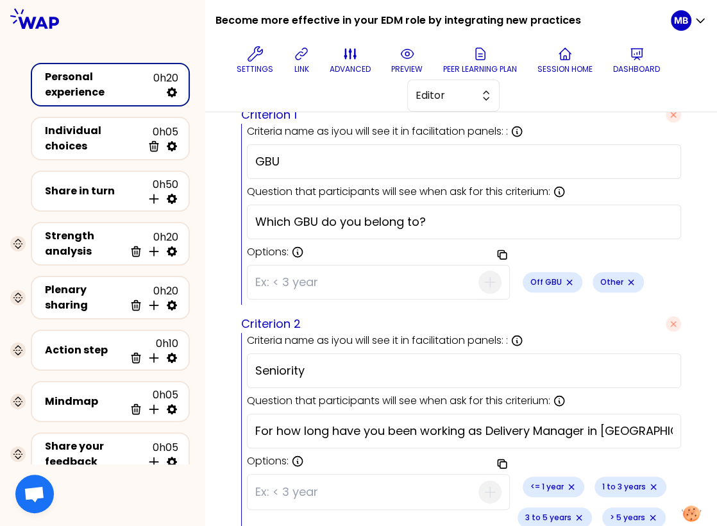
click at [564, 277] on icon "Remove small badge" at bounding box center [569, 282] width 10 height 10
click at [556, 277] on icon "Remove small badge" at bounding box center [561, 282] width 10 height 10
click at [334, 285] on input at bounding box center [366, 281] width 223 height 33
type input "AVS"
click at [485, 277] on icon "button" at bounding box center [490, 282] width 10 height 10
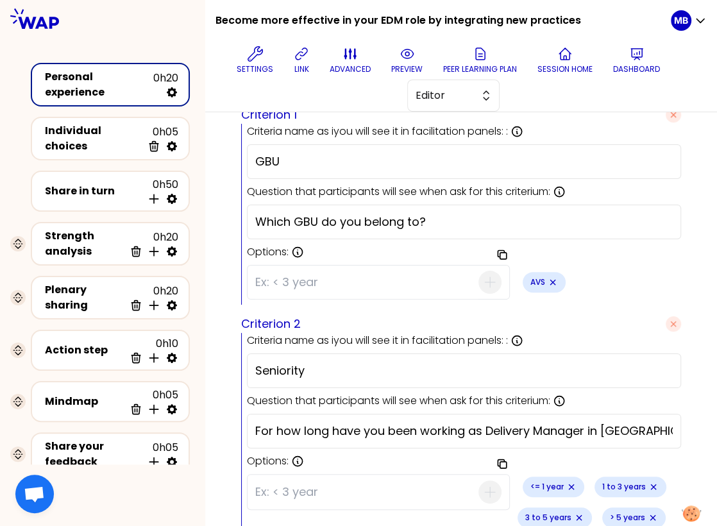
click at [302, 277] on input at bounding box center [366, 281] width 223 height 33
type input "CDI"
click at [482, 276] on icon "button" at bounding box center [489, 281] width 15 height 15
click at [324, 284] on input at bounding box center [366, 281] width 223 height 33
type input "DMS"
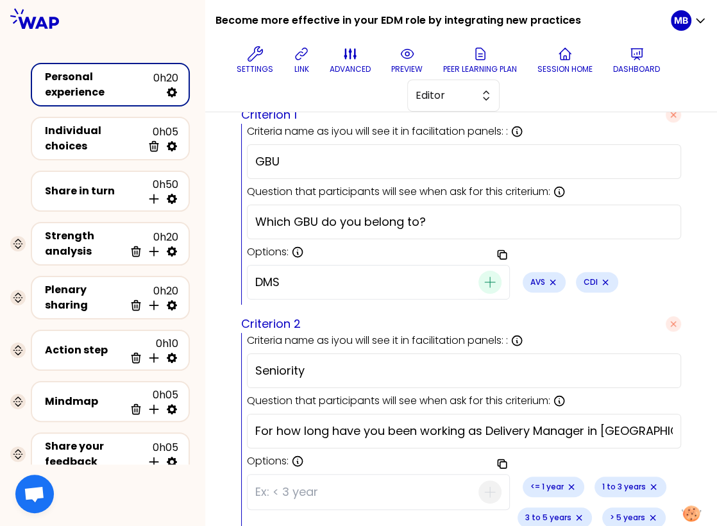
click at [482, 277] on icon "button" at bounding box center [489, 281] width 15 height 15
click at [364, 287] on input at bounding box center [366, 281] width 223 height 33
click at [328, 277] on input at bounding box center [366, 281] width 223 height 33
type input "LAS"
click at [482, 278] on icon "button" at bounding box center [489, 281] width 15 height 15
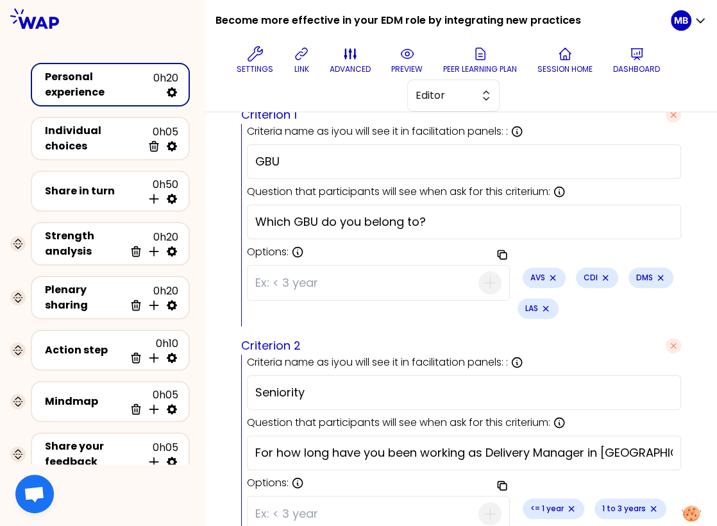
click at [293, 278] on input at bounding box center [366, 282] width 223 height 33
type input "SIX"
click at [482, 275] on icon "button" at bounding box center [489, 282] width 15 height 15
click at [328, 281] on input at bounding box center [366, 282] width 223 height 33
type input "TAS"
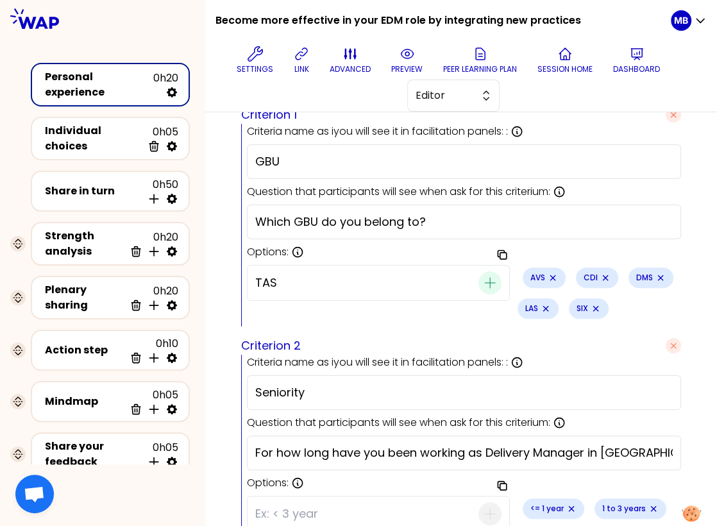
click at [482, 278] on icon "button" at bounding box center [489, 282] width 15 height 15
click at [299, 283] on input at bounding box center [366, 282] width 223 height 33
type input "O"
click at [431, 278] on input "off GBU" at bounding box center [366, 282] width 223 height 33
type input "off GBU"
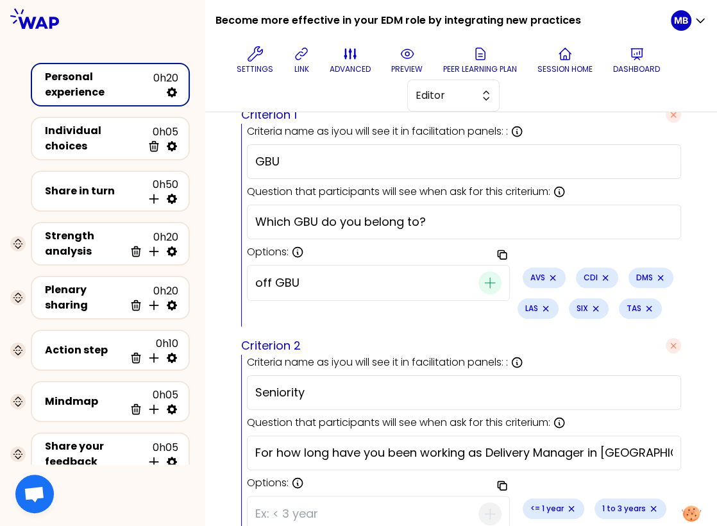
click at [482, 276] on icon "button" at bounding box center [489, 282] width 15 height 15
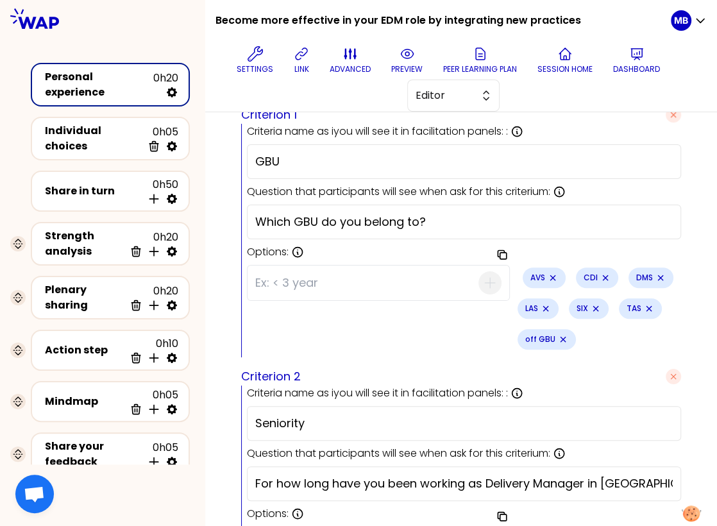
click at [353, 284] on input at bounding box center [366, 282] width 223 height 33
type input "Other"
click at [478, 279] on span "button" at bounding box center [489, 282] width 23 height 23
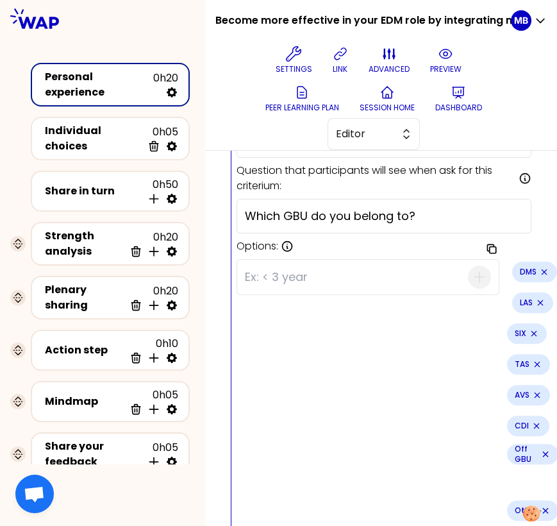
scroll to position [486, 0]
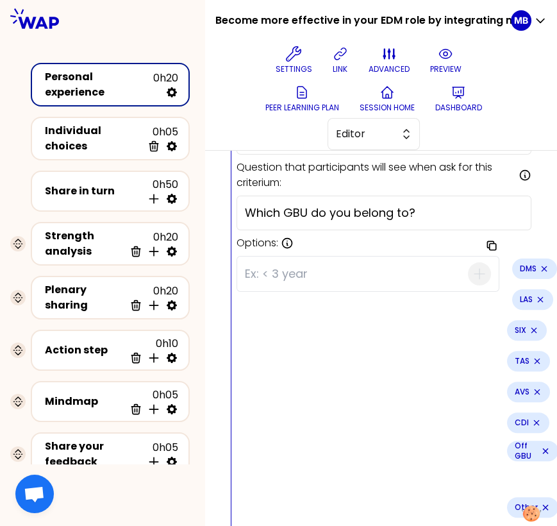
click at [374, 332] on div "Copy options DMS LAS SIX TAS AVS CDI Off GBU Other" at bounding box center [384, 402] width 295 height 303
click at [535, 389] on icon "Remove small badge" at bounding box center [537, 391] width 5 height 5
click at [531, 387] on icon "Remove small badge" at bounding box center [536, 392] width 10 height 10
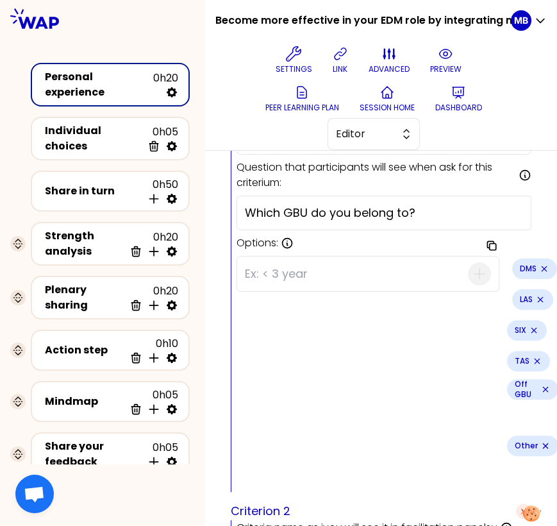
click at [542, 266] on icon "Remove small badge" at bounding box center [544, 268] width 5 height 5
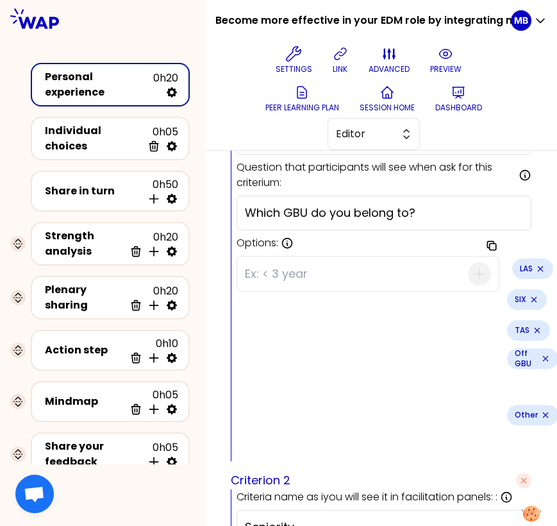
click at [535, 265] on icon "Remove small badge" at bounding box center [540, 269] width 10 height 10
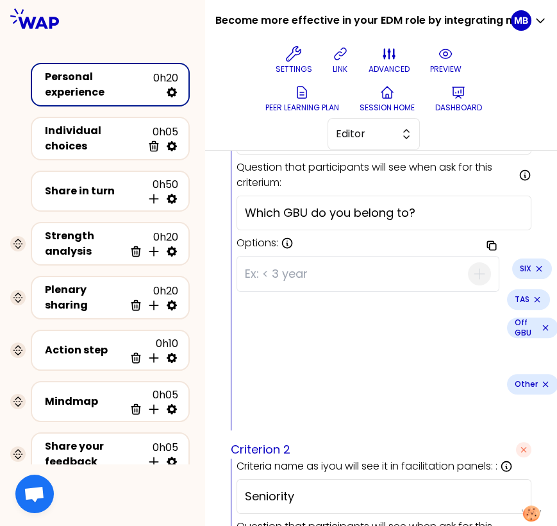
click at [537, 266] on icon "Remove small badge" at bounding box center [539, 268] width 5 height 5
click at [537, 264] on icon "Remove small badge" at bounding box center [542, 269] width 10 height 10
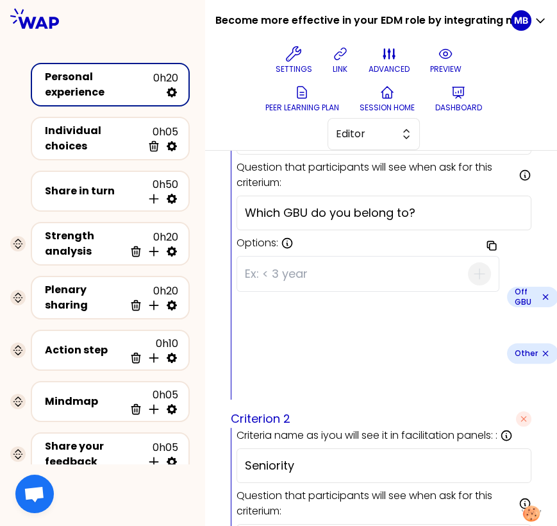
click at [543, 294] on icon "Remove small badge" at bounding box center [545, 296] width 5 height 5
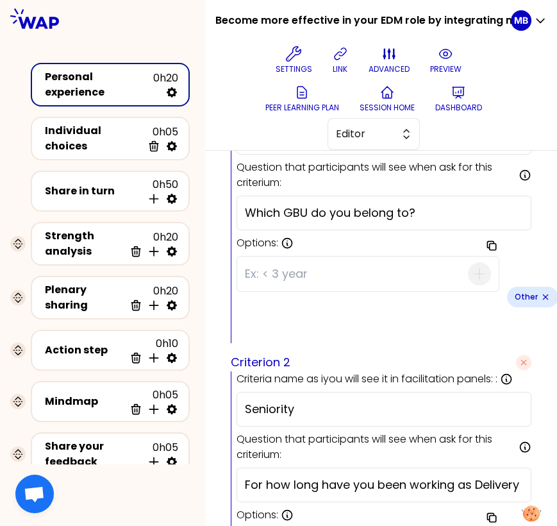
click at [543, 294] on icon "Remove small badge" at bounding box center [545, 296] width 5 height 5
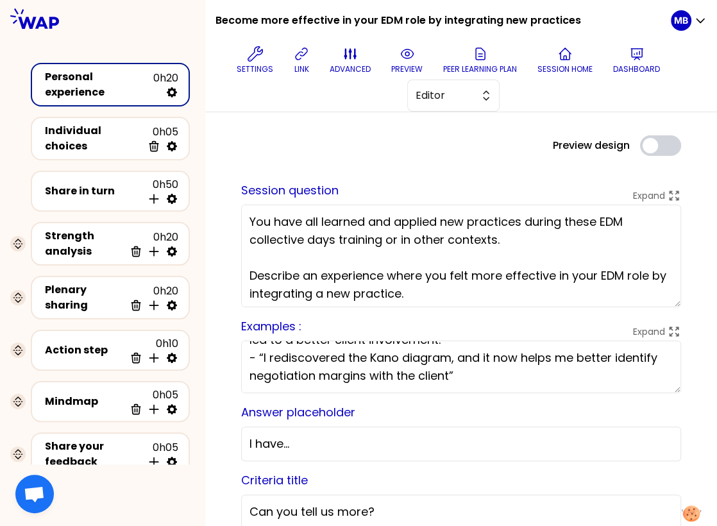
scroll to position [137, 0]
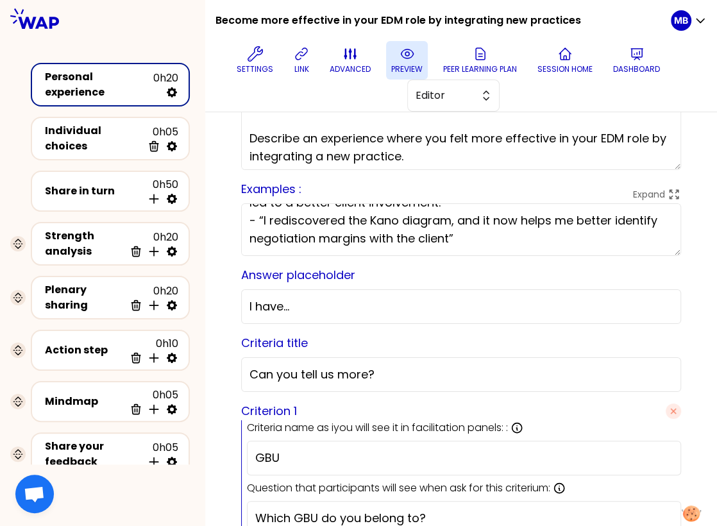
click at [395, 67] on p "preview" at bounding box center [406, 69] width 31 height 10
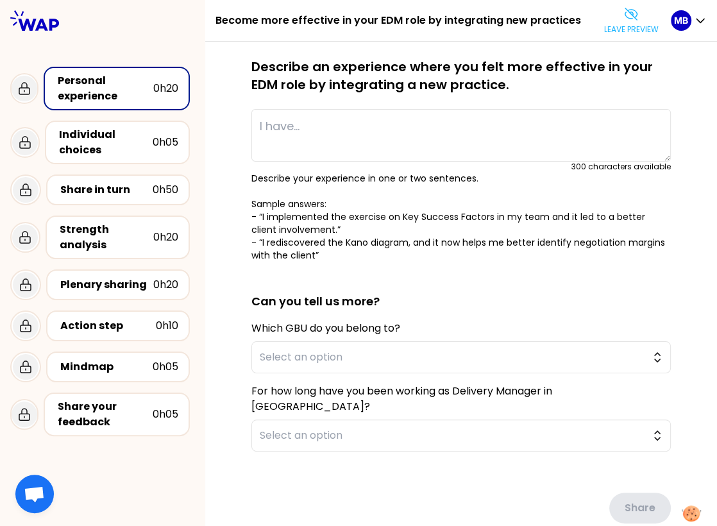
scroll to position [117, 0]
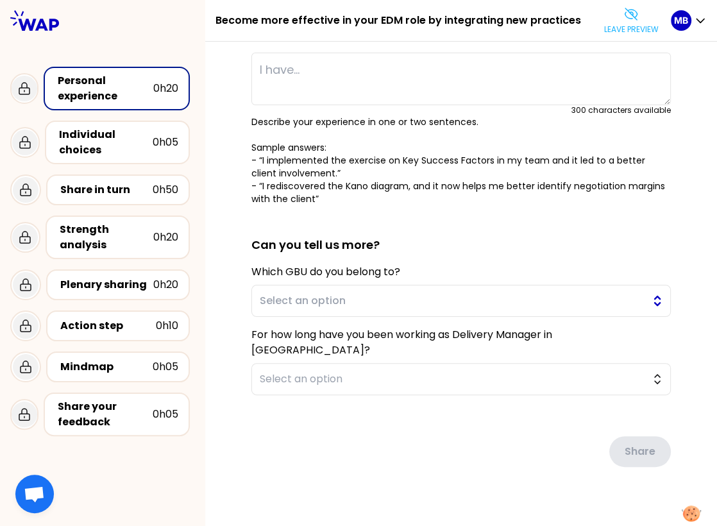
click at [345, 293] on span "Select an option" at bounding box center [452, 300] width 385 height 15
click at [342, 301] on span "Select an option" at bounding box center [452, 300] width 385 height 15
click at [335, 309] on button "Select an option" at bounding box center [460, 301] width 419 height 32
click at [339, 306] on span "Select an option" at bounding box center [452, 300] width 385 height 15
click at [340, 300] on span "Select an option" at bounding box center [452, 300] width 385 height 15
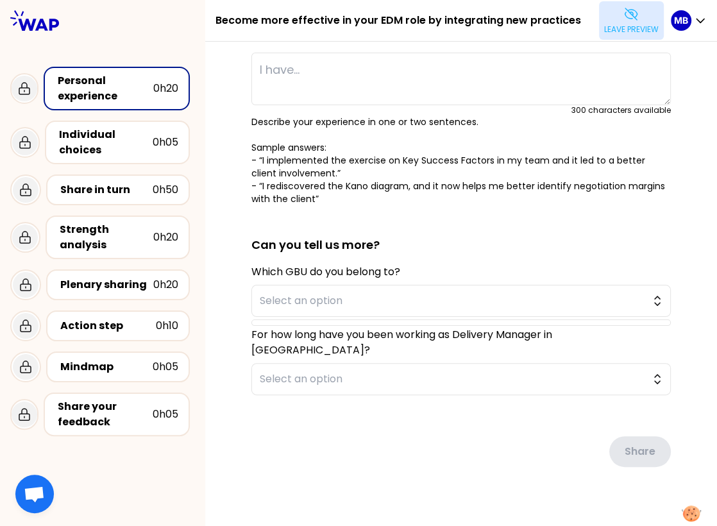
click at [634, 28] on p "Leave preview" at bounding box center [631, 29] width 54 height 10
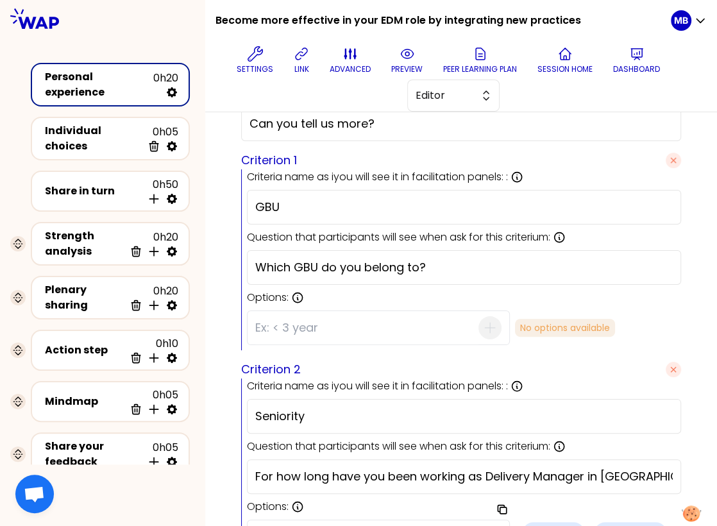
scroll to position [418, 0]
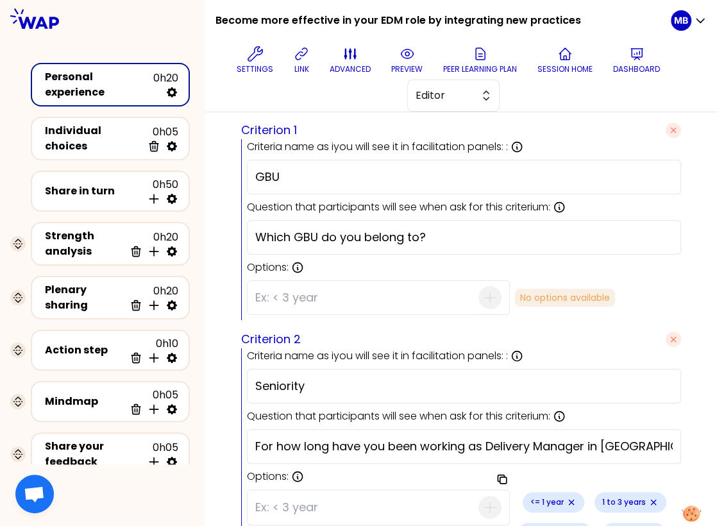
click at [324, 286] on input at bounding box center [366, 297] width 223 height 33
type input "AVS"
click at [460, 294] on div "AVS" at bounding box center [378, 297] width 263 height 35
click at [482, 295] on icon "button" at bounding box center [489, 297] width 15 height 15
click at [351, 295] on input at bounding box center [366, 297] width 223 height 33
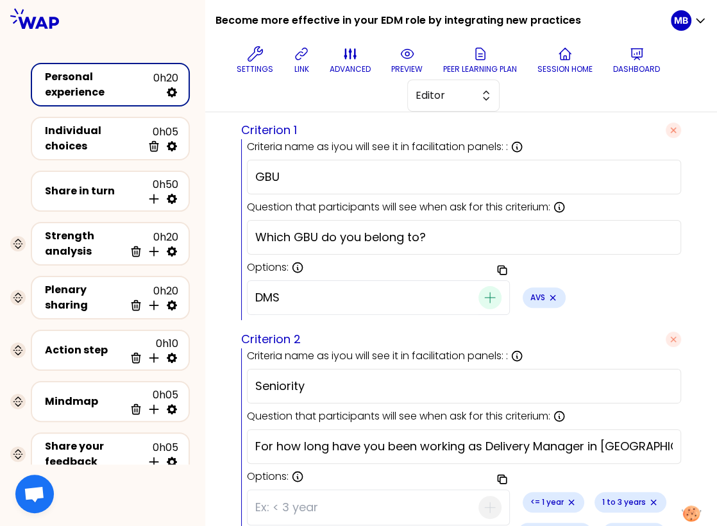
type input "DMS"
click at [485, 292] on icon "button" at bounding box center [490, 297] width 10 height 10
click at [382, 288] on input at bounding box center [366, 297] width 223 height 33
click at [576, 290] on div "DMS" at bounding box center [598, 297] width 45 height 21
click at [603, 294] on icon "Remove small badge" at bounding box center [608, 297] width 10 height 10
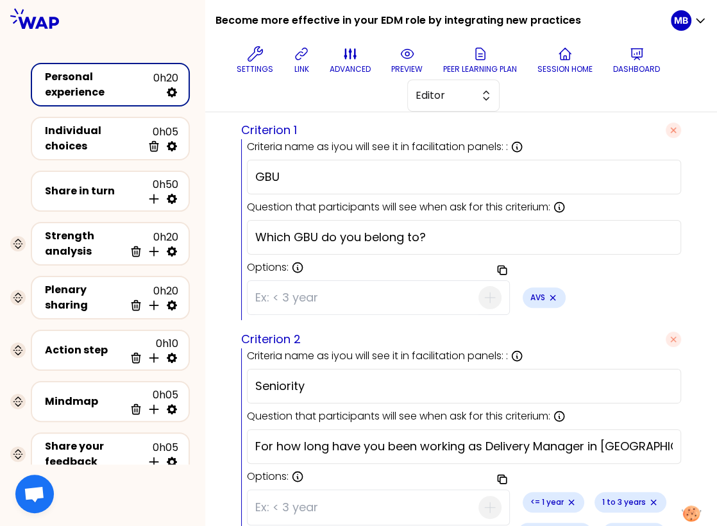
click at [262, 288] on input at bounding box center [366, 297] width 223 height 33
type input "CDI"
click at [482, 295] on icon "button" at bounding box center [489, 297] width 15 height 15
click at [292, 295] on input at bounding box center [366, 297] width 223 height 33
type input "DMS"
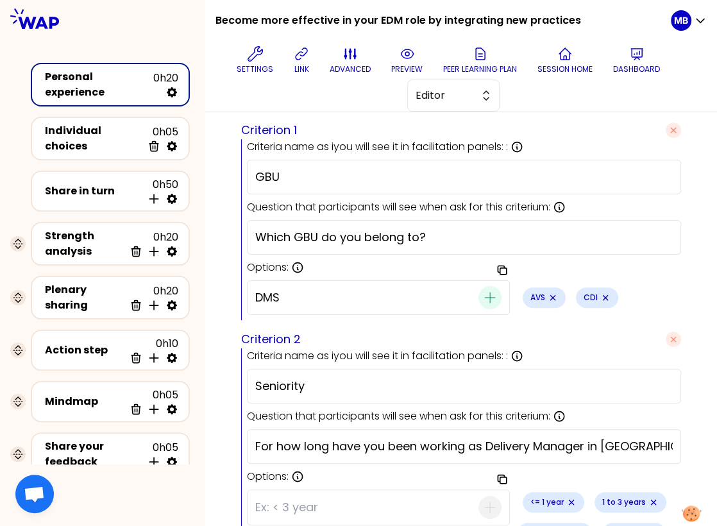
click at [485, 292] on icon "button" at bounding box center [490, 297] width 10 height 10
click at [287, 298] on input at bounding box center [366, 297] width 223 height 33
type input "LAS"
click at [485, 292] on icon "button" at bounding box center [490, 297] width 10 height 10
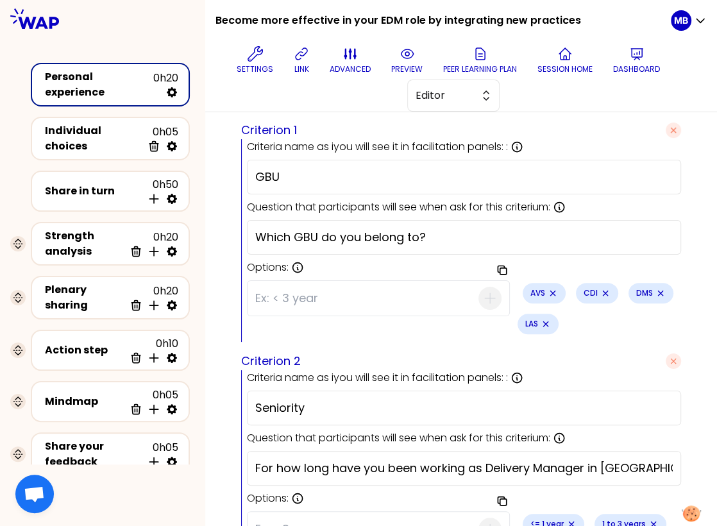
click at [262, 294] on input at bounding box center [366, 297] width 223 height 33
type input "SIX"
click at [482, 293] on icon "button" at bounding box center [489, 297] width 15 height 15
click at [337, 302] on input at bounding box center [366, 297] width 223 height 33
click at [435, 291] on div "TAS" at bounding box center [378, 298] width 263 height 36
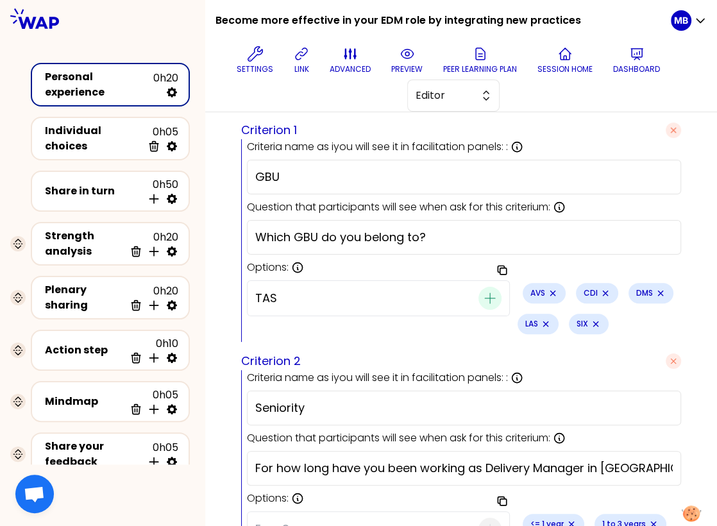
type input "TAS"
click at [482, 291] on icon "button" at bounding box center [489, 297] width 15 height 15
click at [355, 292] on input at bounding box center [366, 297] width 223 height 33
type input "off GBU"
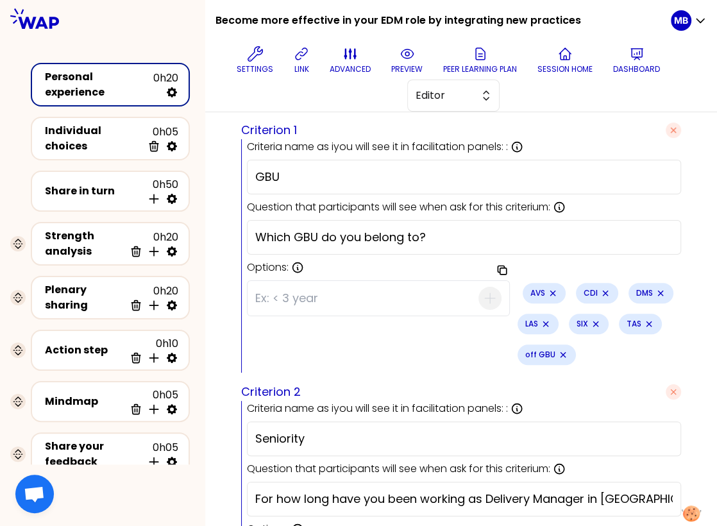
click at [355, 297] on input at bounding box center [366, 297] width 223 height 33
type input "Other"
click at [444, 348] on div "Copy options AVS CDI DMS LAS SIX TAS off GBU Other" at bounding box center [464, 323] width 434 height 97
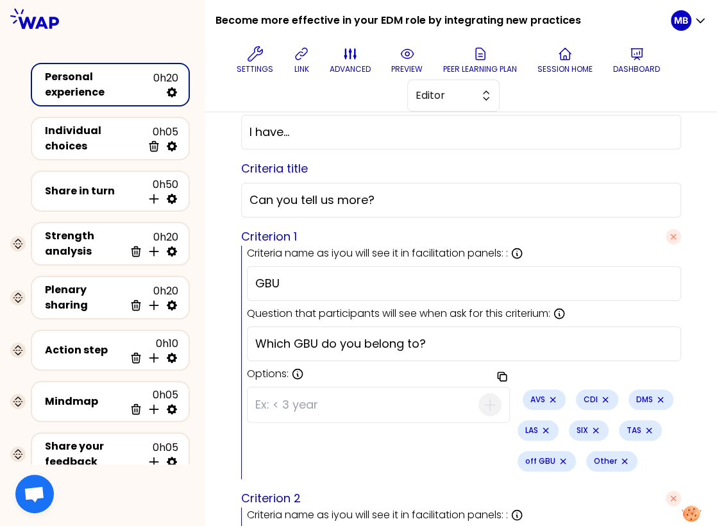
scroll to position [366, 0]
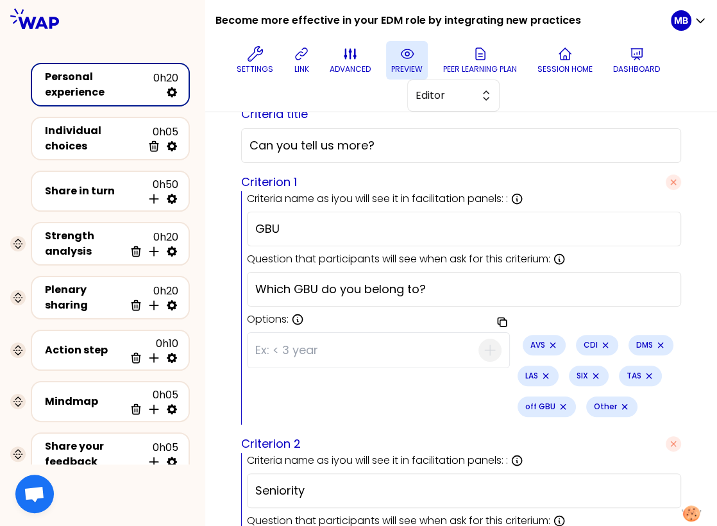
click at [420, 72] on p "preview" at bounding box center [406, 69] width 31 height 10
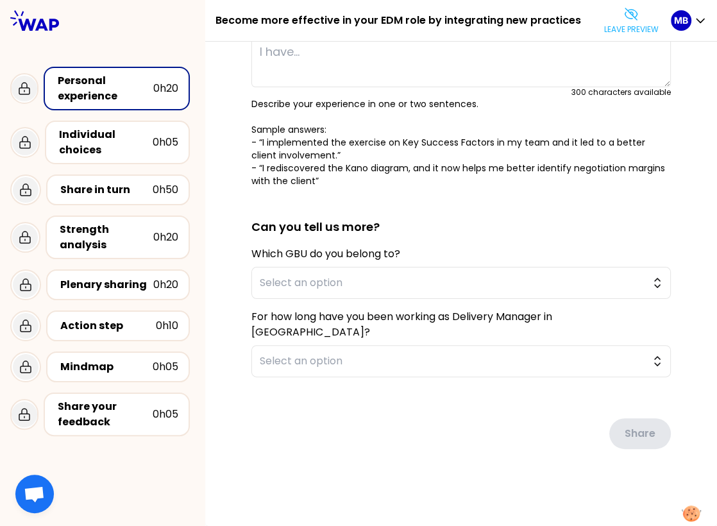
scroll to position [0, 0]
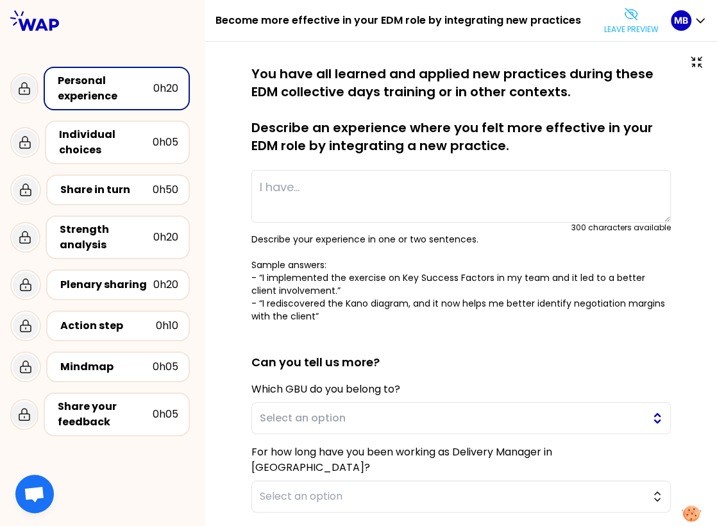
click at [402, 420] on span "Select an option" at bounding box center [452, 417] width 385 height 15
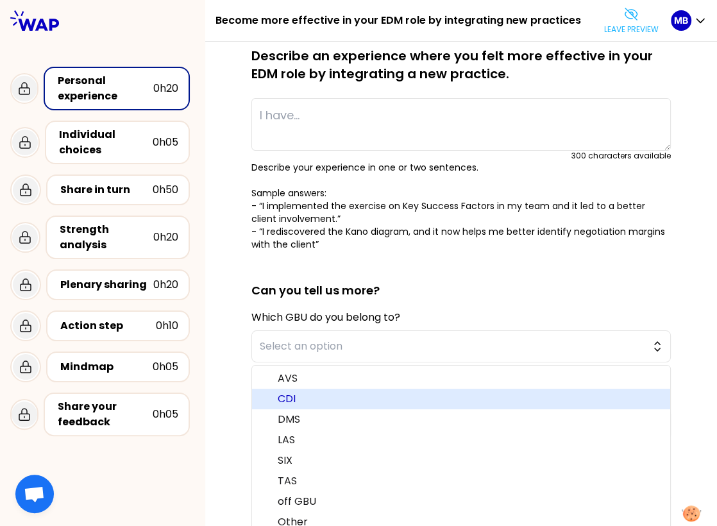
scroll to position [81, 0]
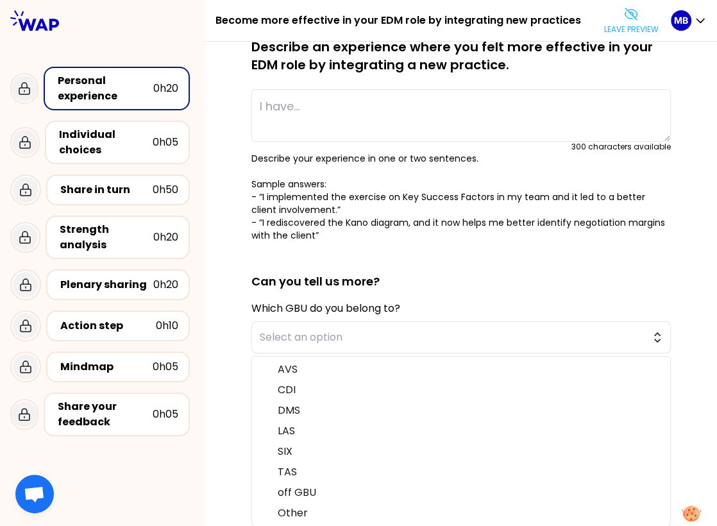
click at [239, 365] on div "saved You have all learned and applied new practices during these EDM collectiv…" at bounding box center [461, 269] width 460 height 571
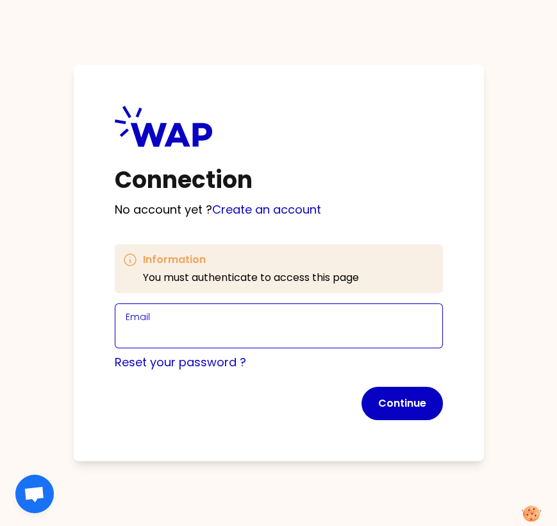
click at [162, 340] on input "Email" at bounding box center [279, 333] width 306 height 18
click at [150, 334] on input "Email" at bounding box center [279, 333] width 306 height 18
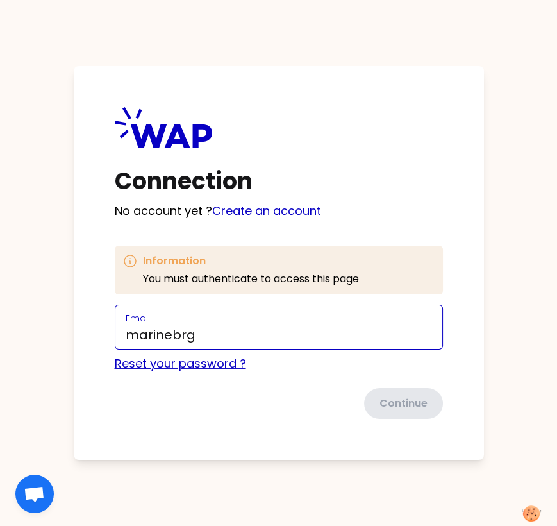
type input "[EMAIL_ADDRESS][DOMAIN_NAME]"
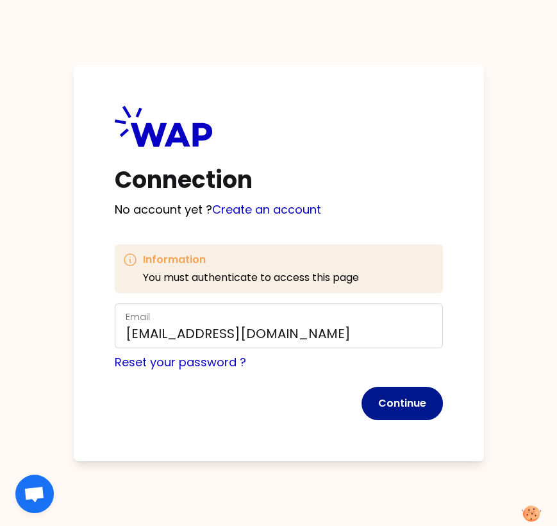
click at [372, 394] on button "Continue" at bounding box center [402, 403] width 81 height 33
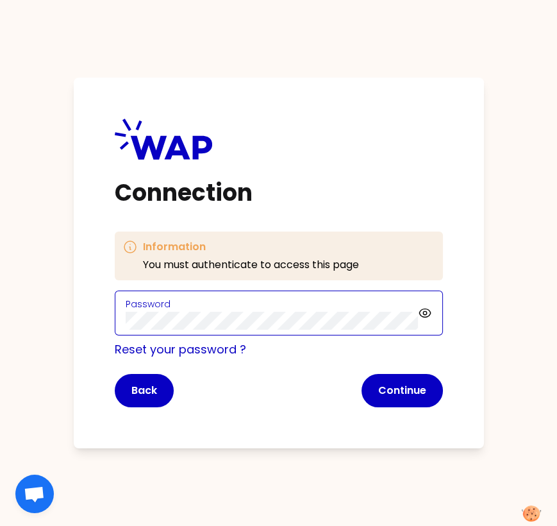
click button "Continue" at bounding box center [402, 390] width 81 height 33
